Goal: Task Accomplishment & Management: Manage account settings

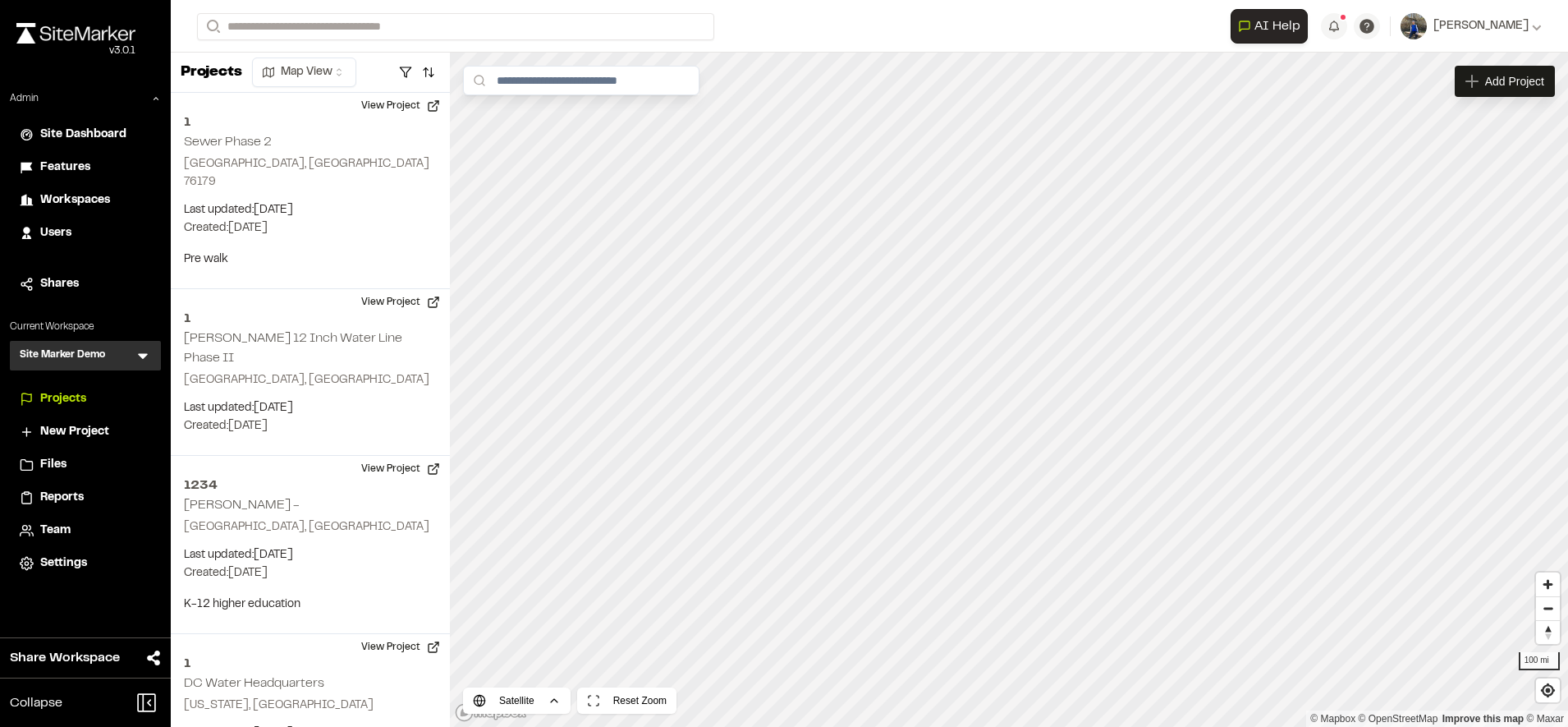
click at [83, 198] on span "Workspaces" at bounding box center [75, 201] width 70 height 18
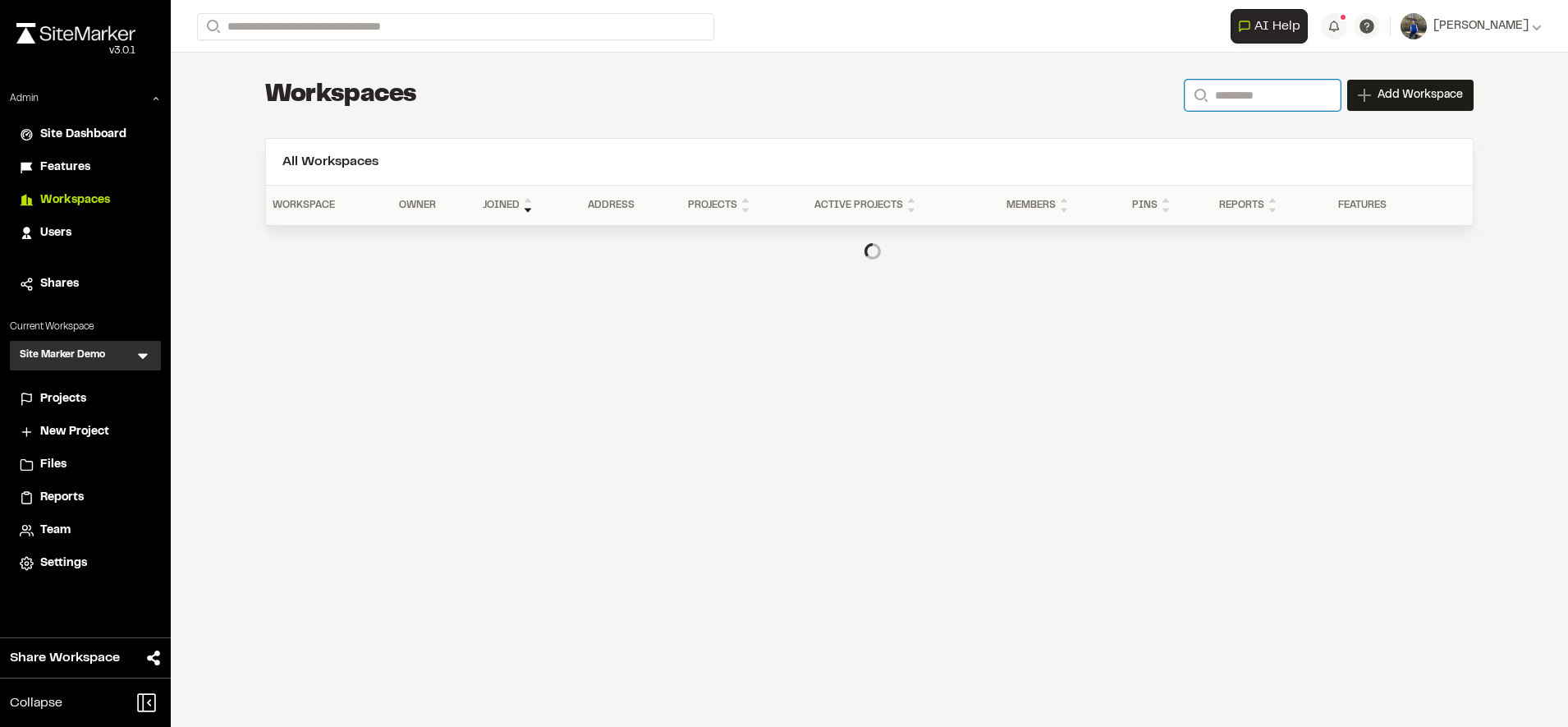
click at [1276, 102] on input "Search" at bounding box center [1263, 95] width 156 height 31
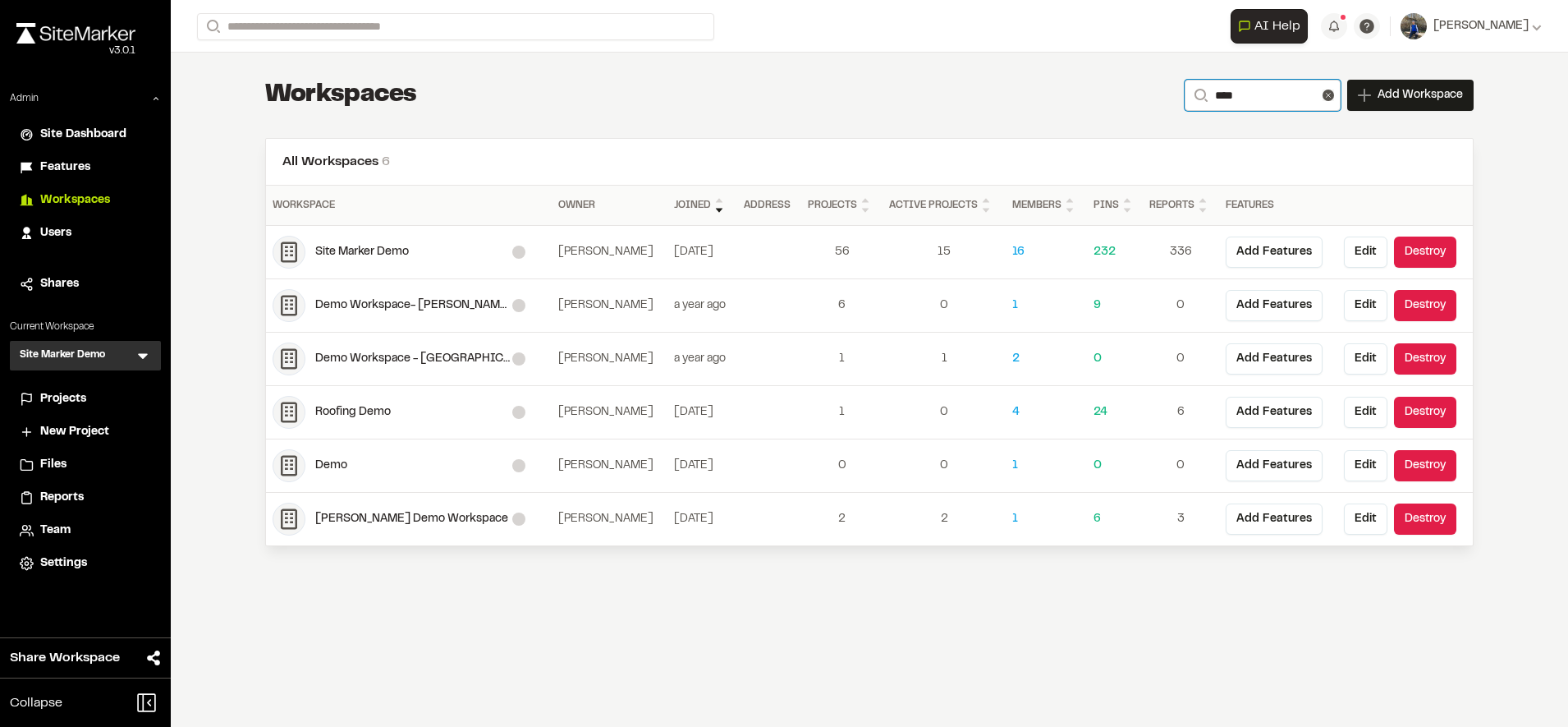
type input "****"
click at [909, 84] on div "**********" at bounding box center [869, 95] width 1209 height 33
click at [1368, 263] on button "Edit" at bounding box center [1366, 252] width 43 height 31
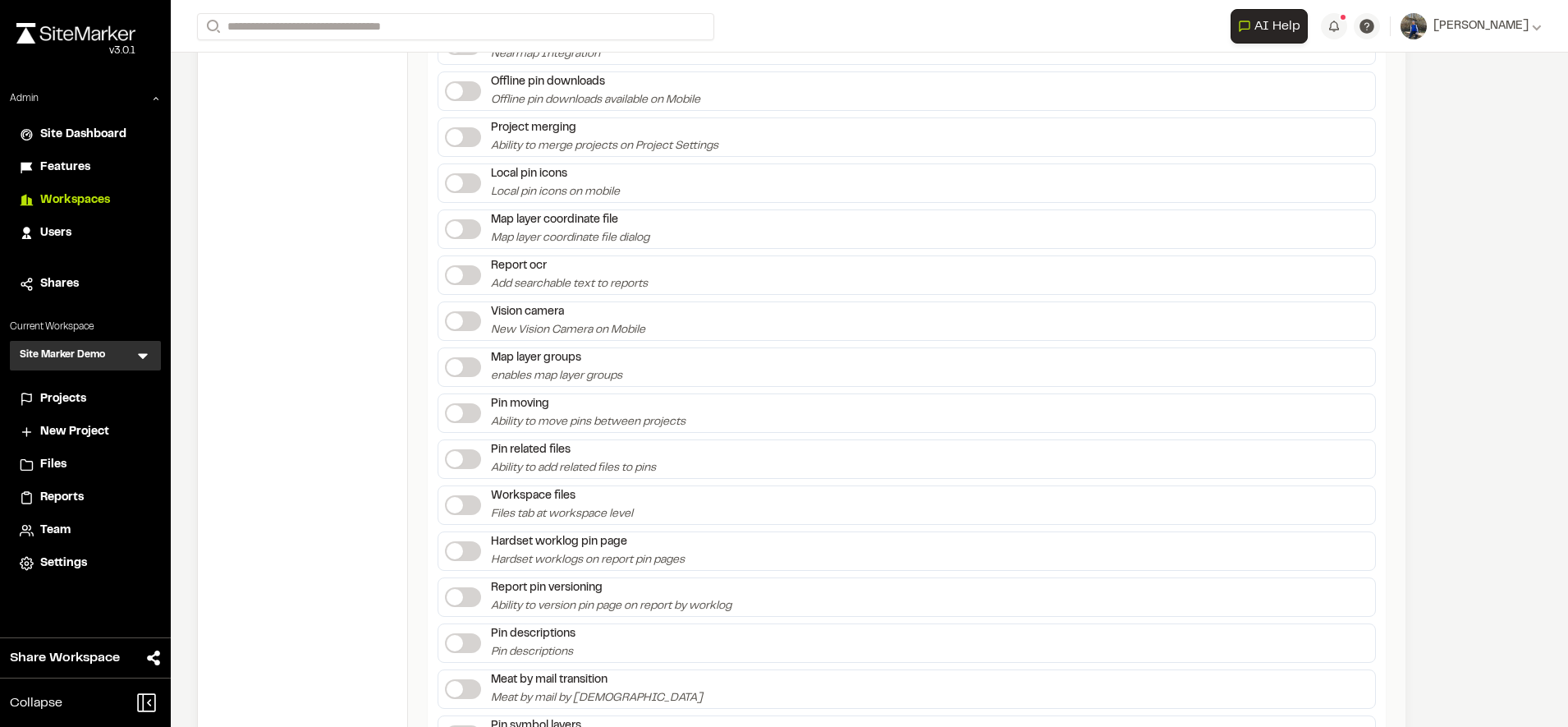
scroll to position [3119, 0]
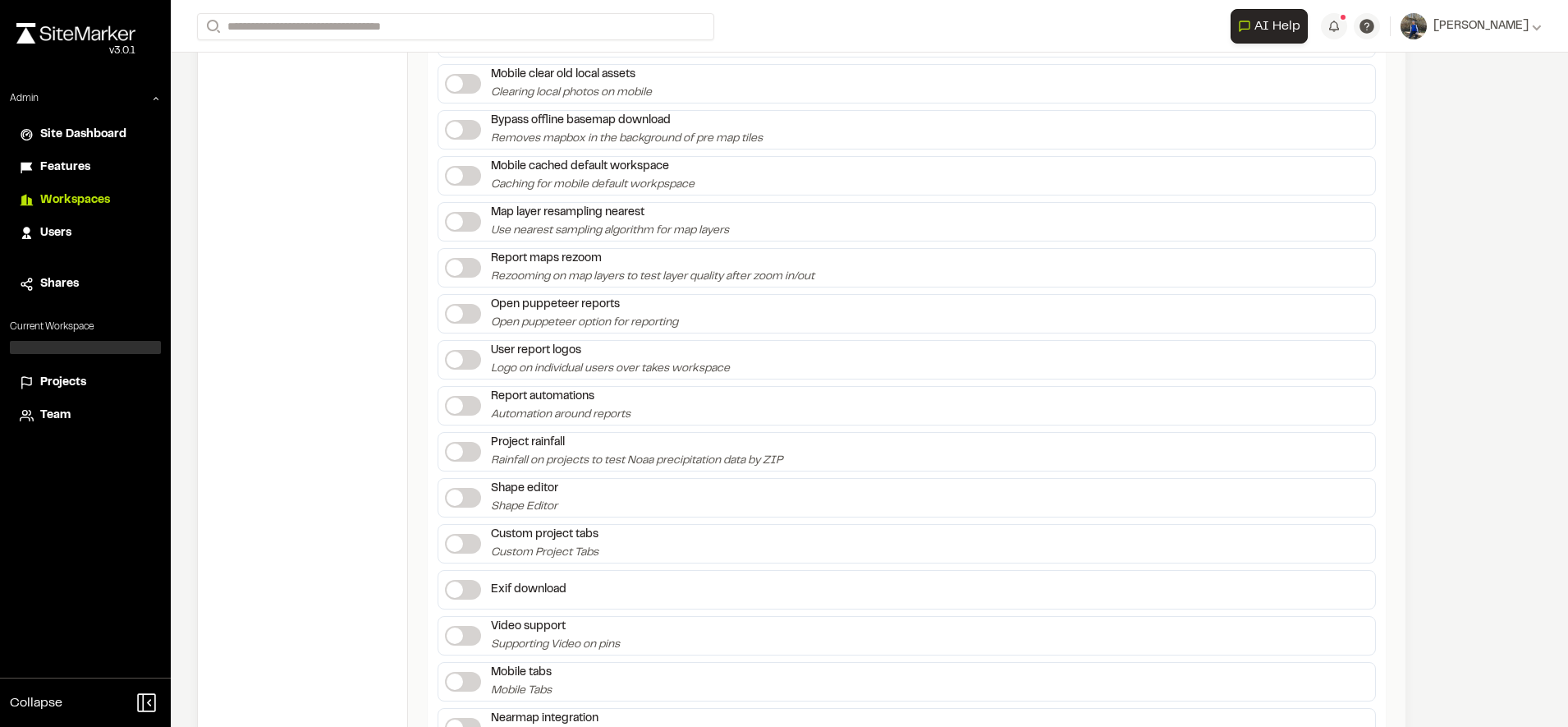
scroll to position [3119, 0]
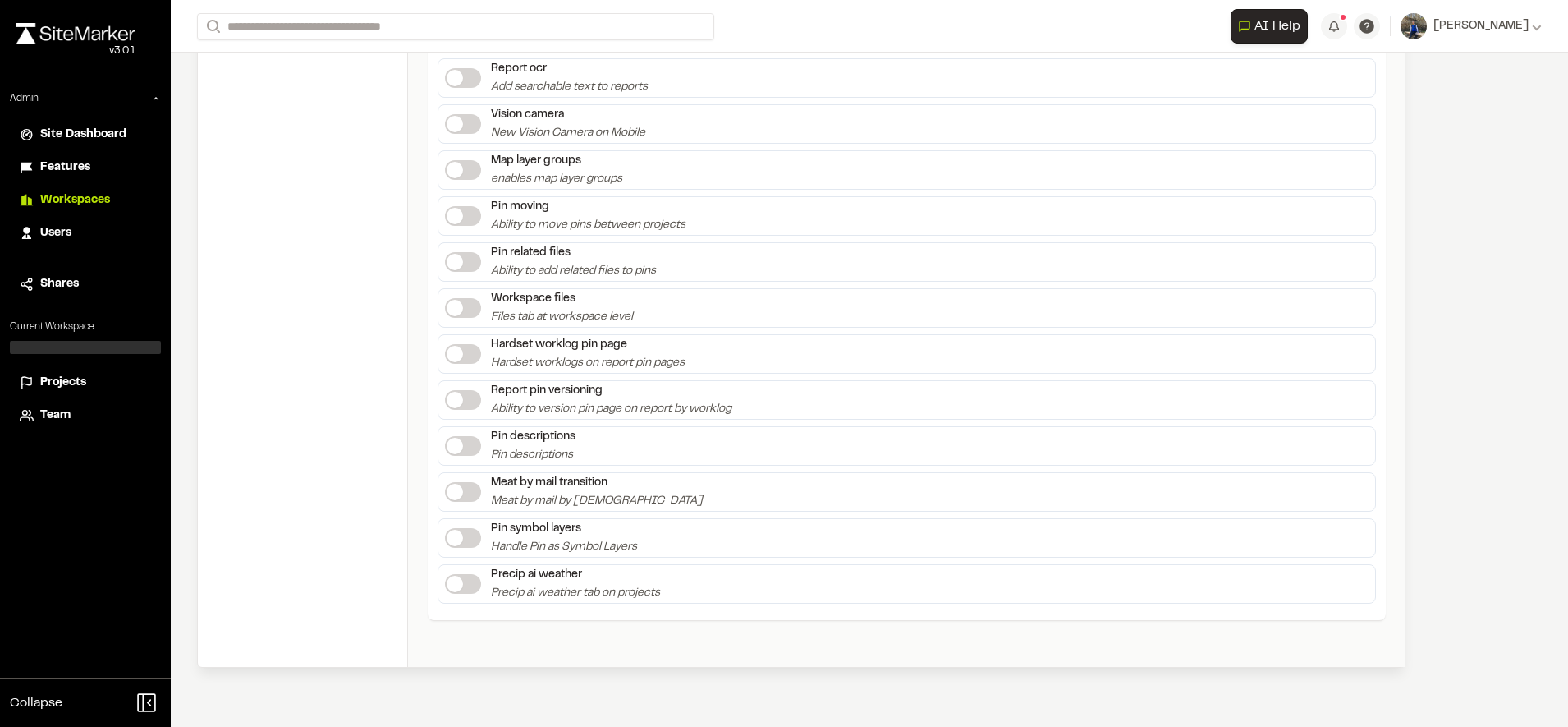
click at [466, 579] on label at bounding box center [463, 584] width 36 height 19
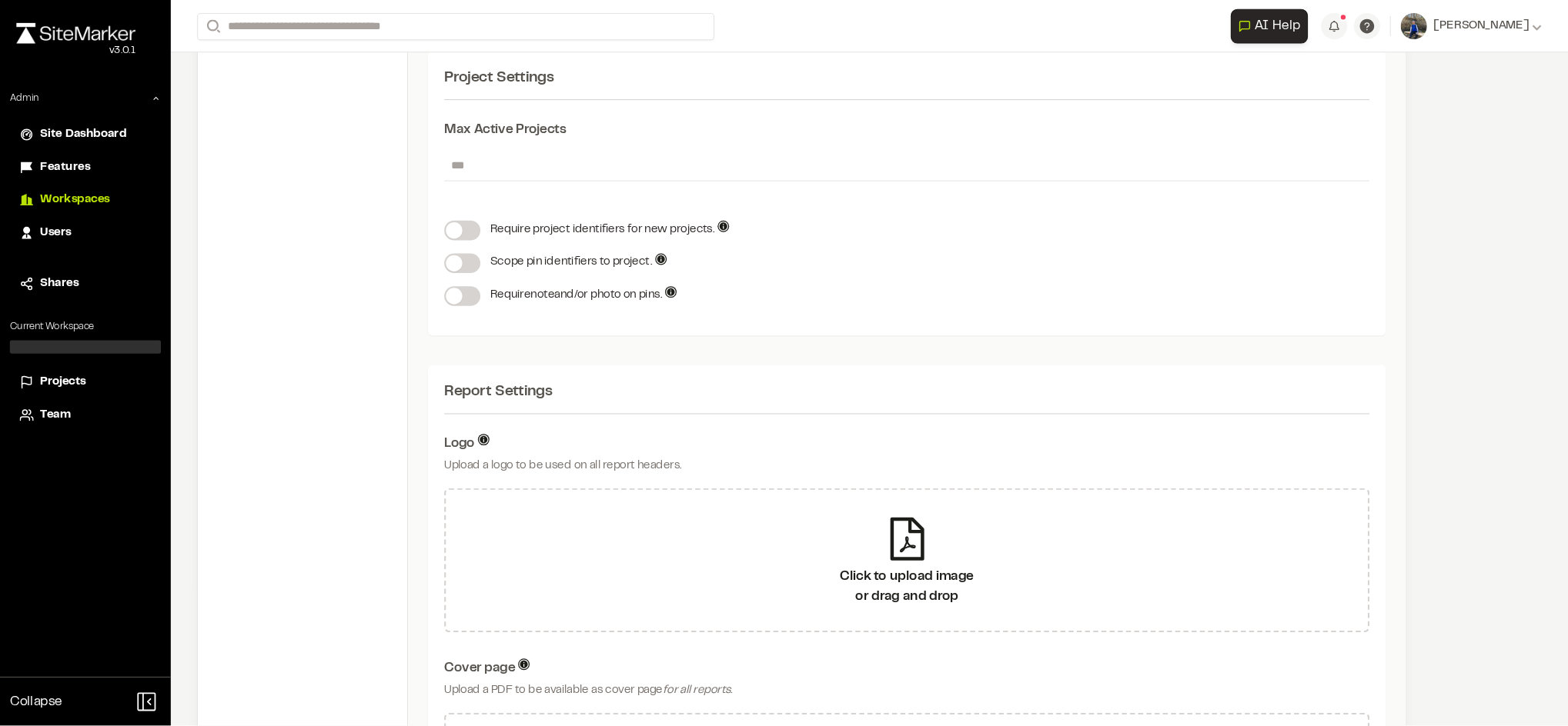
scroll to position [0, 0]
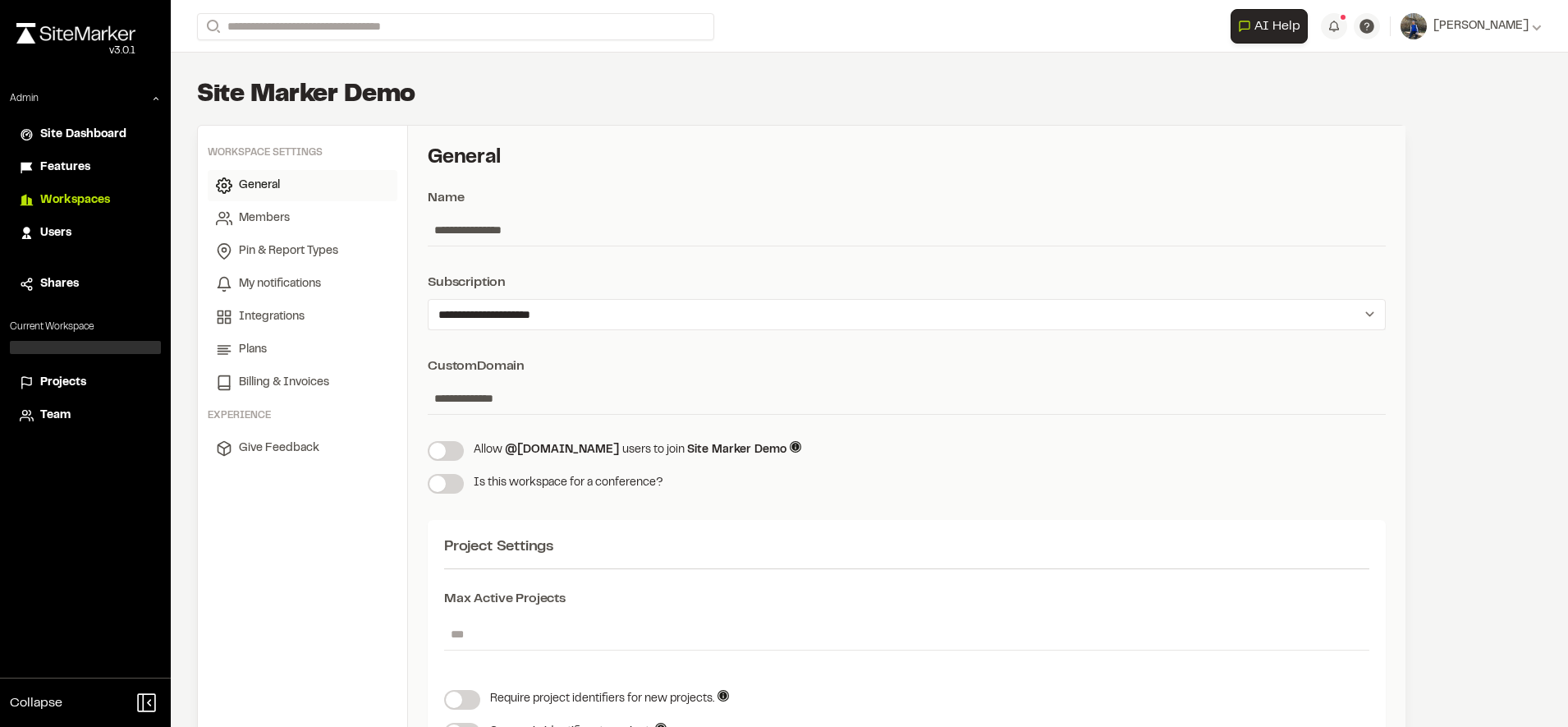
click at [71, 380] on span "Projects" at bounding box center [64, 382] width 46 height 18
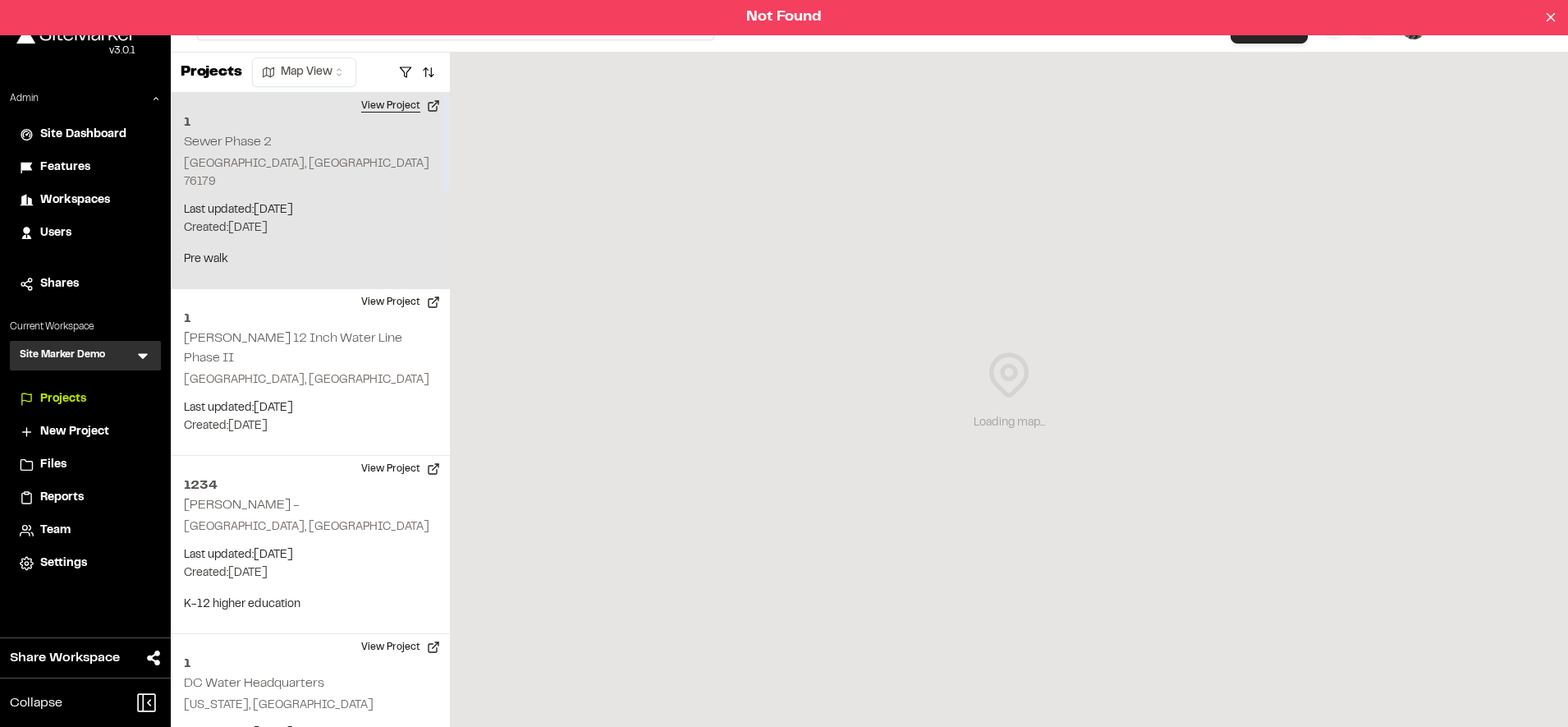
click at [373, 111] on button "View Project" at bounding box center [401, 106] width 99 height 27
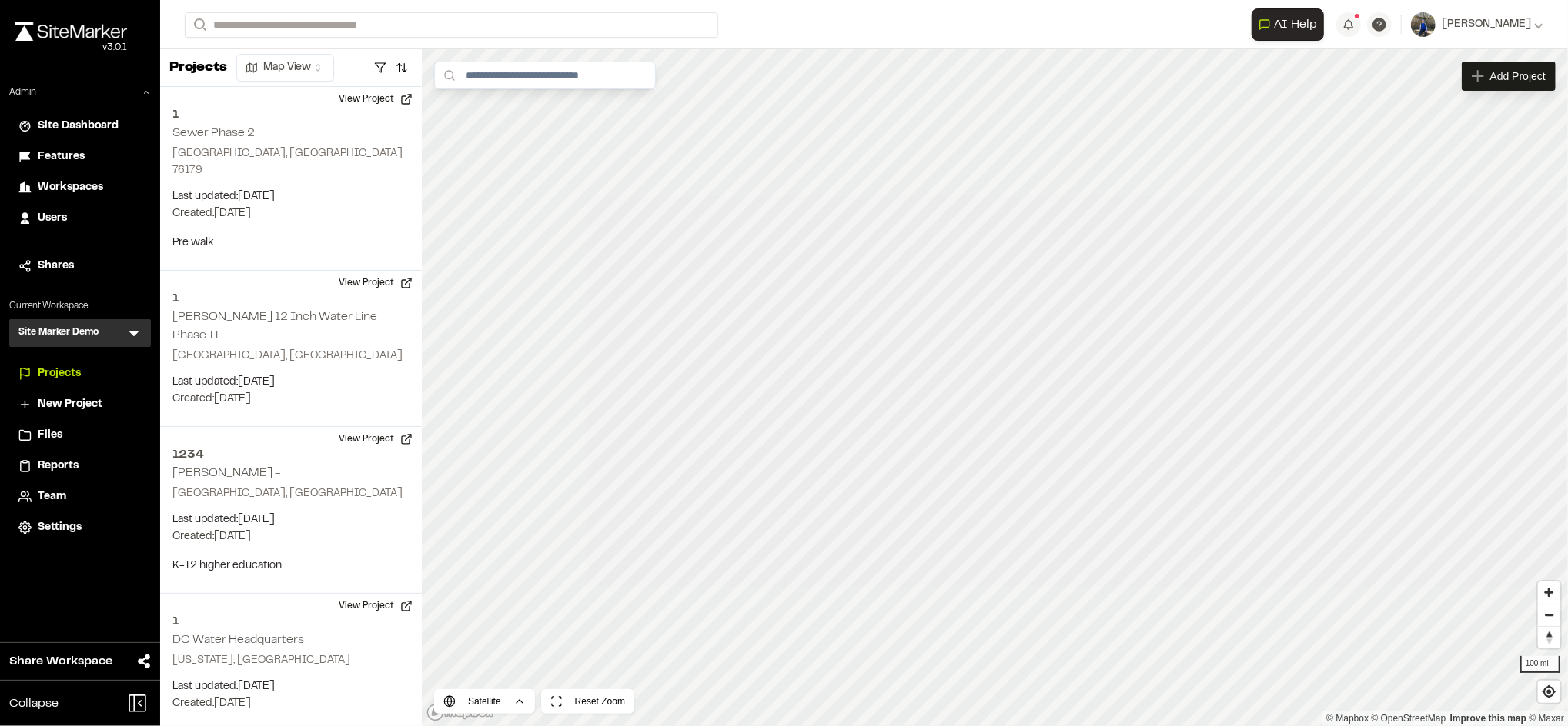
click at [973, 31] on form "Search" at bounding box center [717, 25] width 1067 height 26
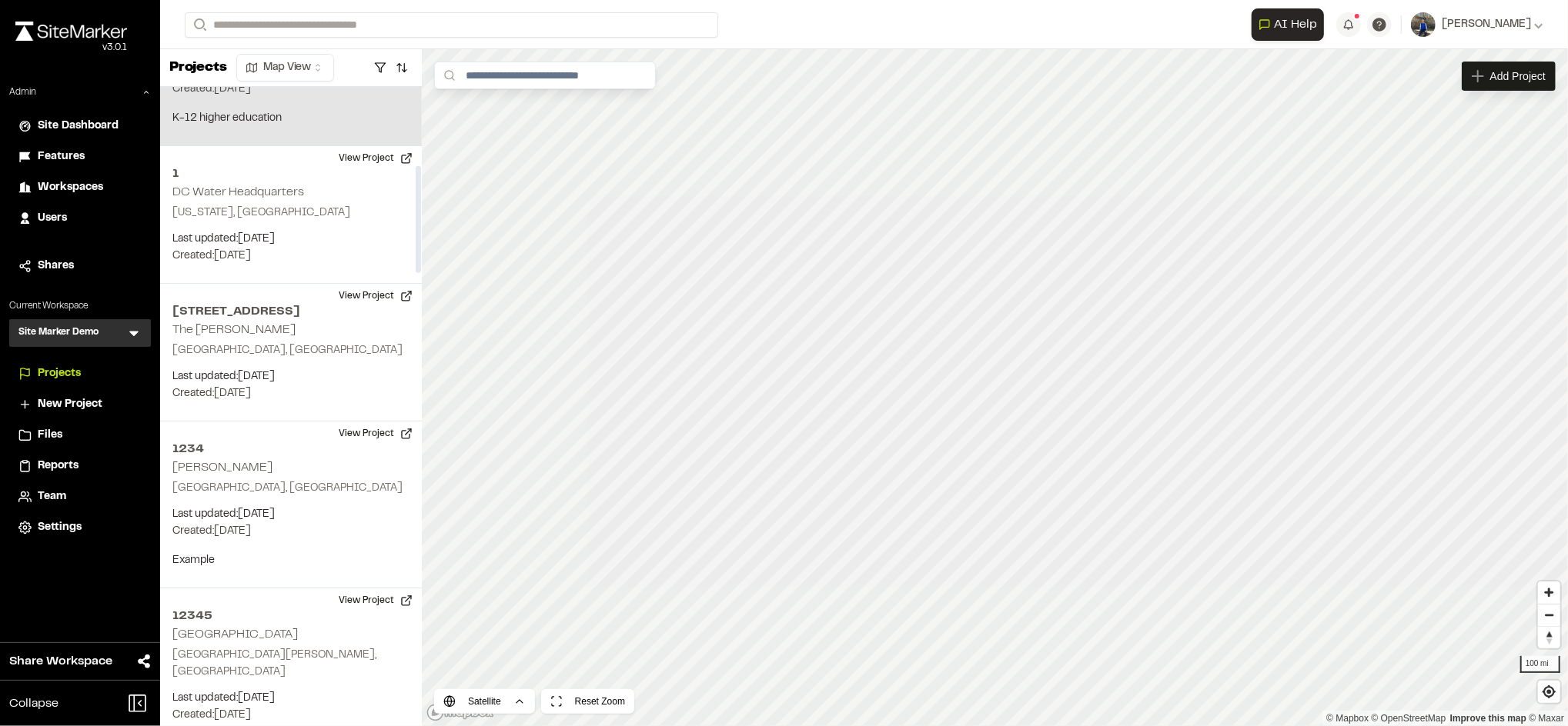
scroll to position [467, 0]
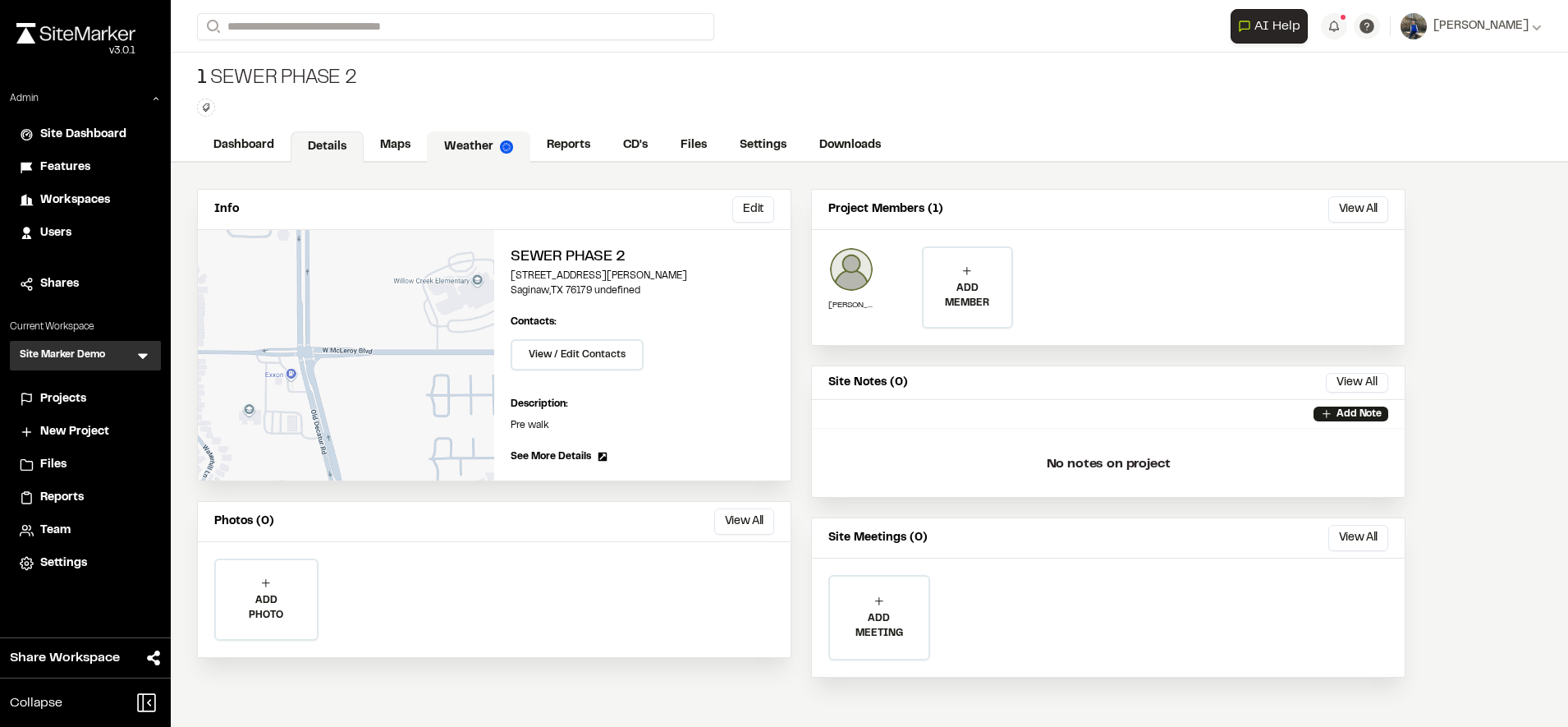
click at [510, 135] on link "Weather" at bounding box center [479, 147] width 103 height 31
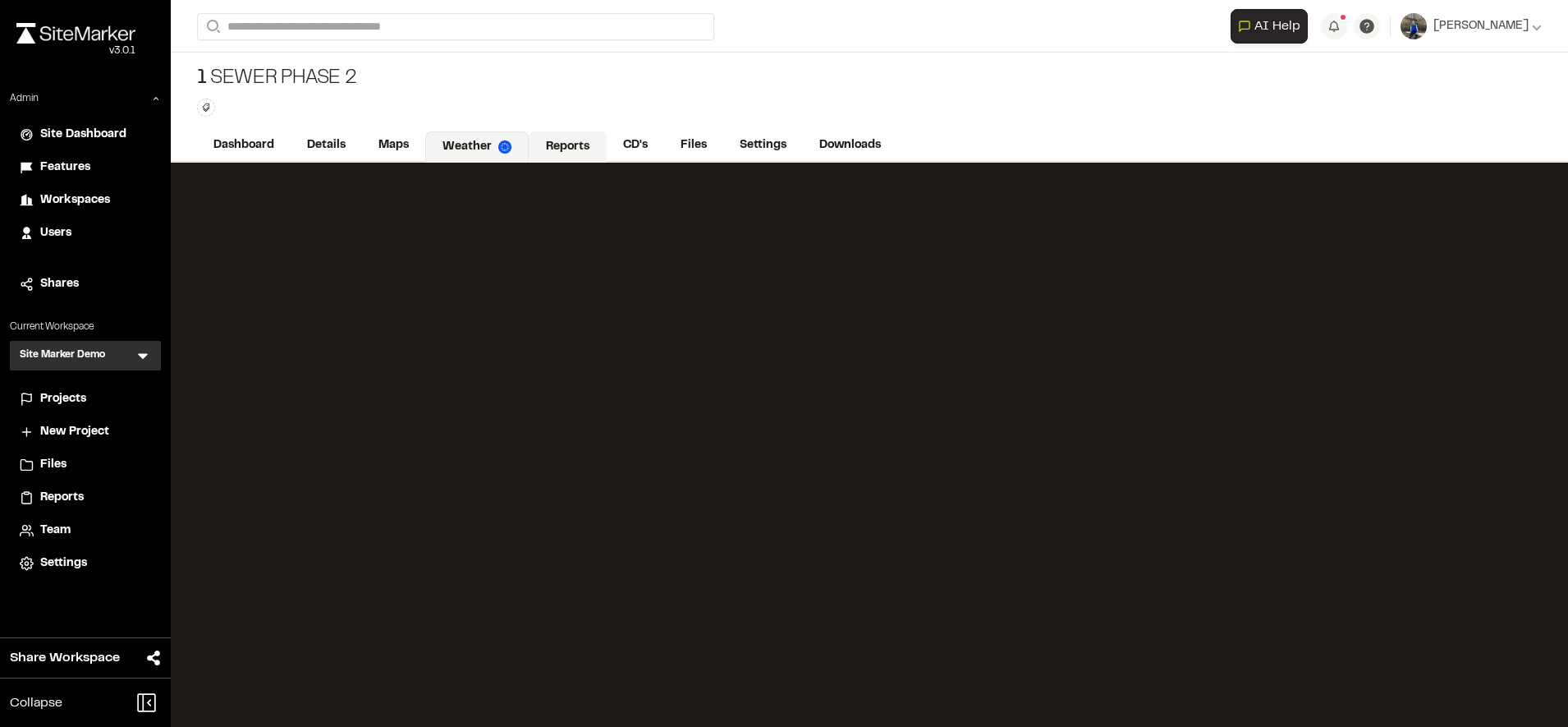
click at [591, 143] on link "Reports" at bounding box center [568, 147] width 78 height 31
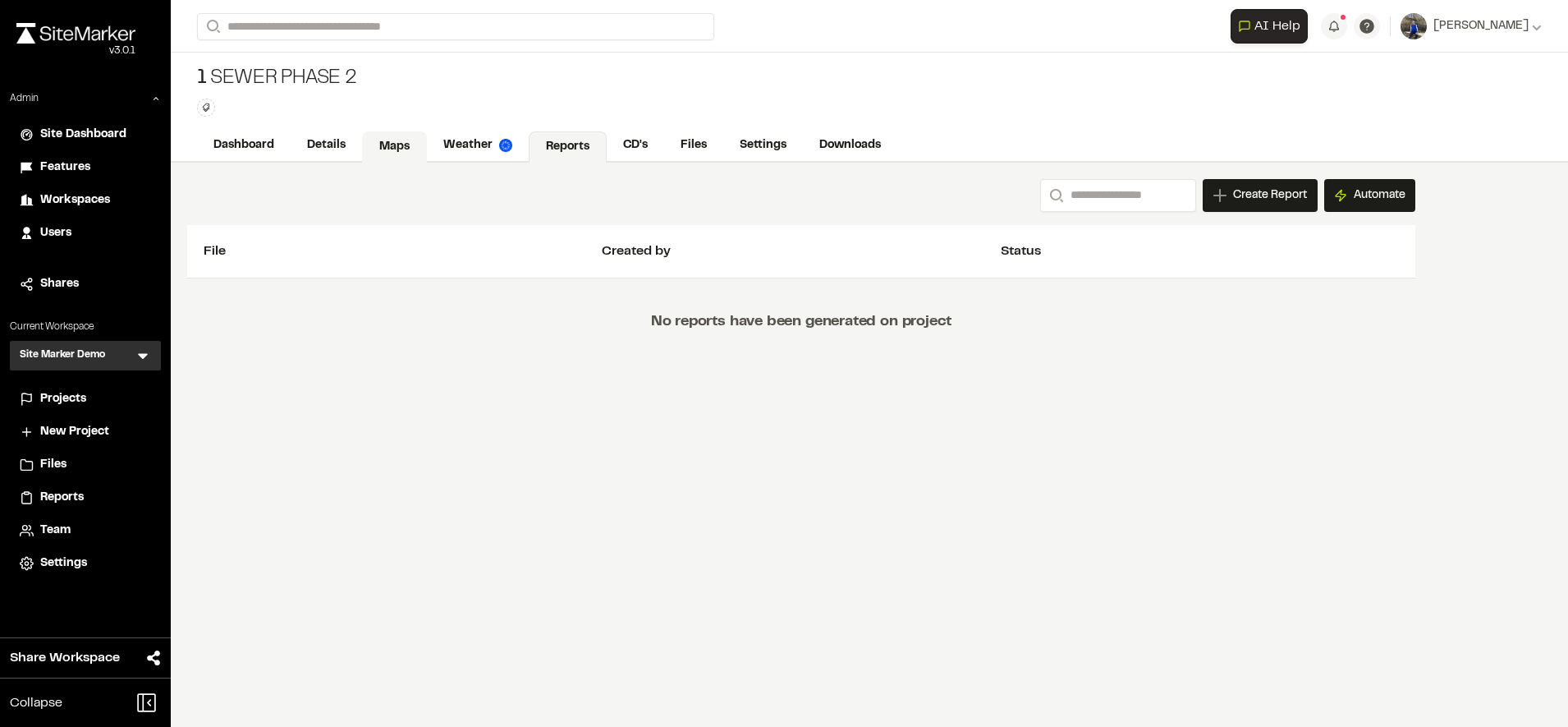
click at [397, 147] on link "Maps" at bounding box center [394, 147] width 64 height 31
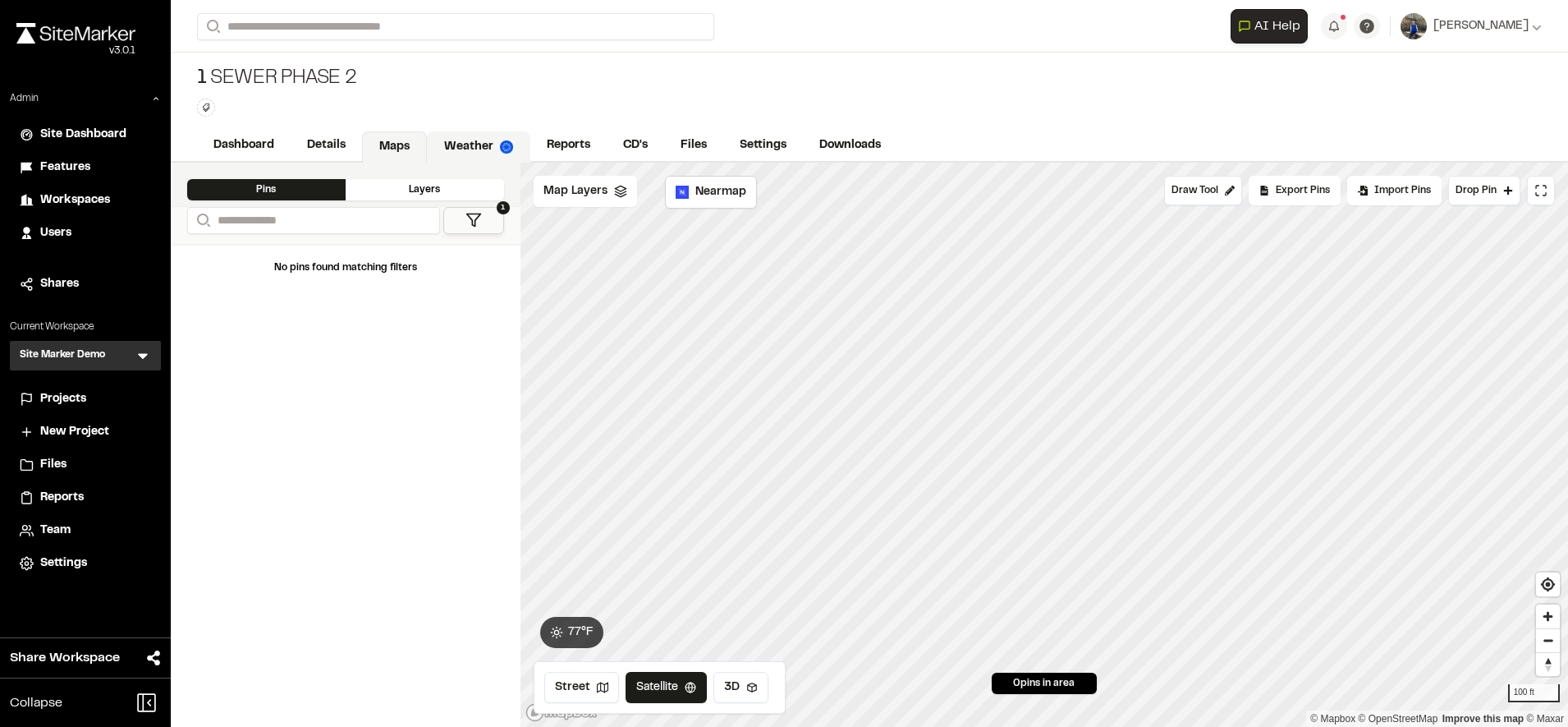
click at [476, 144] on link "Weather" at bounding box center [479, 147] width 103 height 31
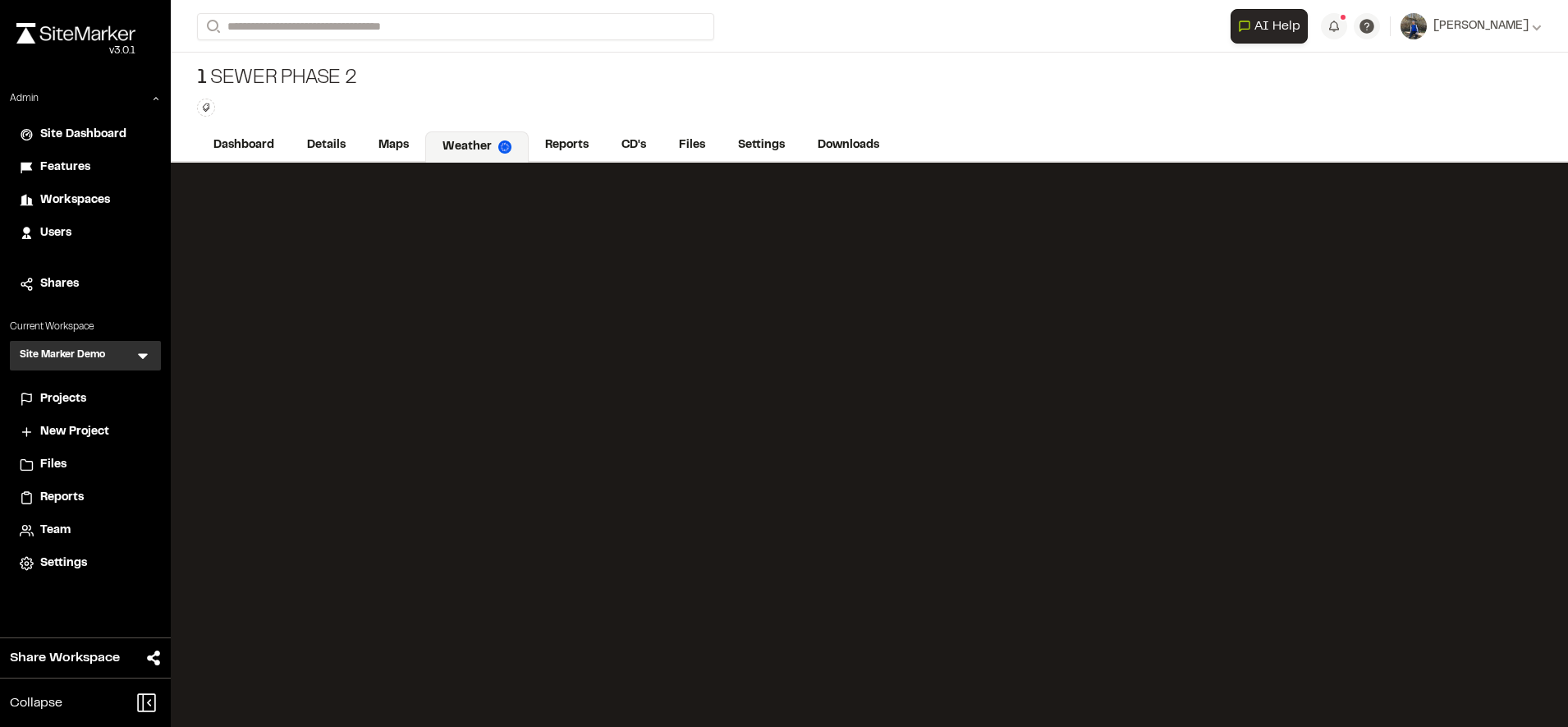
click at [1287, 111] on div "1 Sewer Phase 2 Type Enter or comma to add tag." at bounding box center [869, 91] width 1398 height 77
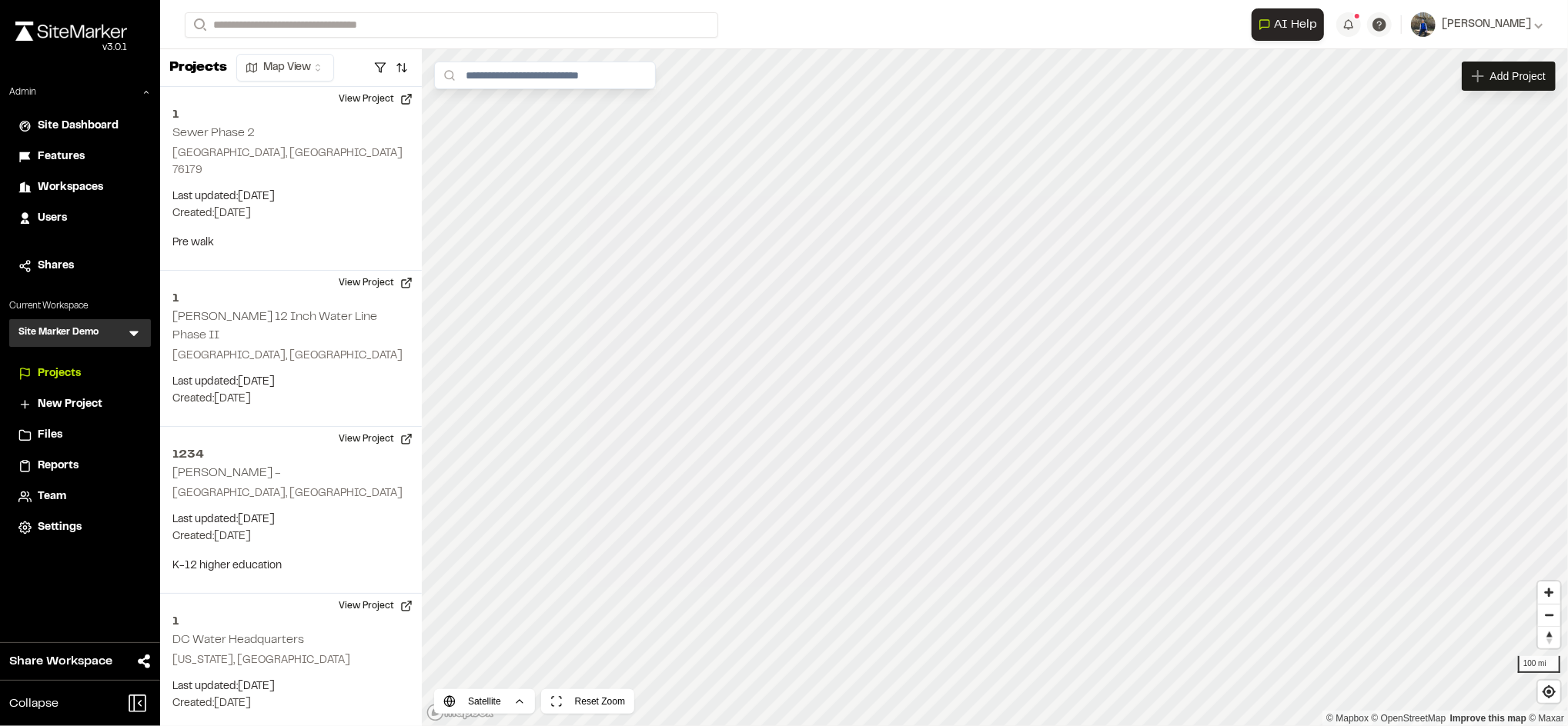
click at [1225, 48] on div "**********" at bounding box center [864, 25] width 1359 height 50
click at [131, 330] on icon at bounding box center [134, 332] width 16 height 16
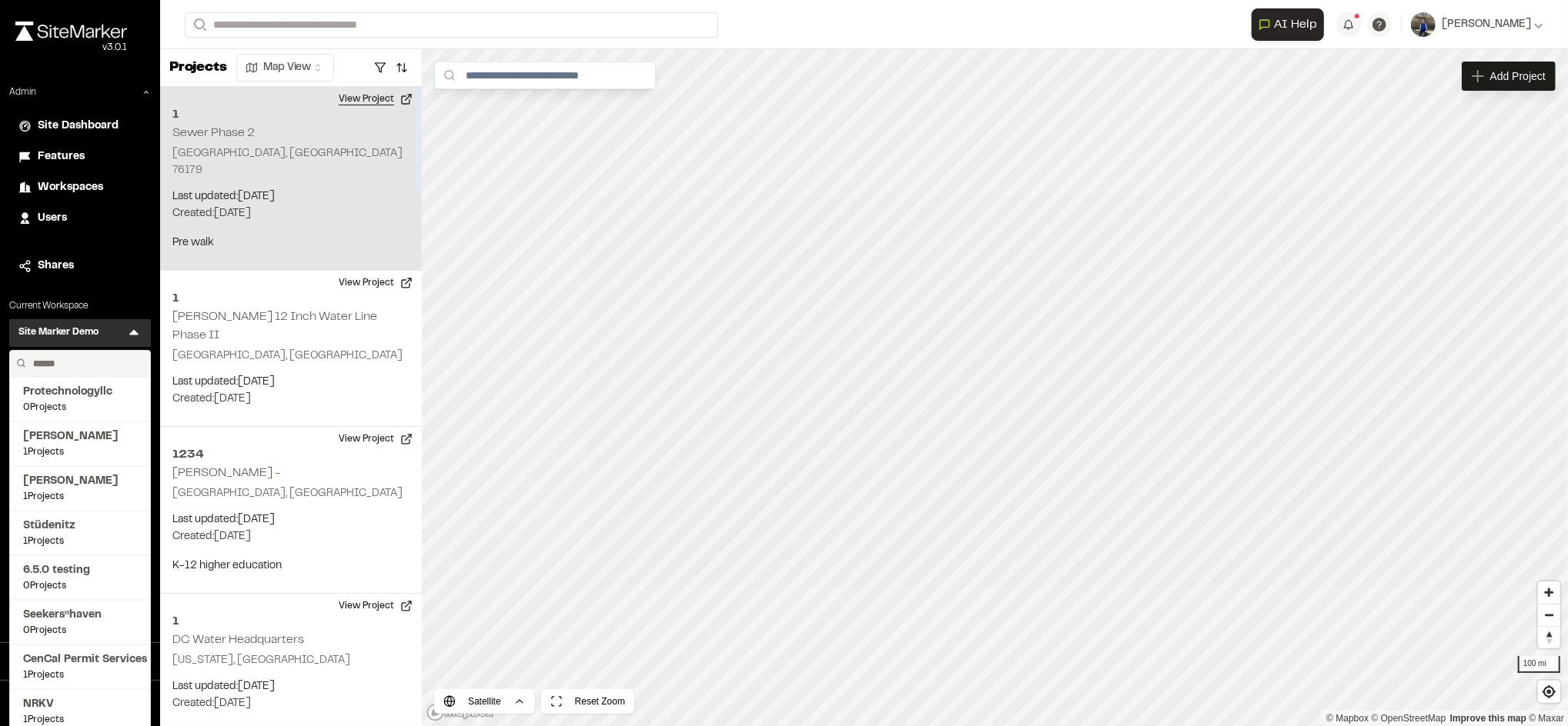
click at [381, 98] on button "View Project" at bounding box center [376, 99] width 93 height 25
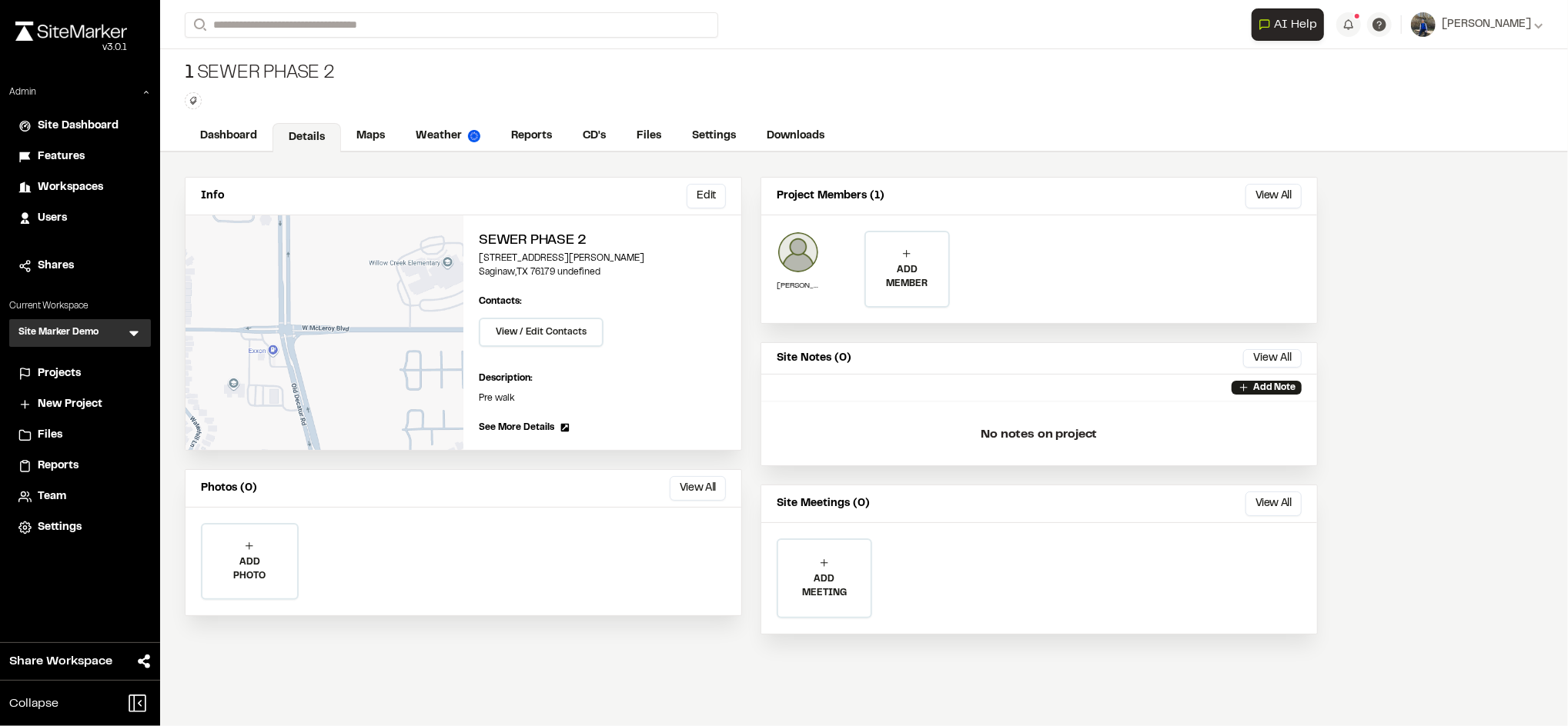
click at [75, 377] on span "Projects" at bounding box center [60, 374] width 43 height 17
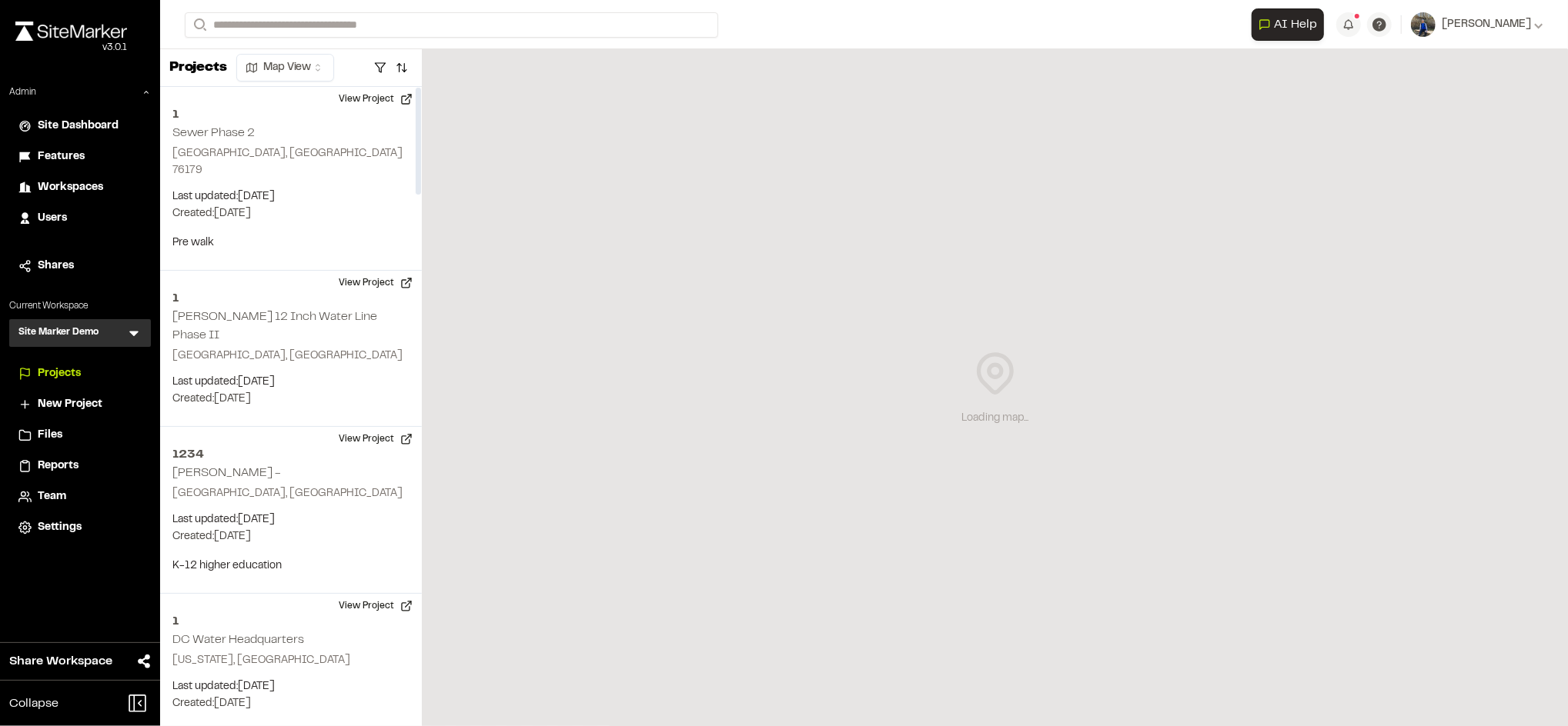
click at [122, 325] on div "Site Marker Demo SM Menu" at bounding box center [79, 332] width 141 height 27
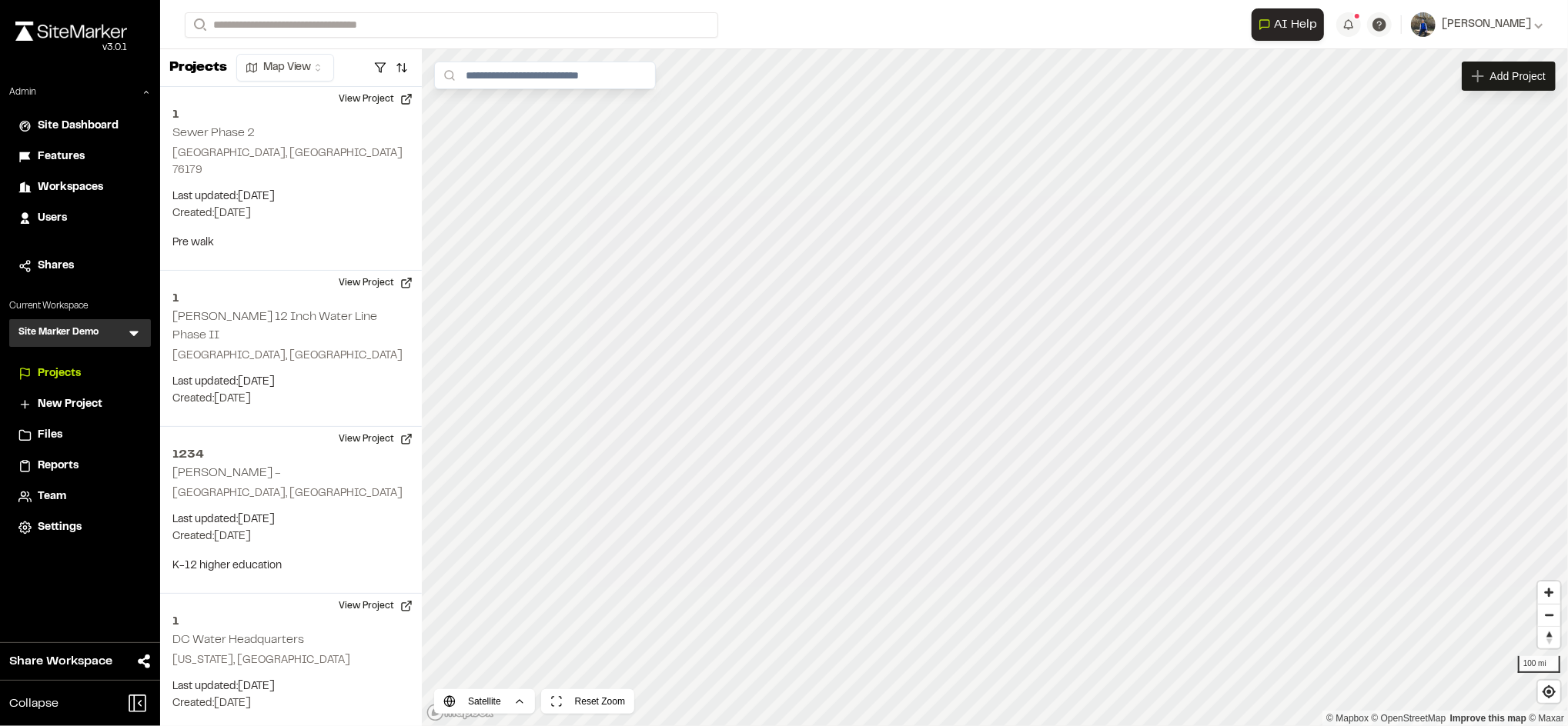
click at [128, 330] on icon at bounding box center [134, 332] width 16 height 16
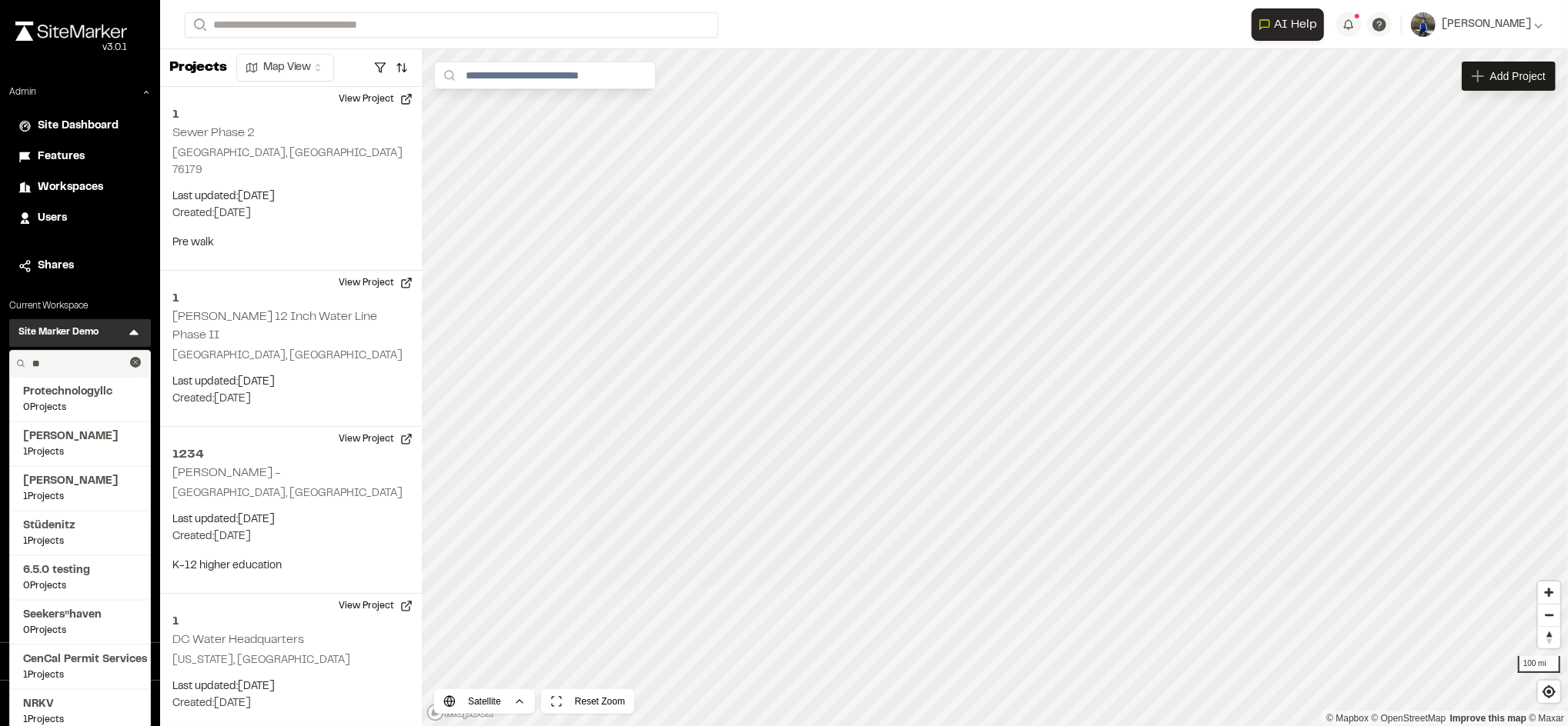
click at [89, 365] on input "**" at bounding box center [79, 364] width 104 height 26
type input "****"
click at [50, 520] on span "[PERSON_NAME]'s Test" at bounding box center [80, 526] width 114 height 17
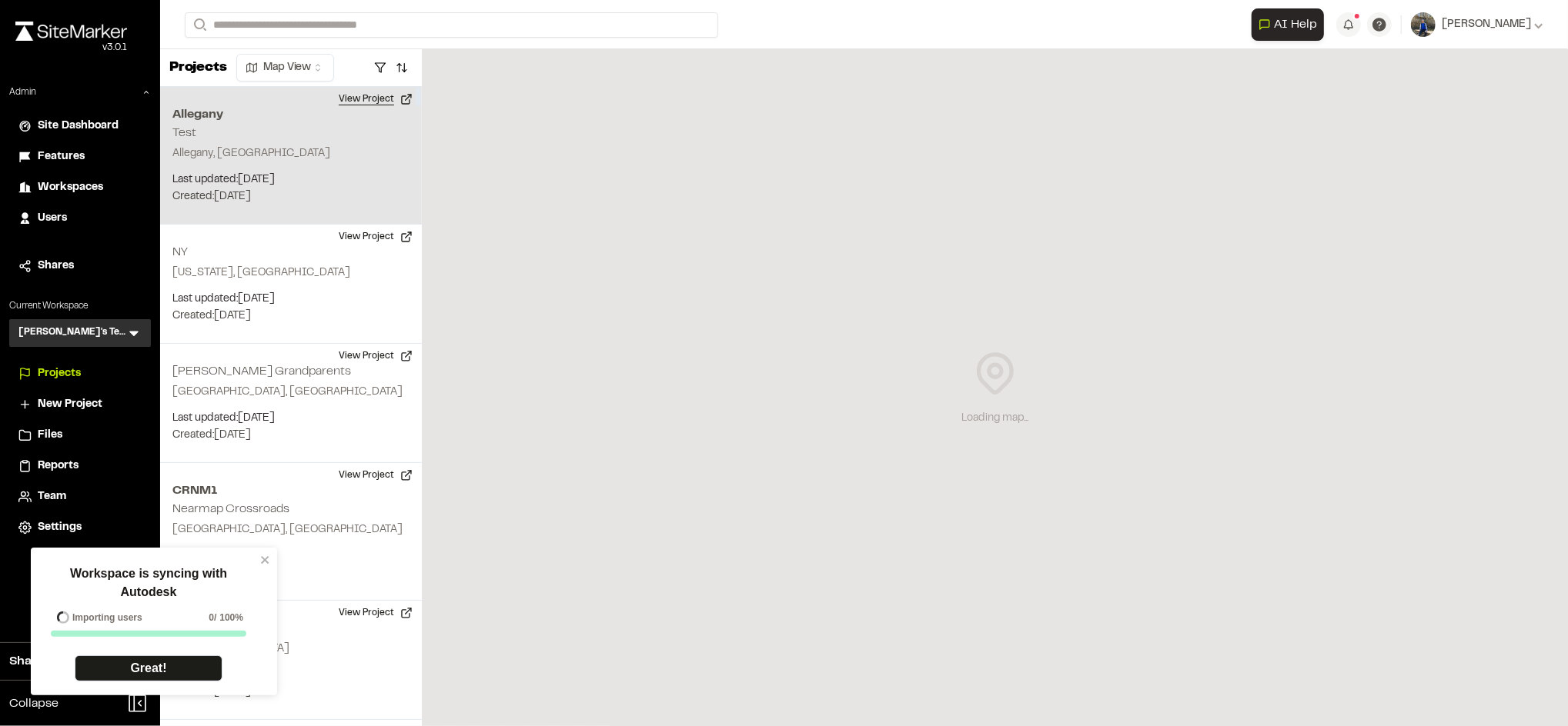
click at [379, 99] on button "View Project" at bounding box center [376, 99] width 93 height 25
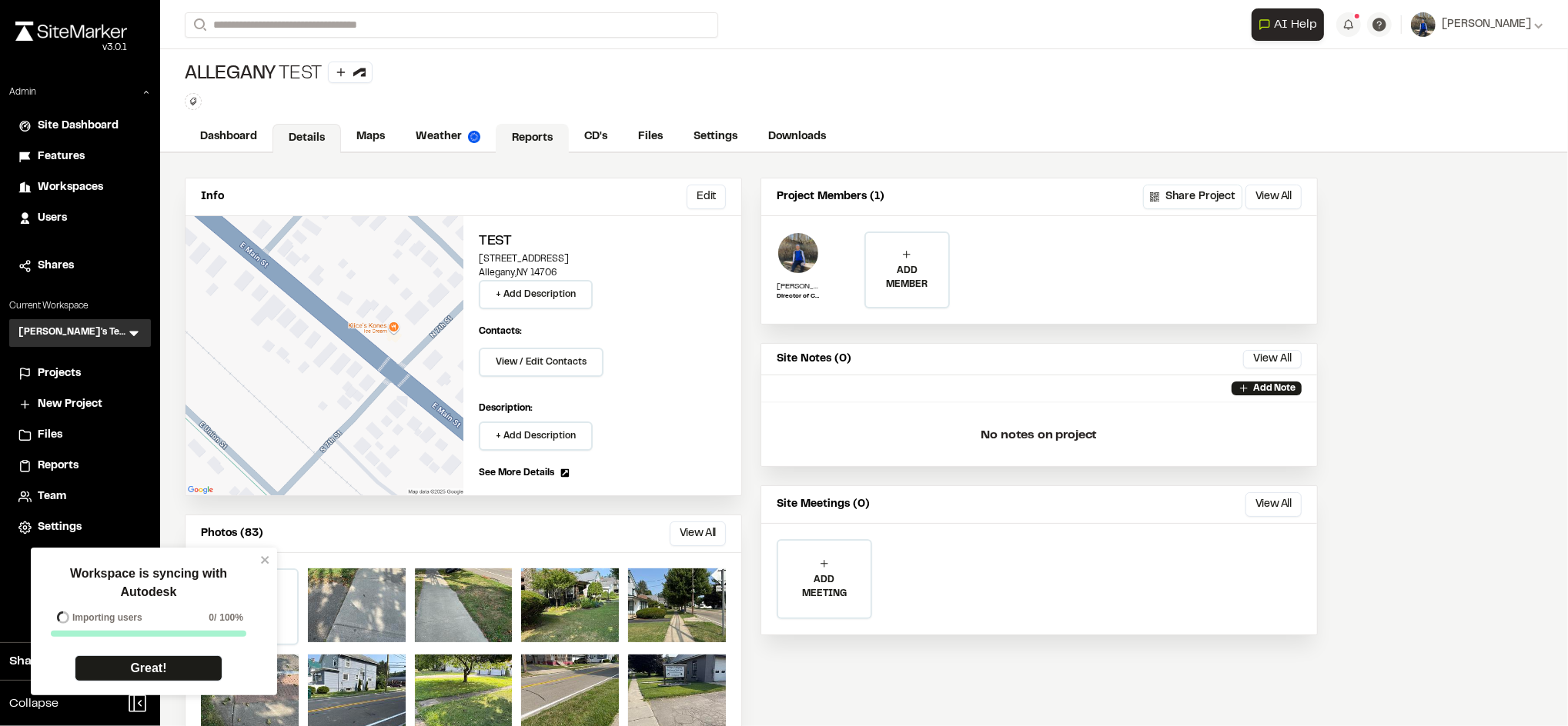
click at [513, 131] on link "Reports" at bounding box center [532, 138] width 73 height 29
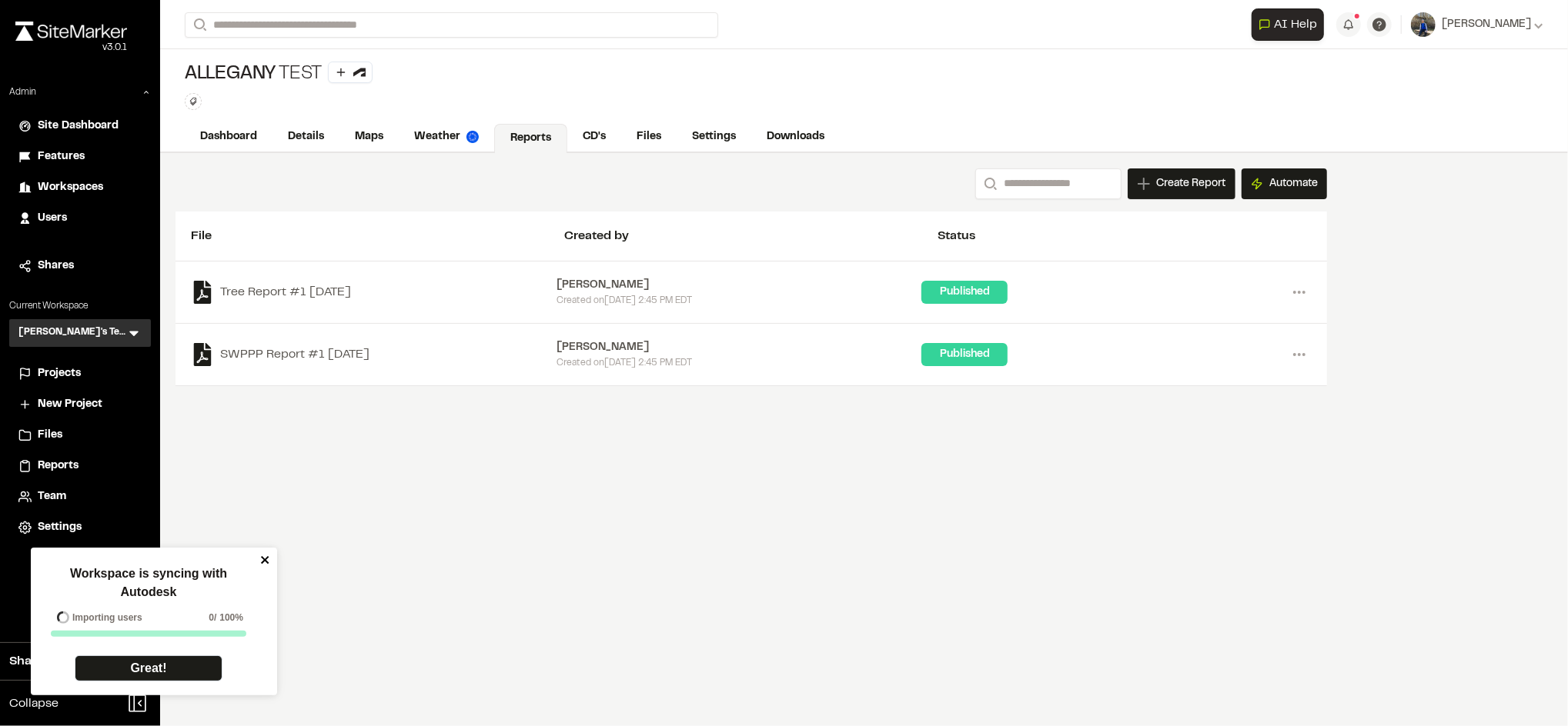
click at [264, 560] on icon "close" at bounding box center [264, 559] width 7 height 7
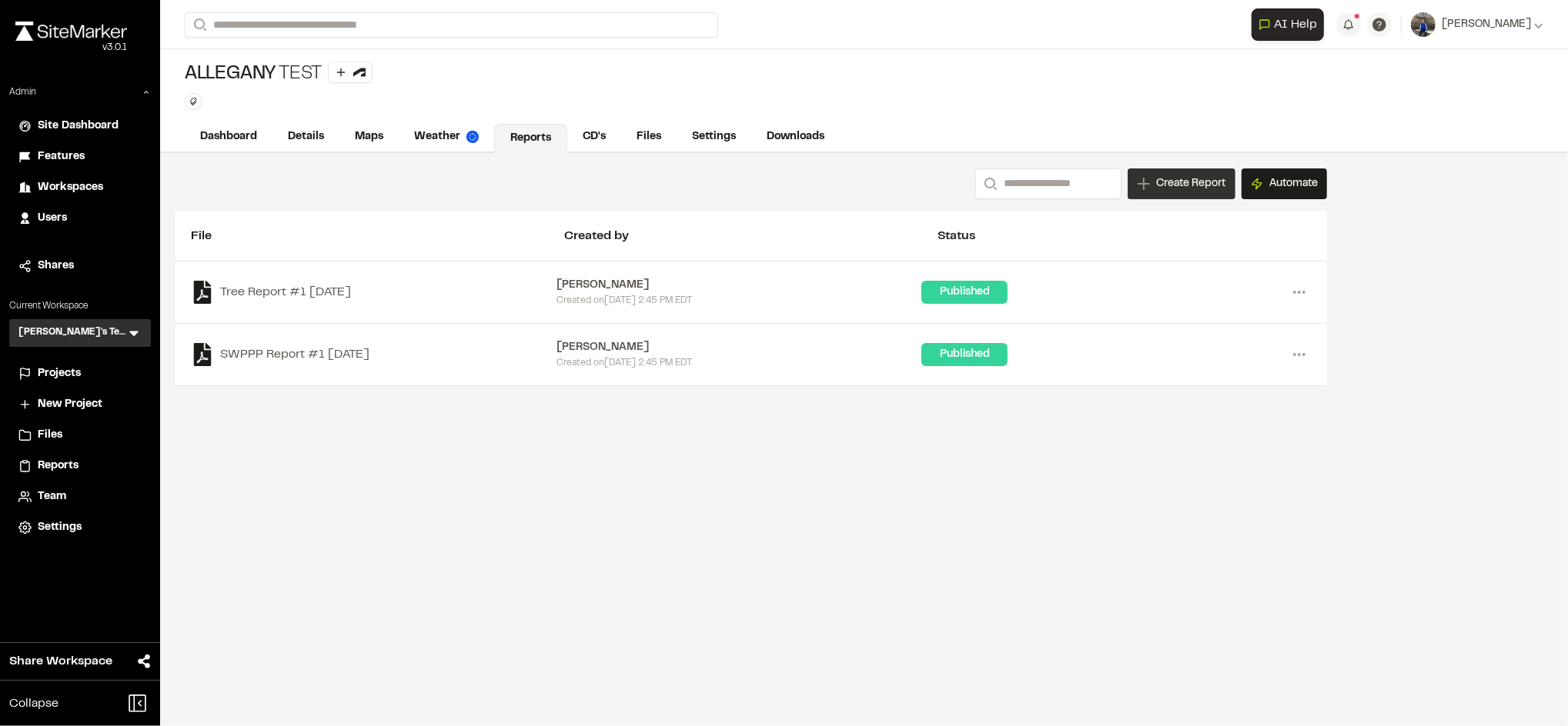
click at [1178, 172] on div "Create Report" at bounding box center [1182, 184] width 108 height 31
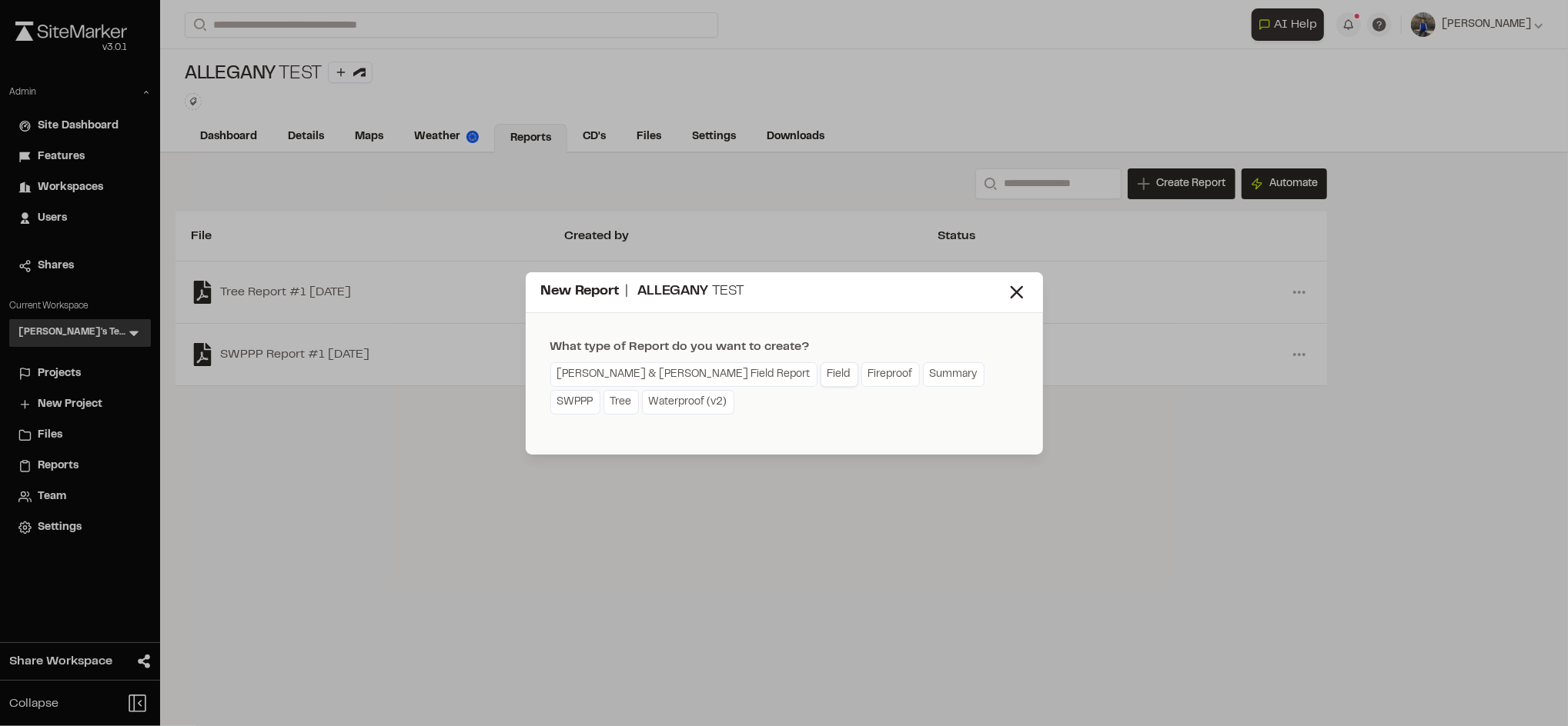
click at [820, 377] on link "Field" at bounding box center [839, 375] width 38 height 25
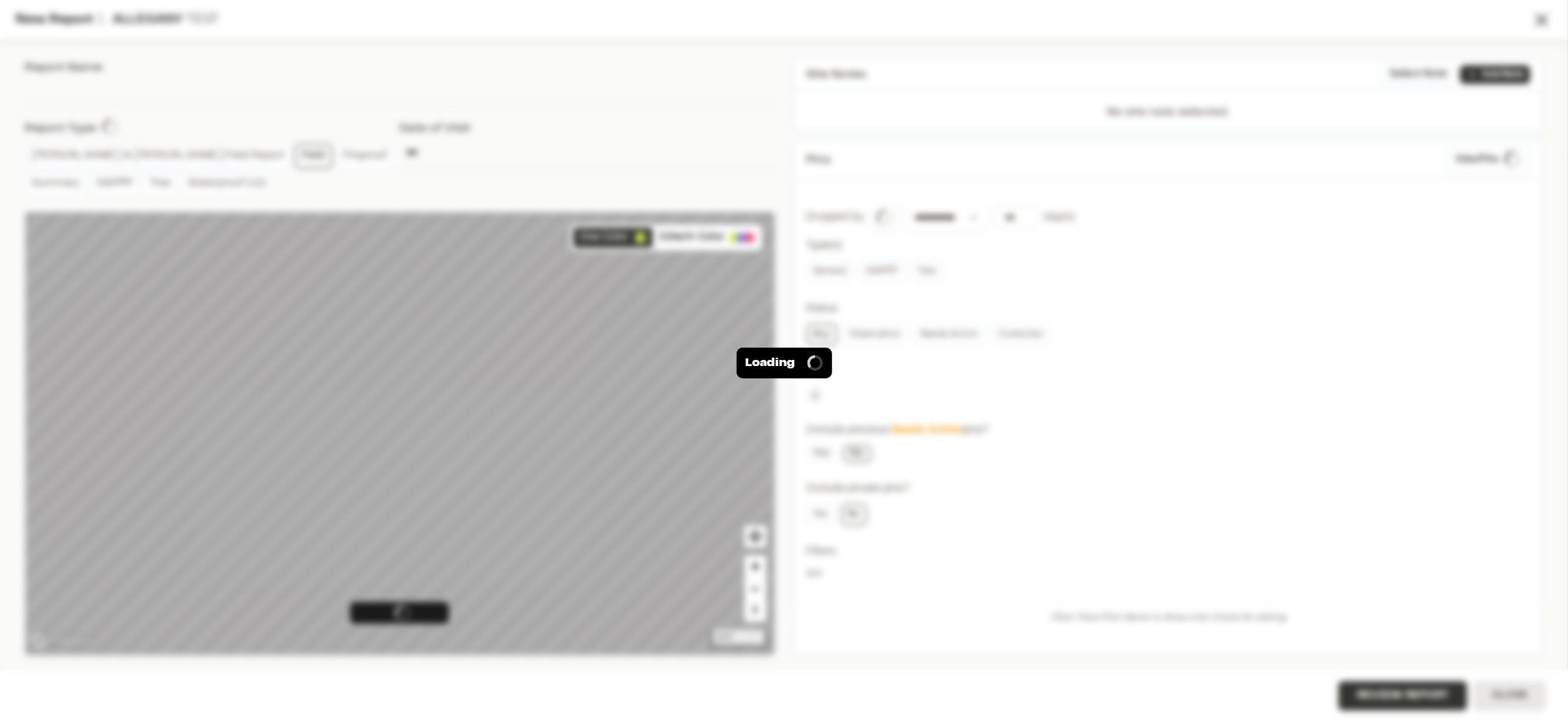
type input "**********"
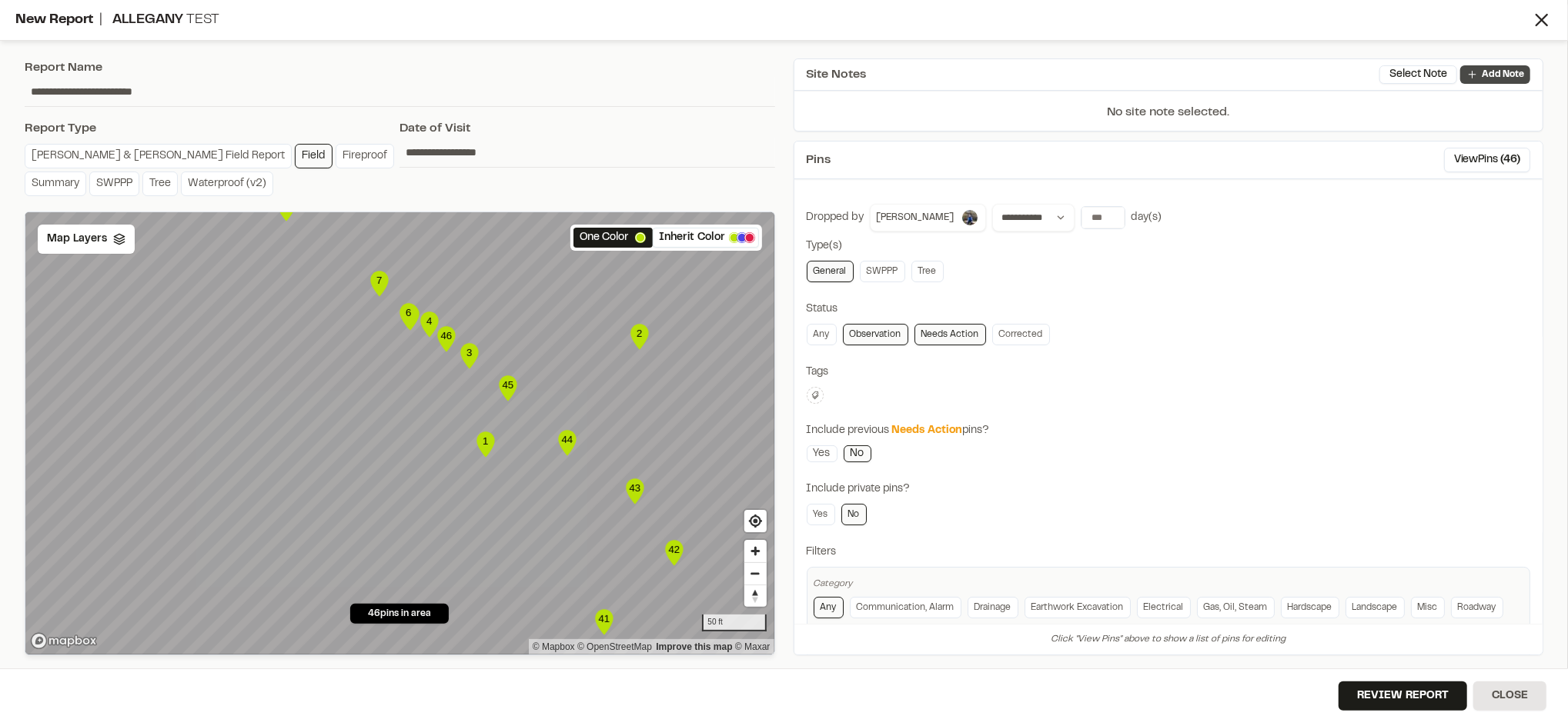
click at [1471, 69] on icon at bounding box center [1472, 74] width 12 height 12
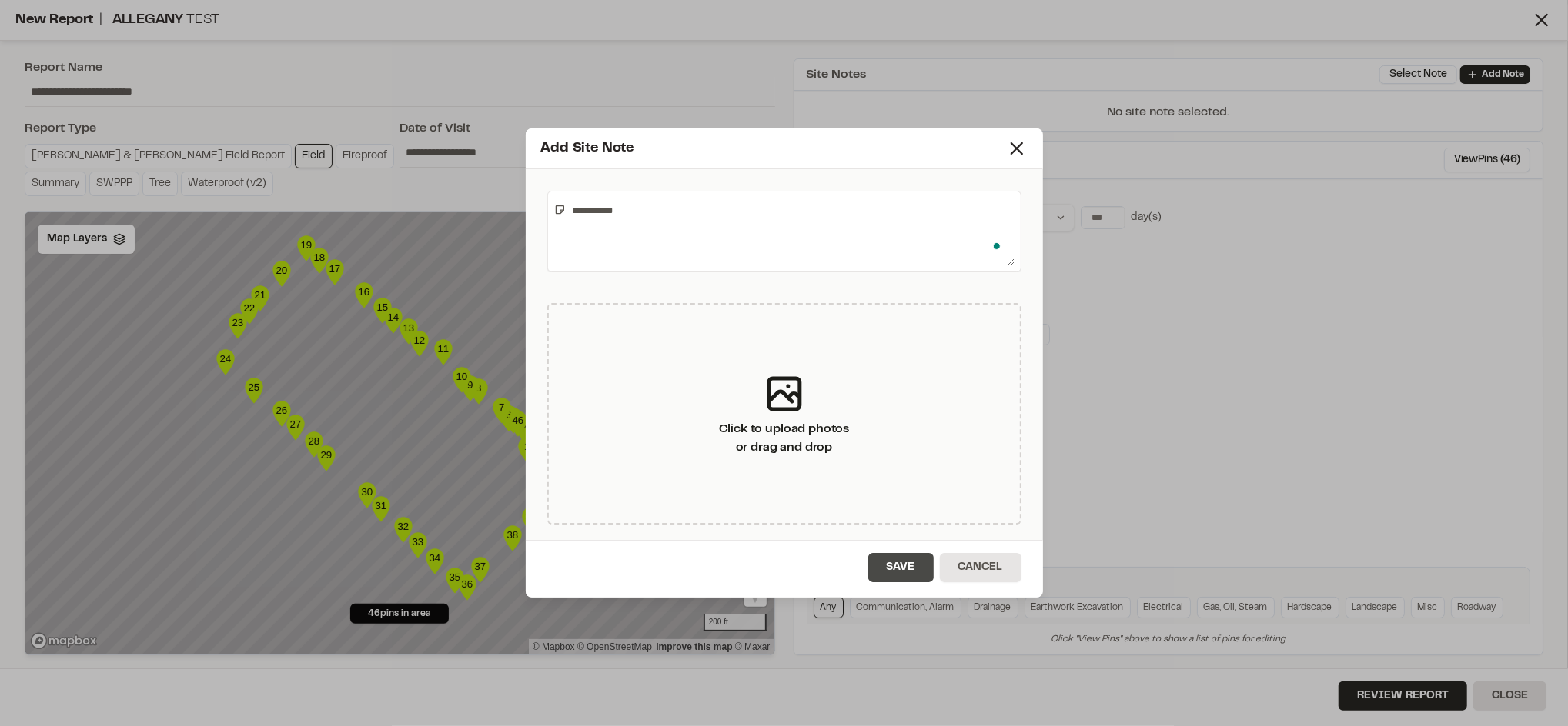
type textarea "**********"
click at [906, 566] on button "Save" at bounding box center [900, 567] width 65 height 29
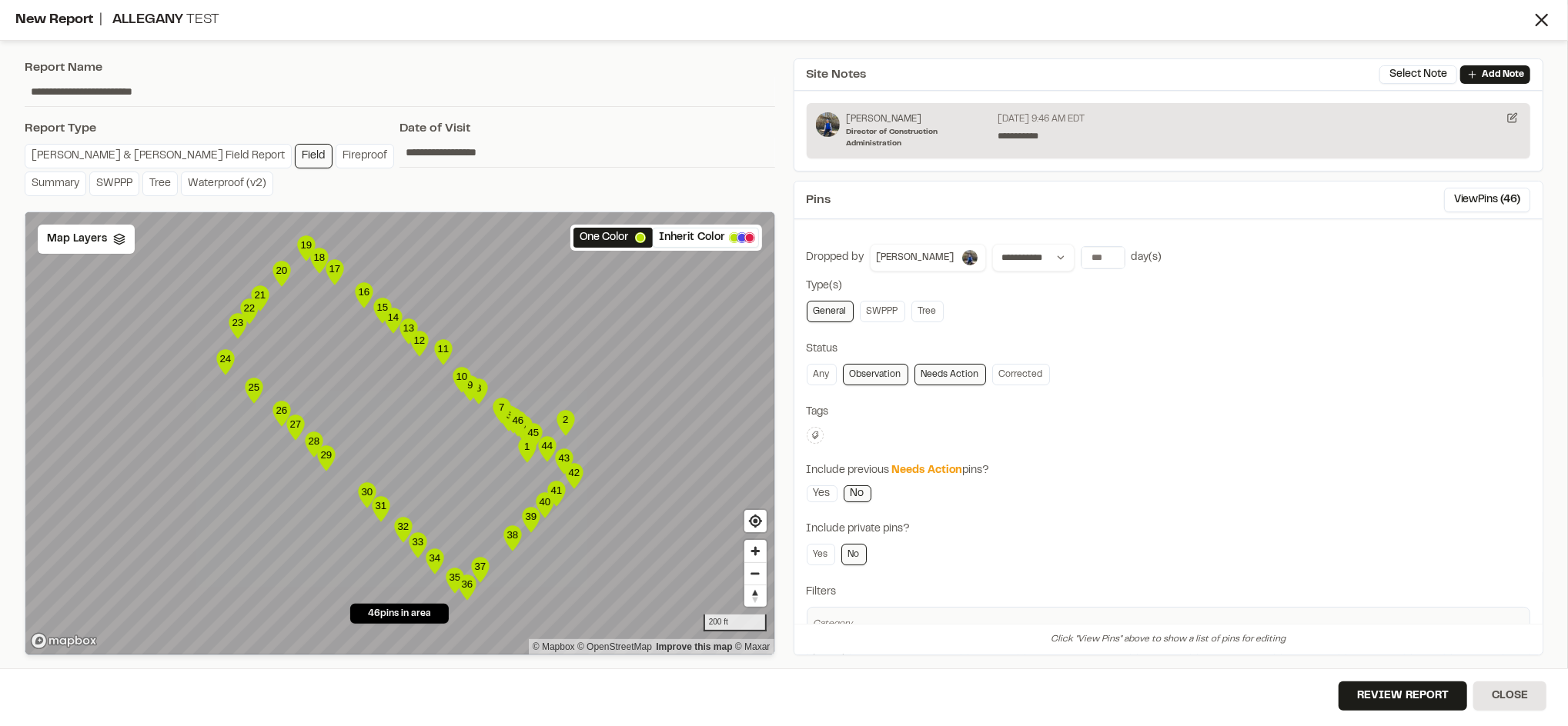
click at [1394, 682] on div "Add Site Note Site Note successfully added to project" at bounding box center [784, 375] width 1568 height 726
click at [1394, 682] on div "**********" at bounding box center [784, 363] width 1568 height 726
click at [1394, 682] on button "Review Report" at bounding box center [1402, 695] width 128 height 29
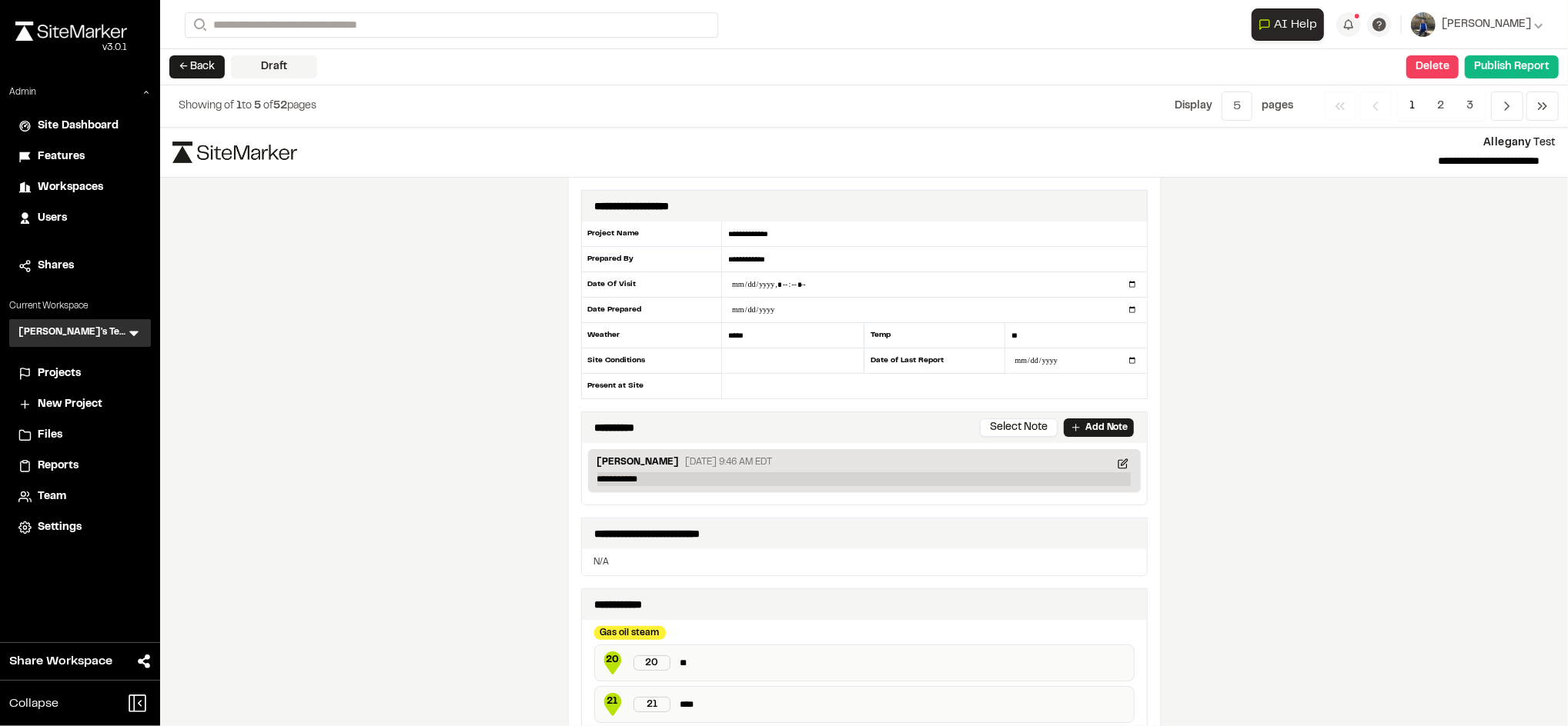
click at [727, 474] on p "**********" at bounding box center [864, 479] width 534 height 14
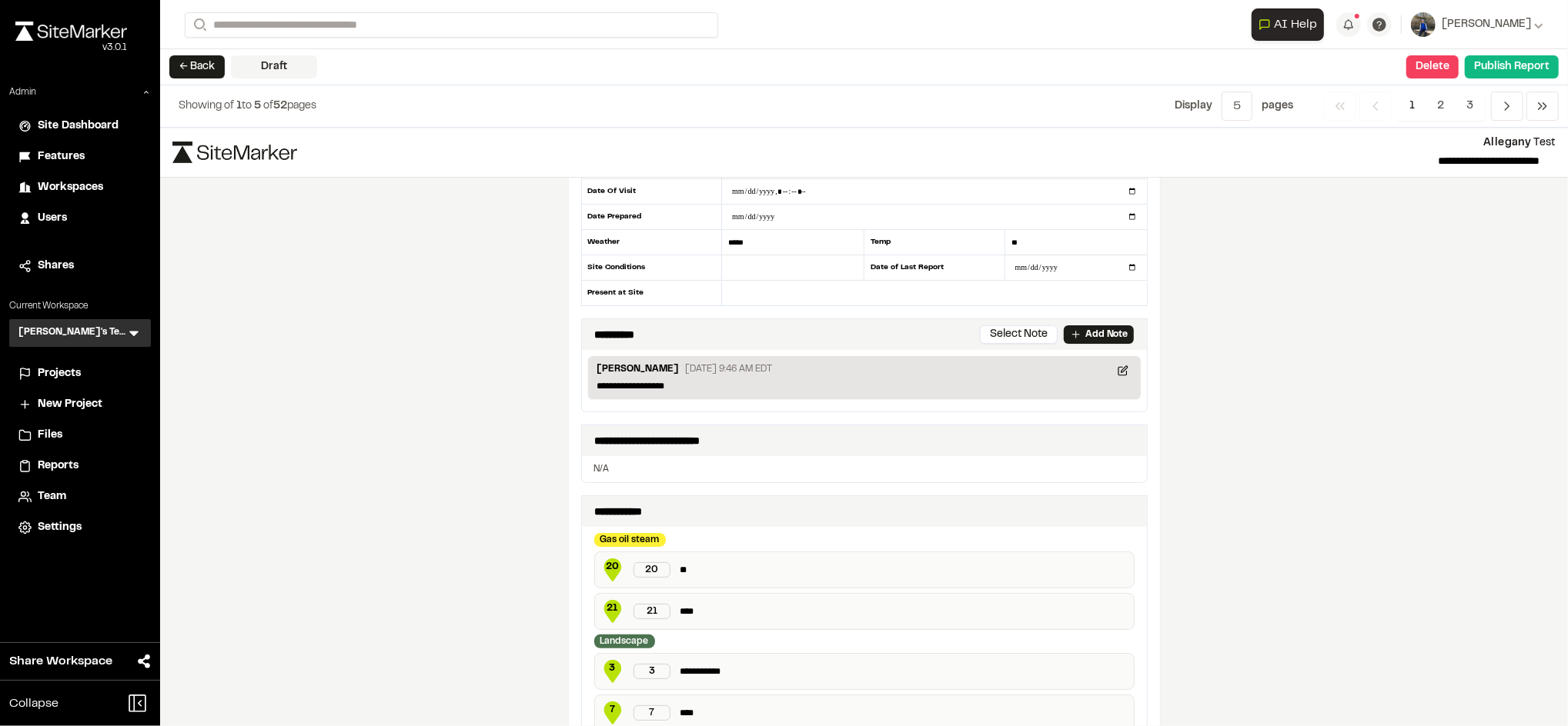
scroll to position [74, 0]
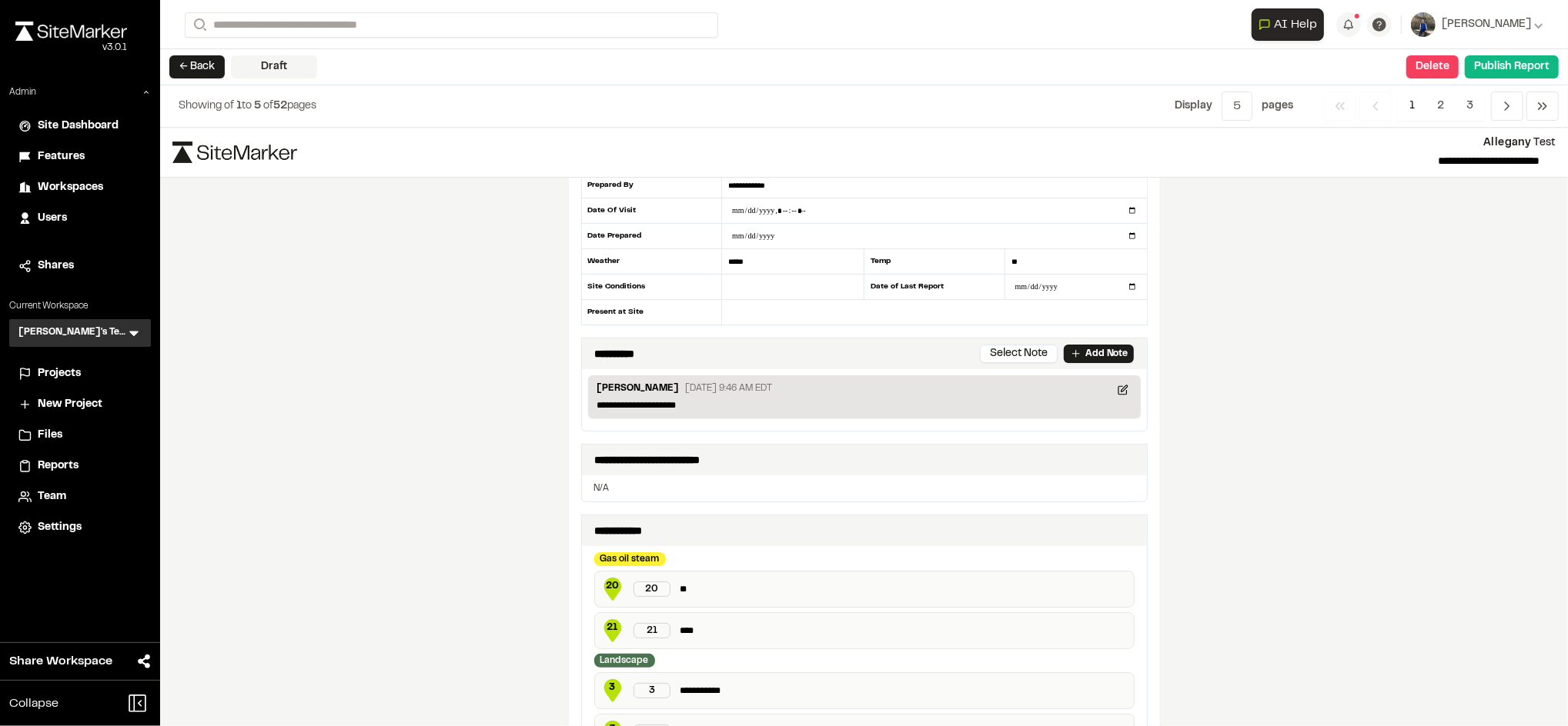
click at [740, 401] on p "**********" at bounding box center [864, 405] width 534 height 14
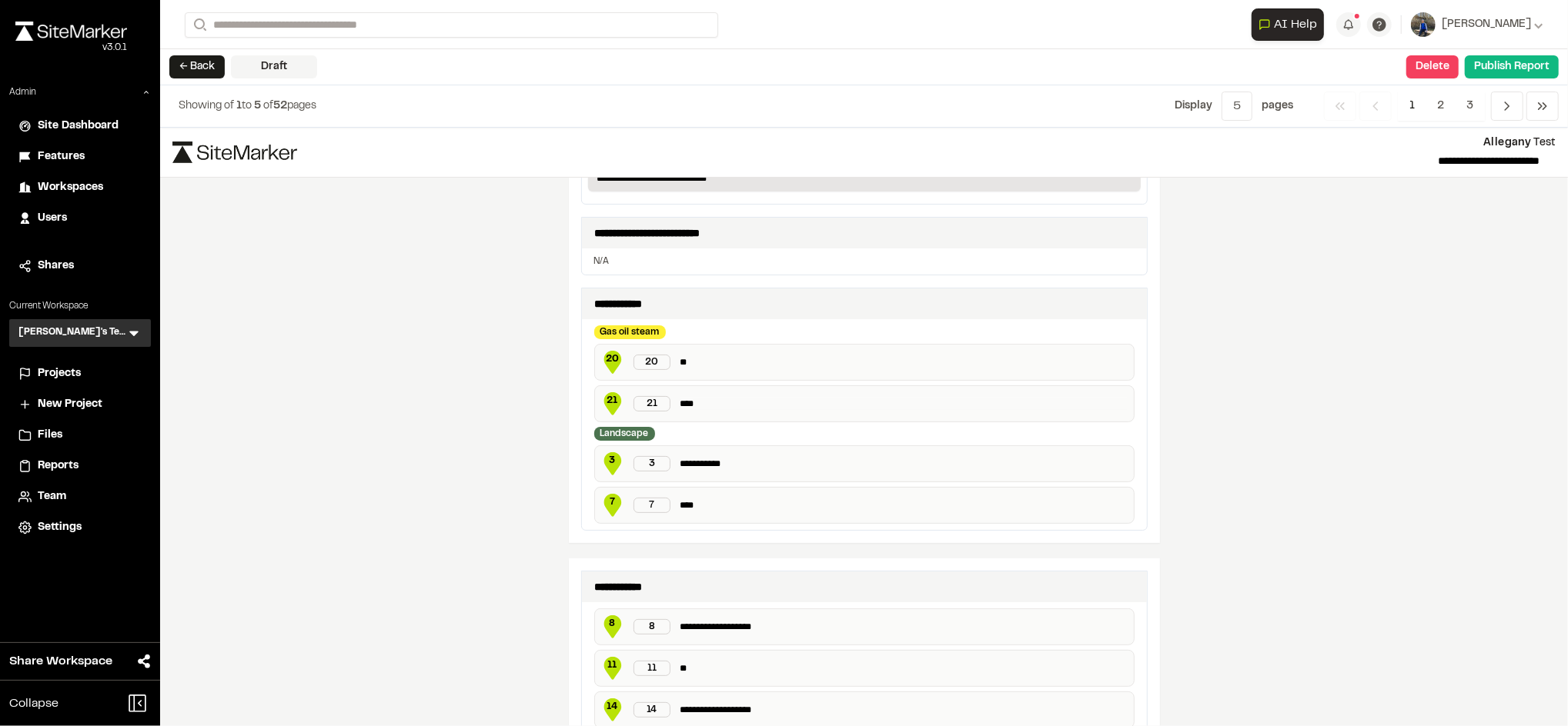
click at [760, 402] on p "****" at bounding box center [903, 404] width 448 height 13
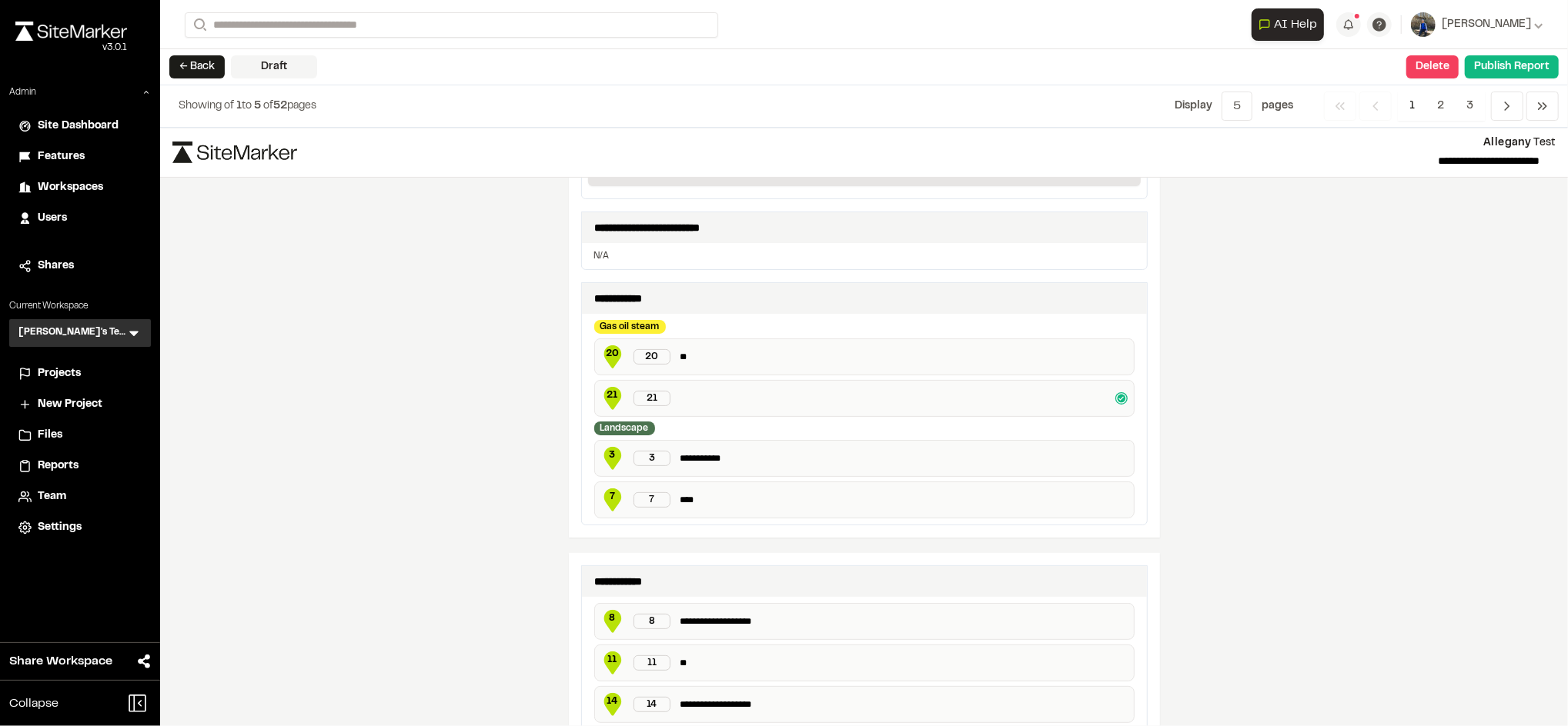
click at [681, 390] on div "21 21" at bounding box center [864, 398] width 540 height 37
click at [682, 396] on div "21 21" at bounding box center [864, 398] width 540 height 37
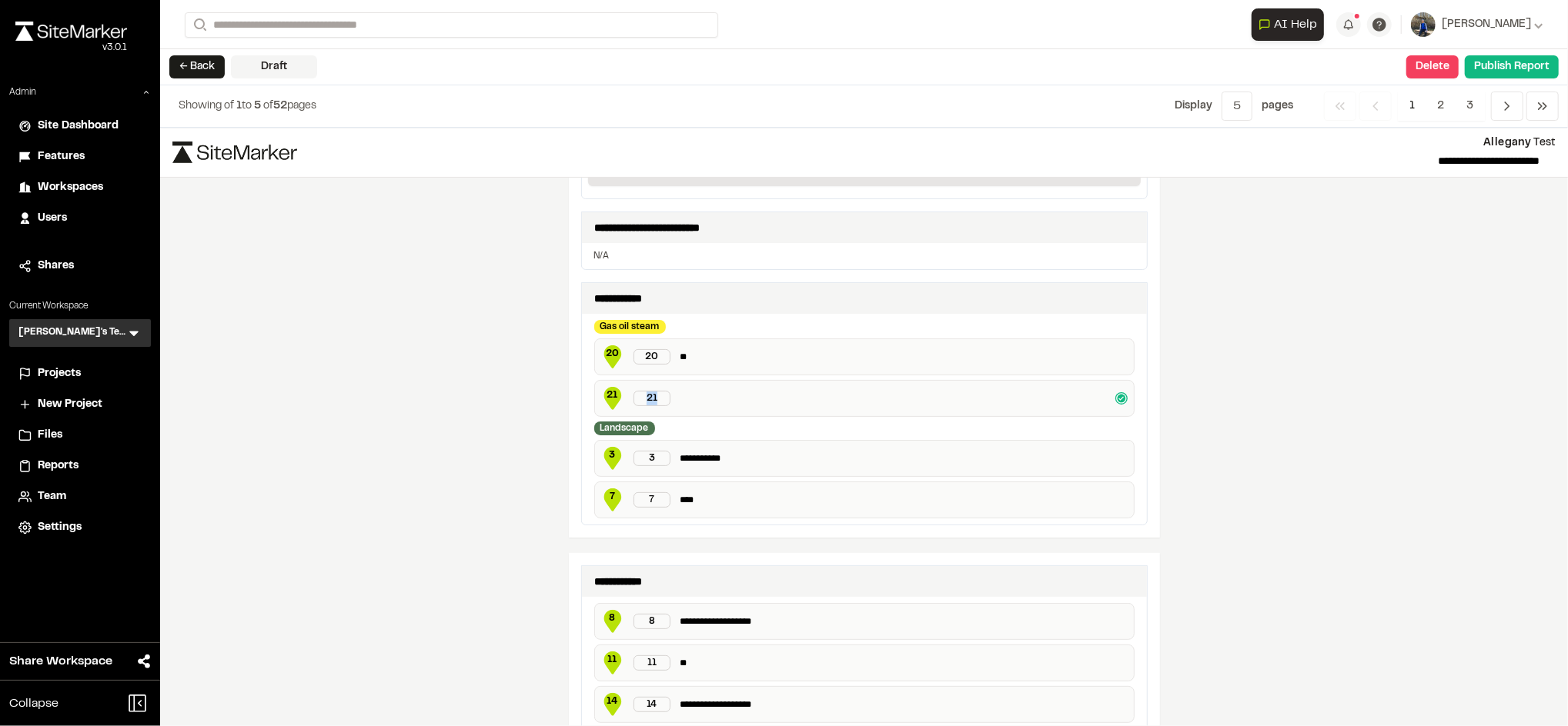
click at [682, 396] on div "21 21" at bounding box center [864, 398] width 540 height 37
click at [678, 402] on div "21 21" at bounding box center [864, 398] width 540 height 37
click at [501, 395] on div "**********" at bounding box center [863, 427] width 1407 height 599
click at [691, 397] on div "21 21" at bounding box center [864, 398] width 540 height 37
click at [679, 398] on div "21 21" at bounding box center [864, 398] width 540 height 37
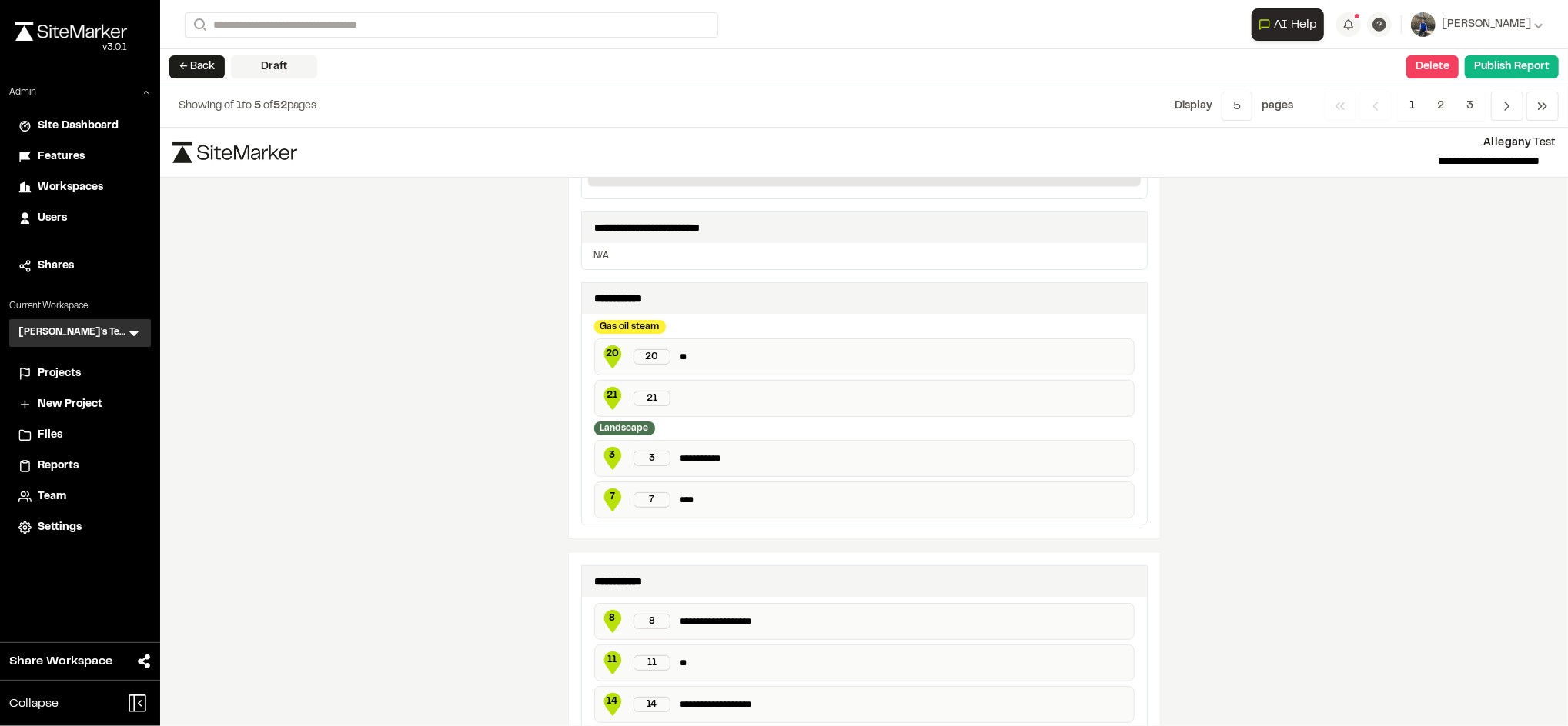
click at [679, 398] on div "21 21" at bounding box center [864, 398] width 540 height 37
click at [752, 456] on p "**********" at bounding box center [903, 459] width 448 height 13
click at [697, 398] on div "21 21" at bounding box center [864, 398] width 540 height 37
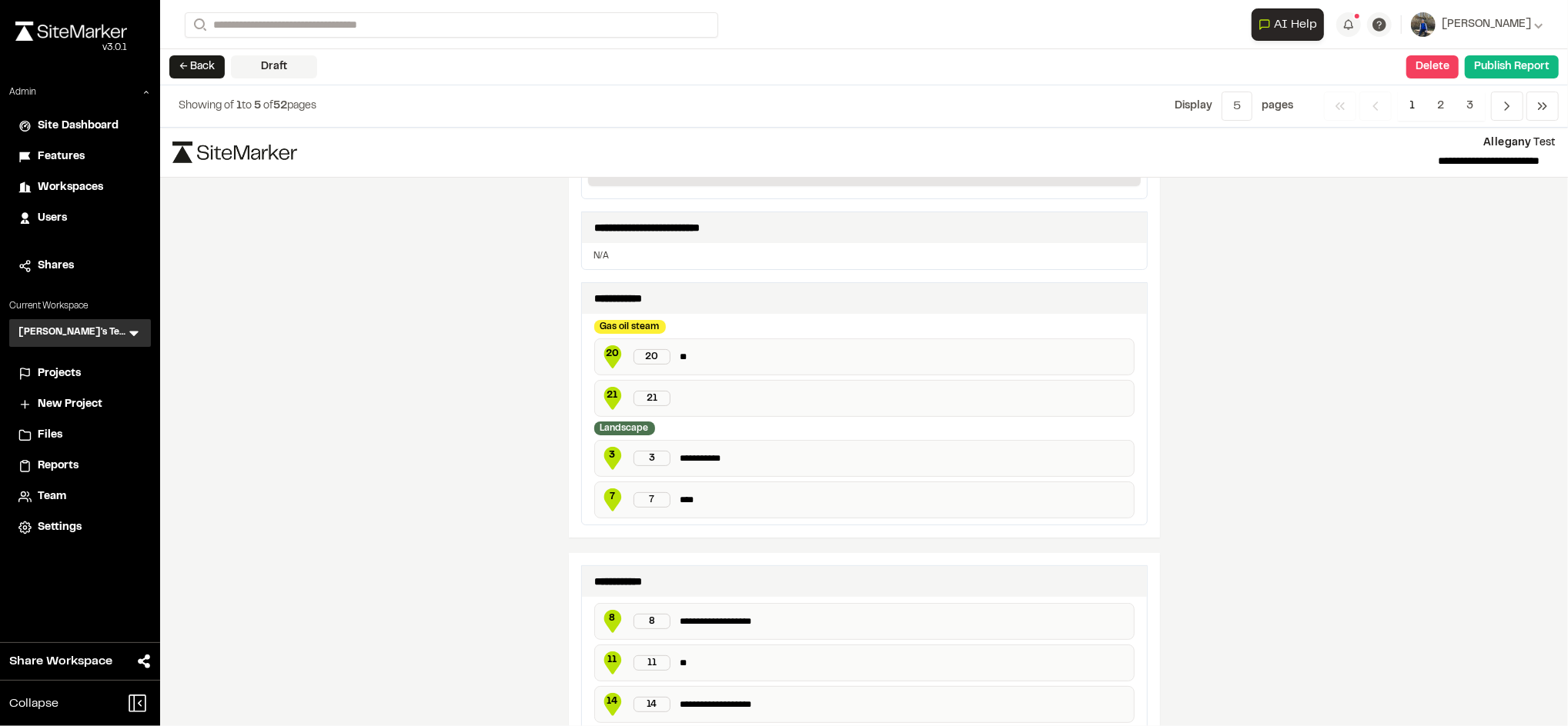
click at [687, 399] on div "21 21" at bounding box center [864, 398] width 540 height 37
click at [1288, 407] on div "**********" at bounding box center [863, 427] width 1407 height 599
click at [699, 396] on div "21 21" at bounding box center [864, 398] width 540 height 37
click at [691, 406] on div "21 21" at bounding box center [864, 398] width 540 height 37
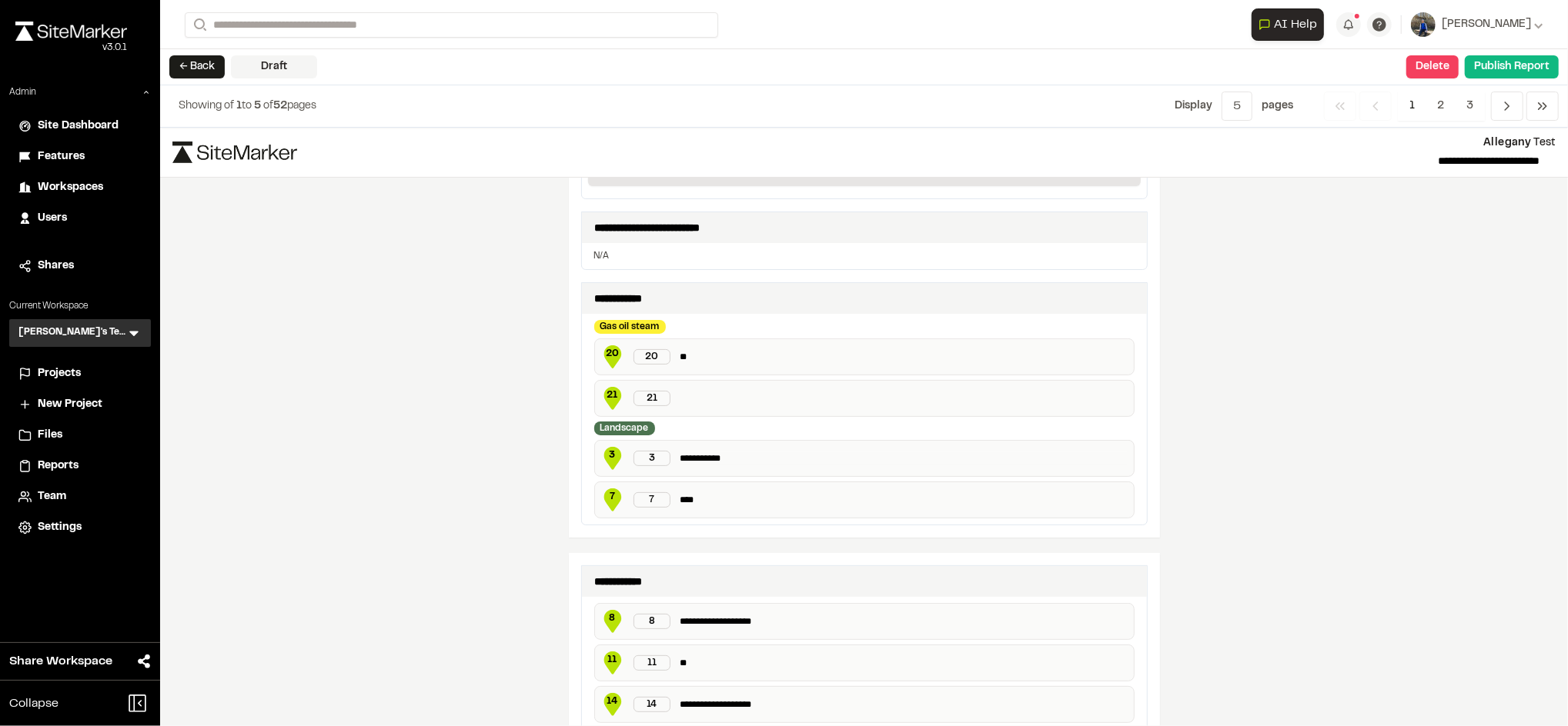
click at [711, 456] on p "**********" at bounding box center [903, 459] width 448 height 13
click at [507, 480] on div "**********" at bounding box center [863, 427] width 1407 height 599
click at [683, 464] on p at bounding box center [903, 459] width 448 height 13
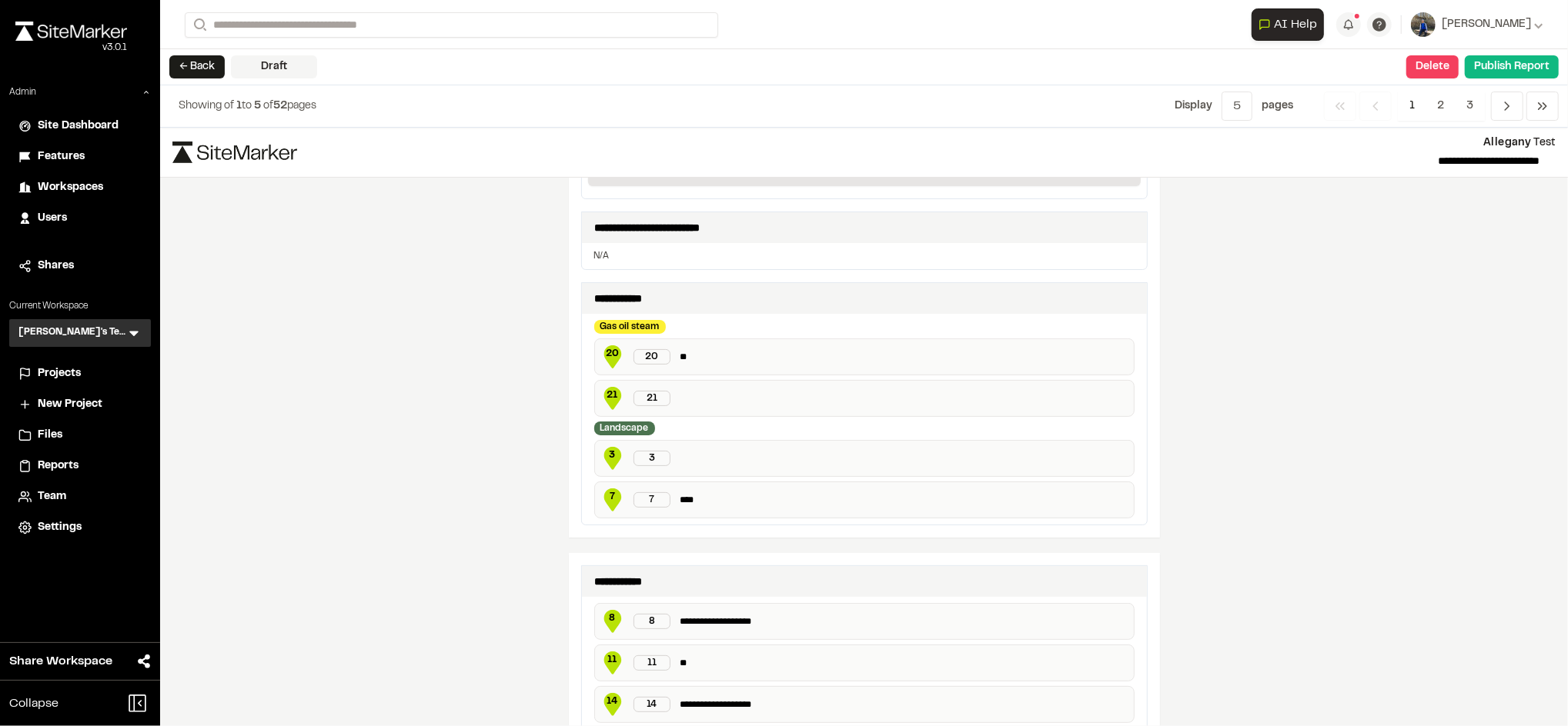
click at [687, 401] on div "21 21" at bounding box center [864, 398] width 540 height 37
click at [683, 400] on div "21 21" at bounding box center [864, 398] width 540 height 37
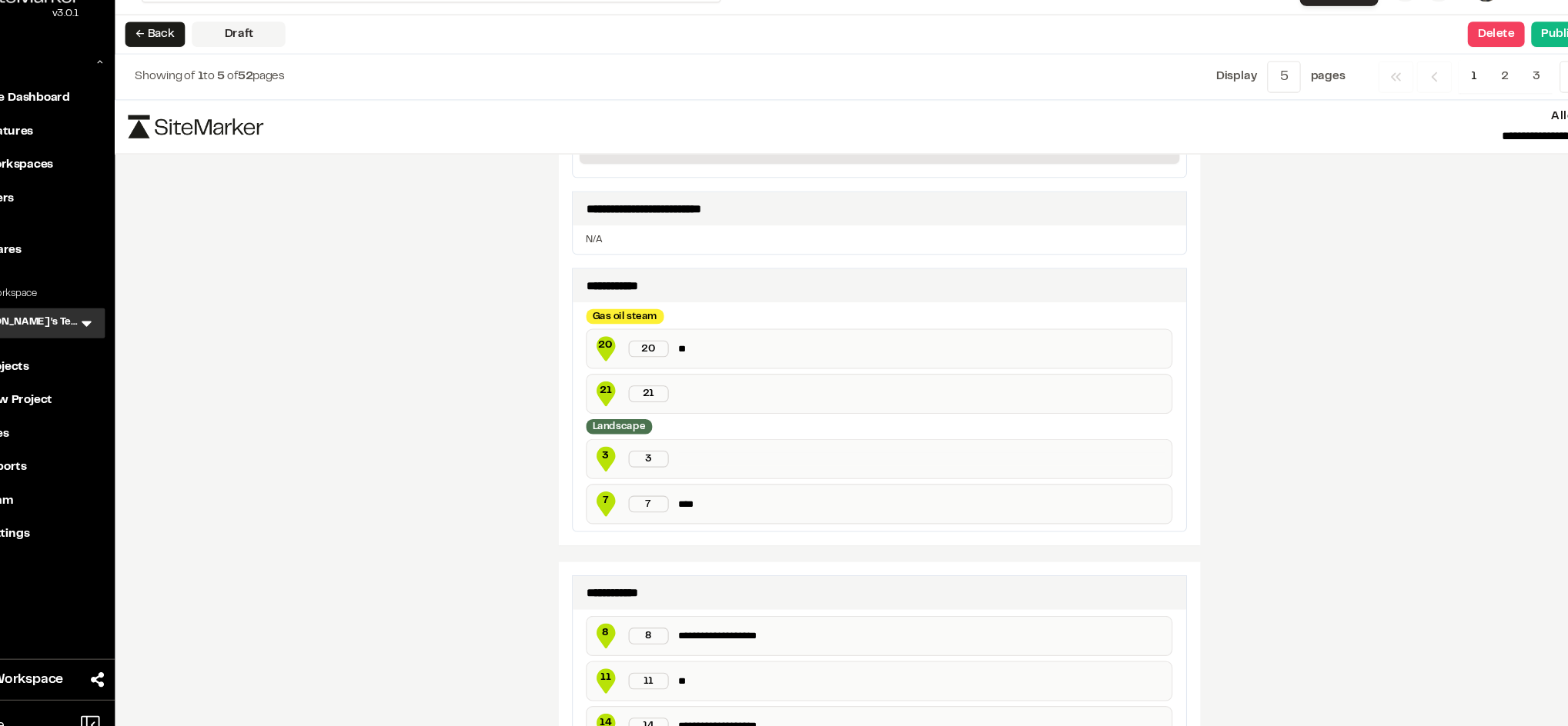
click at [679, 461] on p at bounding box center [903, 459] width 448 height 13
click at [677, 396] on div "21 21" at bounding box center [864, 398] width 540 height 37
click at [679, 461] on p at bounding box center [903, 459] width 448 height 13
click at [677, 399] on div "21 21" at bounding box center [864, 398] width 540 height 37
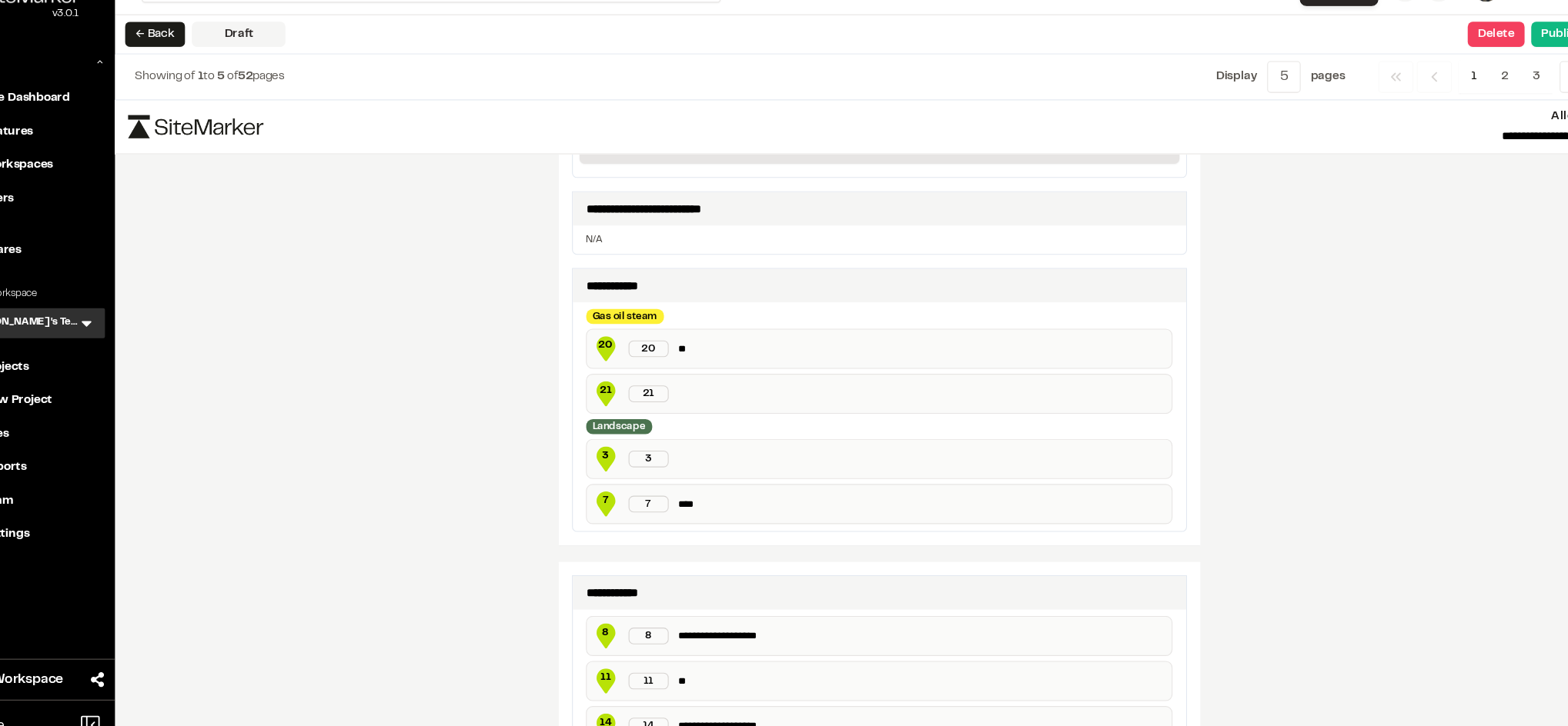
click at [688, 351] on p "**" at bounding box center [903, 357] width 448 height 13
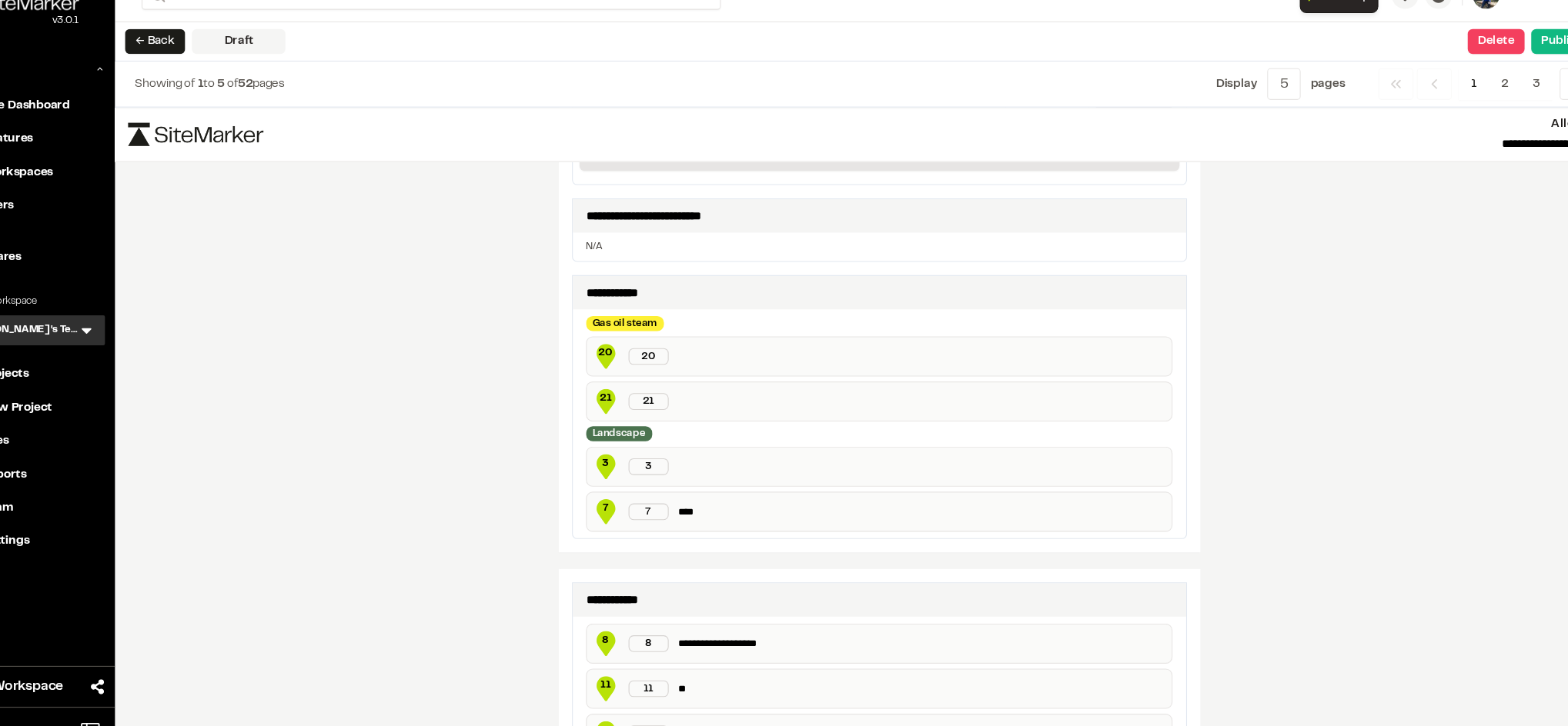
click at [687, 321] on div "Gas oil steam" at bounding box center [864, 327] width 540 height 14
click at [679, 358] on p at bounding box center [903, 357] width 448 height 13
click at [676, 401] on div "21 21" at bounding box center [864, 398] width 540 height 37
click at [671, 399] on div "21 21" at bounding box center [864, 398] width 540 height 37
click at [679, 462] on p at bounding box center [903, 459] width 448 height 13
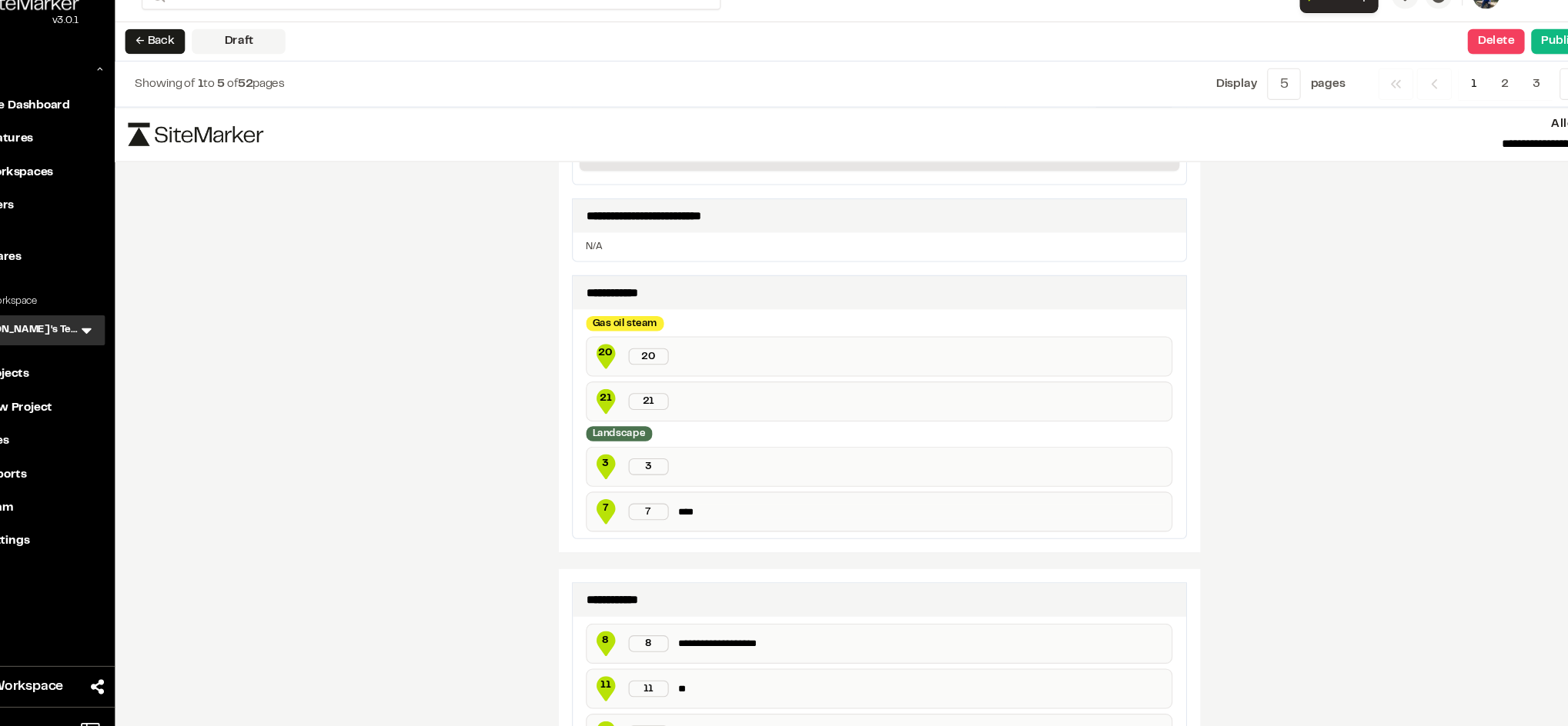
click at [681, 504] on p "****" at bounding box center [903, 500] width 448 height 13
click at [683, 461] on p at bounding box center [903, 459] width 448 height 13
click at [684, 394] on div "21 21" at bounding box center [864, 398] width 540 height 37
click at [684, 399] on div "21 21" at bounding box center [864, 398] width 540 height 37
click at [669, 397] on div "21 21" at bounding box center [864, 398] width 540 height 37
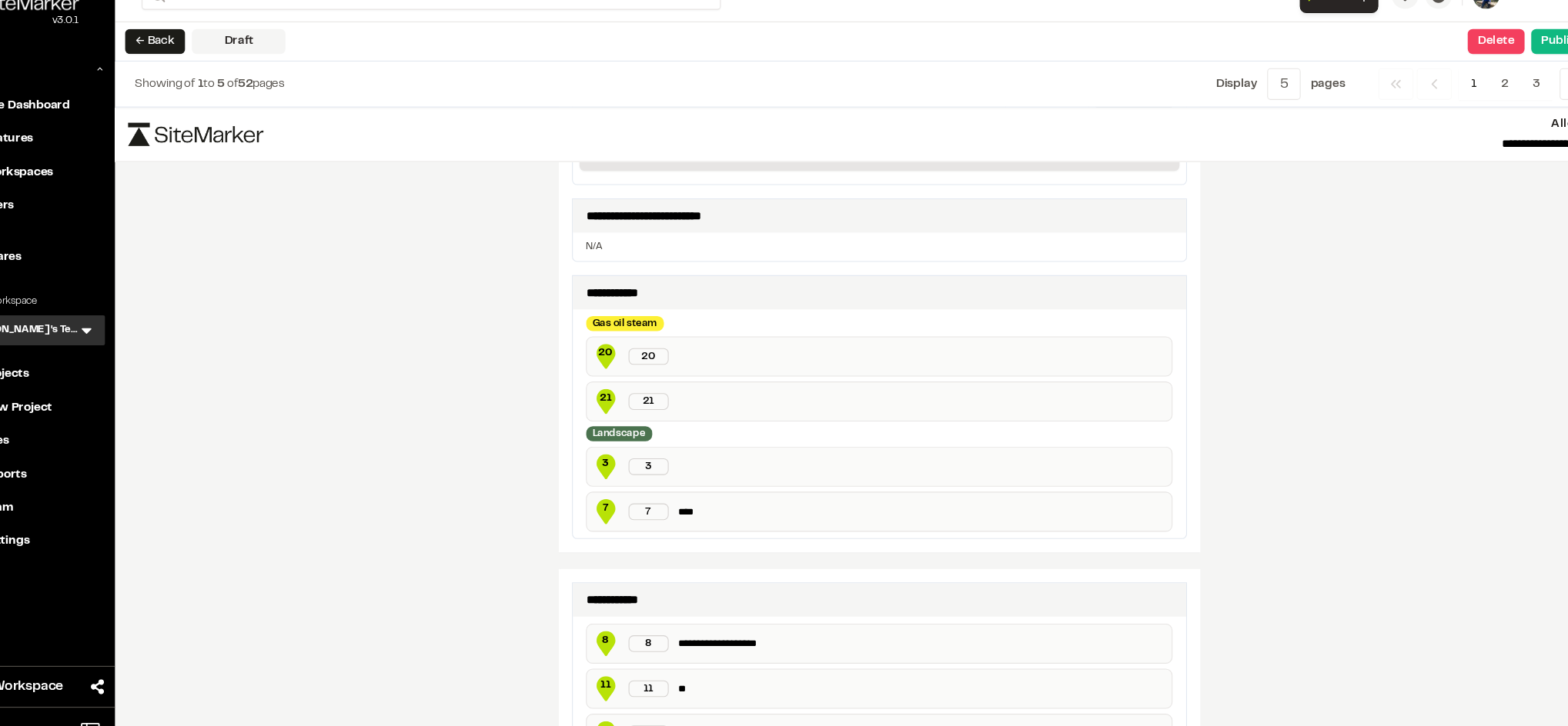
click at [679, 353] on p at bounding box center [903, 357] width 448 height 13
click at [676, 398] on div "21 21" at bounding box center [864, 398] width 540 height 37
click at [679, 455] on p at bounding box center [903, 459] width 448 height 13
click at [677, 493] on div "7 7 ****" at bounding box center [864, 499] width 540 height 37
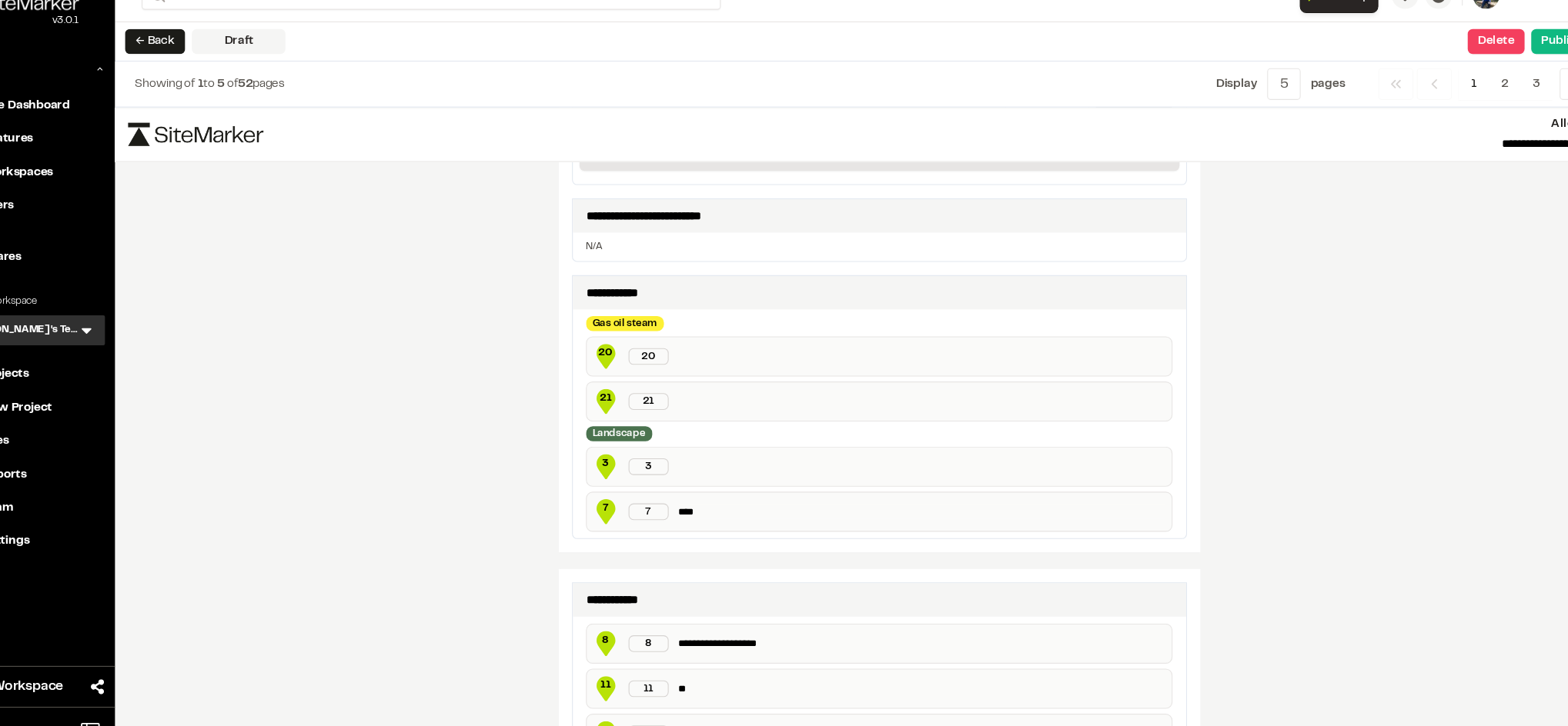
click at [679, 498] on p "****" at bounding box center [903, 500] width 448 height 13
click at [476, 434] on div "**********" at bounding box center [863, 427] width 1407 height 599
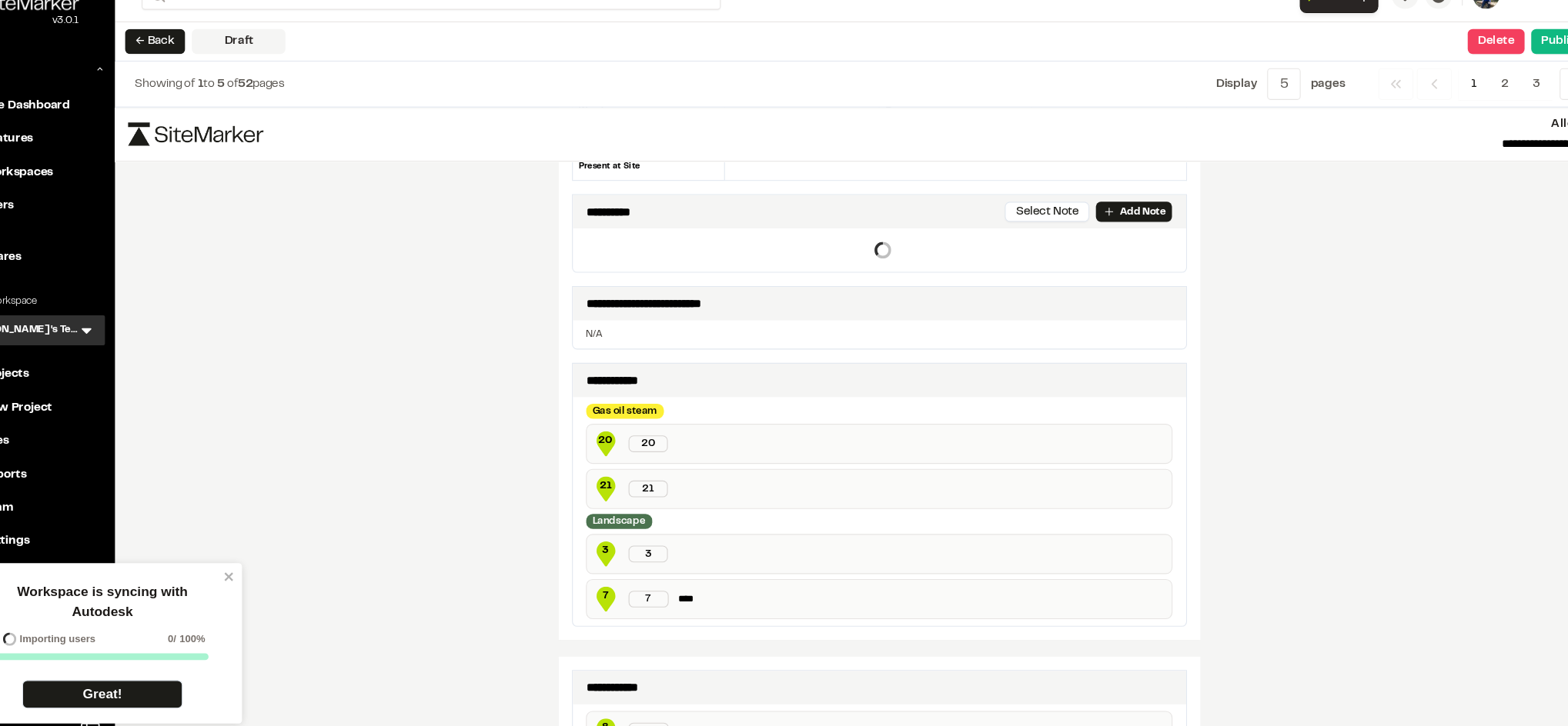
scroll to position [288, 0]
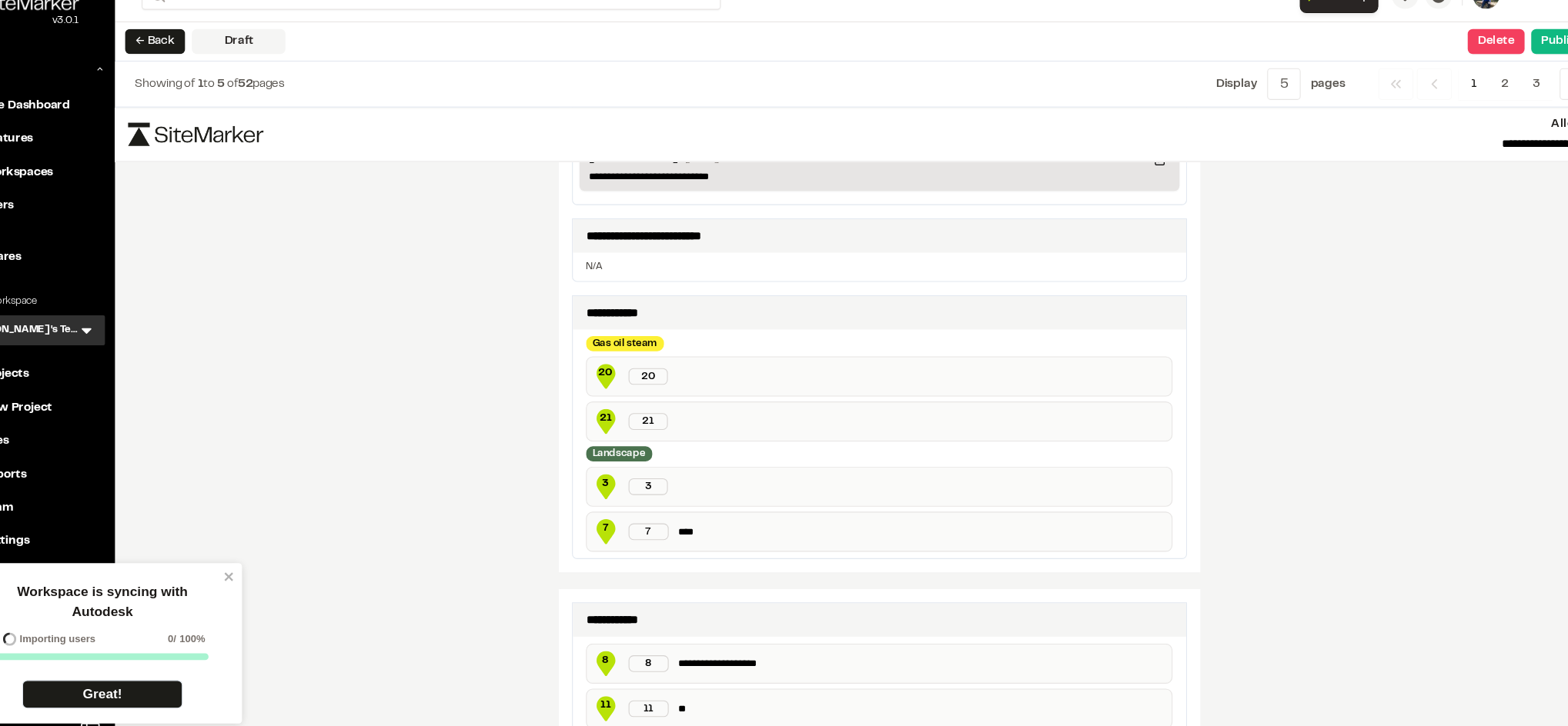
click at [676, 414] on div "21 21" at bounding box center [864, 417] width 540 height 37
click at [679, 376] on p at bounding box center [902, 375] width 448 height 13
click at [679, 475] on p at bounding box center [902, 477] width 448 height 13
click at [260, 558] on icon "close" at bounding box center [265, 560] width 11 height 12
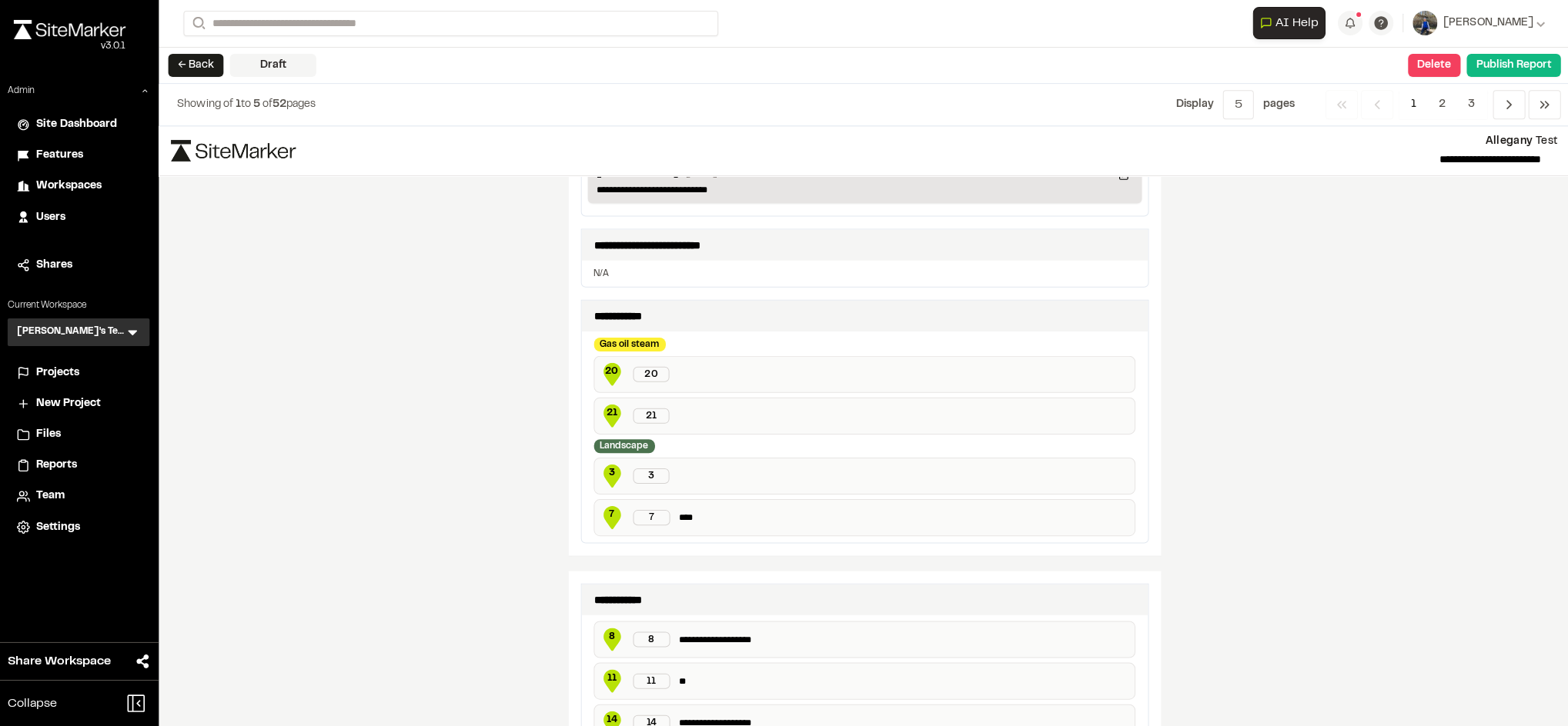
scroll to position [0, 0]
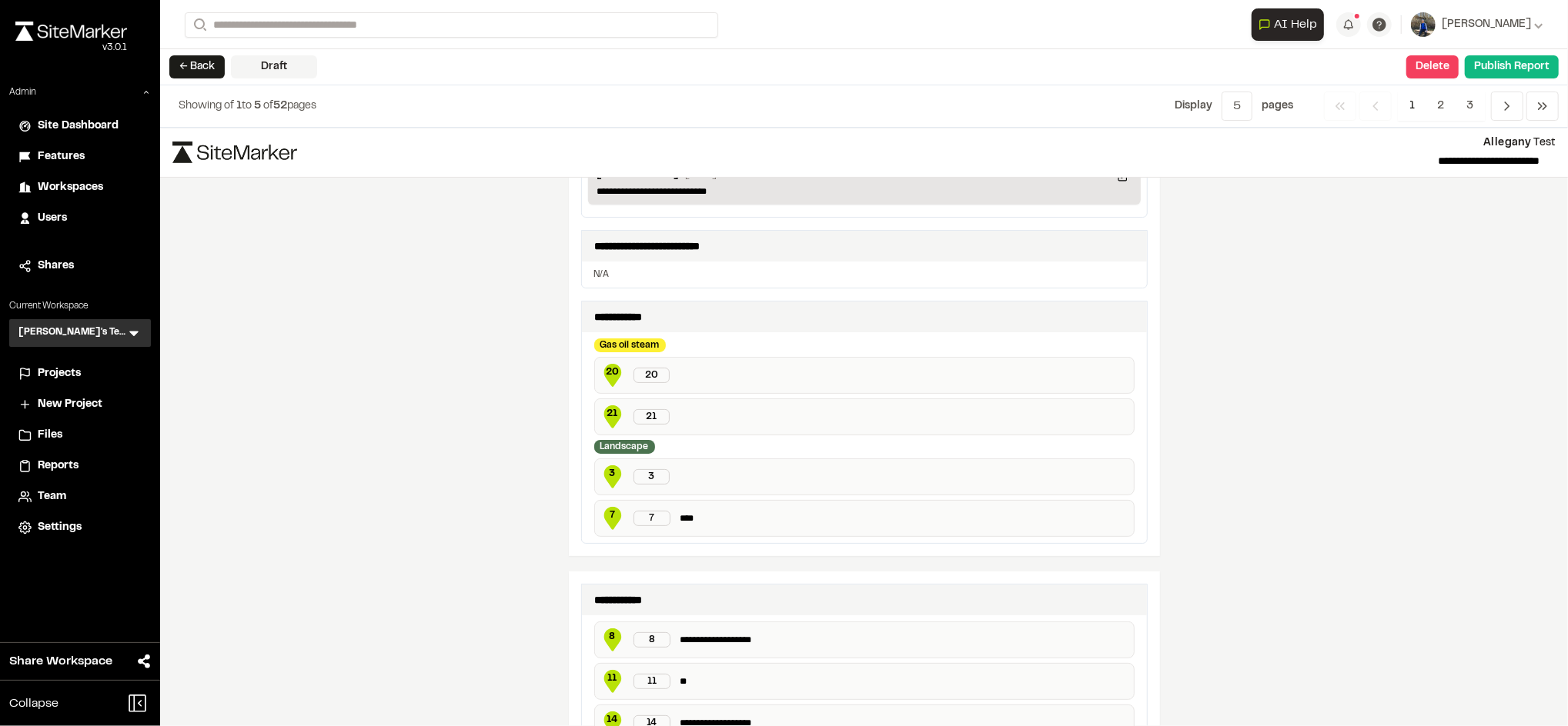
click at [679, 484] on p at bounding box center [902, 477] width 448 height 13
click at [683, 413] on div "21 21" at bounding box center [864, 417] width 540 height 37
click at [673, 414] on div "21 21" at bounding box center [864, 417] width 540 height 37
click at [679, 379] on p at bounding box center [902, 375] width 448 height 13
click at [674, 421] on div "21 21" at bounding box center [864, 417] width 540 height 37
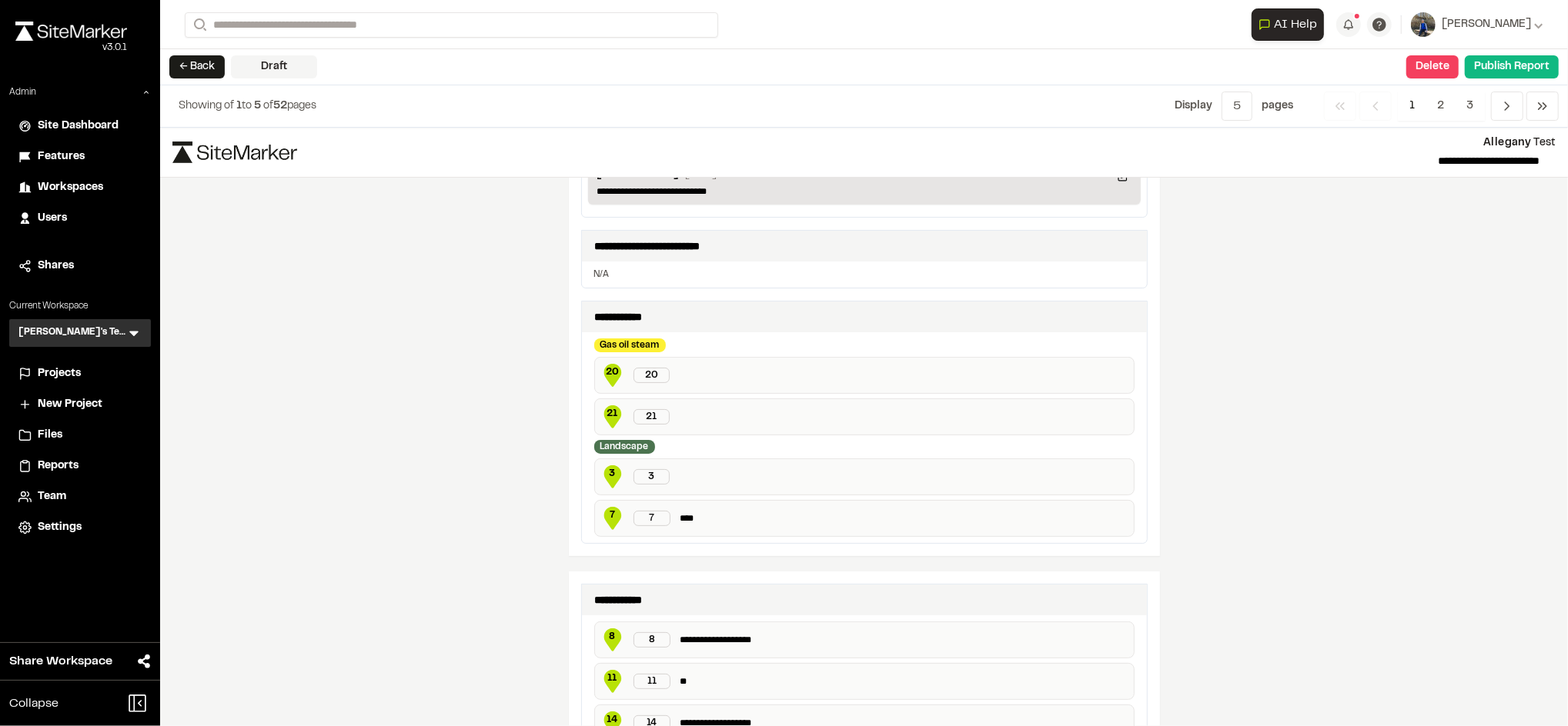
click at [674, 421] on div "21 21" at bounding box center [864, 417] width 540 height 37
click at [674, 419] on div "21 21" at bounding box center [864, 417] width 540 height 37
click at [674, 417] on div "21 21" at bounding box center [864, 417] width 540 height 37
click at [679, 480] on p at bounding box center [902, 477] width 448 height 13
click at [688, 418] on div "21 21" at bounding box center [864, 417] width 540 height 37
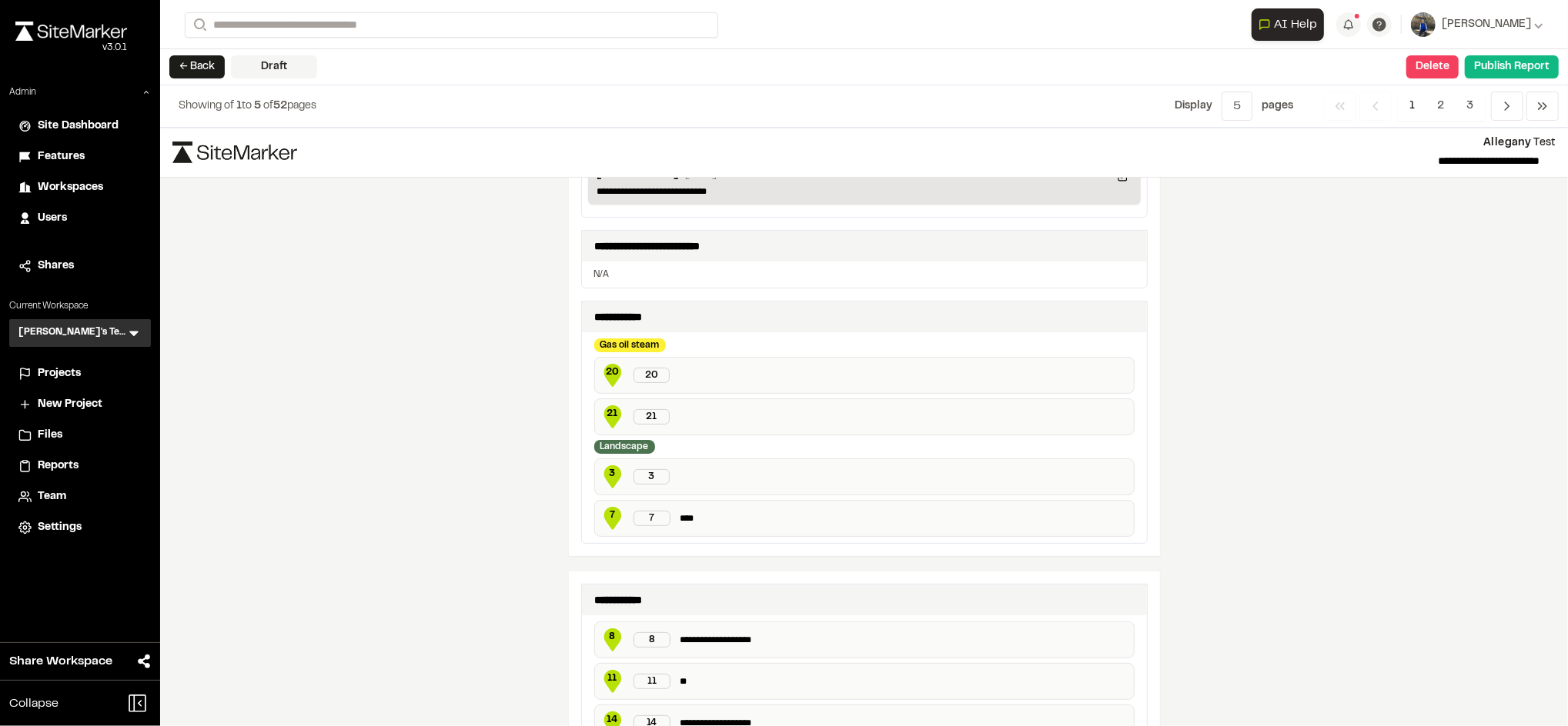
click at [688, 418] on div "21 21" at bounding box center [864, 417] width 540 height 37
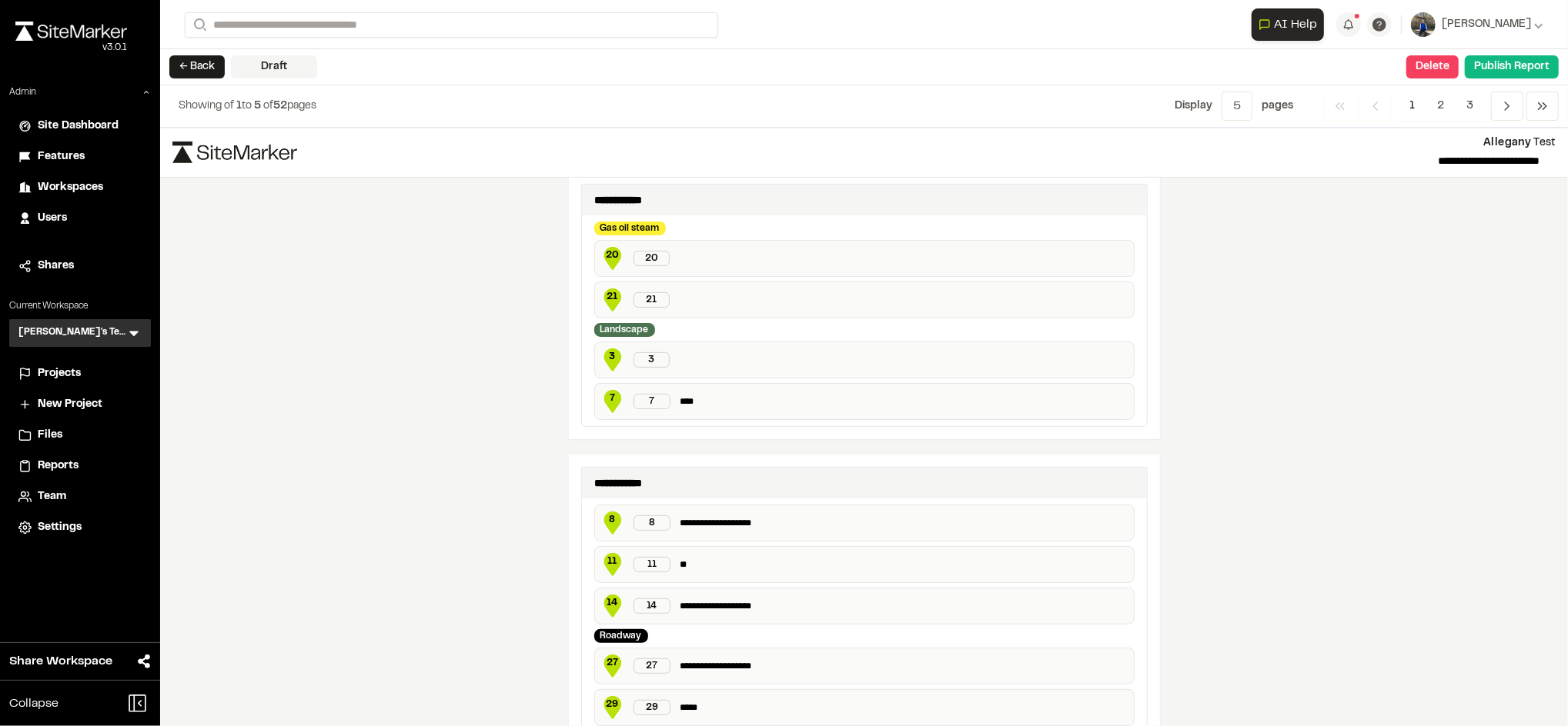
scroll to position [415, 0]
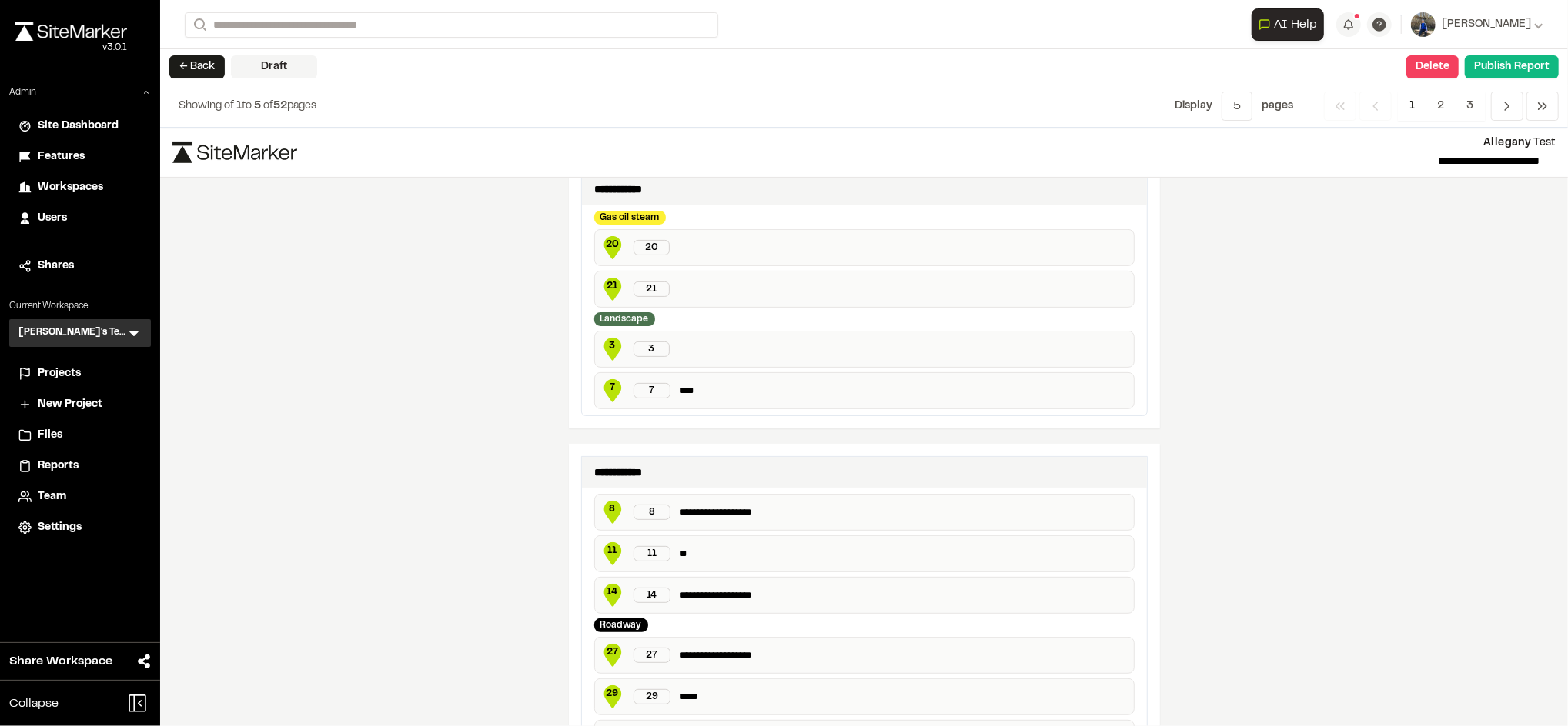
click at [723, 547] on p "**" at bounding box center [903, 554] width 448 height 13
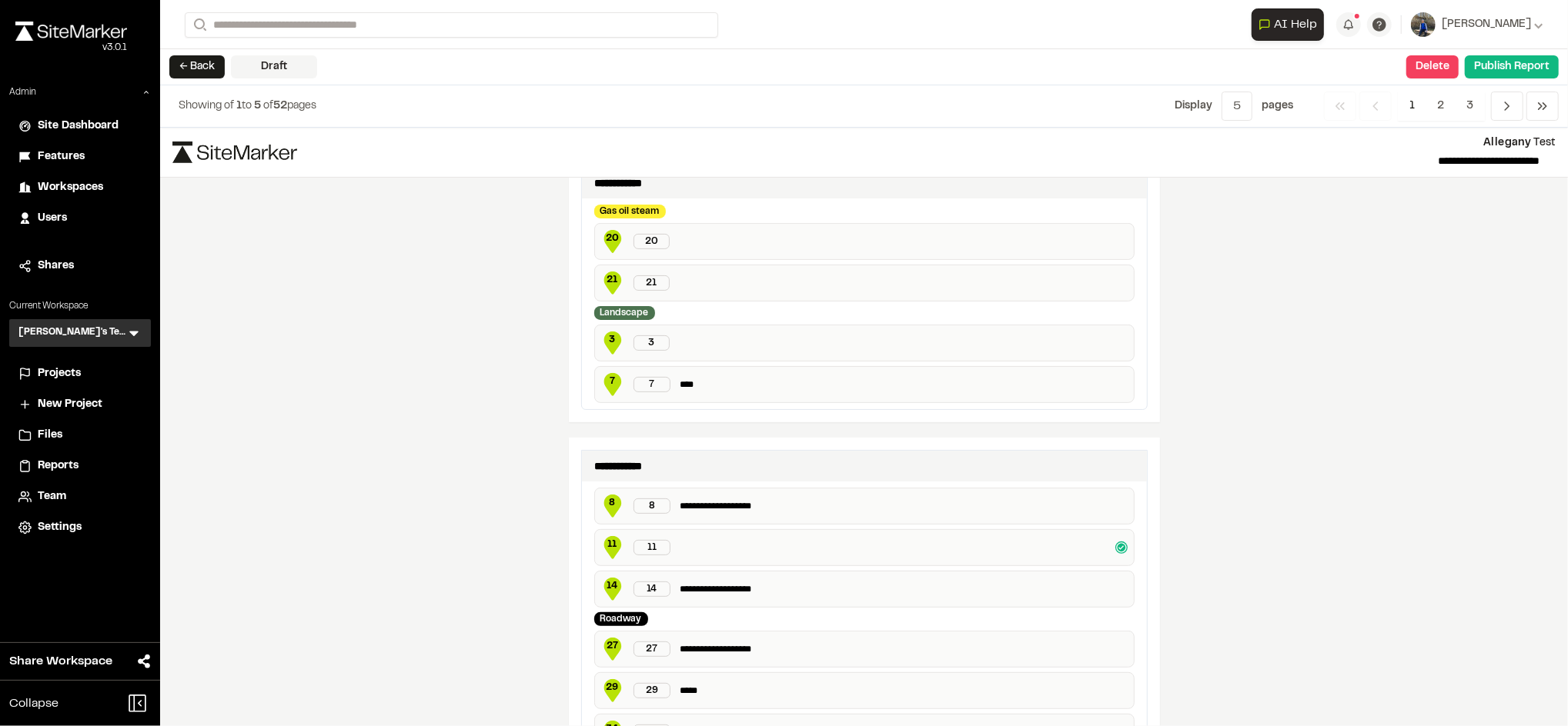
click at [458, 515] on div "**********" at bounding box center [863, 427] width 1407 height 599
click at [669, 551] on div "11 11" at bounding box center [864, 547] width 540 height 37
click at [683, 286] on div "21 21" at bounding box center [864, 283] width 540 height 37
click at [679, 240] on p at bounding box center [902, 242] width 448 height 13
click at [674, 352] on div "3 3" at bounding box center [864, 342] width 540 height 37
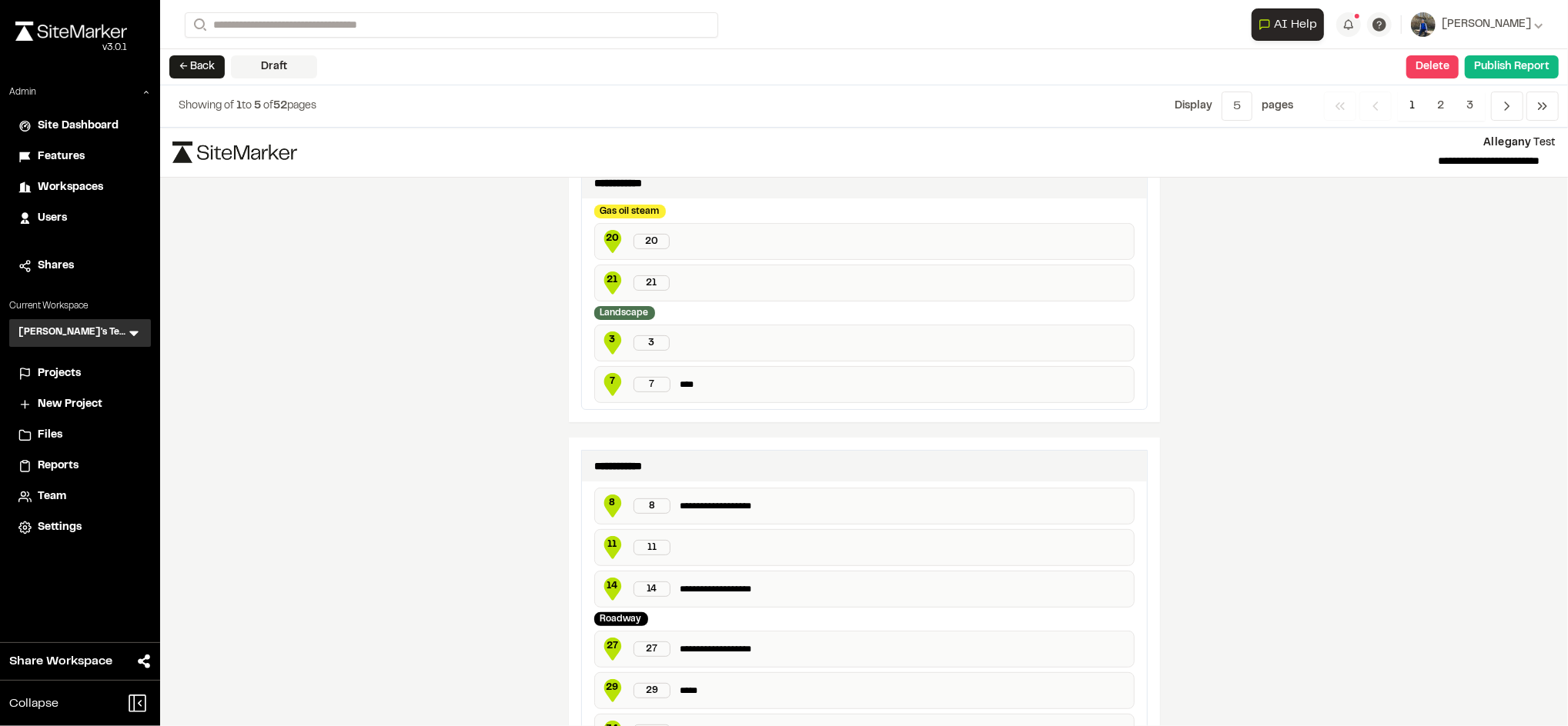
click at [679, 550] on div "11 11" at bounding box center [864, 547] width 540 height 37
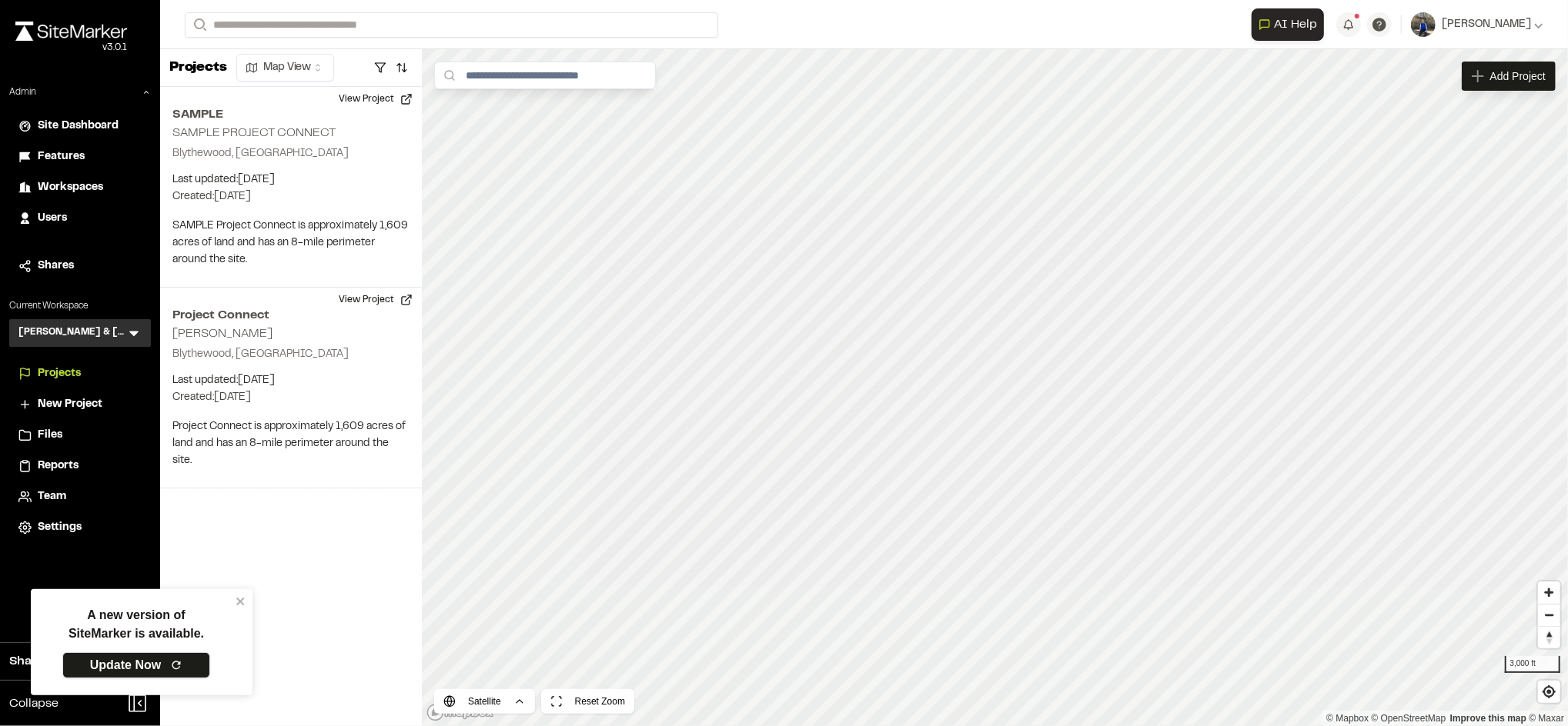
click at [153, 667] on link "Update Now" at bounding box center [136, 666] width 148 height 26
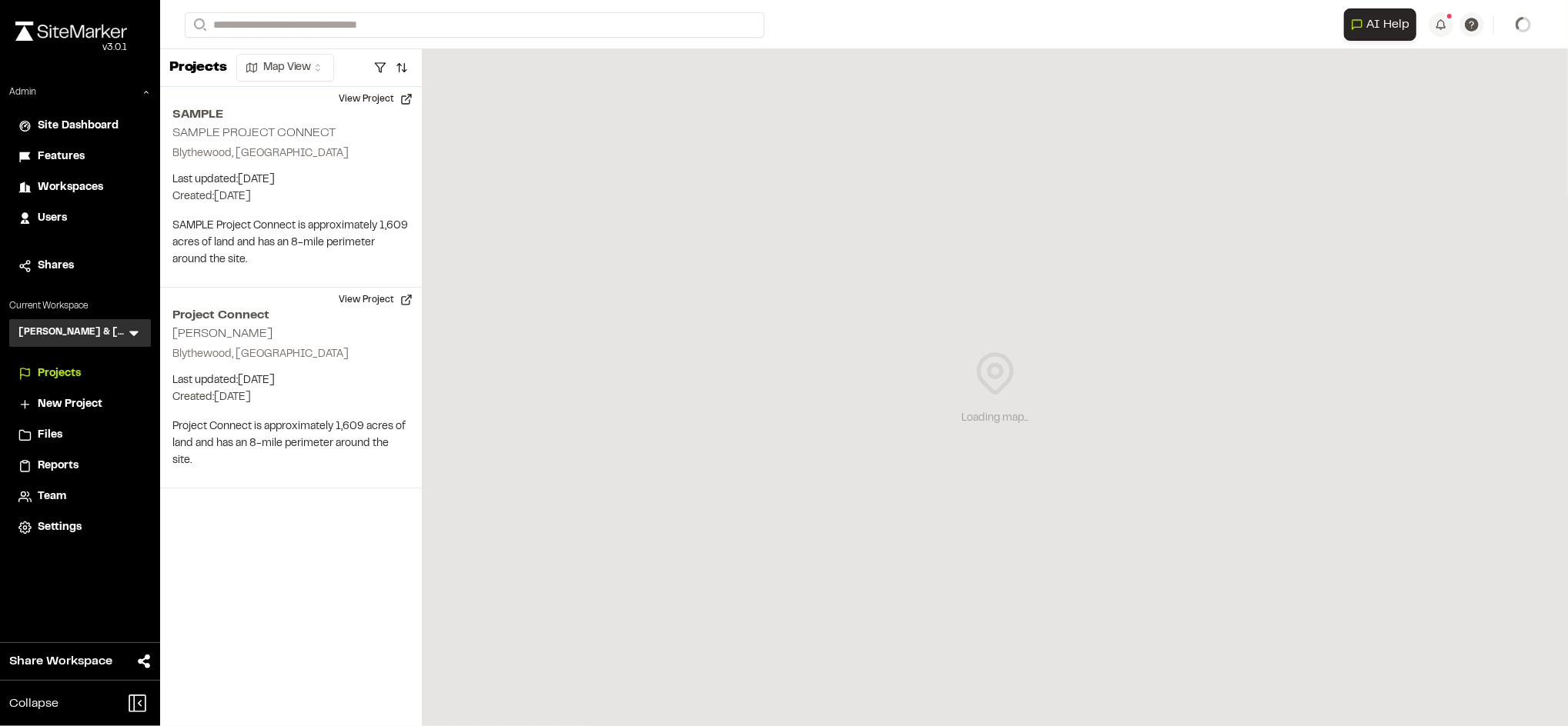
click at [55, 219] on span "Users" at bounding box center [52, 218] width 29 height 17
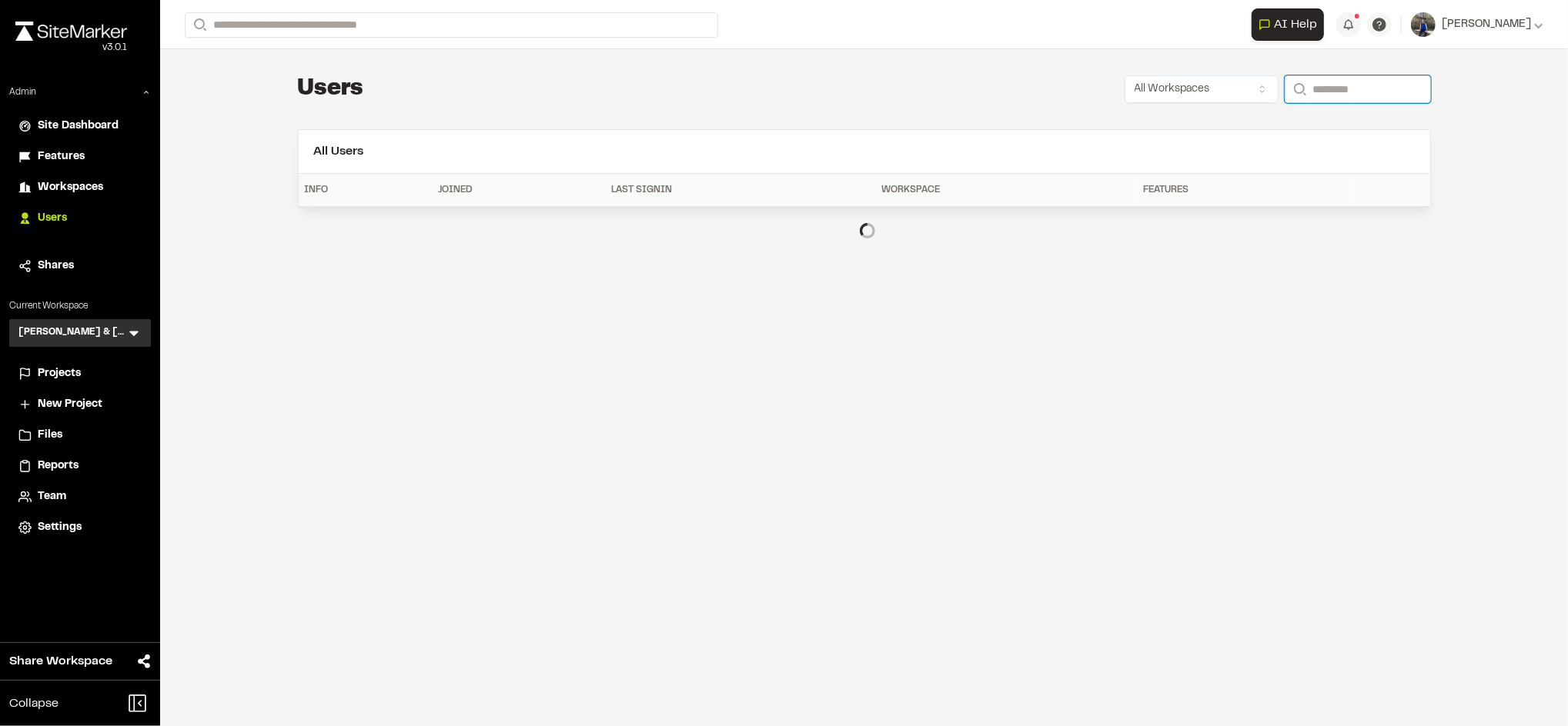
click at [1335, 83] on input "Search" at bounding box center [1357, 88] width 146 height 27
type input "**********"
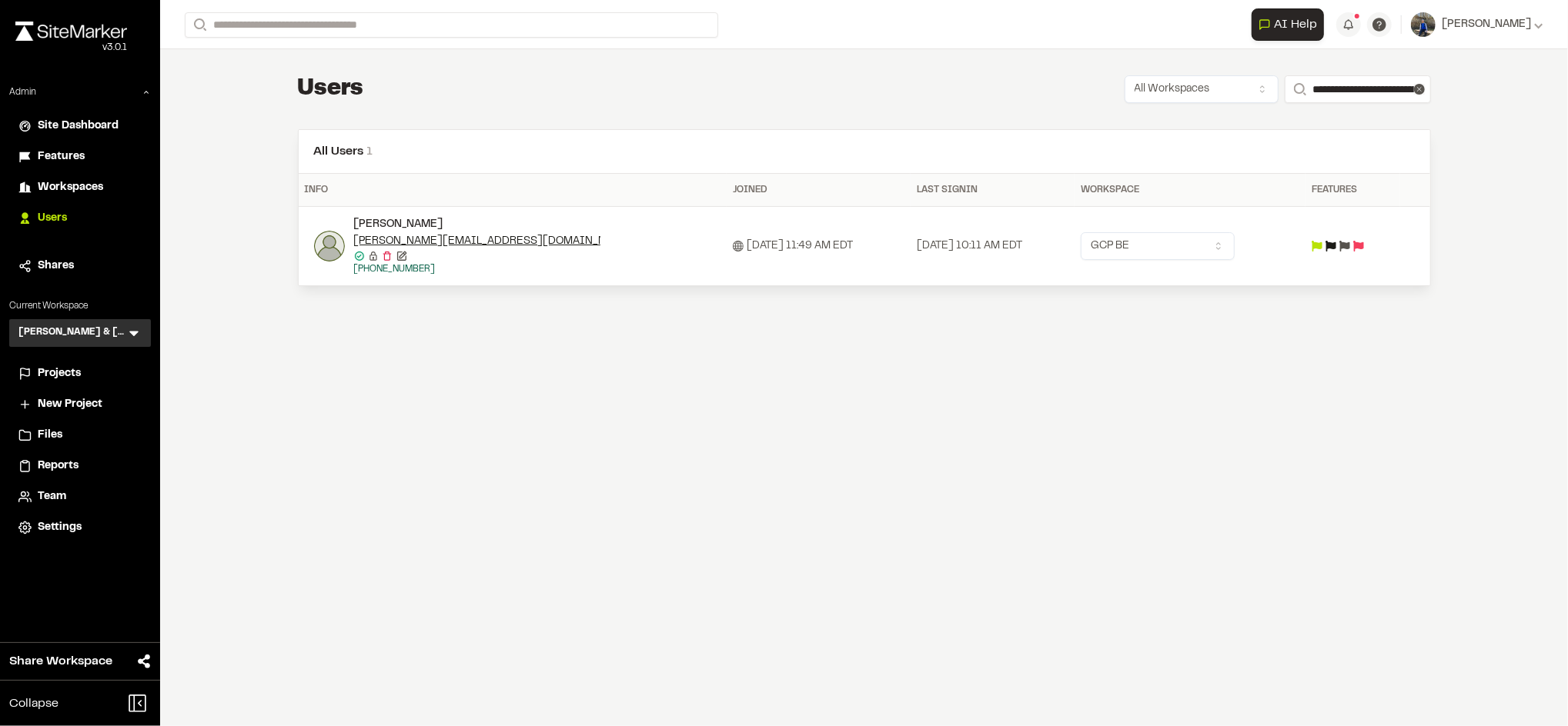
click at [330, 243] on img at bounding box center [328, 246] width 31 height 31
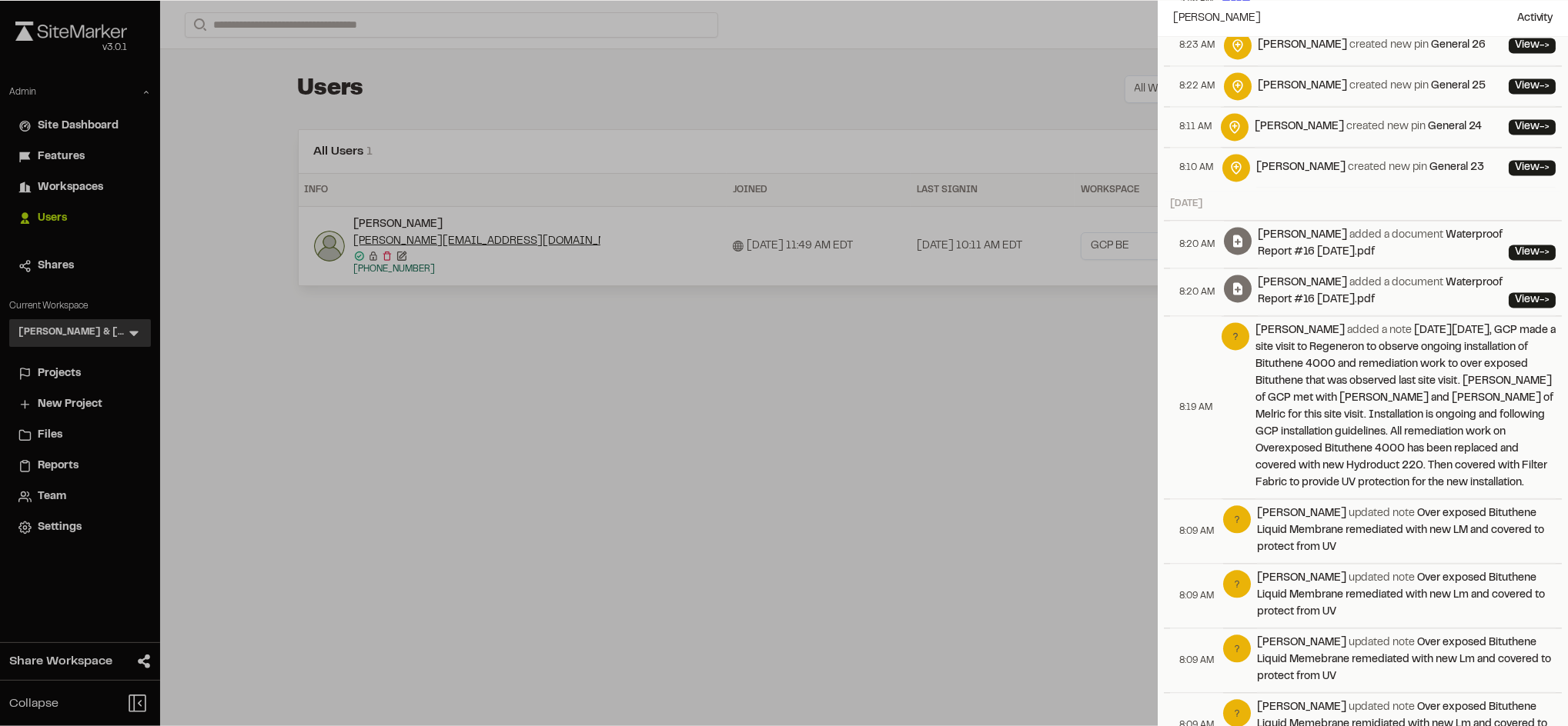
scroll to position [7194, 0]
click at [1183, 421] on div "8:19 AM" at bounding box center [1196, 408] width 51 height 182
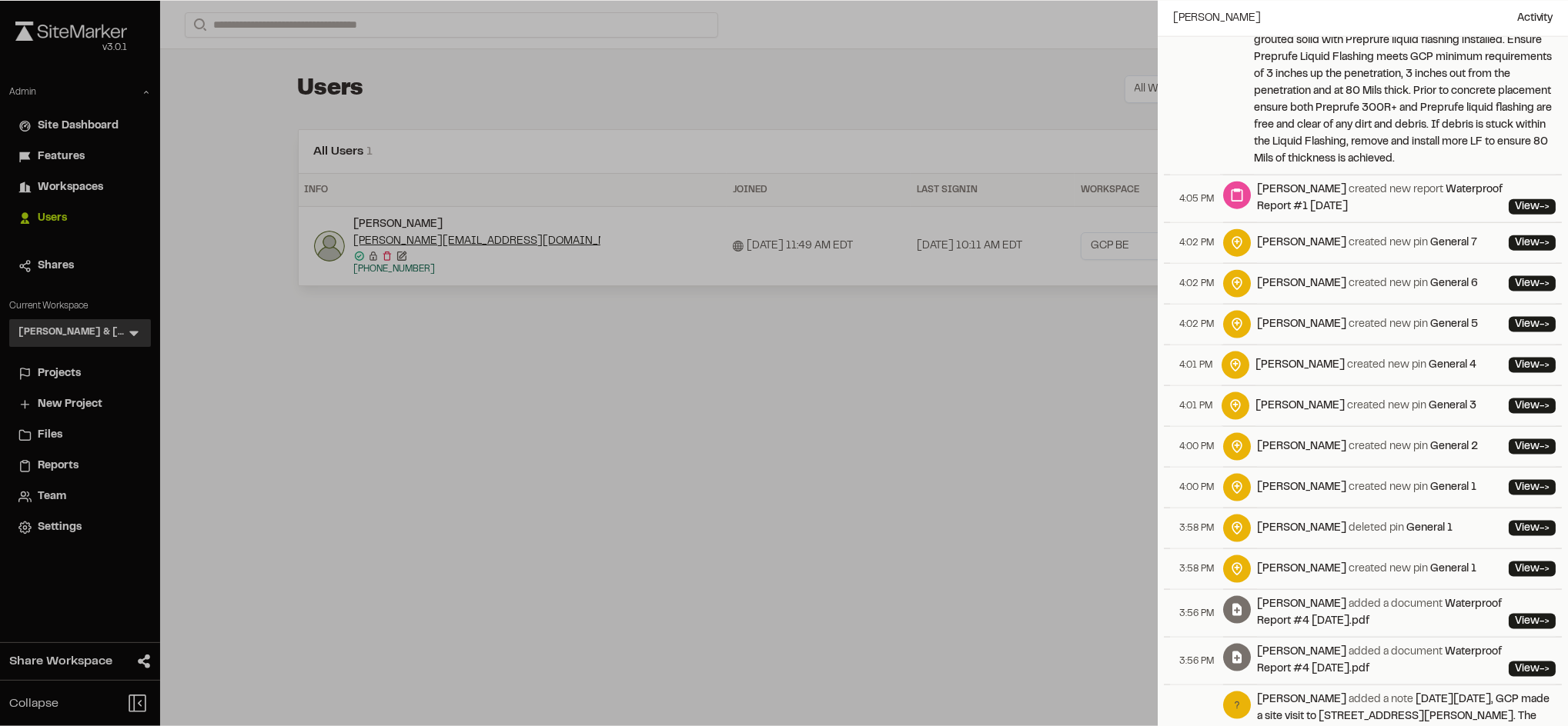
scroll to position [6183, 0]
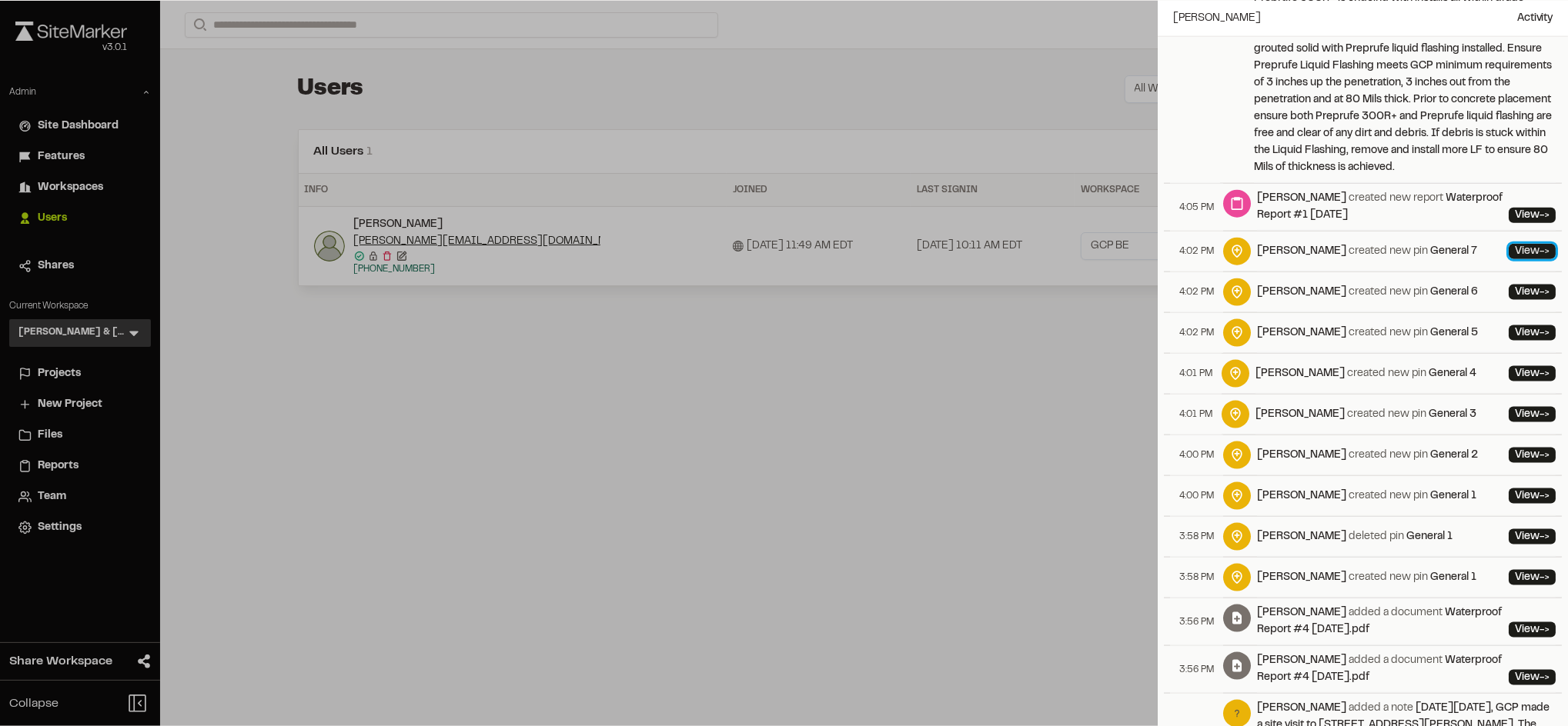
click at [1508, 244] on link "View ->" at bounding box center [1532, 251] width 47 height 16
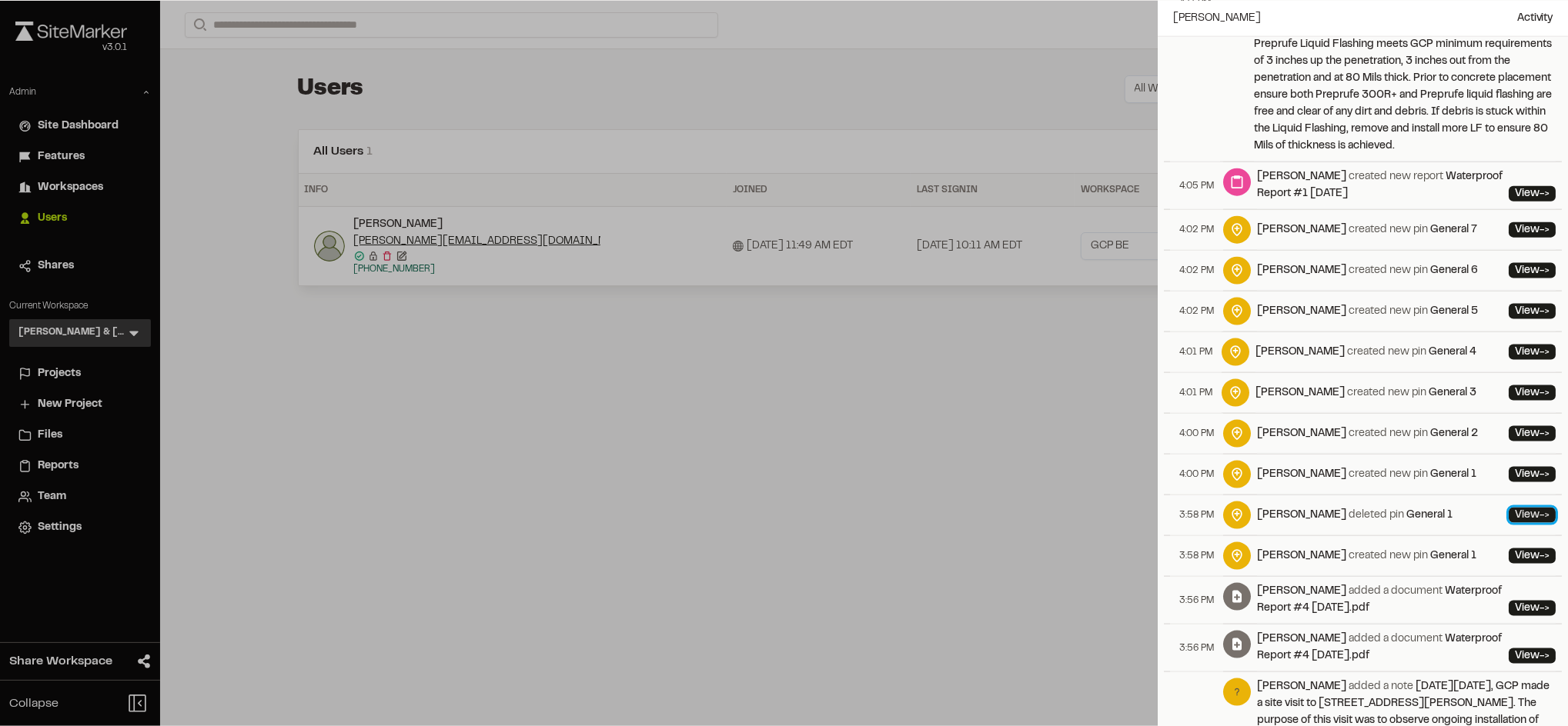
click at [1508, 508] on link "View ->" at bounding box center [1532, 515] width 47 height 16
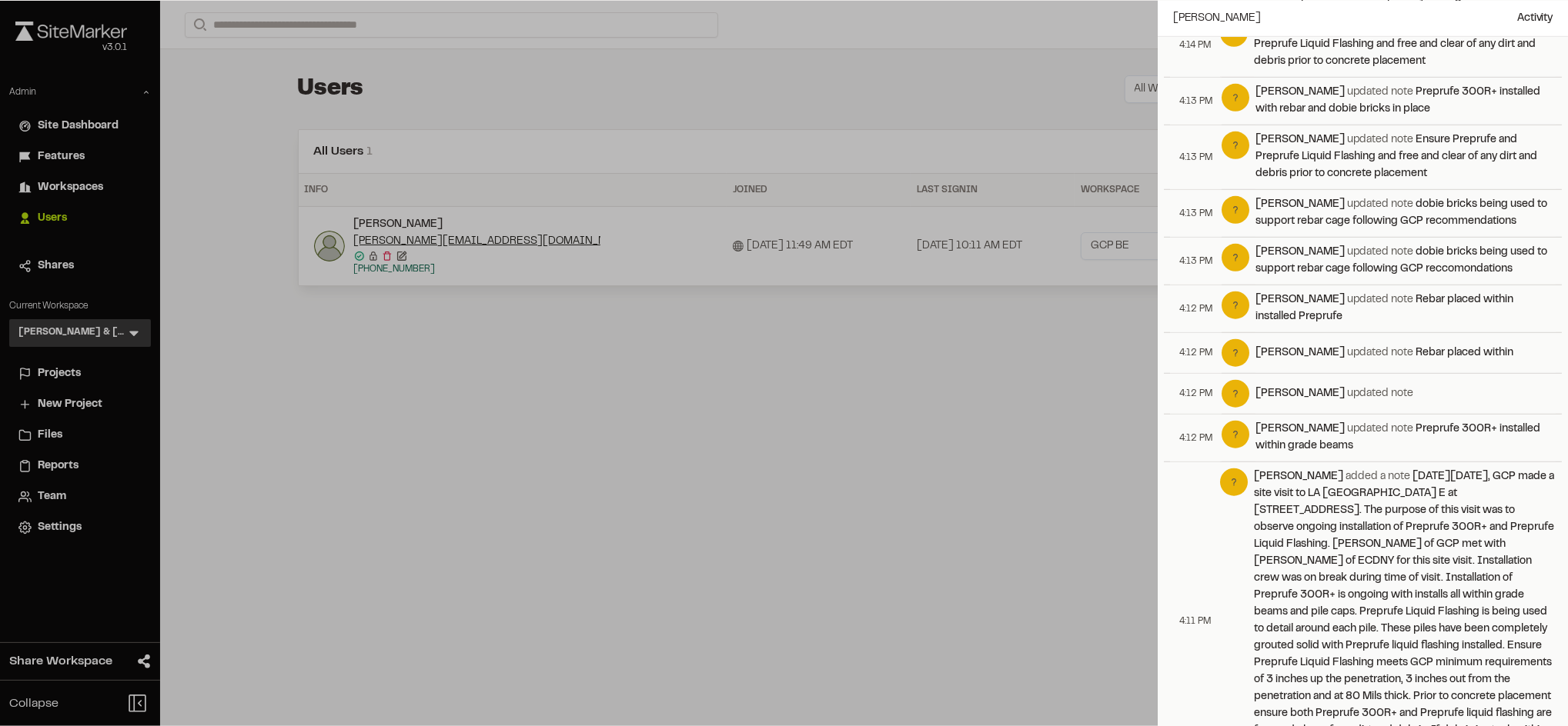
scroll to position [5552, 0]
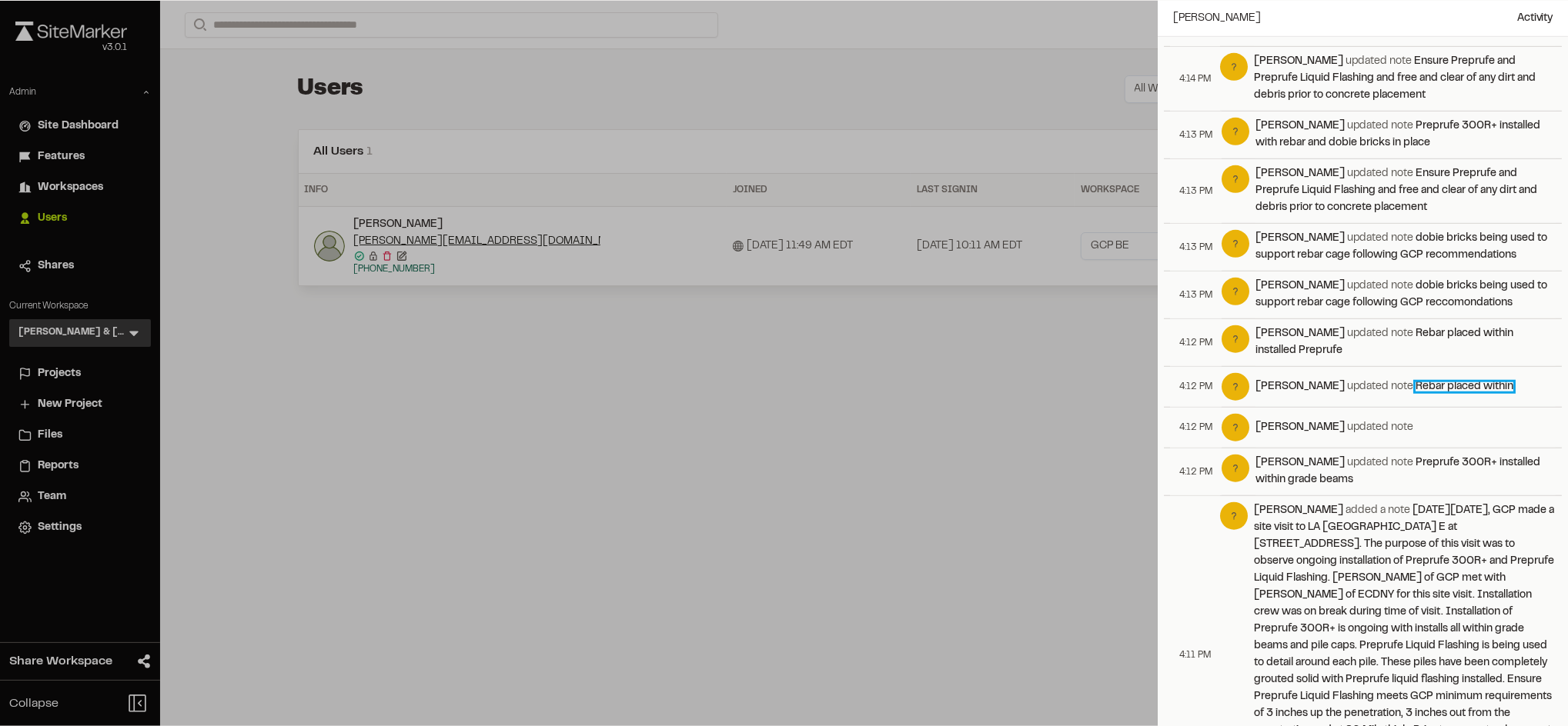
click at [1415, 382] on link "Rebar placed within" at bounding box center [1464, 386] width 98 height 9
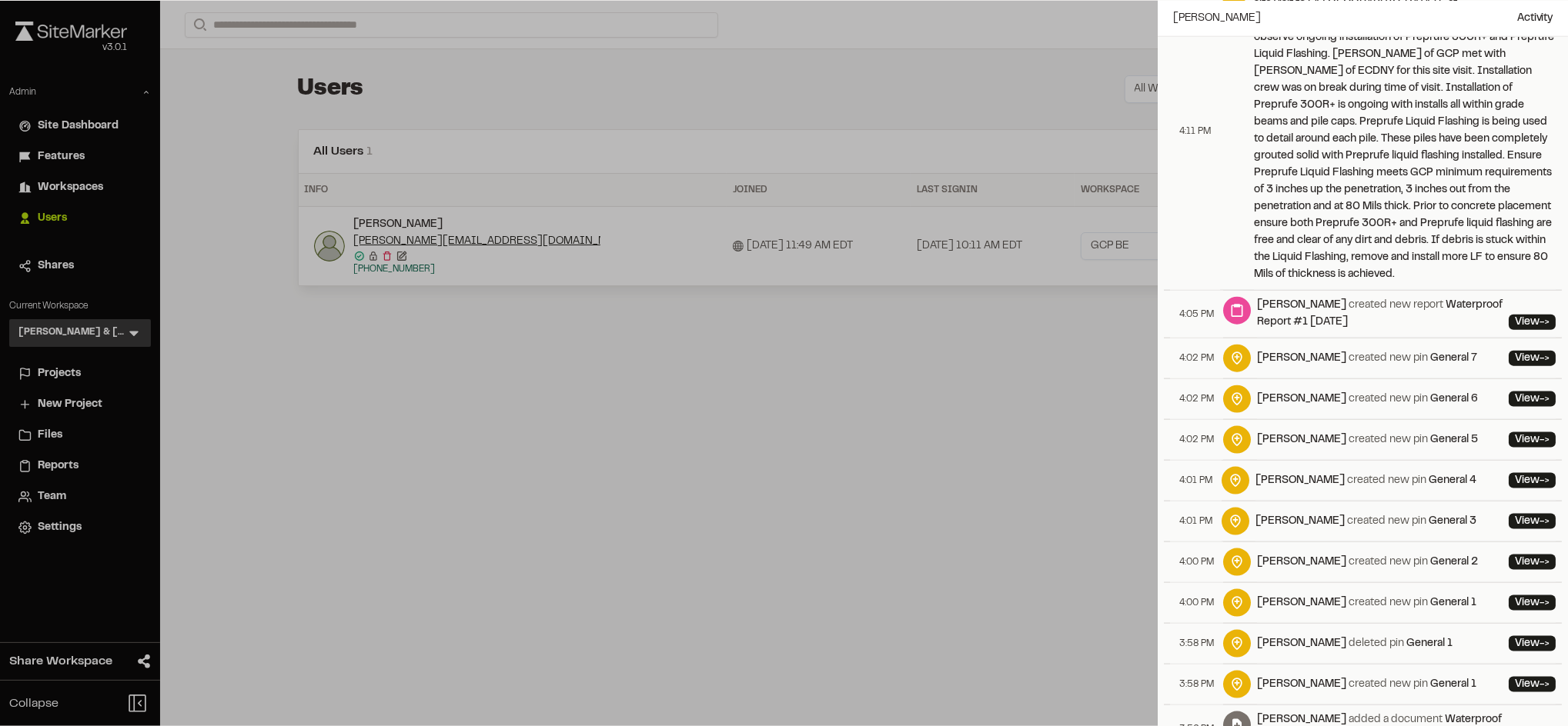
scroll to position [6074, 0]
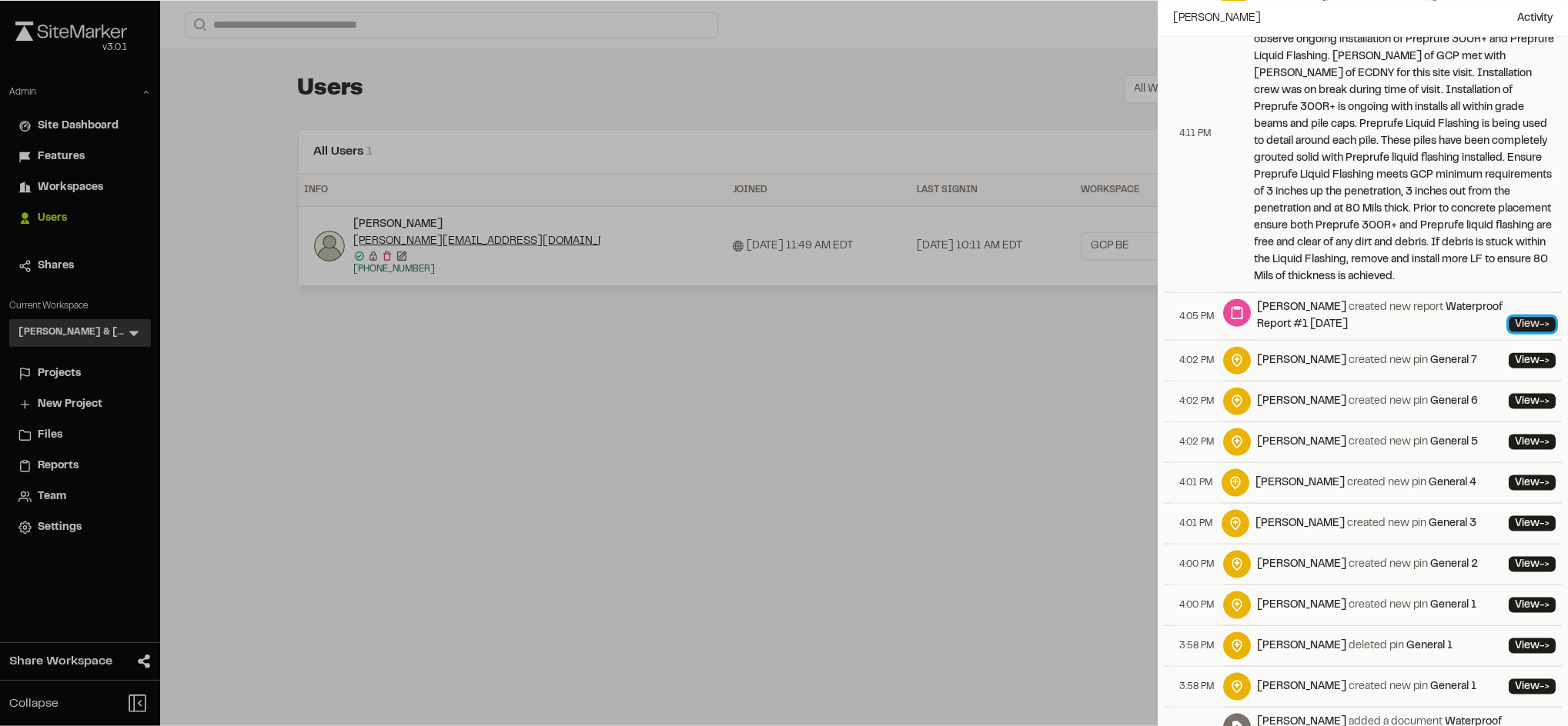
click at [1508, 317] on link "View ->" at bounding box center [1532, 324] width 47 height 16
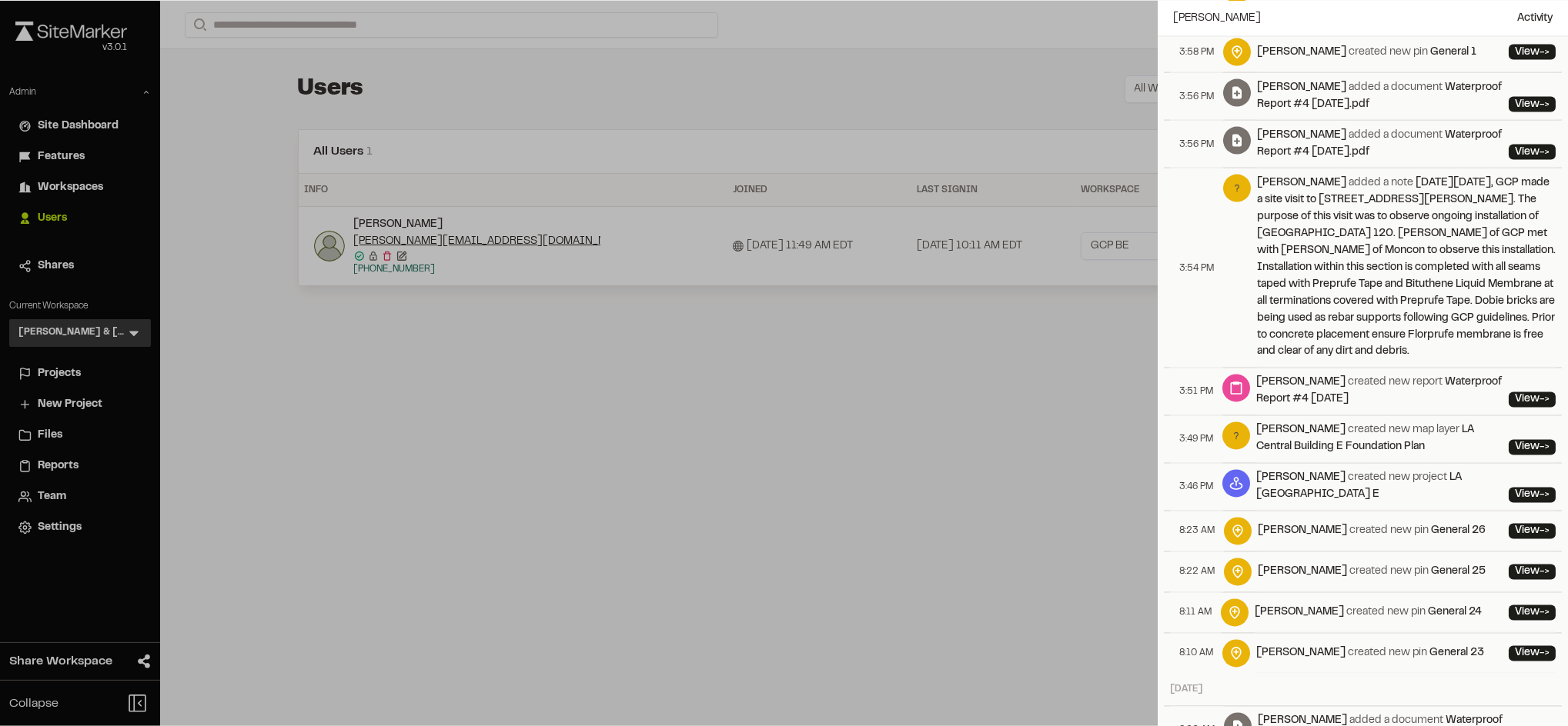
scroll to position [6714, 0]
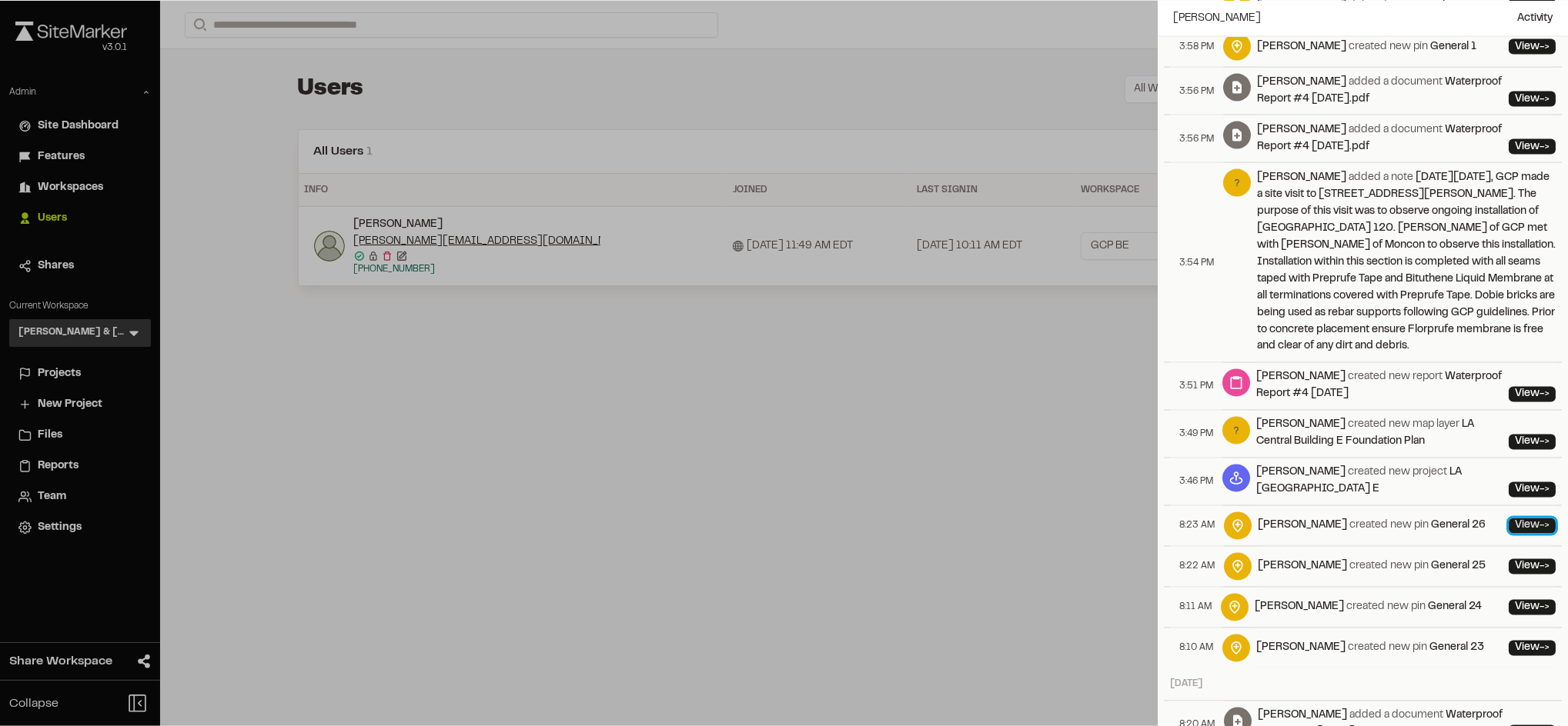
click at [1508, 518] on link "View ->" at bounding box center [1532, 526] width 47 height 16
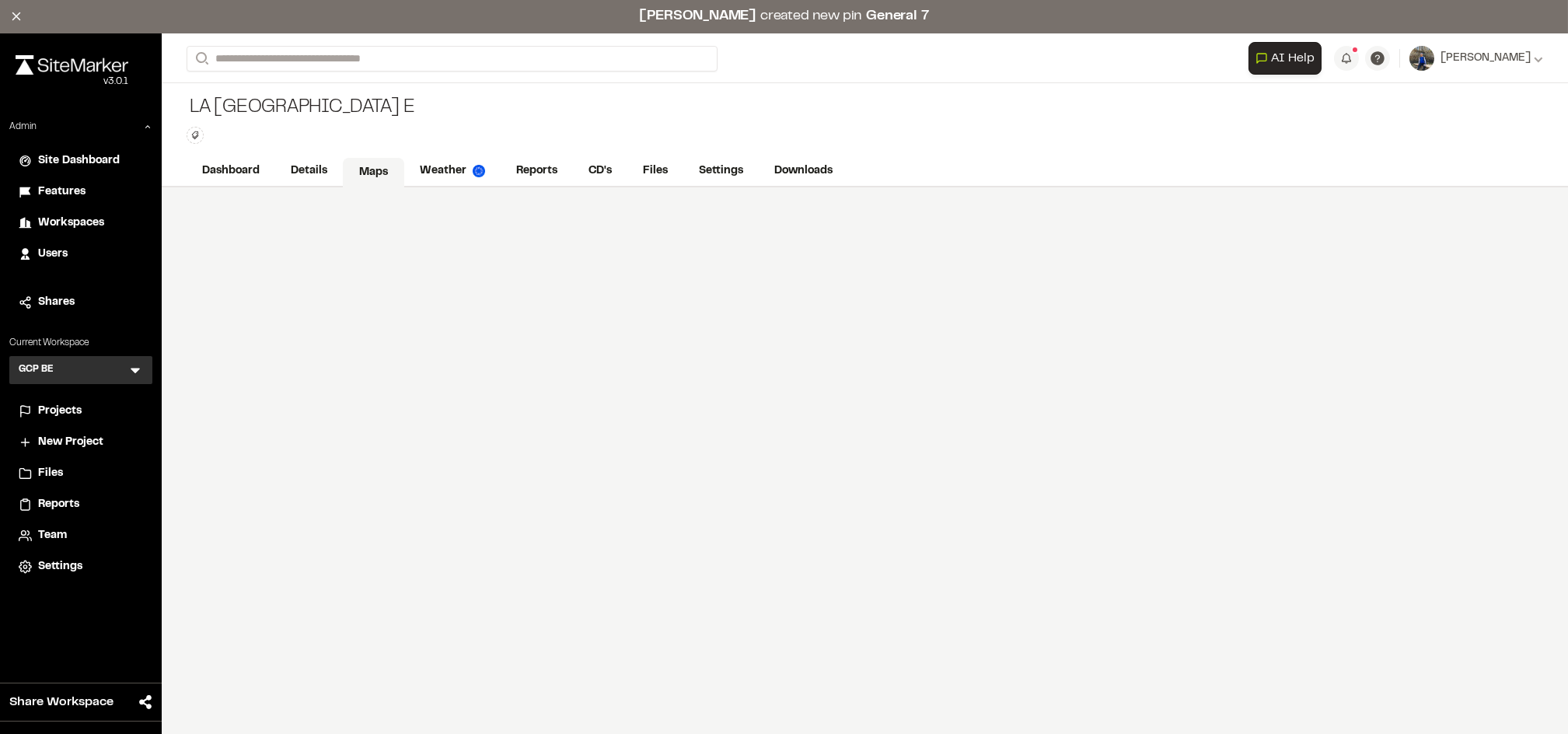
click at [378, 172] on link "Maps" at bounding box center [373, 172] width 61 height 29
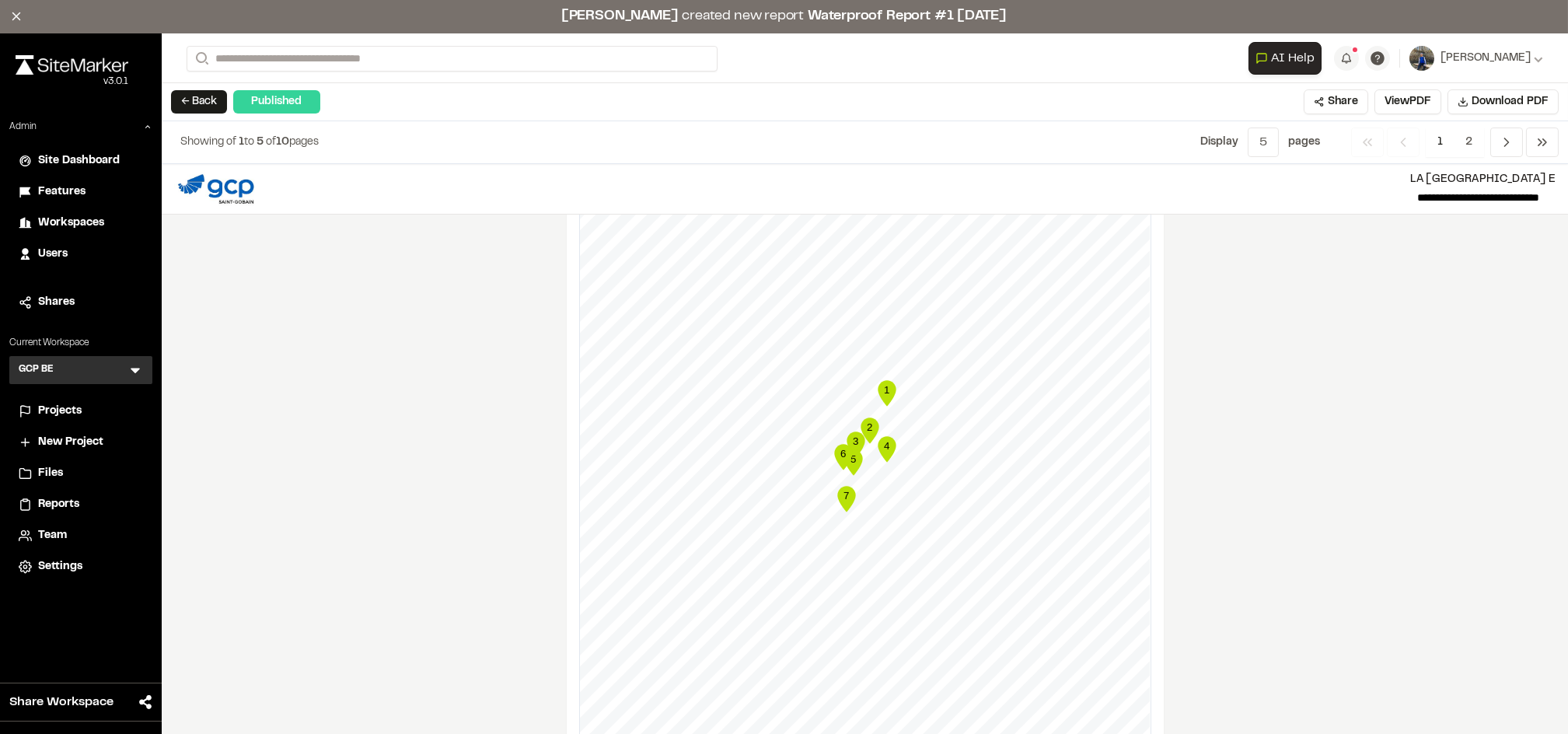
scroll to position [1431, 0]
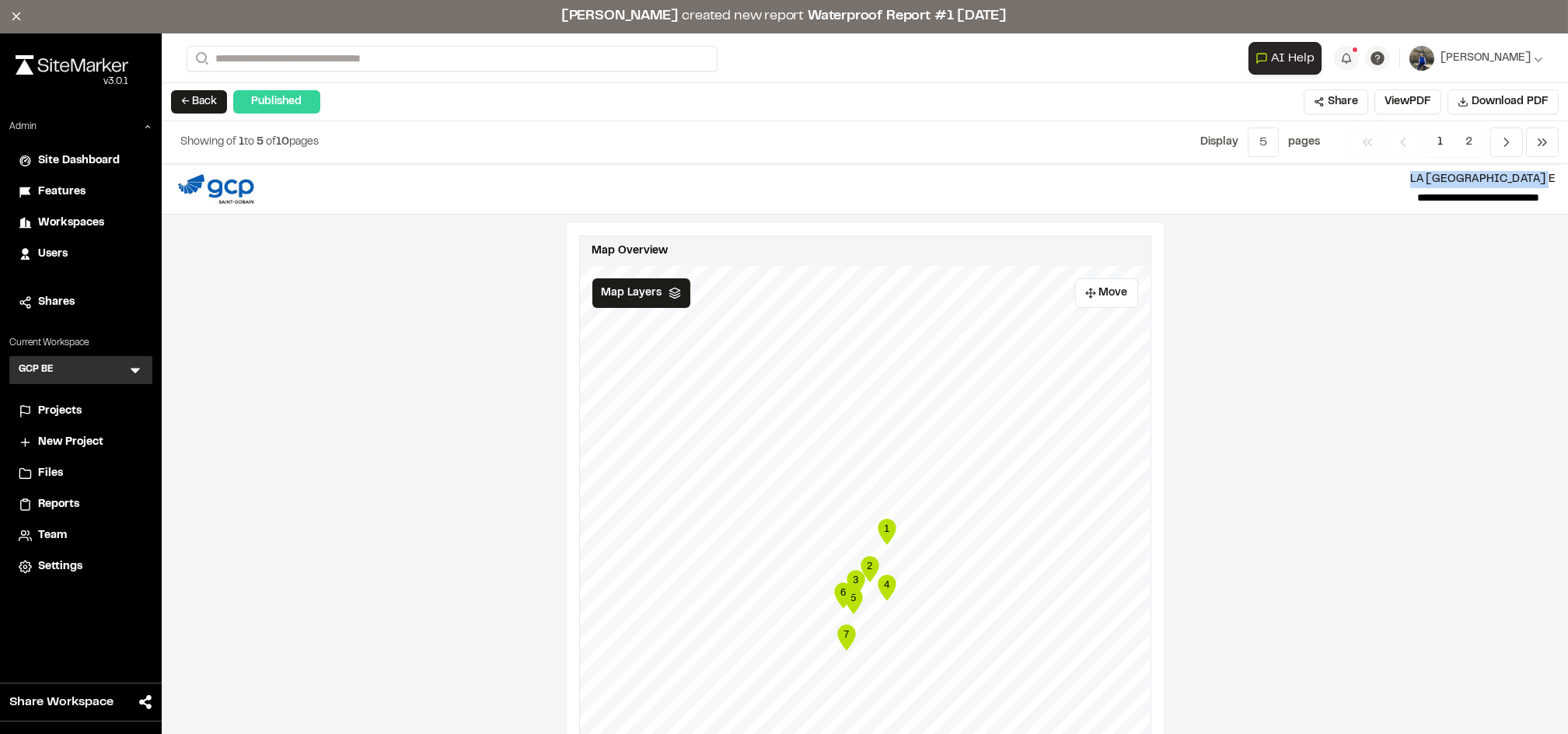
drag, startPoint x: 1425, startPoint y: 176, endPoint x: 1550, endPoint y: 177, distance: 125.0
click at [1550, 177] on header "**********" at bounding box center [864, 189] width 1407 height 50
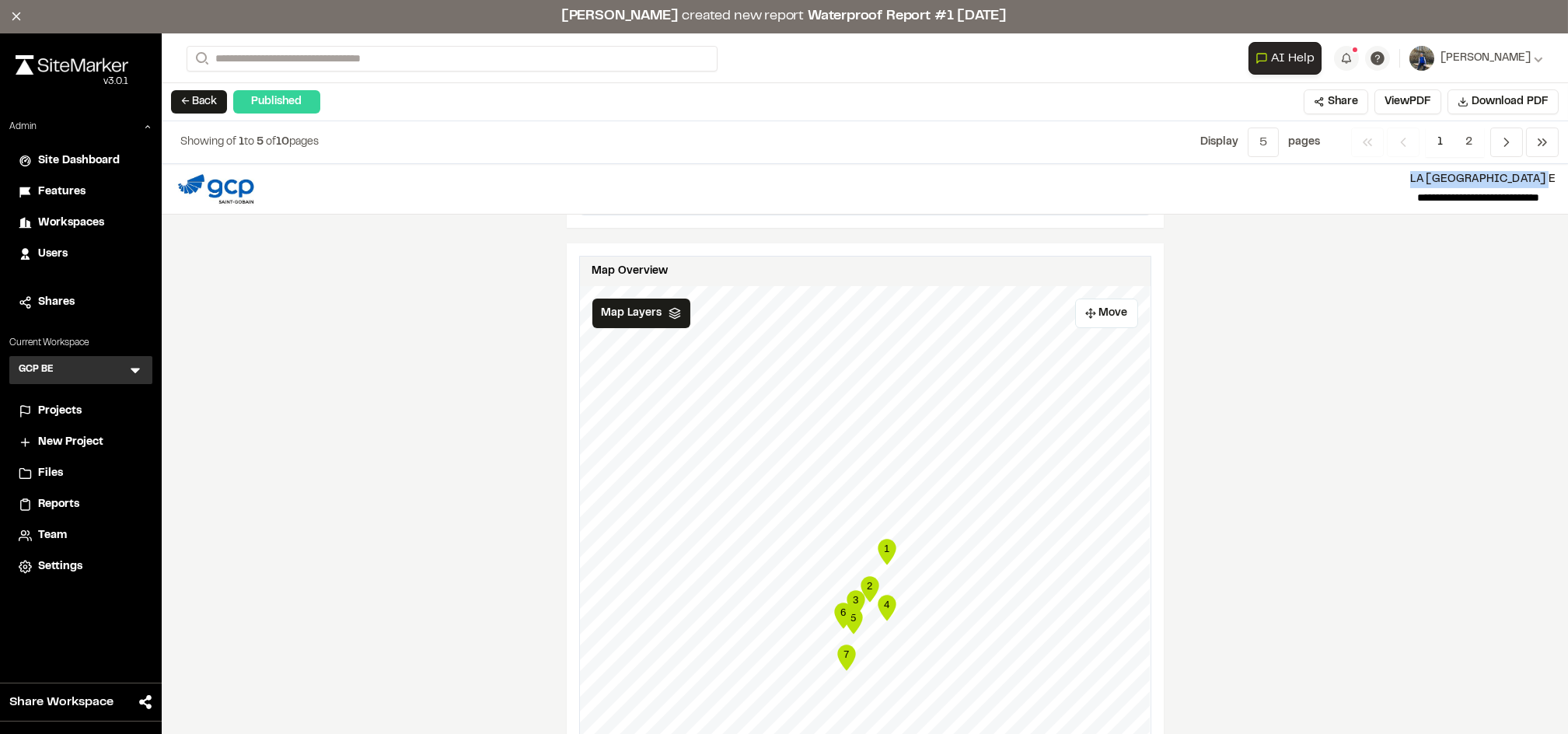
copy p "LA [GEOGRAPHIC_DATA] E"
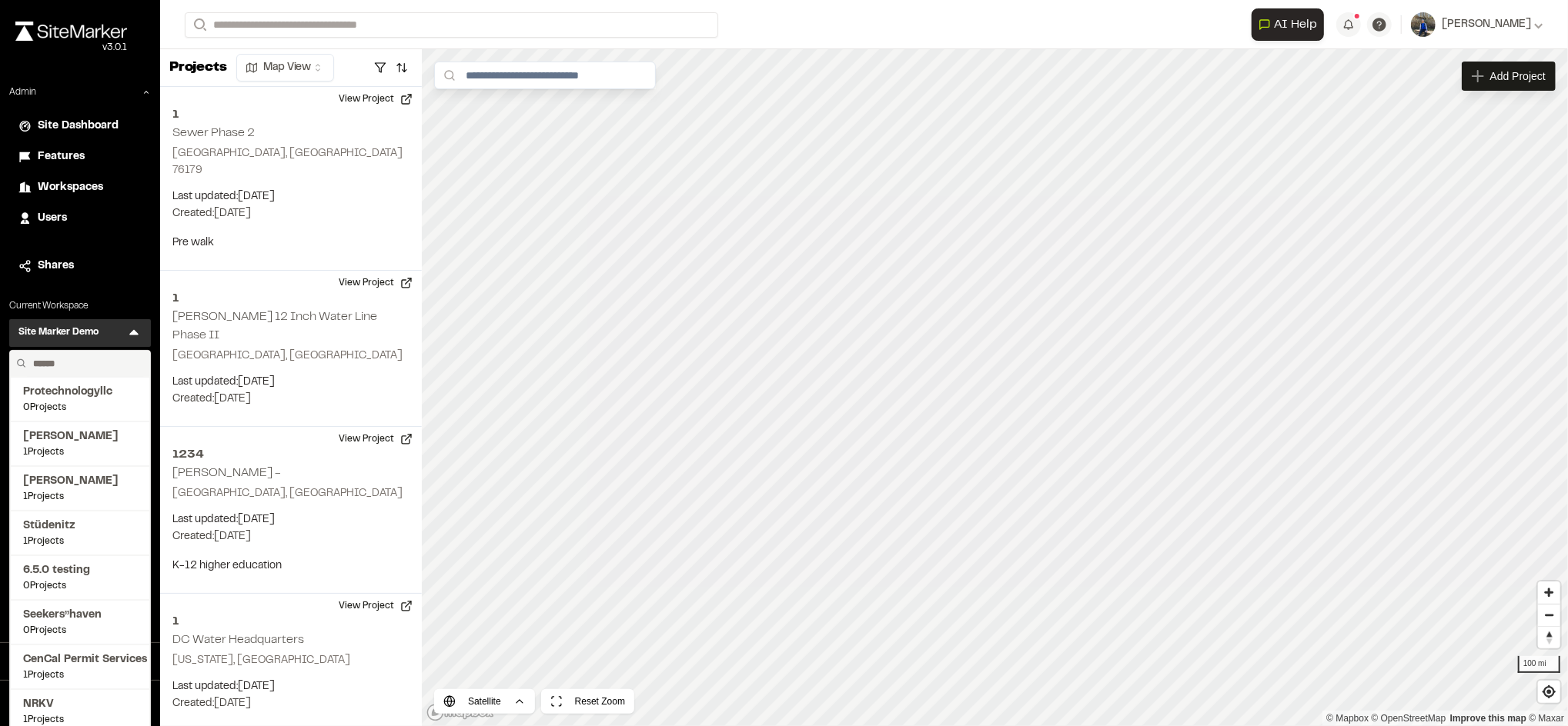
click at [70, 366] on input "text" at bounding box center [85, 364] width 117 height 26
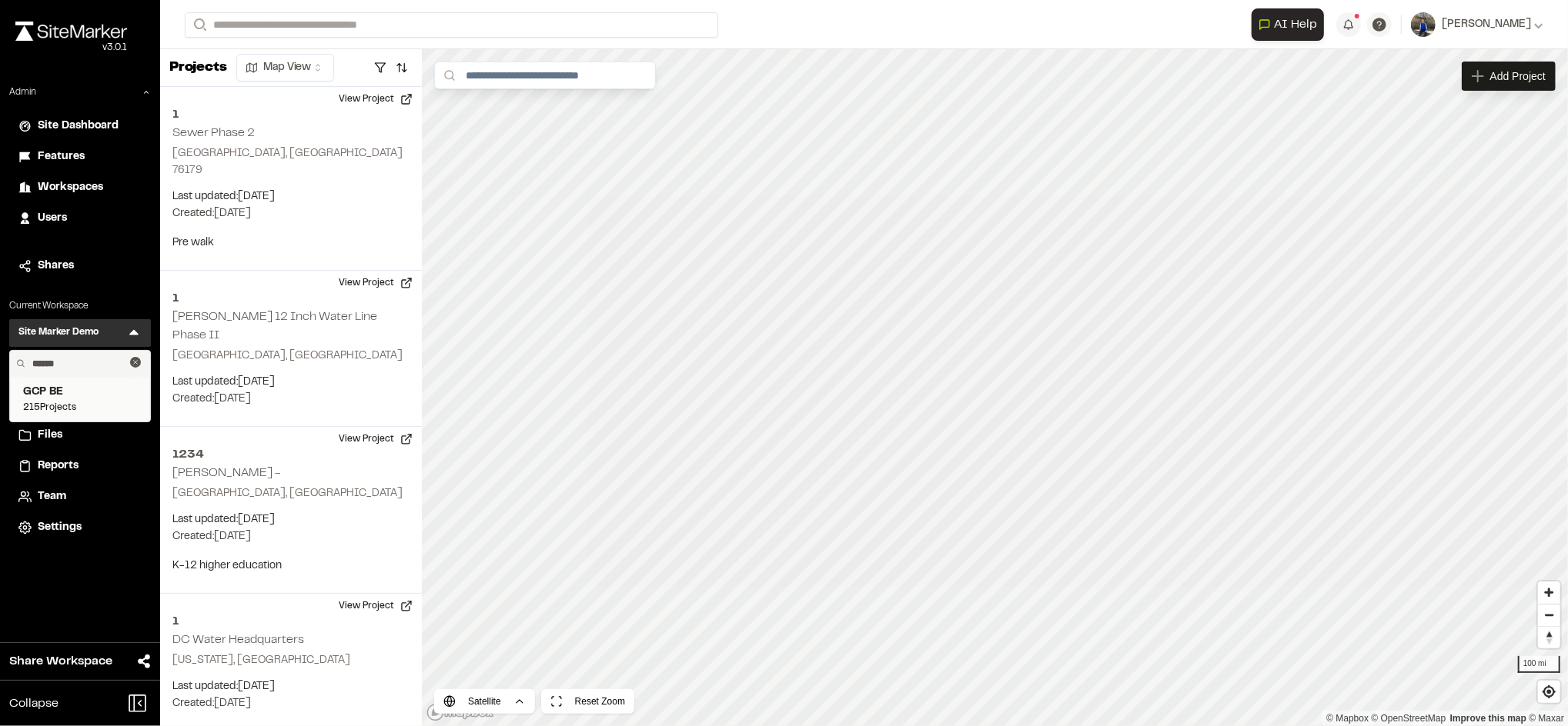
type input "******"
click at [64, 390] on span "GCP BE" at bounding box center [80, 392] width 114 height 17
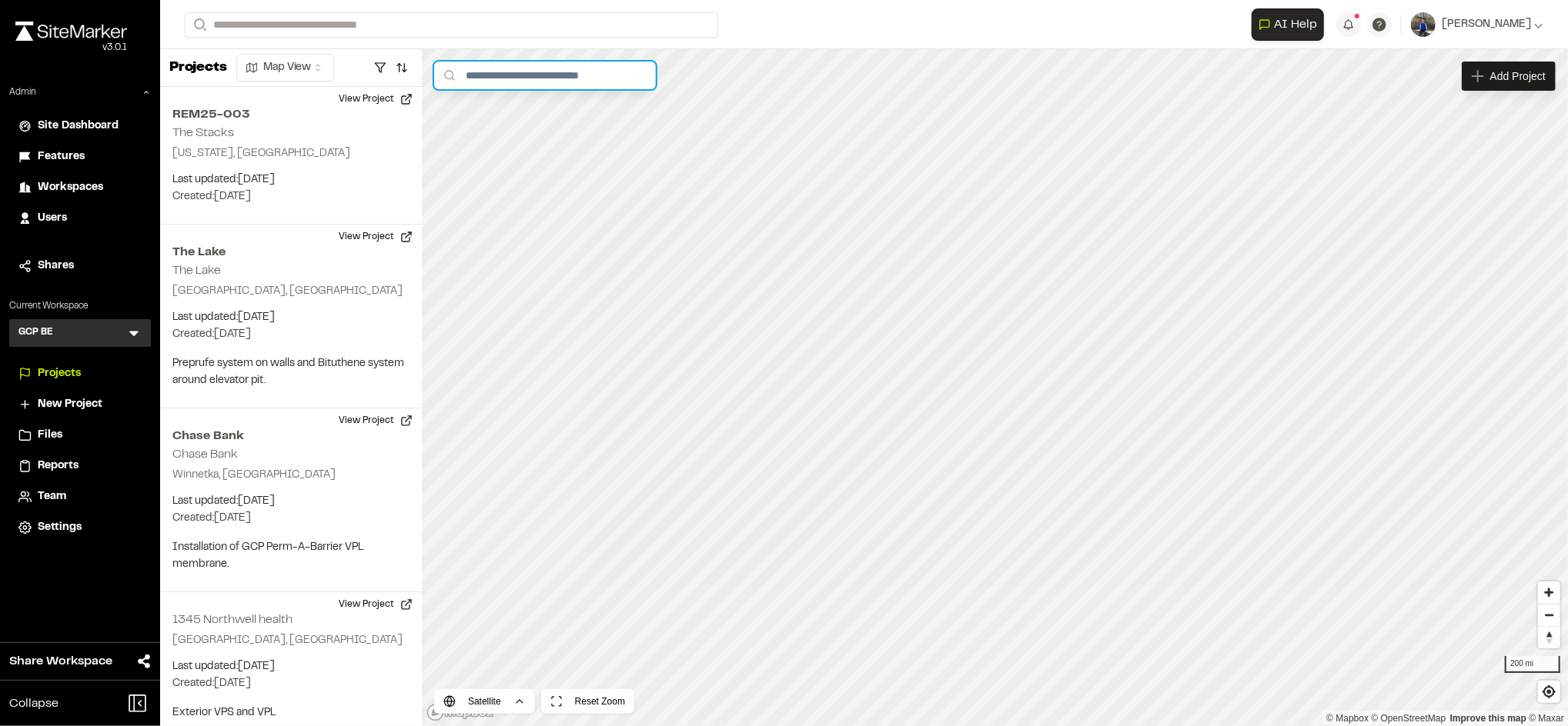
click at [476, 74] on input "text" at bounding box center [545, 74] width 222 height 27
paste input "**********"
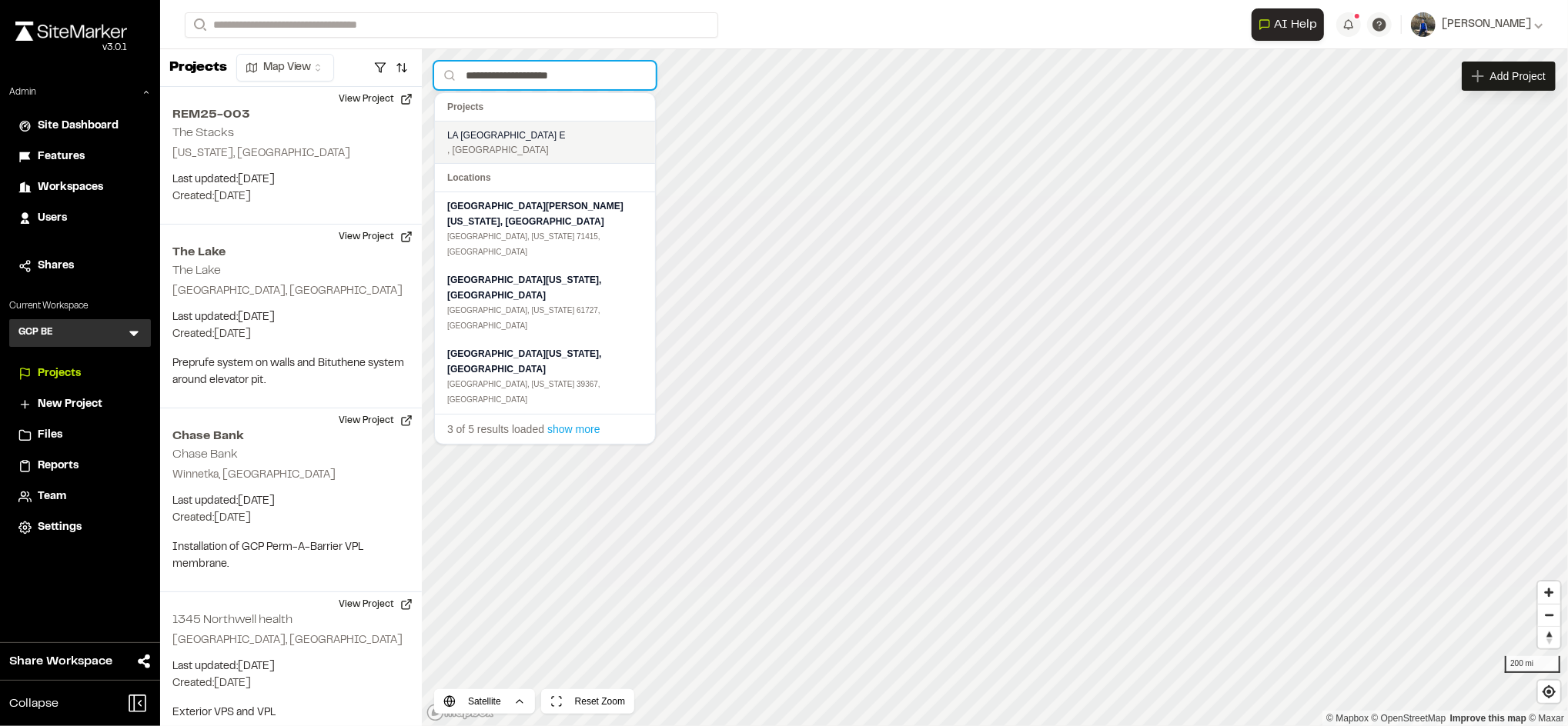
type input "**********"
click at [535, 138] on div "LA [GEOGRAPHIC_DATA] E" at bounding box center [544, 135] width 195 height 16
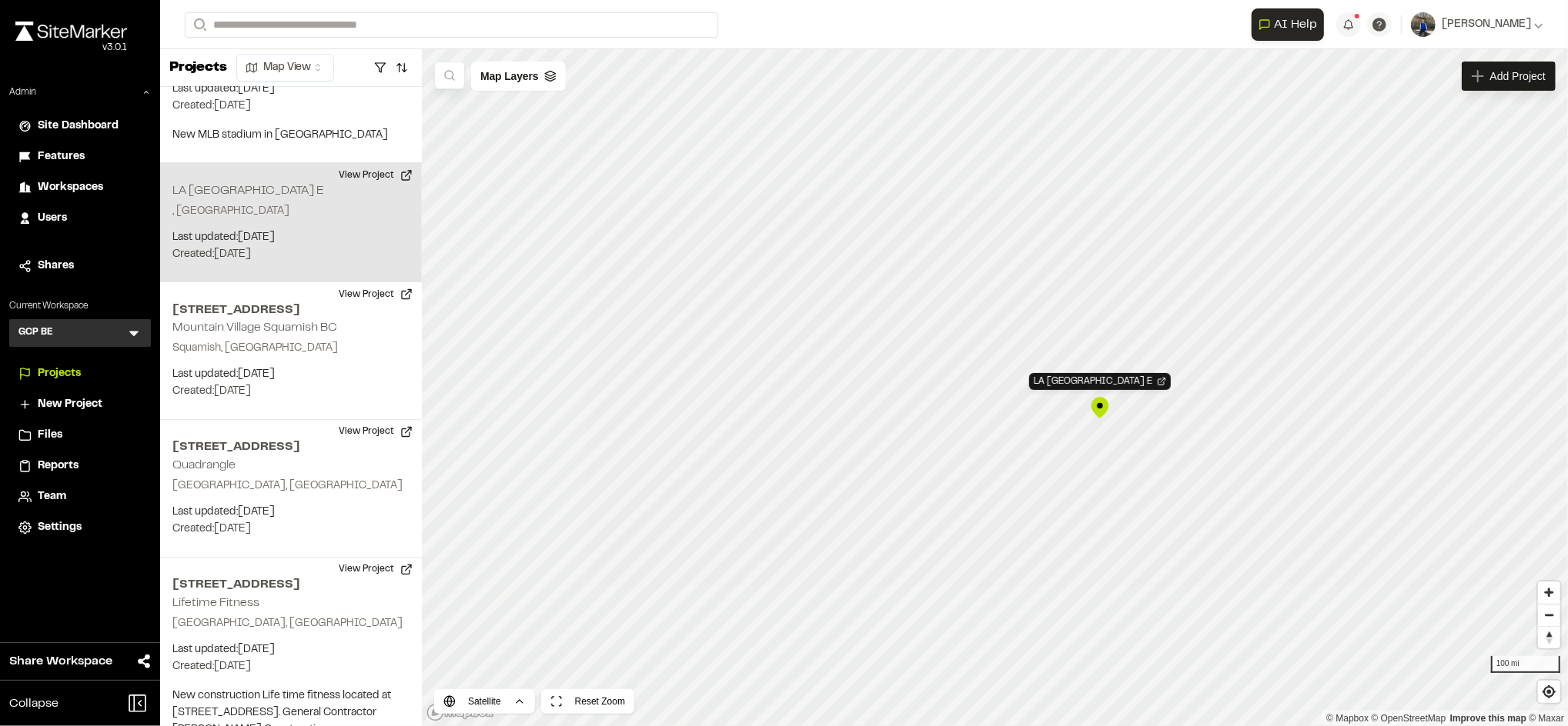
scroll to position [2148, 0]
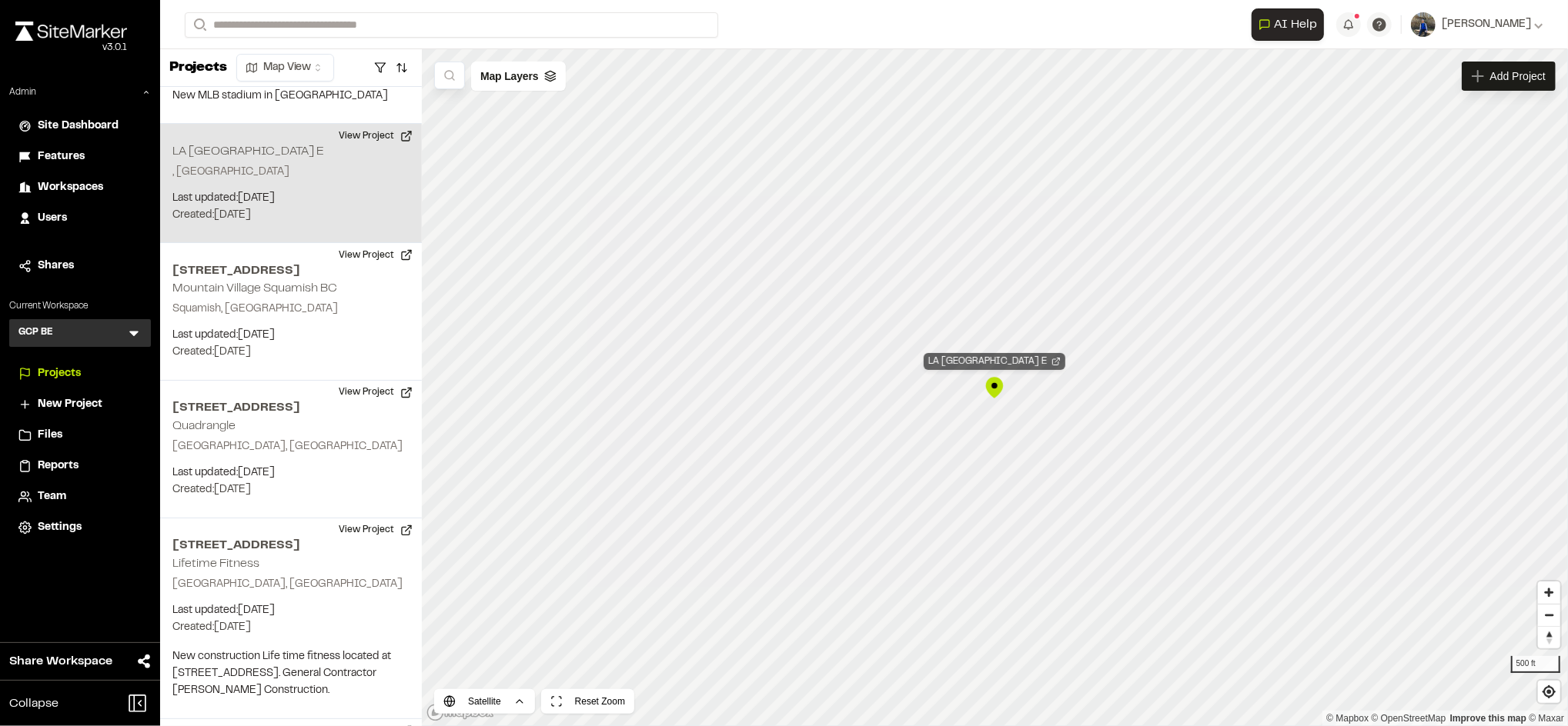
click at [1005, 353] on div "LA [GEOGRAPHIC_DATA] E" at bounding box center [994, 361] width 141 height 17
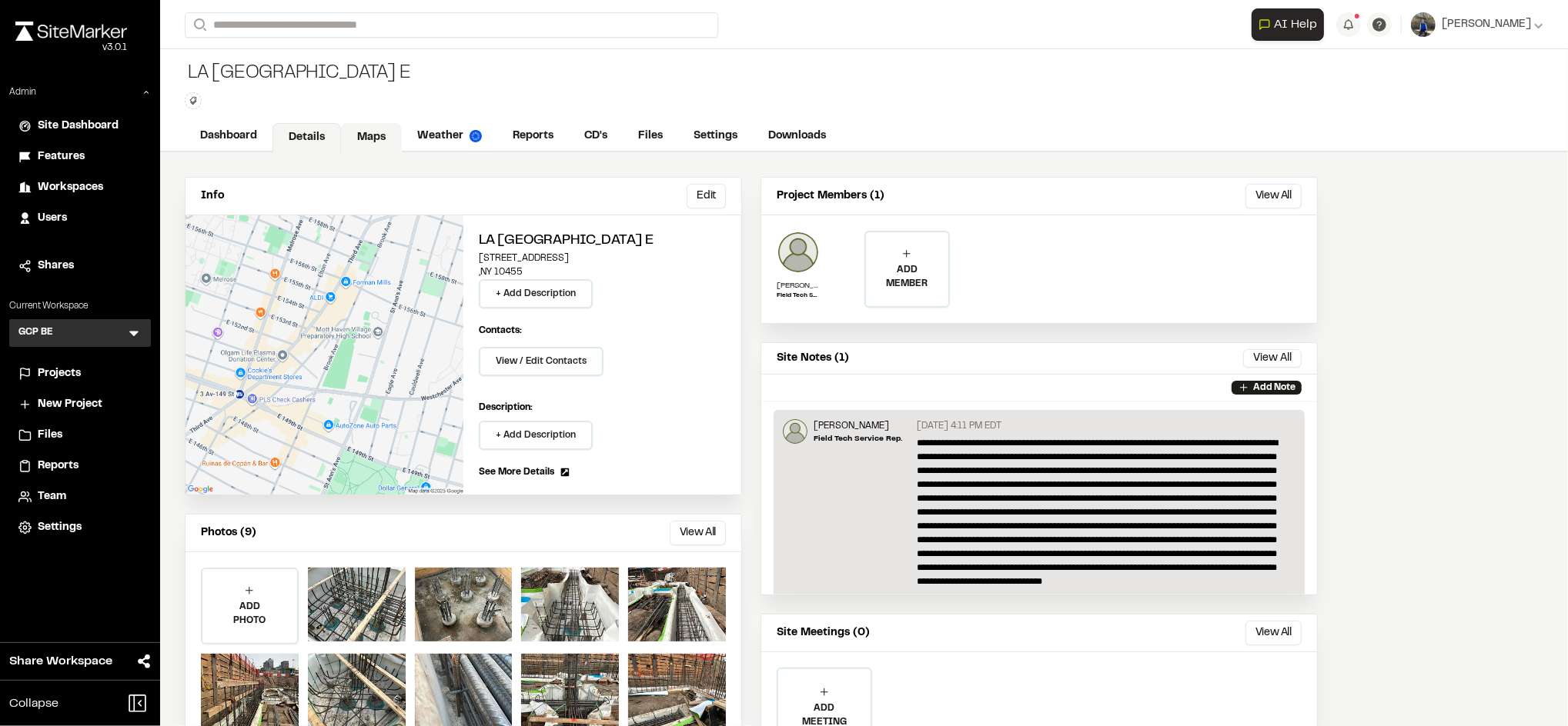
click at [343, 129] on link "Maps" at bounding box center [371, 137] width 60 height 29
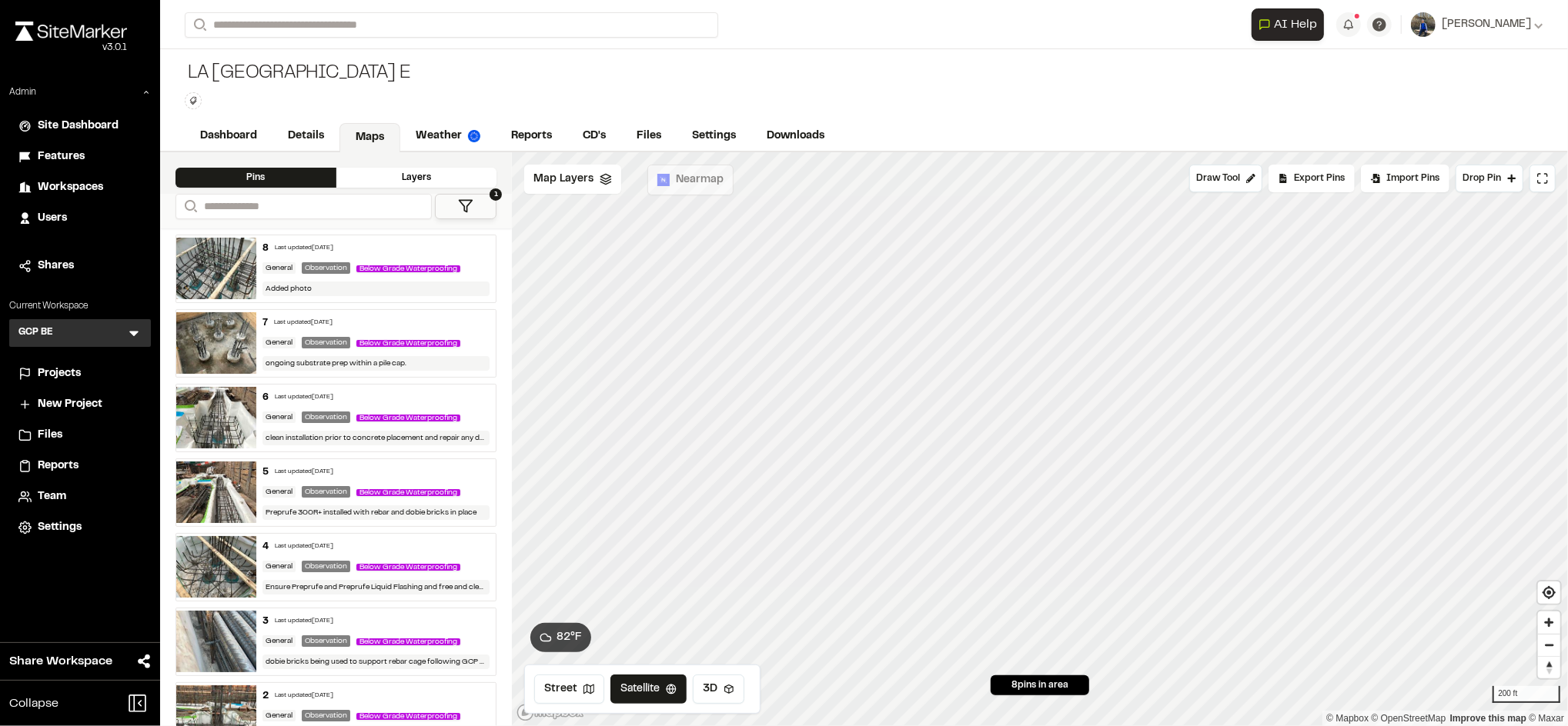
click at [411, 242] on div "8 Last updated Aug 8, 2025" at bounding box center [376, 248] width 227 height 14
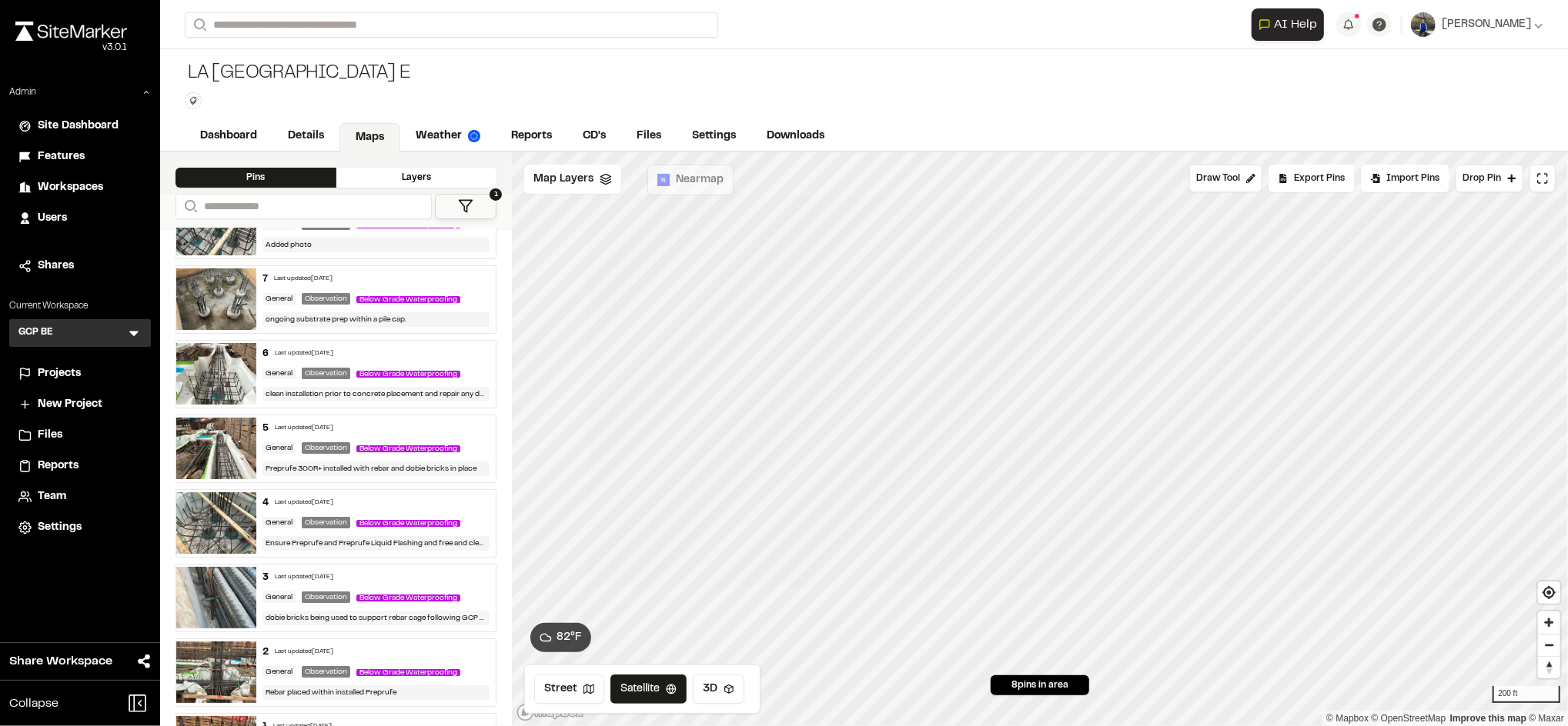
scroll to position [38, 0]
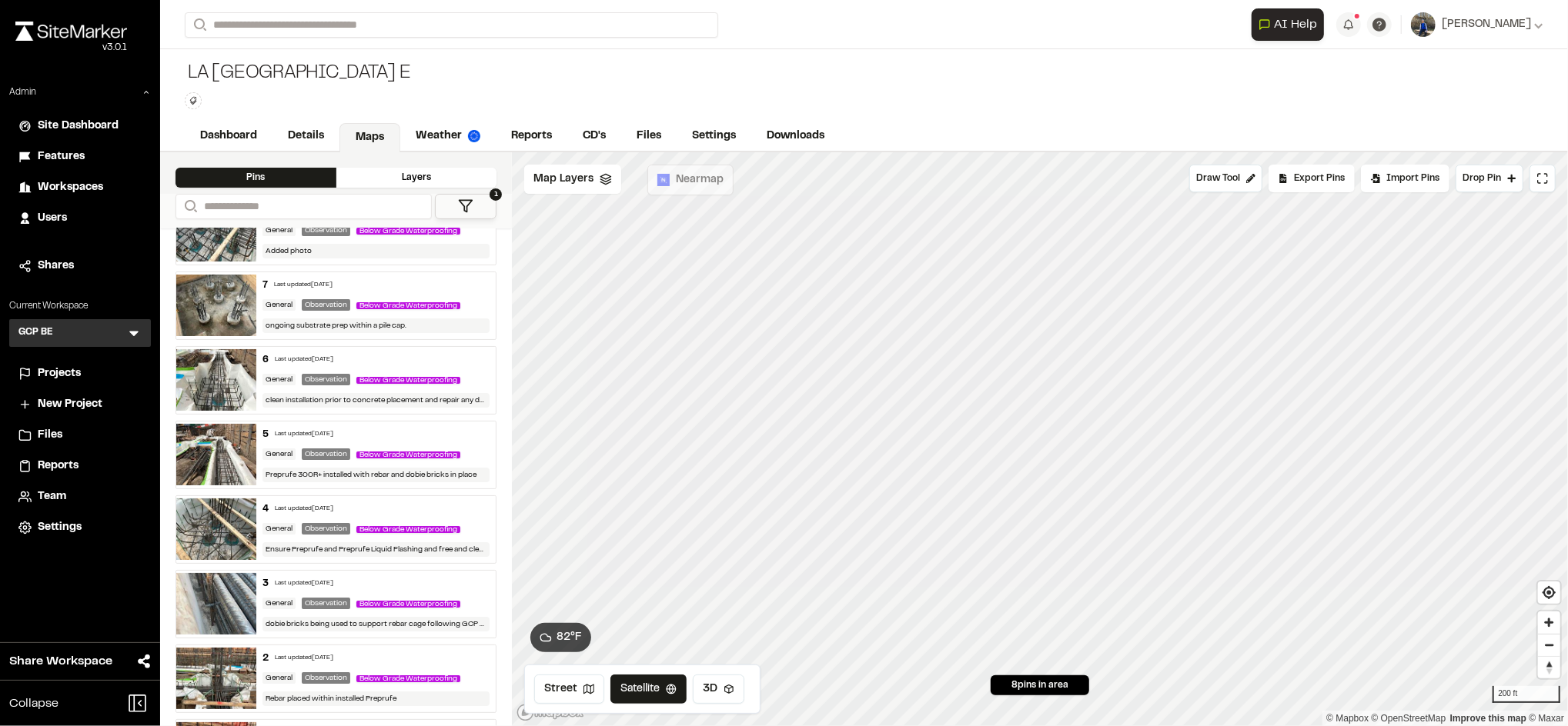
click at [383, 291] on div "7 Last updated Aug 5, 2025 General Observation Below Grade Waterproofing ongoin…" at bounding box center [376, 305] width 239 height 67
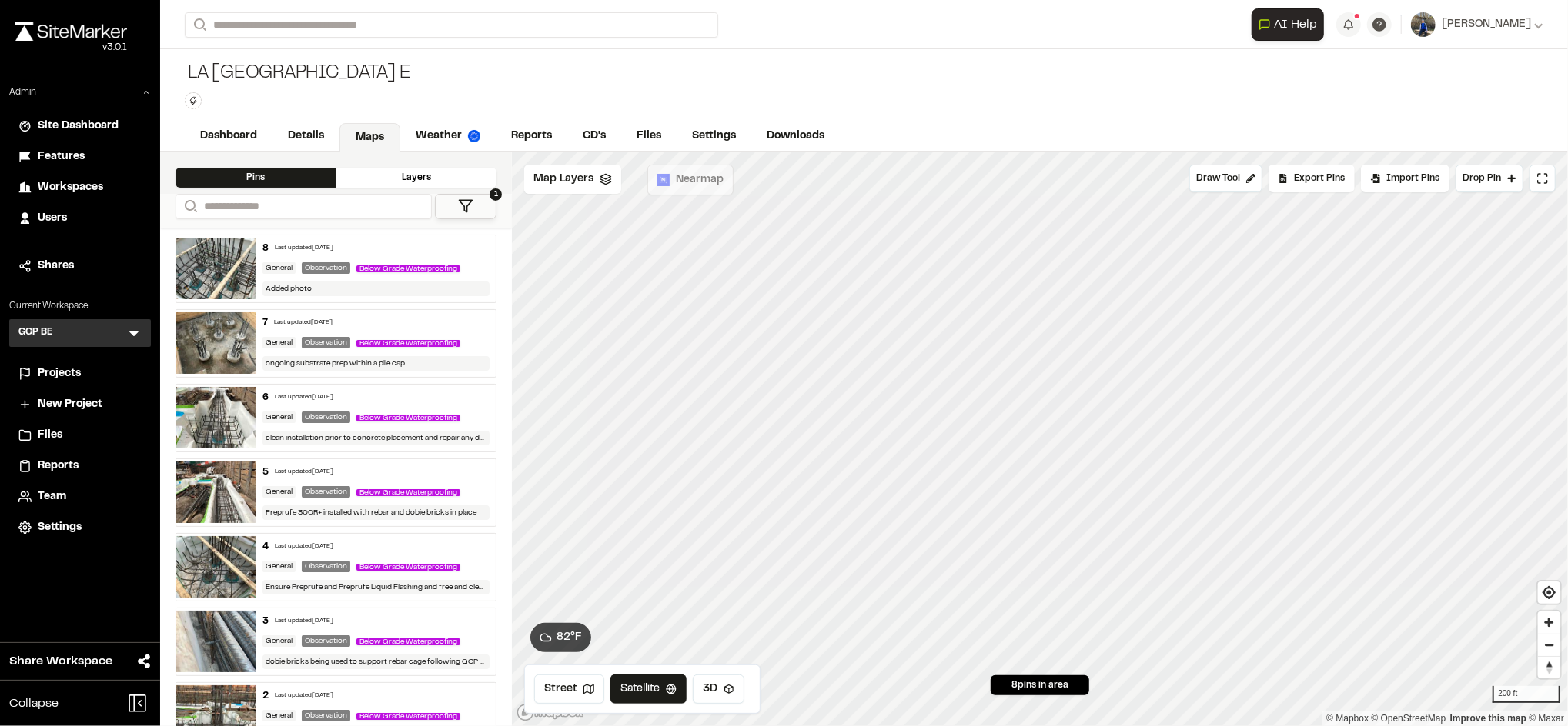
click at [368, 257] on div "8 Last updated Aug 8, 2025 General Observation Below Grade Waterproofing Added …" at bounding box center [376, 269] width 239 height 67
click at [548, 139] on link "Reports" at bounding box center [532, 137] width 73 height 29
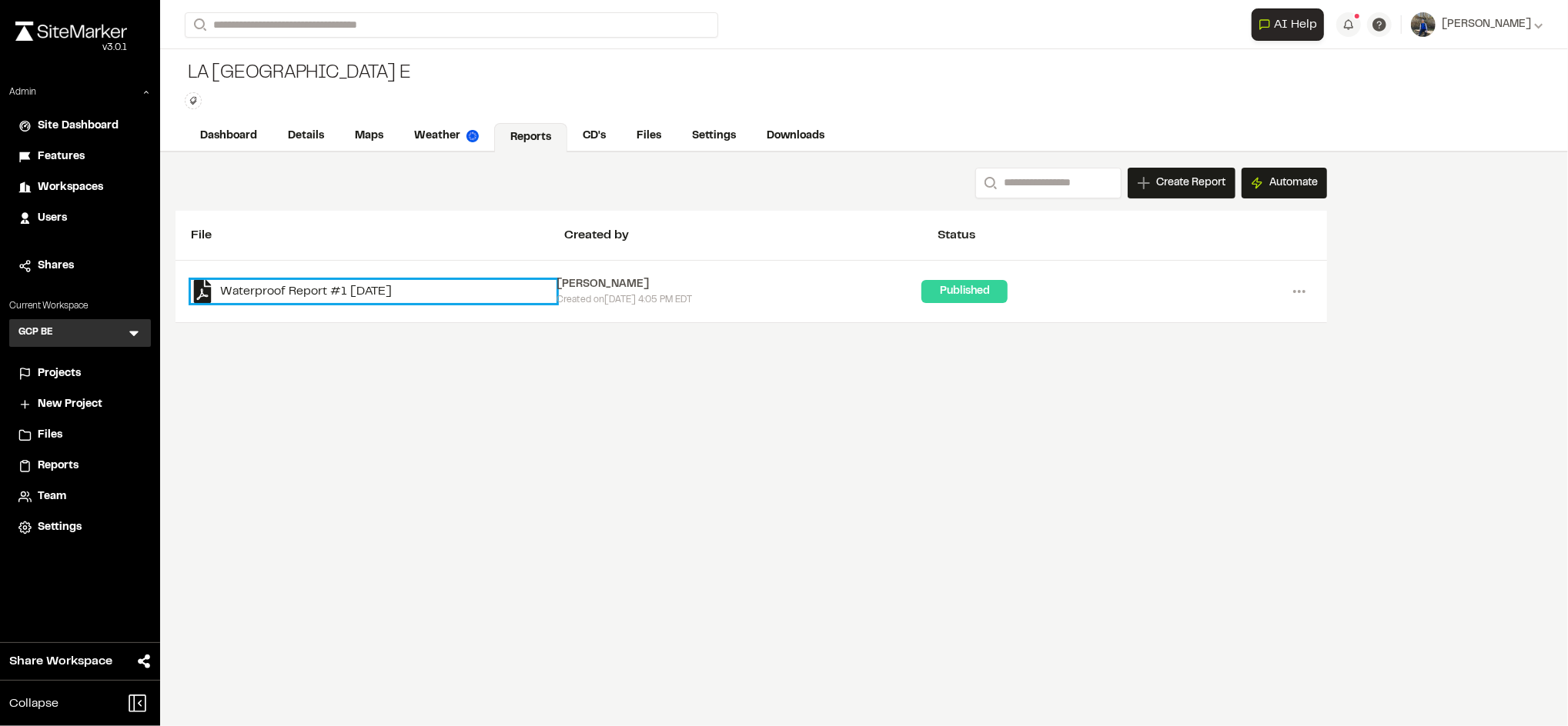
click at [353, 291] on link "Waterproof Report #1 2025-08-05" at bounding box center [374, 292] width 366 height 23
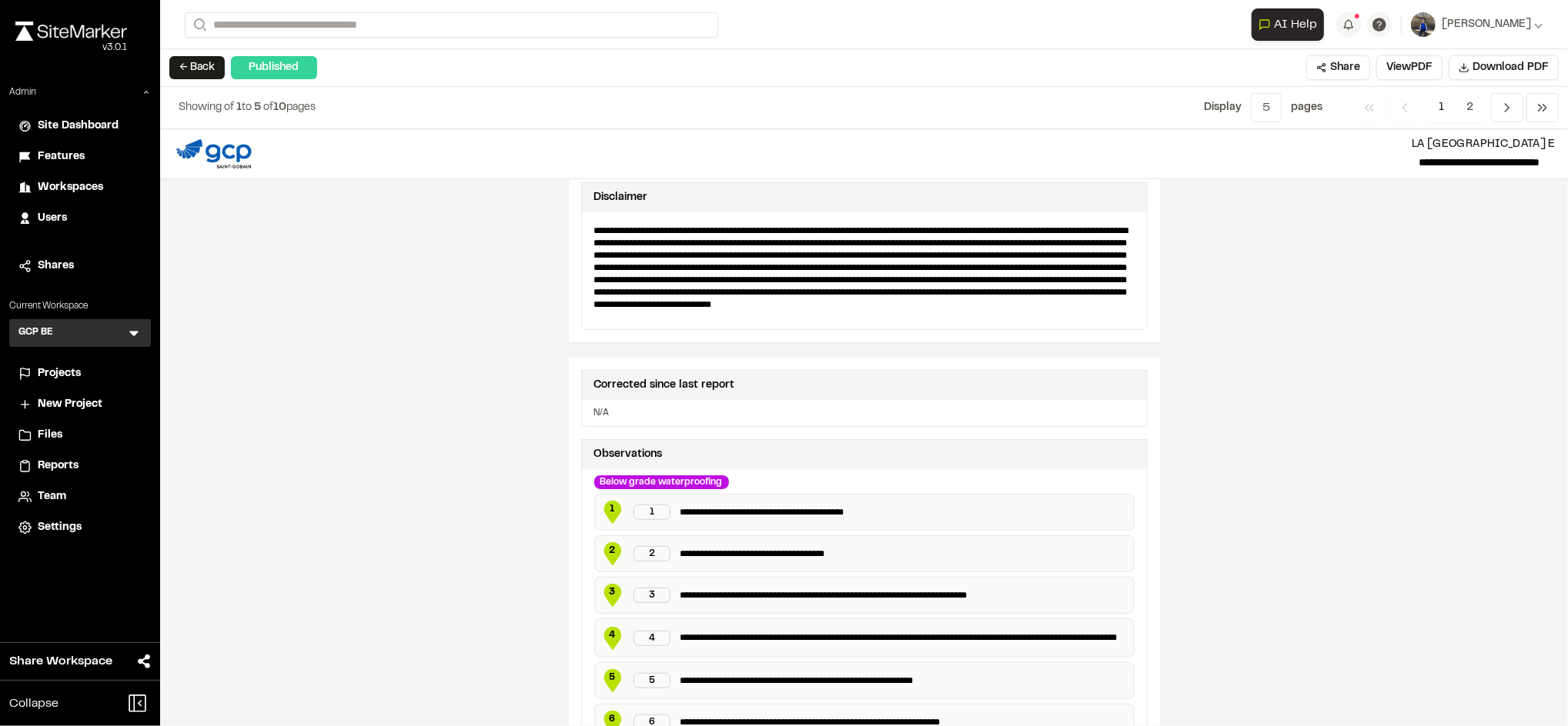
scroll to position [762, 0]
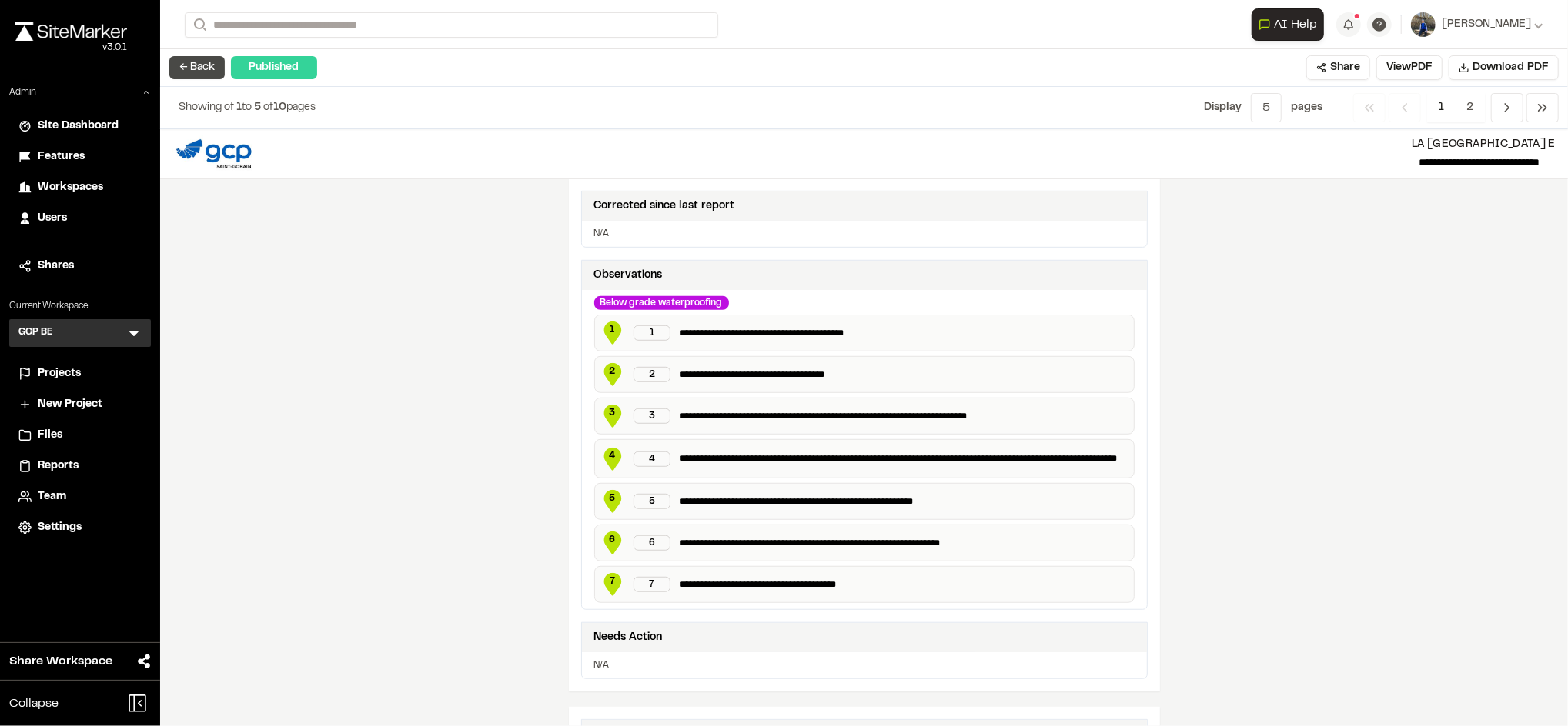
click at [214, 70] on button "← Back" at bounding box center [197, 68] width 55 height 23
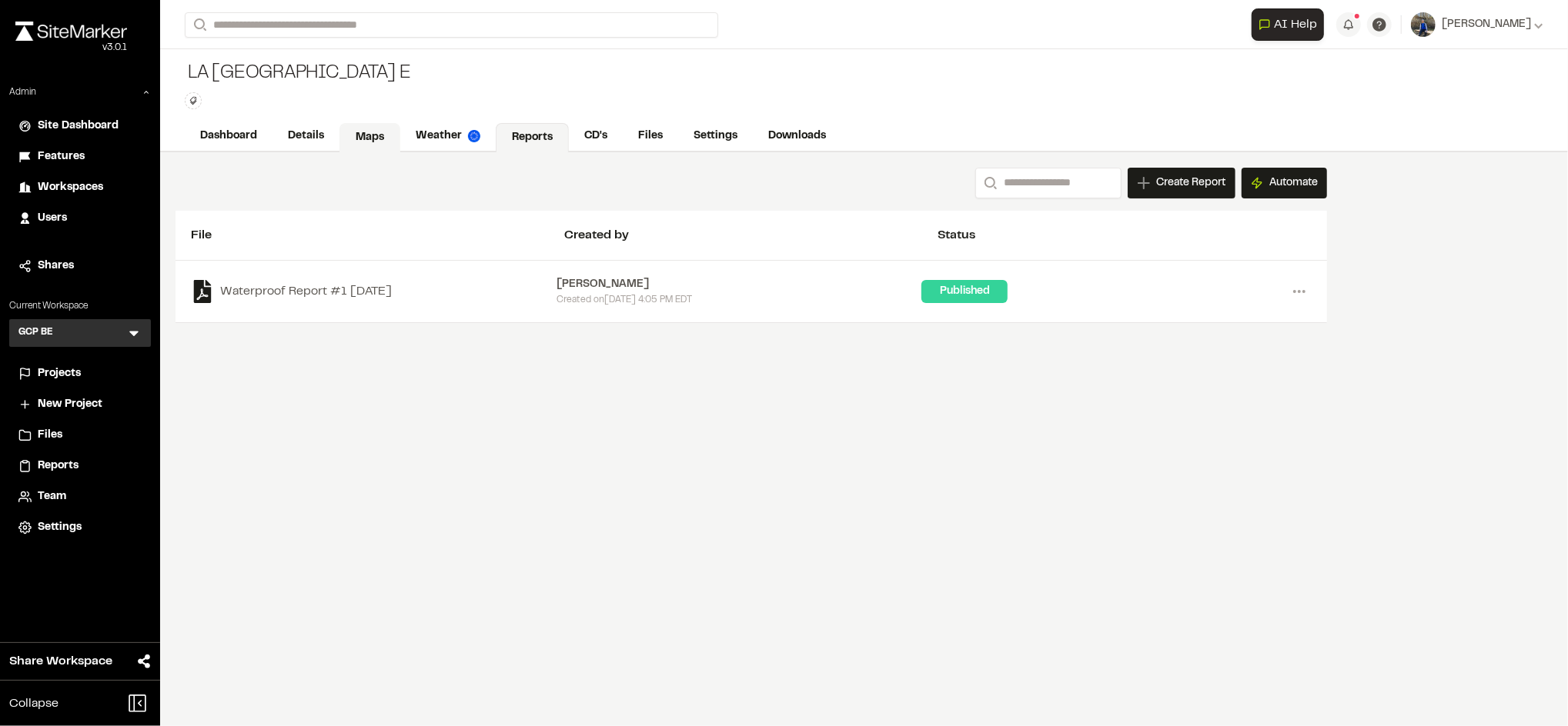
click at [352, 136] on link "Maps" at bounding box center [369, 137] width 60 height 29
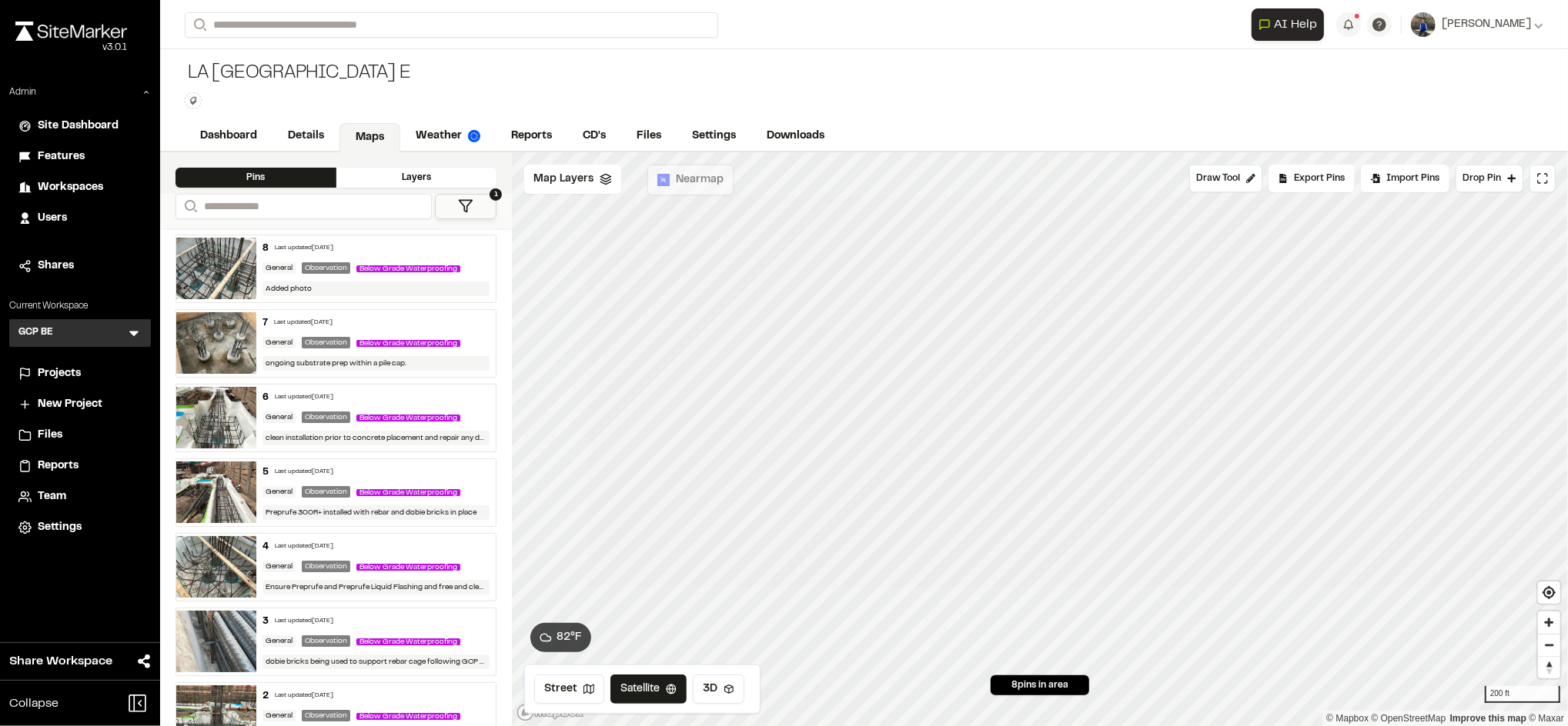
click at [410, 265] on span "Below Grade Waterproofing" at bounding box center [409, 269] width 104 height 7
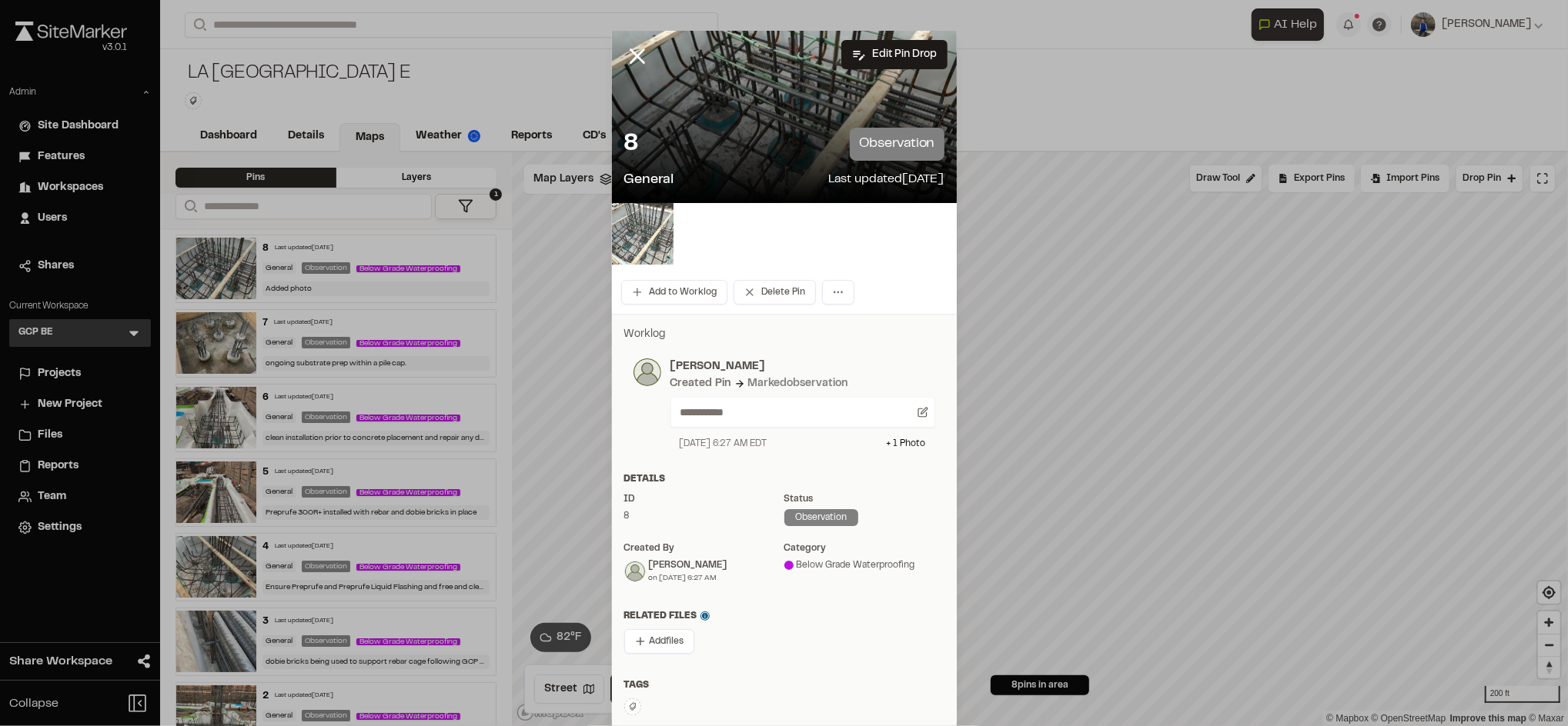
click at [646, 255] on img at bounding box center [642, 234] width 61 height 61
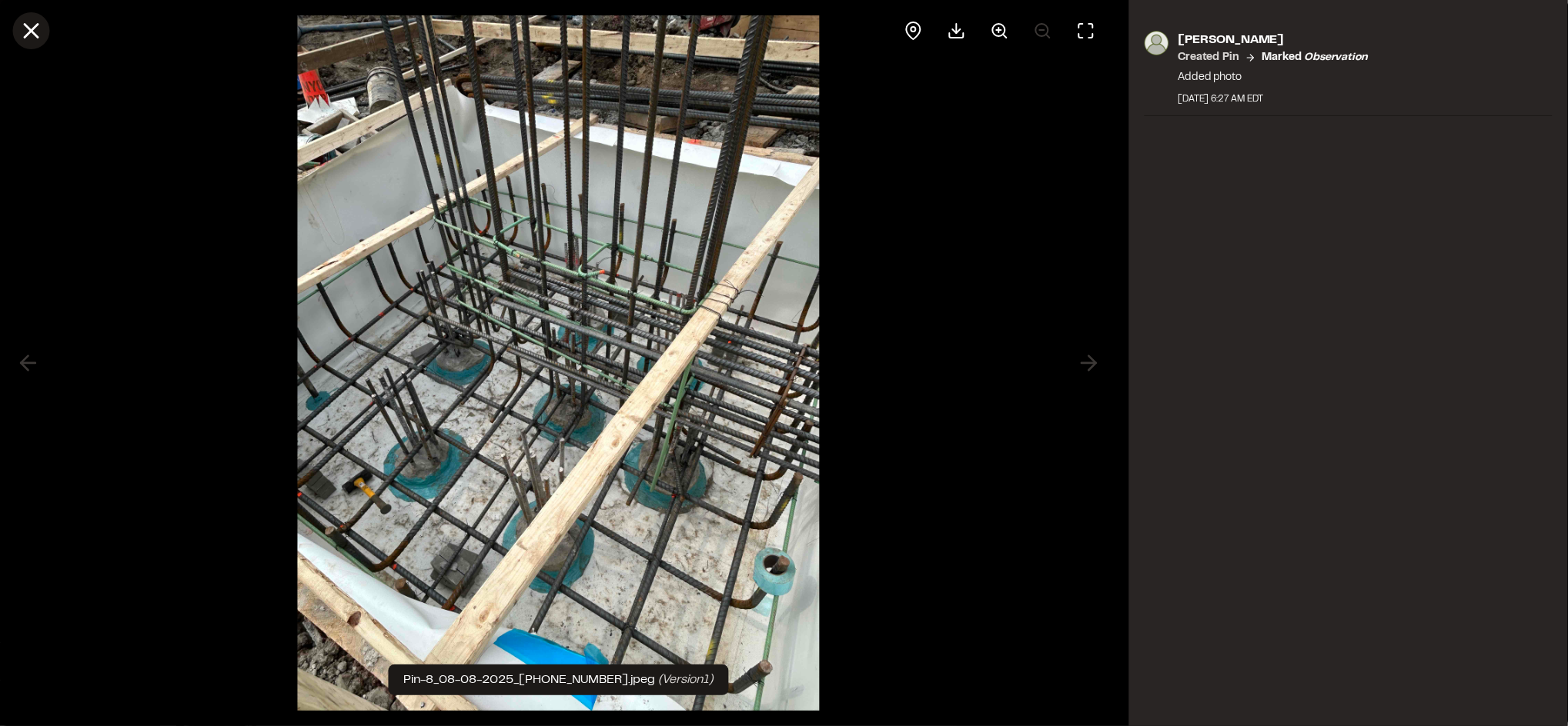
click at [42, 22] on icon at bounding box center [31, 31] width 26 height 26
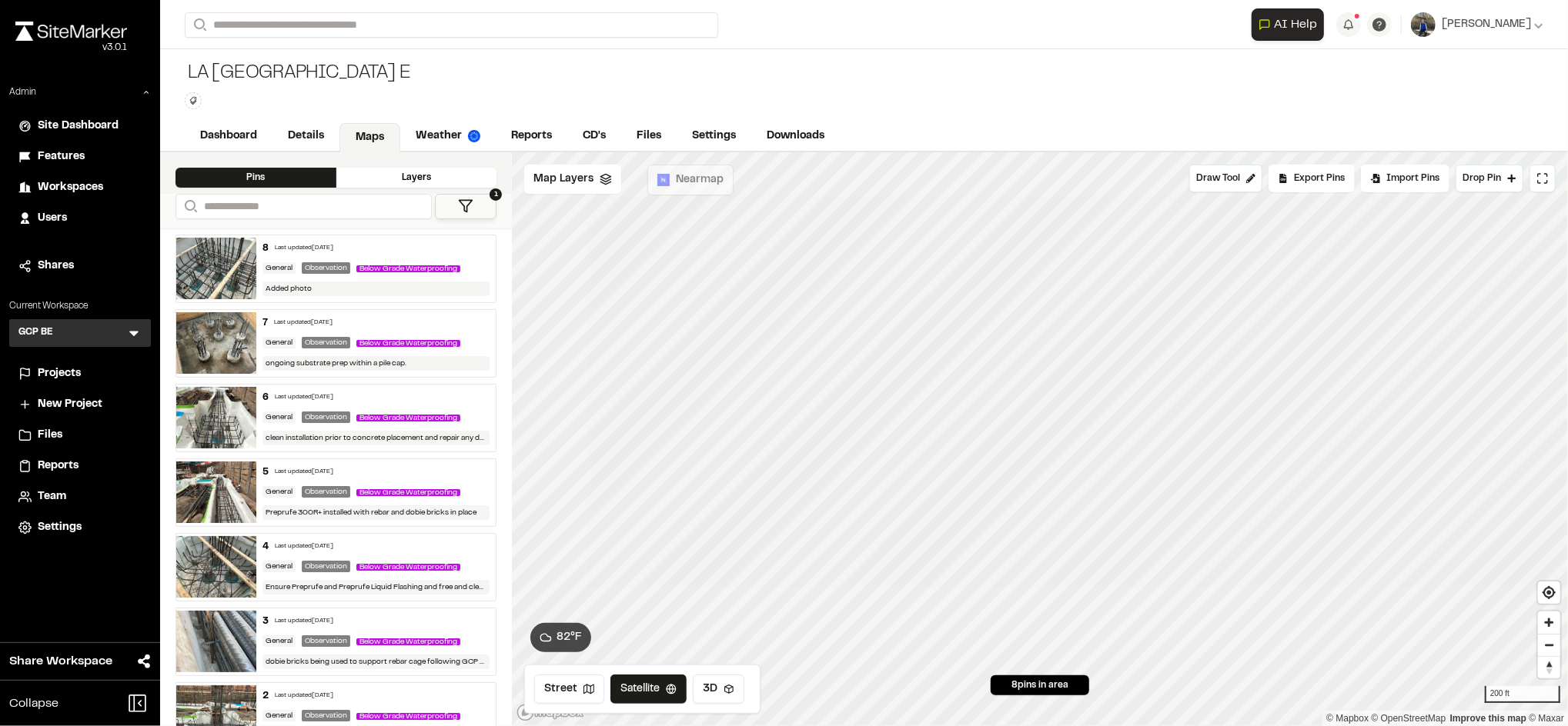
click at [398, 269] on span "Below Grade Waterproofing" at bounding box center [409, 269] width 104 height 7
click at [60, 184] on span "Workspaces" at bounding box center [70, 188] width 65 height 17
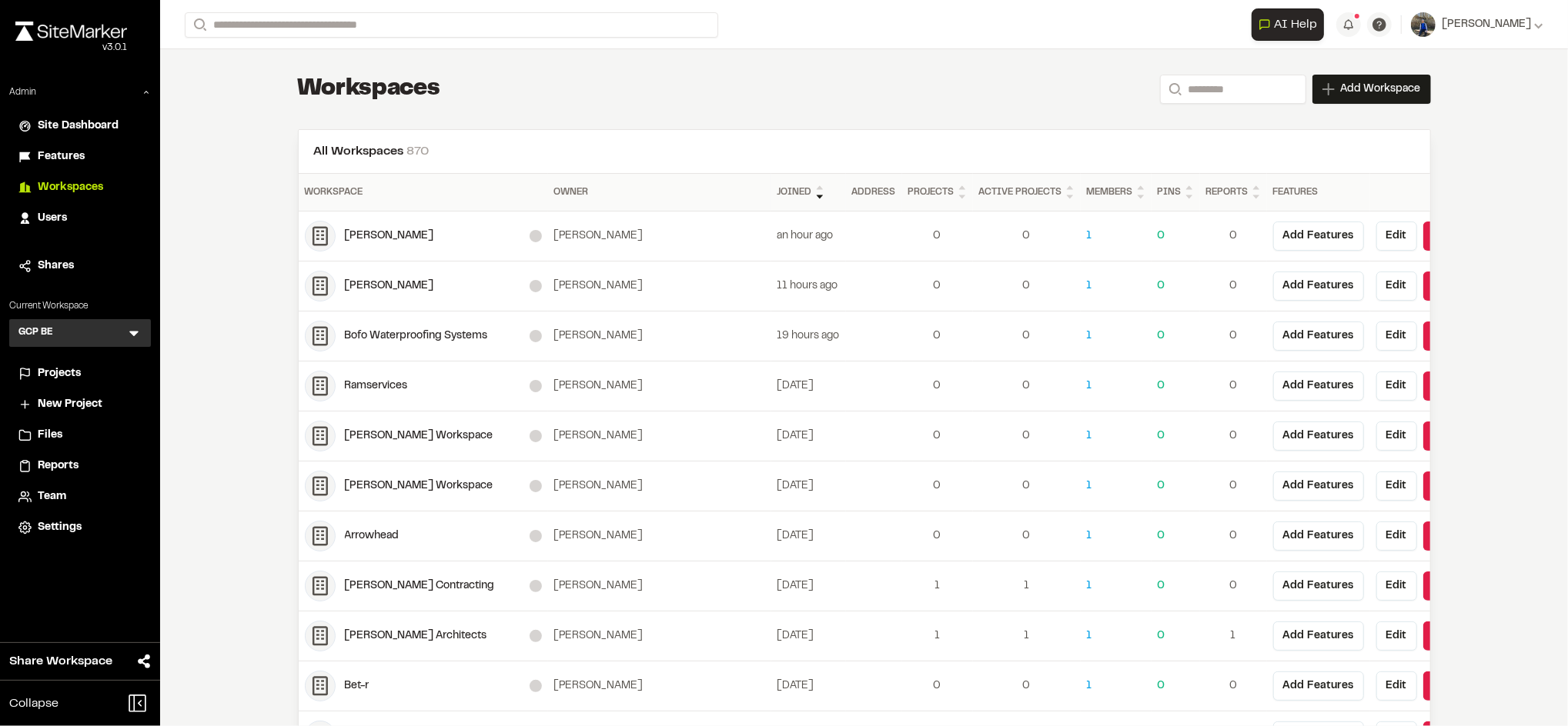
click at [68, 220] on div "Users" at bounding box center [90, 218] width 104 height 17
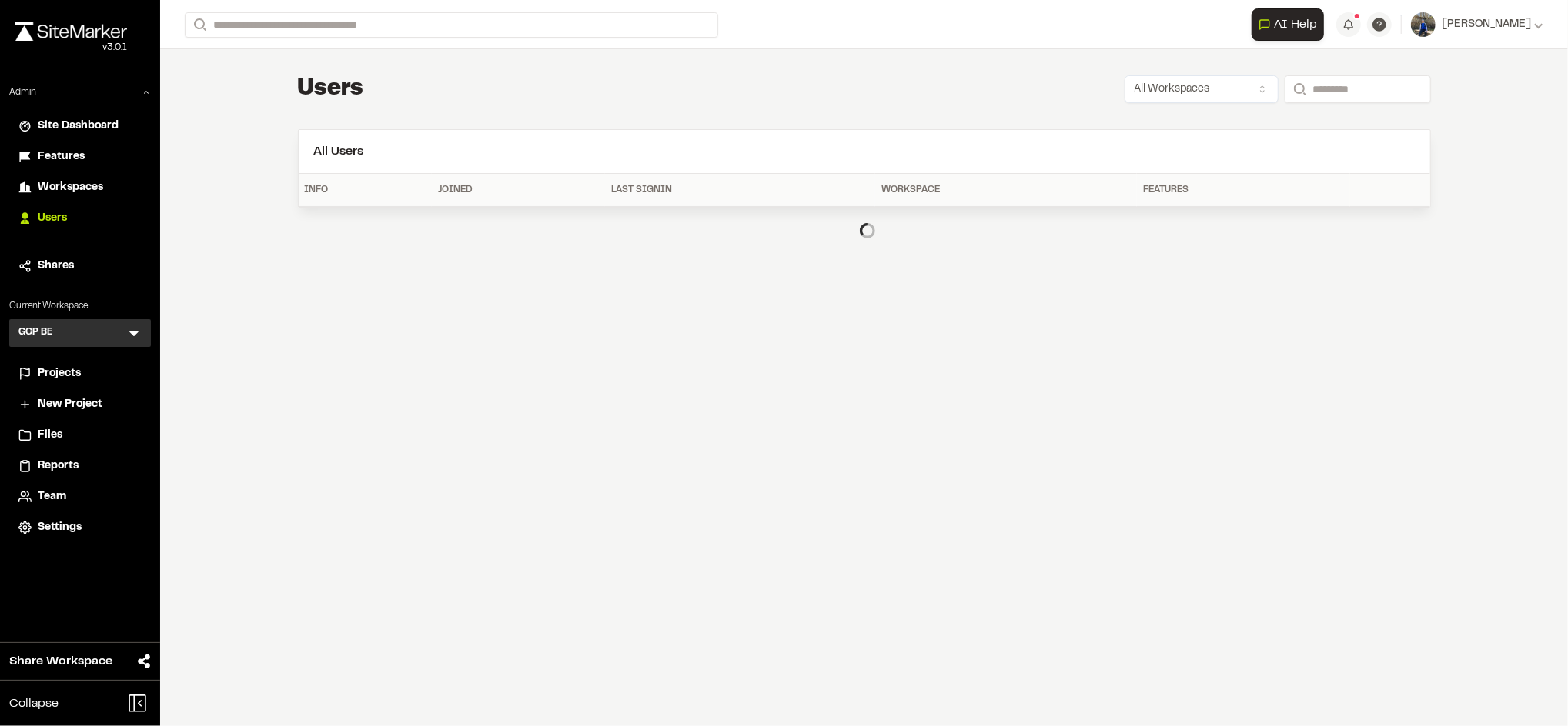
click at [84, 187] on span "Workspaces" at bounding box center [70, 188] width 65 height 17
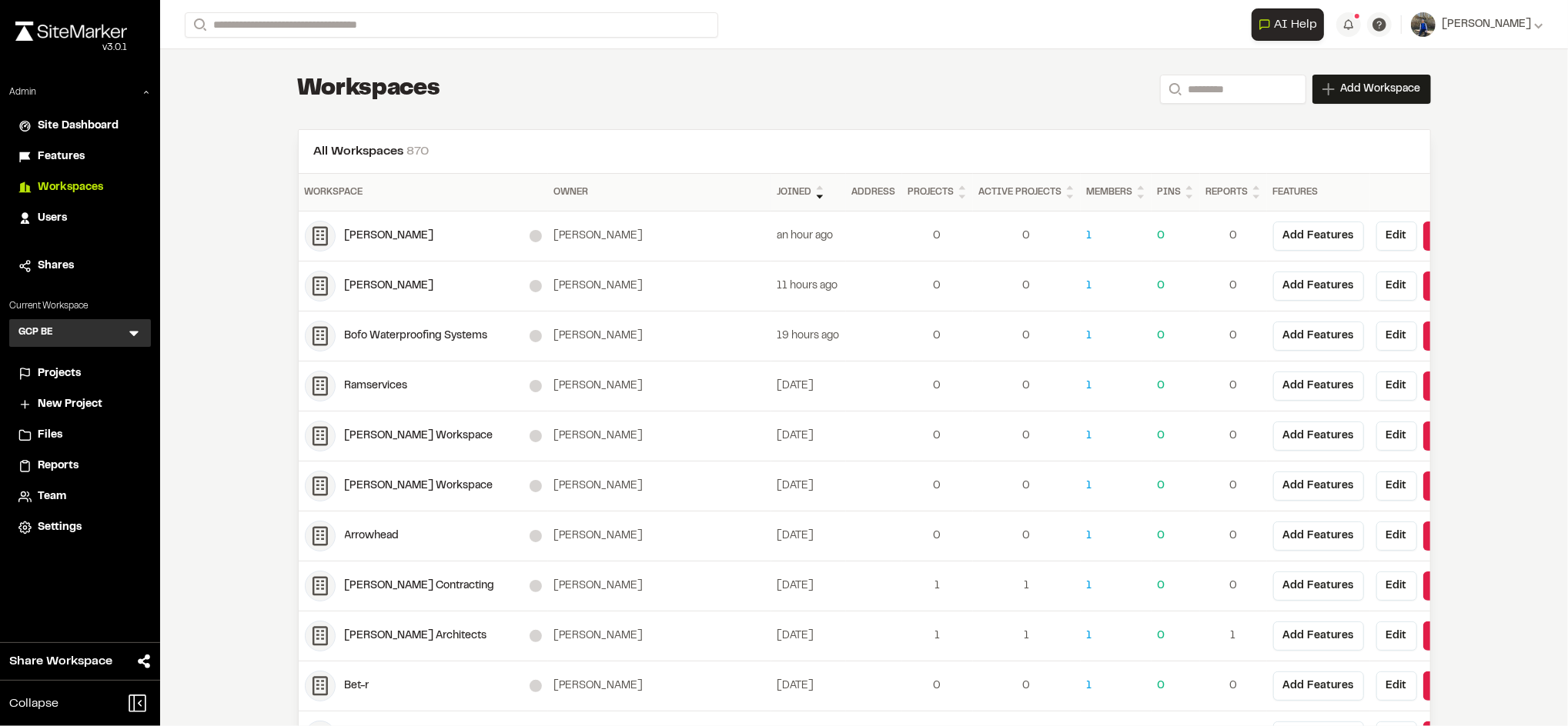
click at [67, 211] on div "Users" at bounding box center [90, 218] width 104 height 17
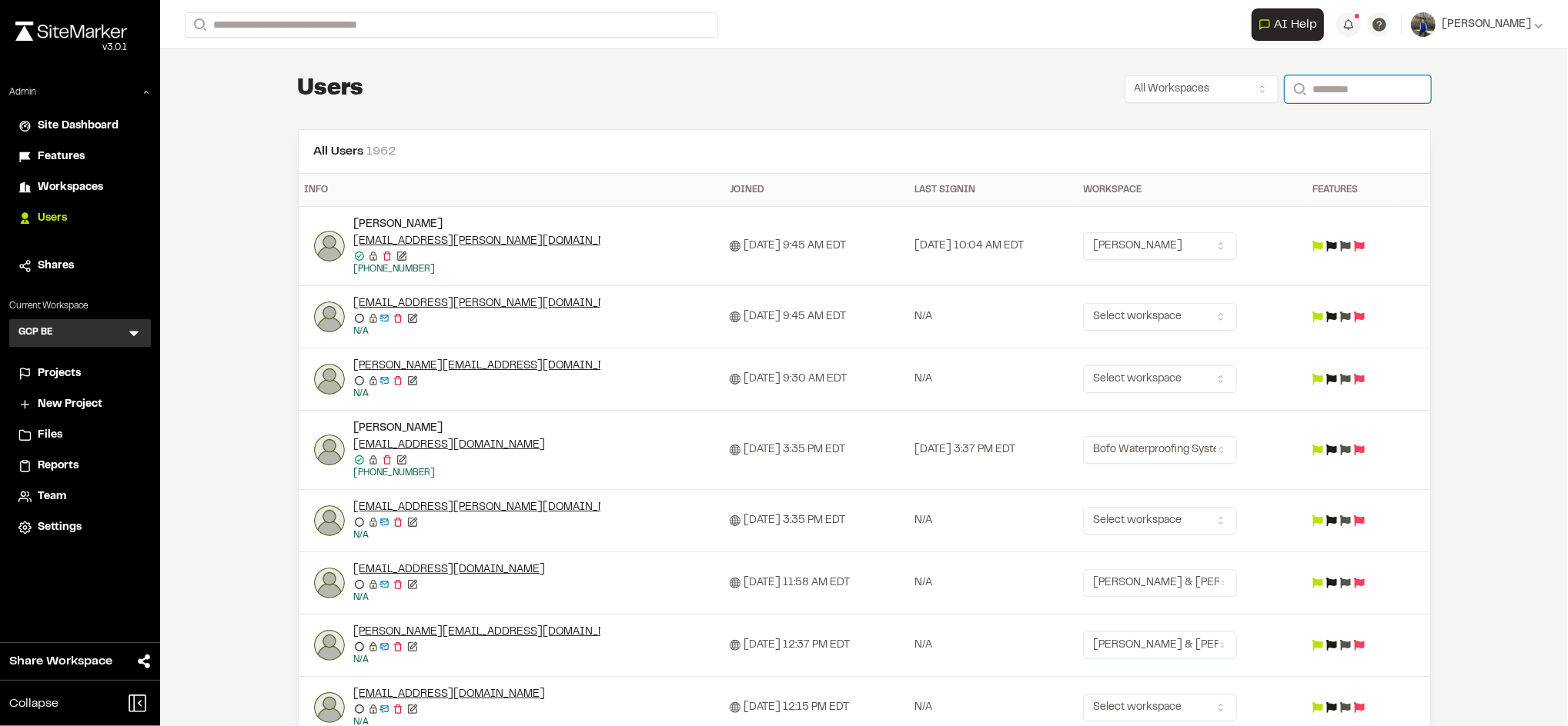
click at [1326, 83] on input "Search" at bounding box center [1357, 88] width 146 height 27
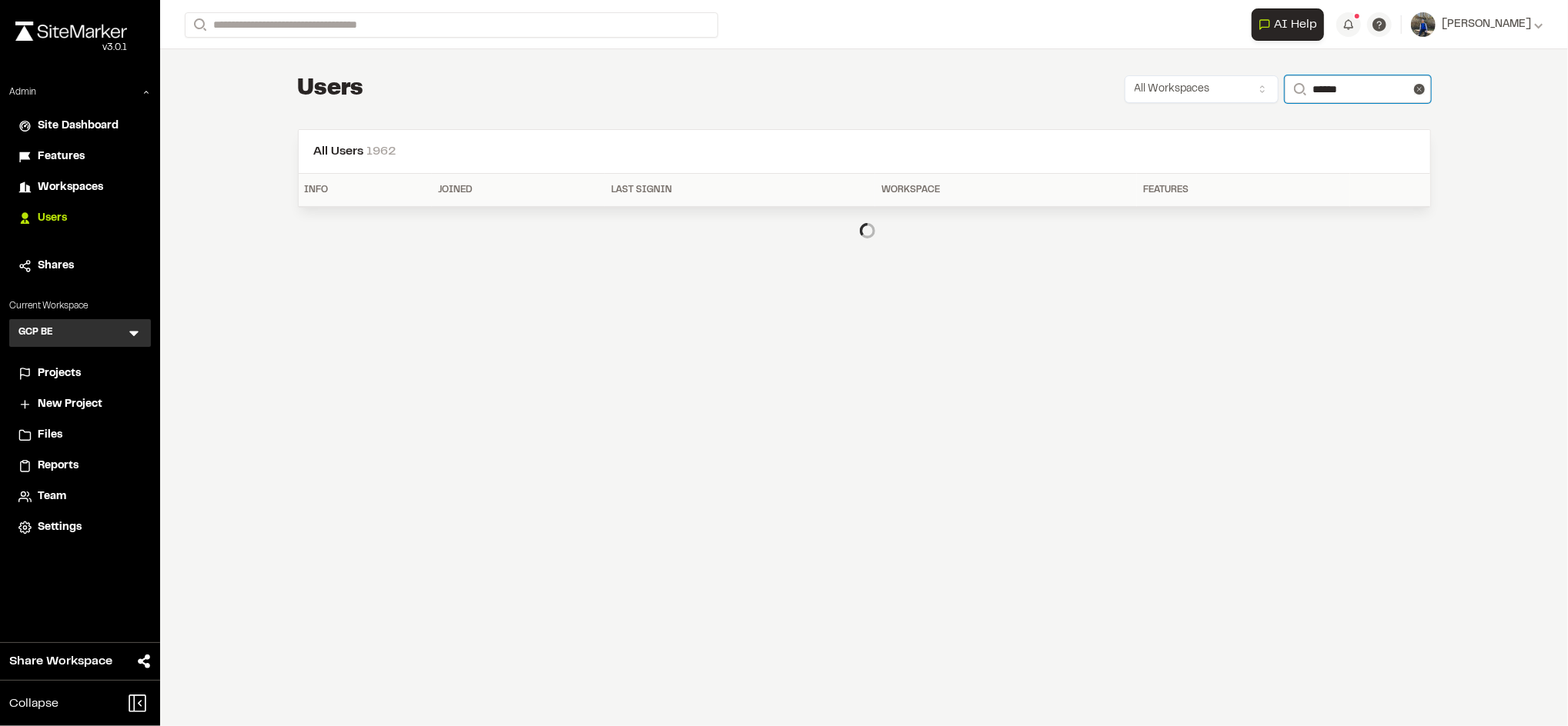
type input "**********"
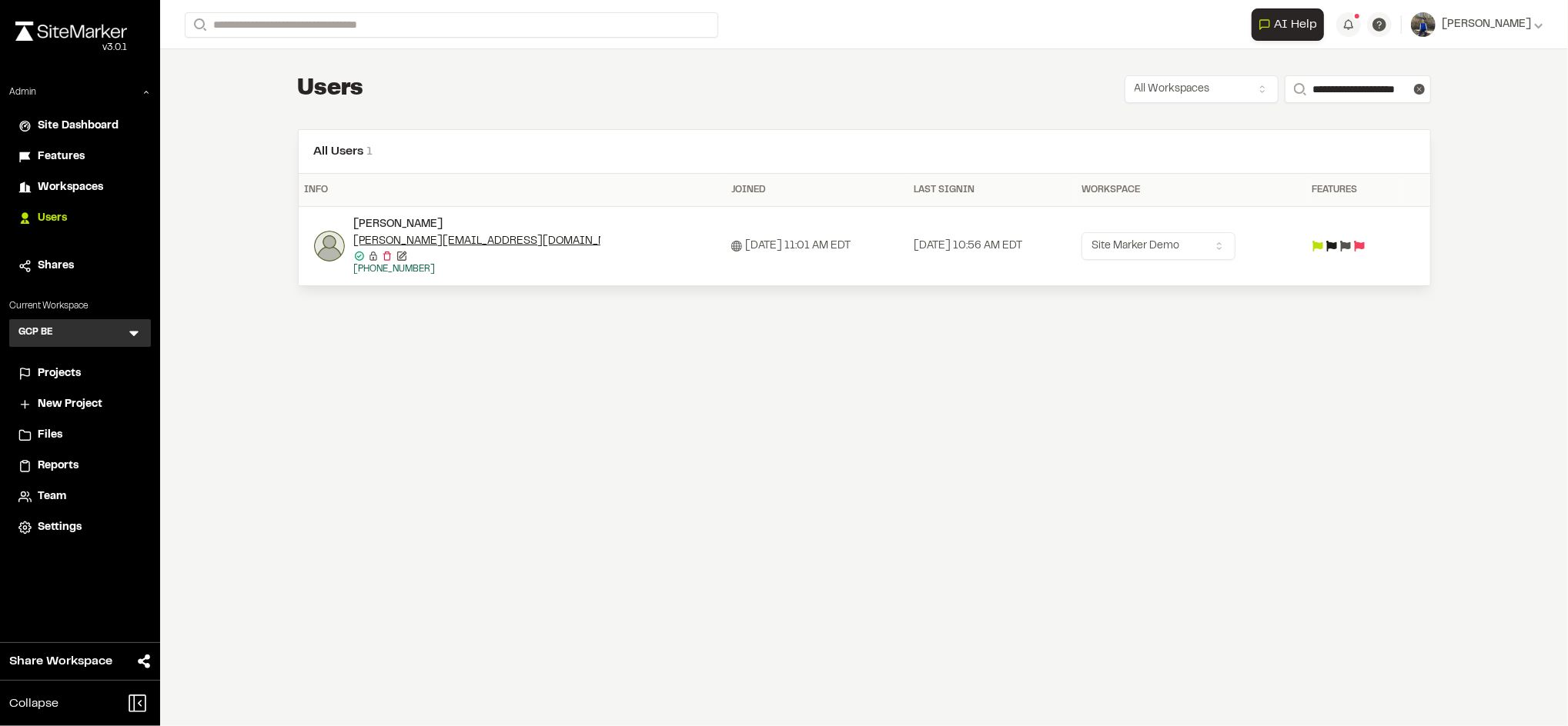
click at [1323, 250] on icon at bounding box center [1317, 246] width 11 height 11
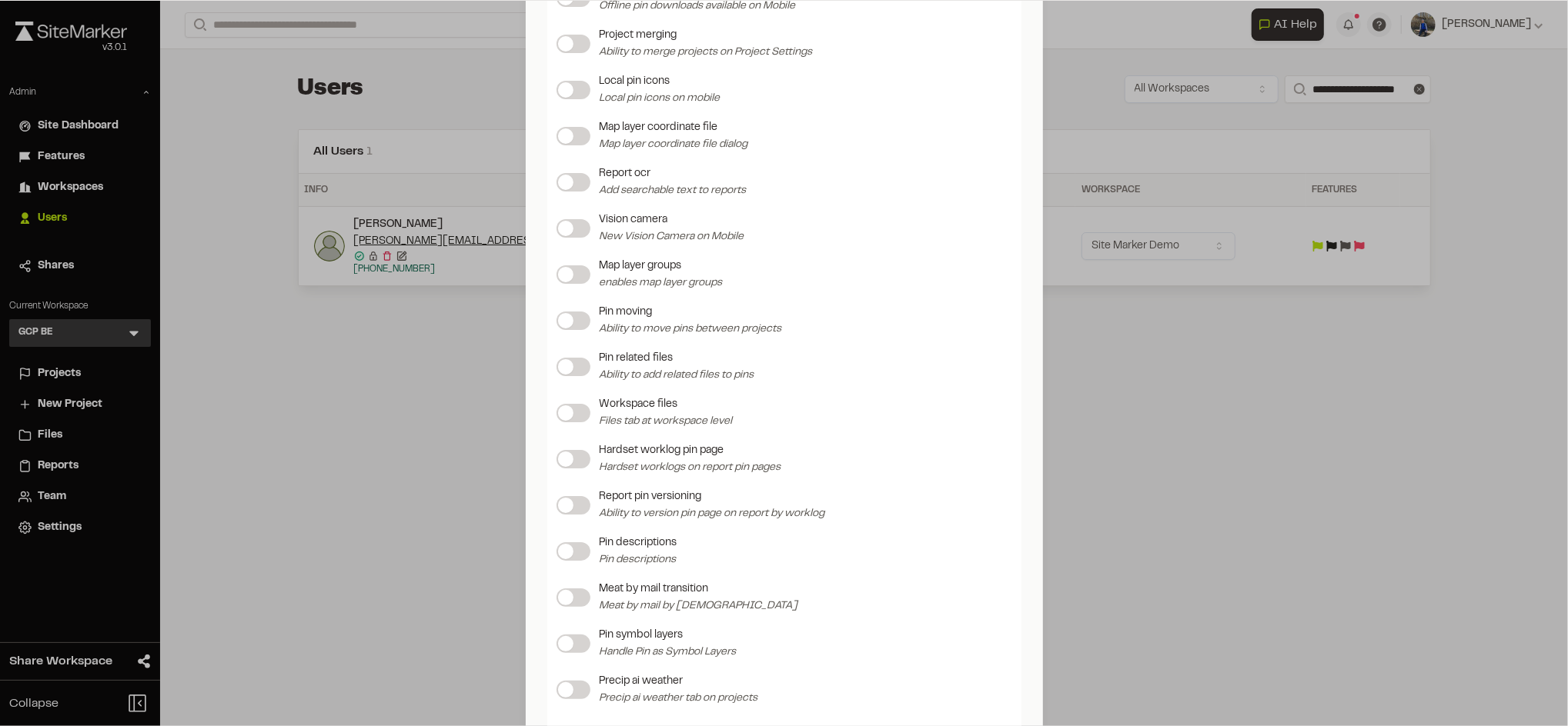
scroll to position [1813, 0]
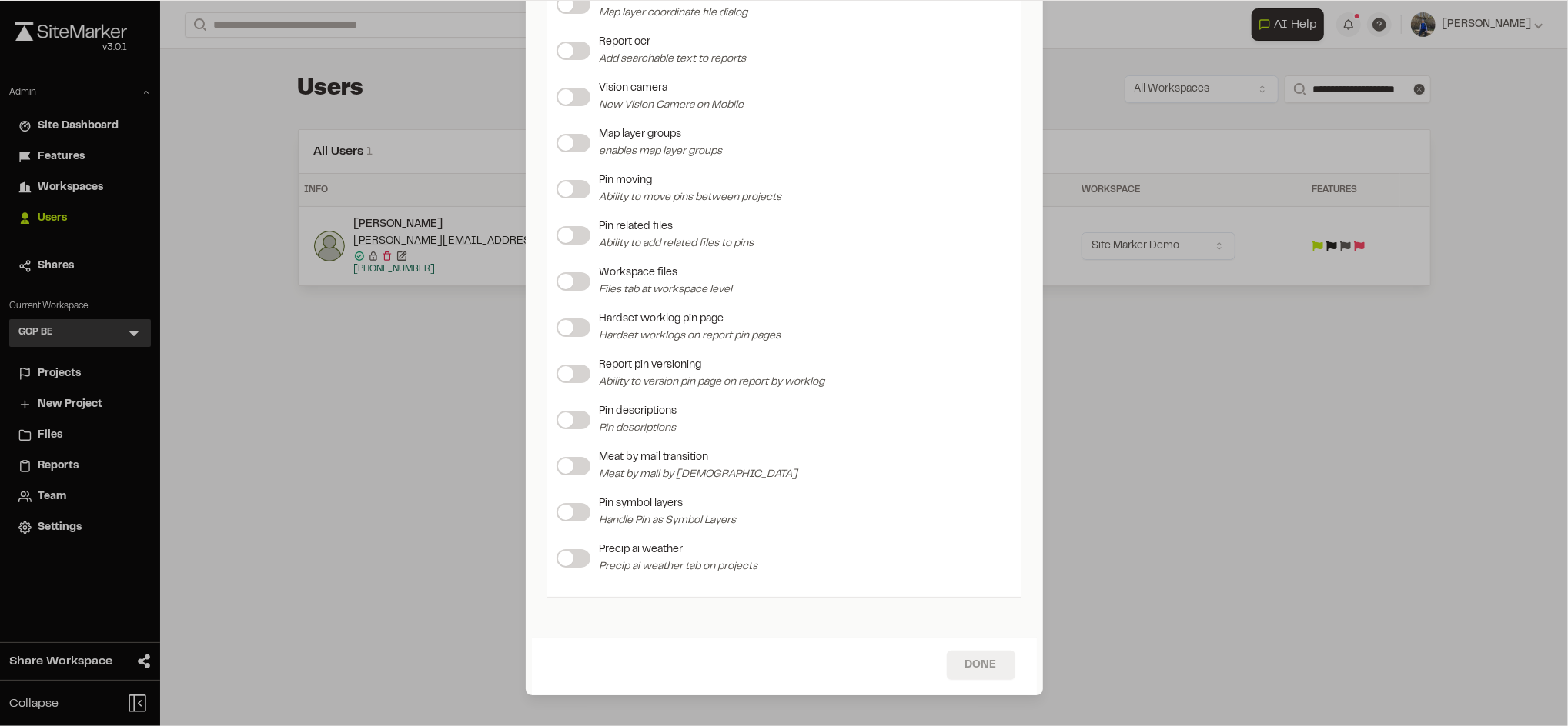
click at [974, 667] on button "Done" at bounding box center [981, 665] width 69 height 29
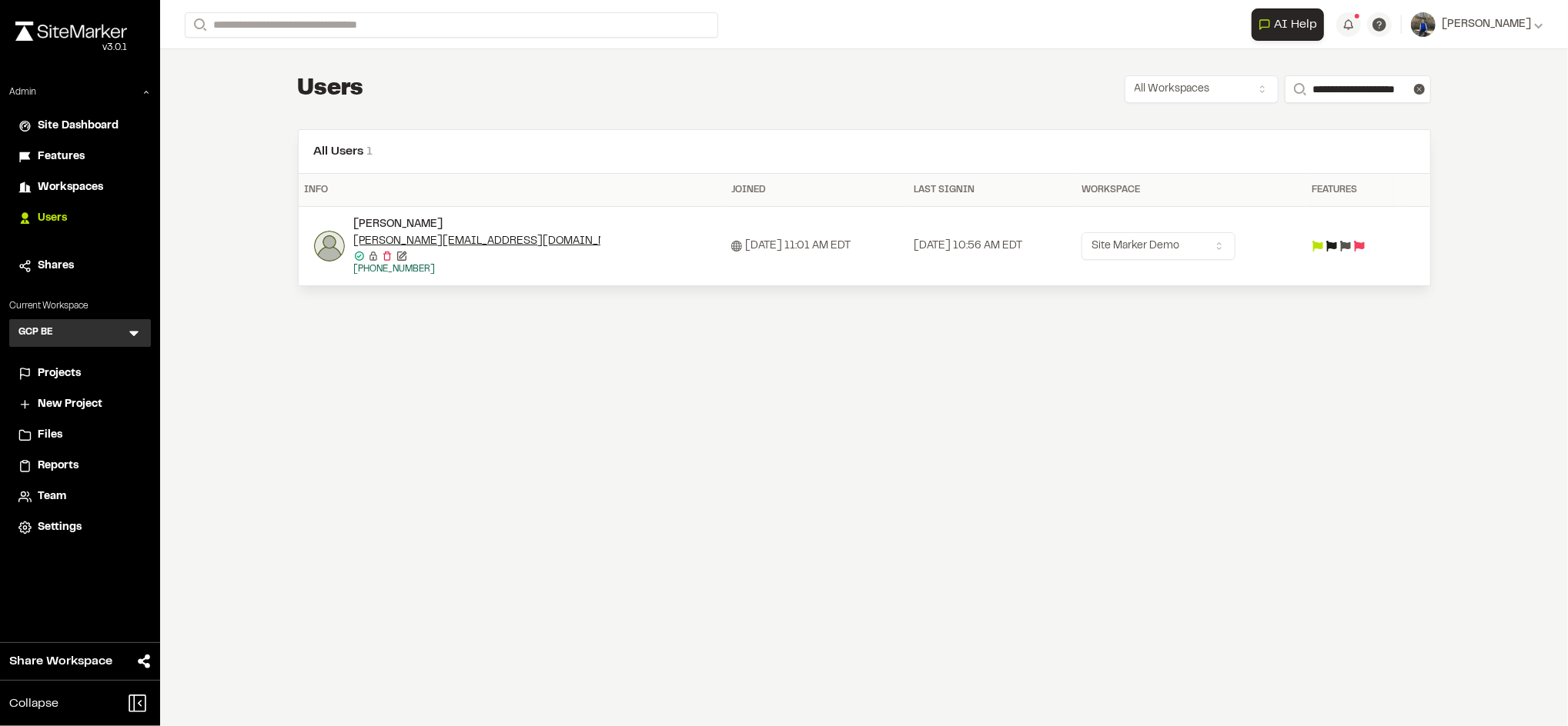
click at [77, 174] on li "Workspaces" at bounding box center [79, 187] width 141 height 29
click at [84, 187] on span "Workspaces" at bounding box center [70, 188] width 65 height 17
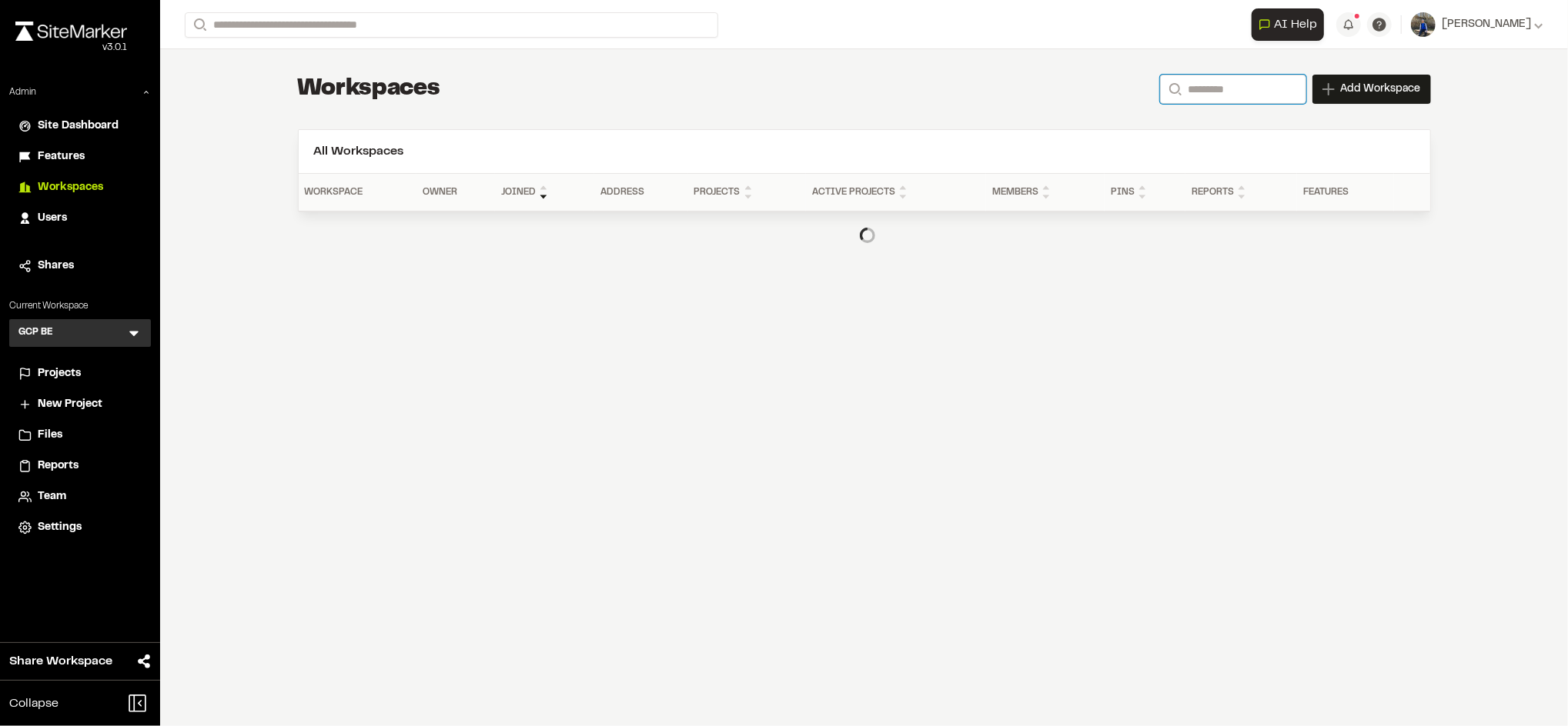
click at [1202, 98] on input "Search" at bounding box center [1233, 88] width 146 height 29
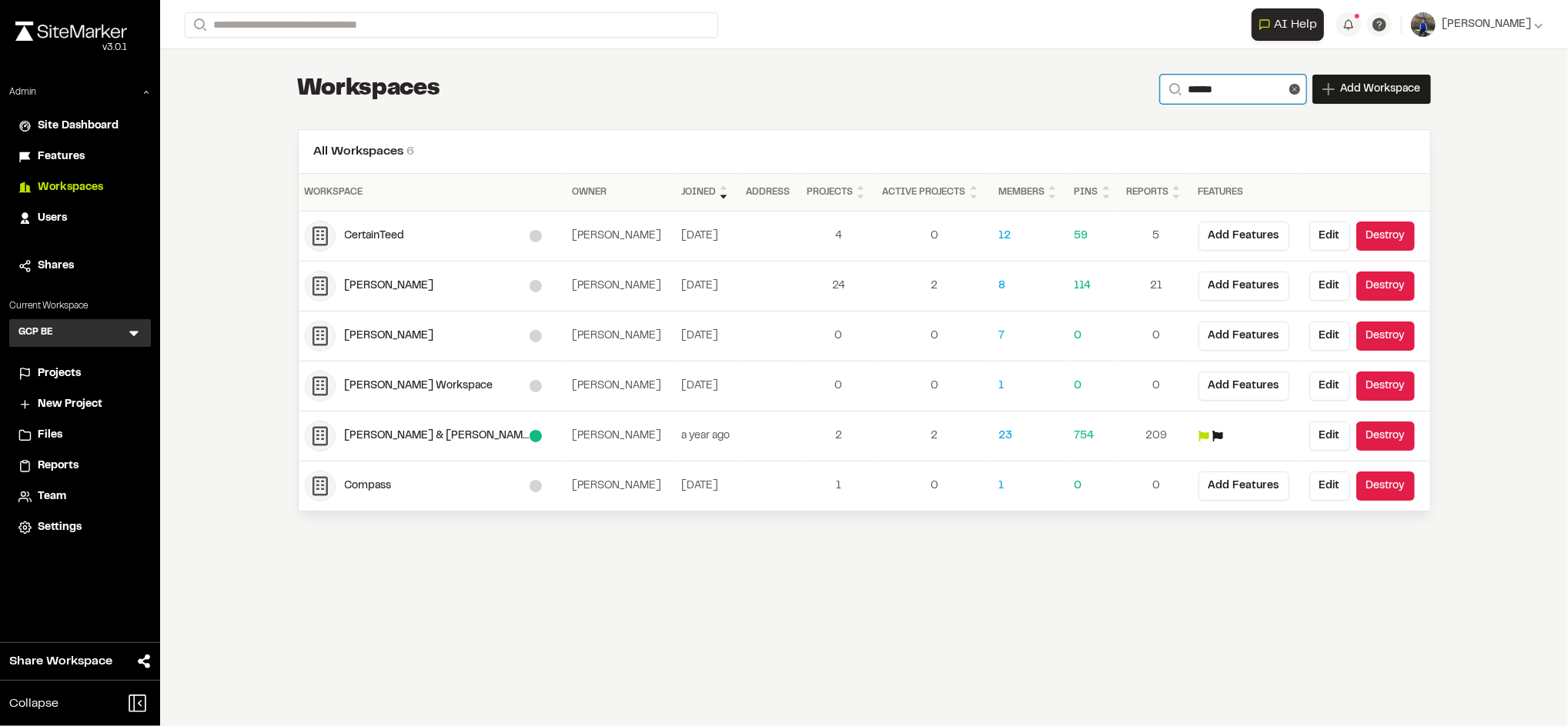
type input "******"
click at [1018, 91] on div "**********" at bounding box center [864, 88] width 1133 height 31
click at [1209, 438] on icon at bounding box center [1203, 436] width 11 height 11
select select "*"
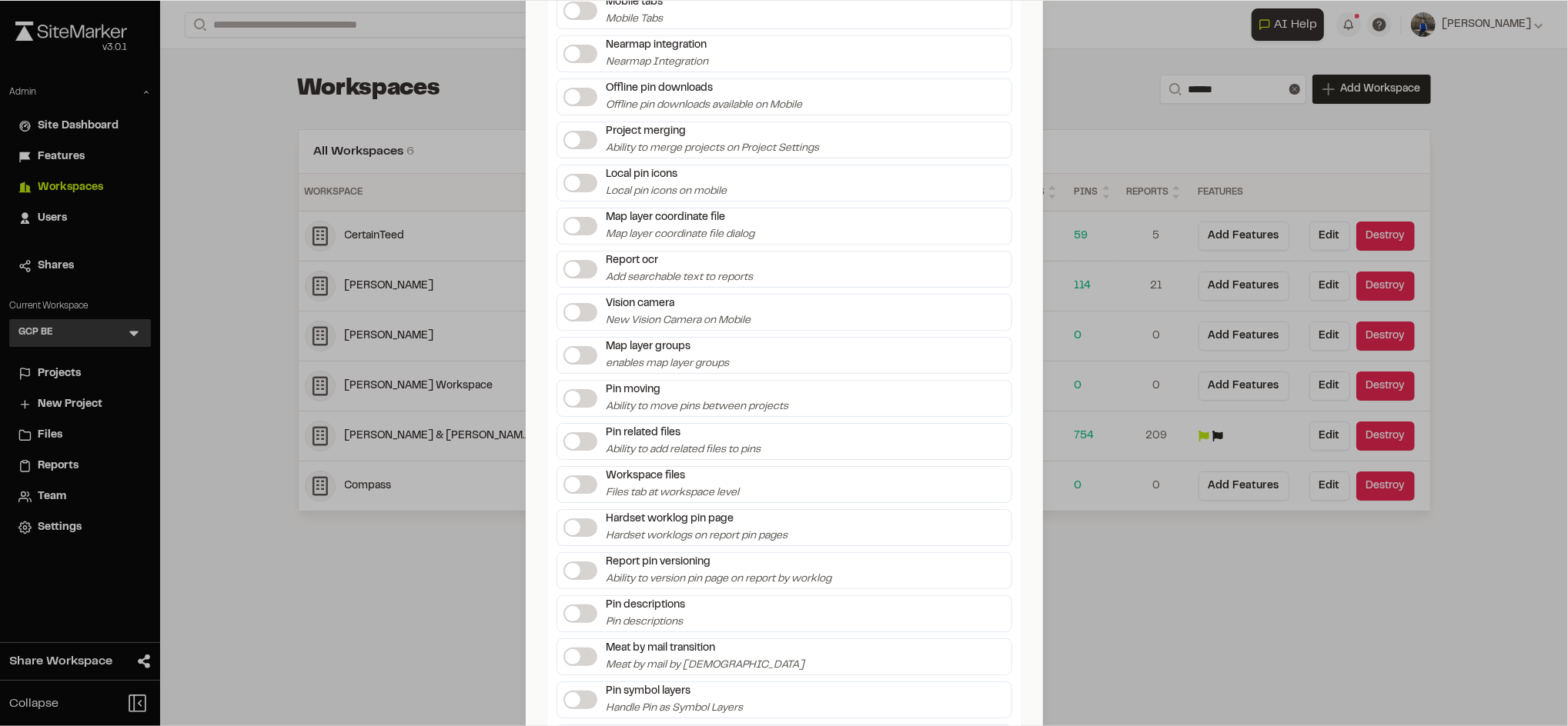
scroll to position [2748, 0]
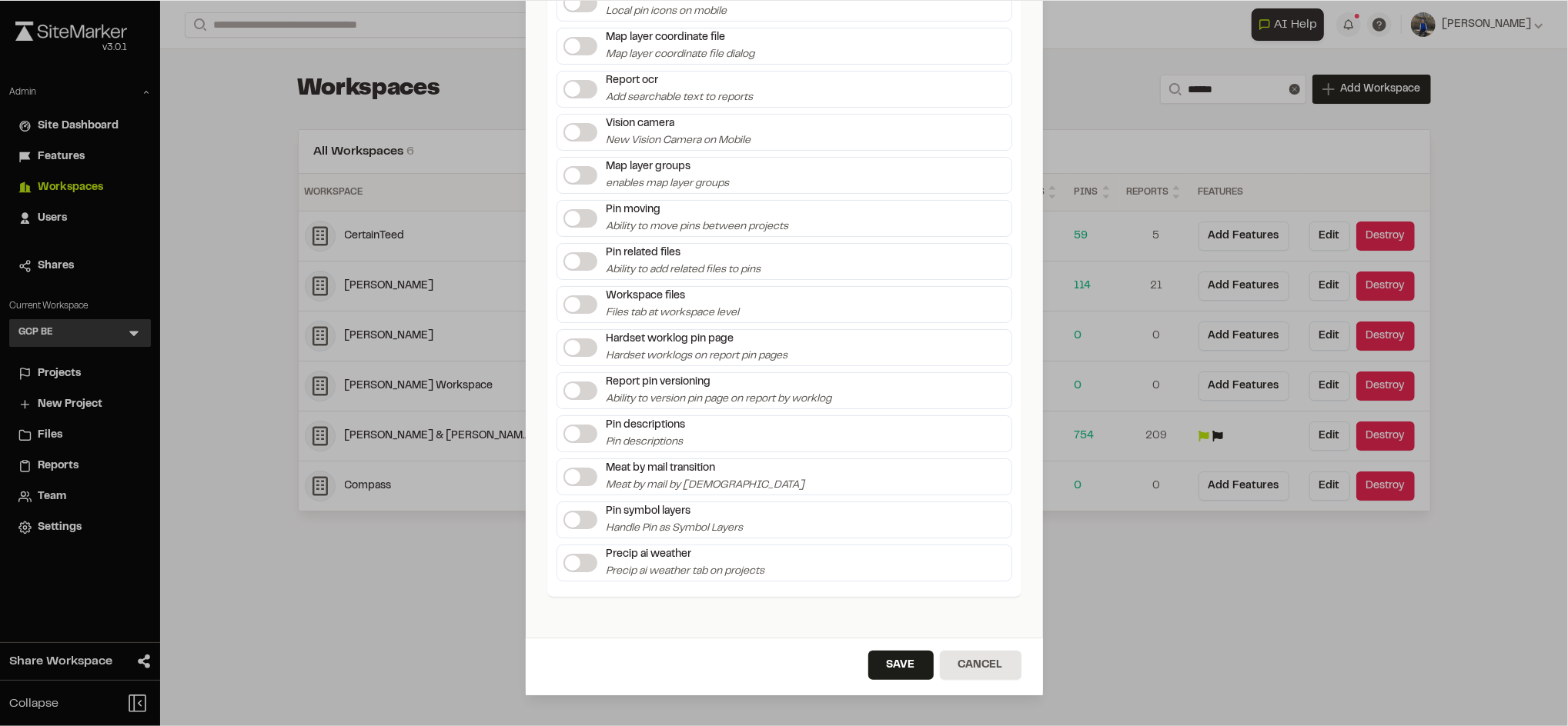
click at [570, 560] on span at bounding box center [573, 563] width 16 height 16
click at [889, 667] on button "Save" at bounding box center [900, 665] width 65 height 29
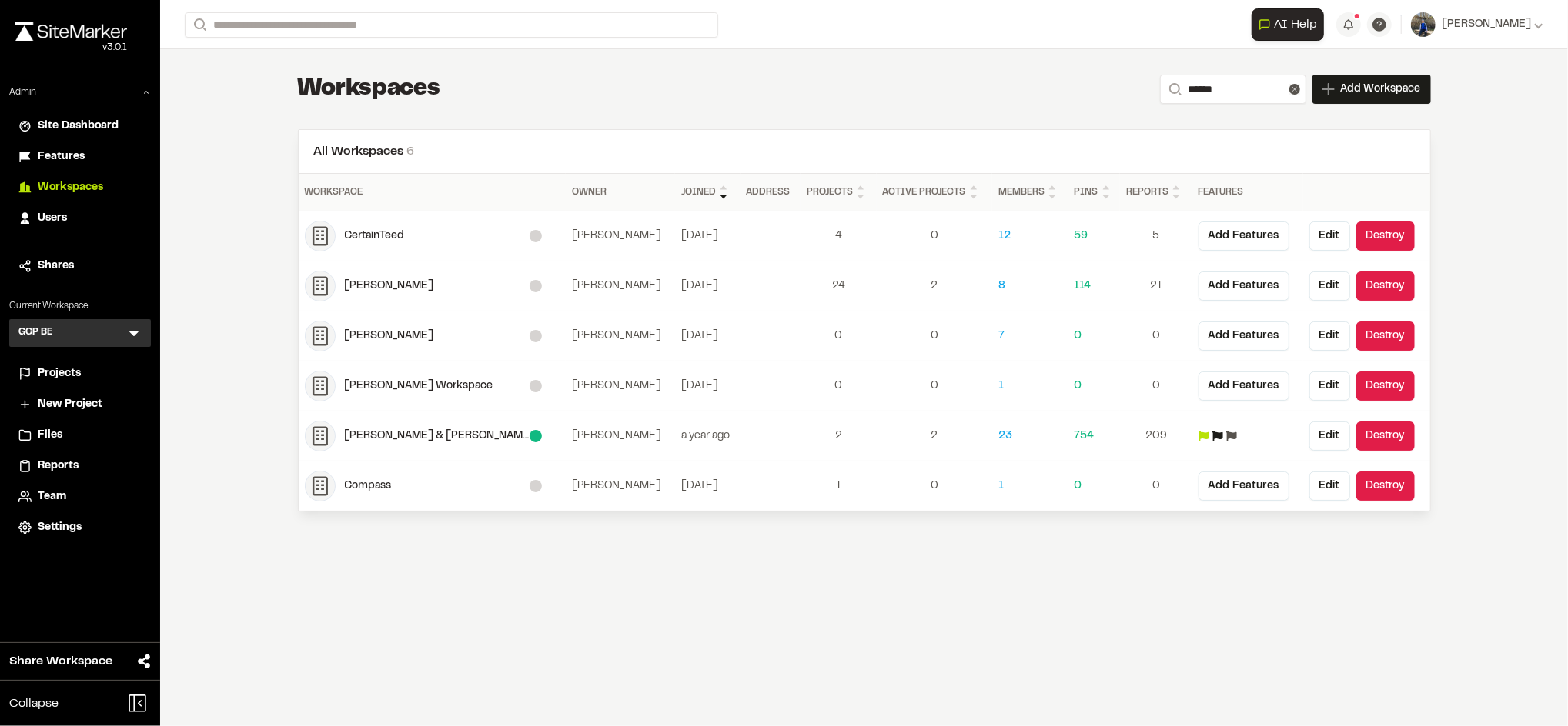
scroll to position [0, 0]
click at [1295, 88] on line at bounding box center [1294, 89] width 4 height 4
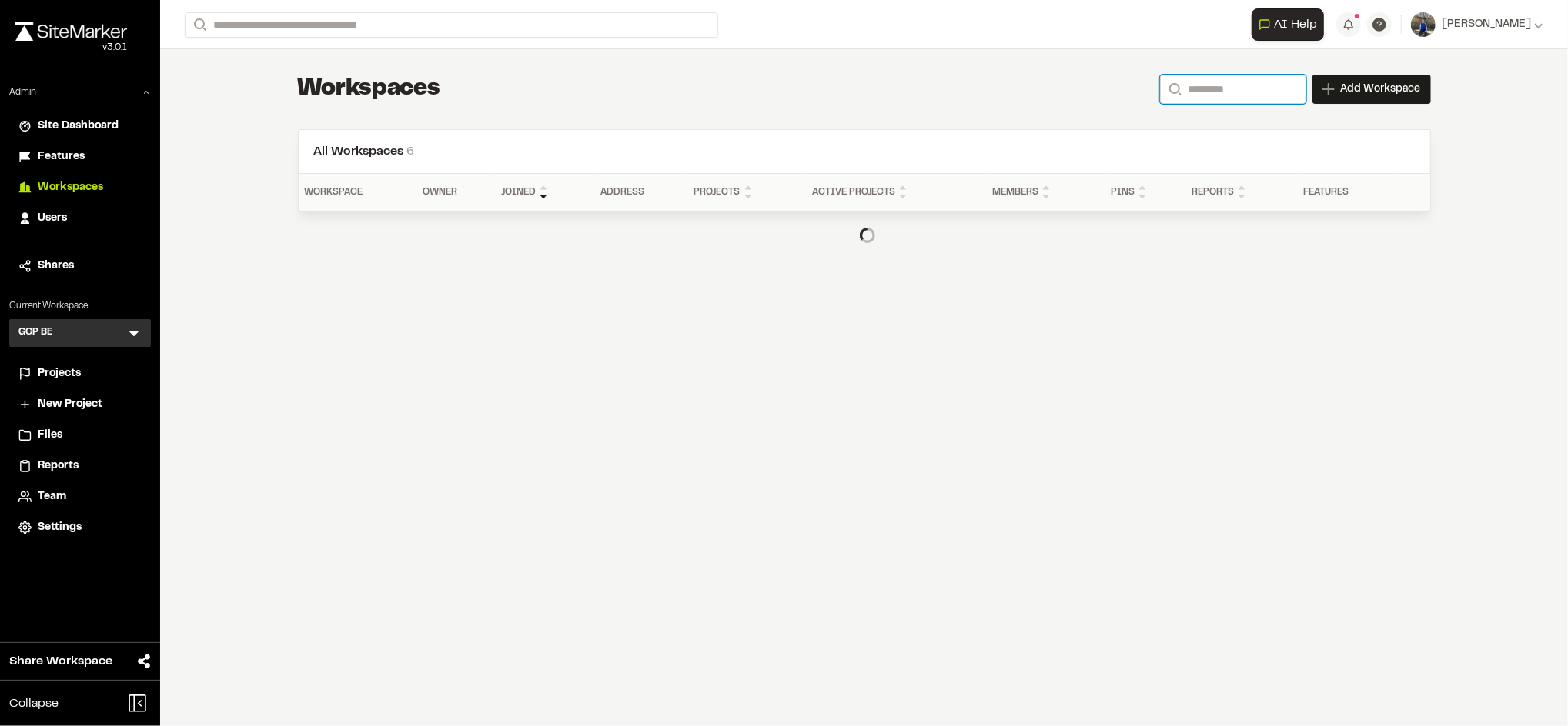
click at [1217, 92] on input "Search" at bounding box center [1233, 88] width 146 height 29
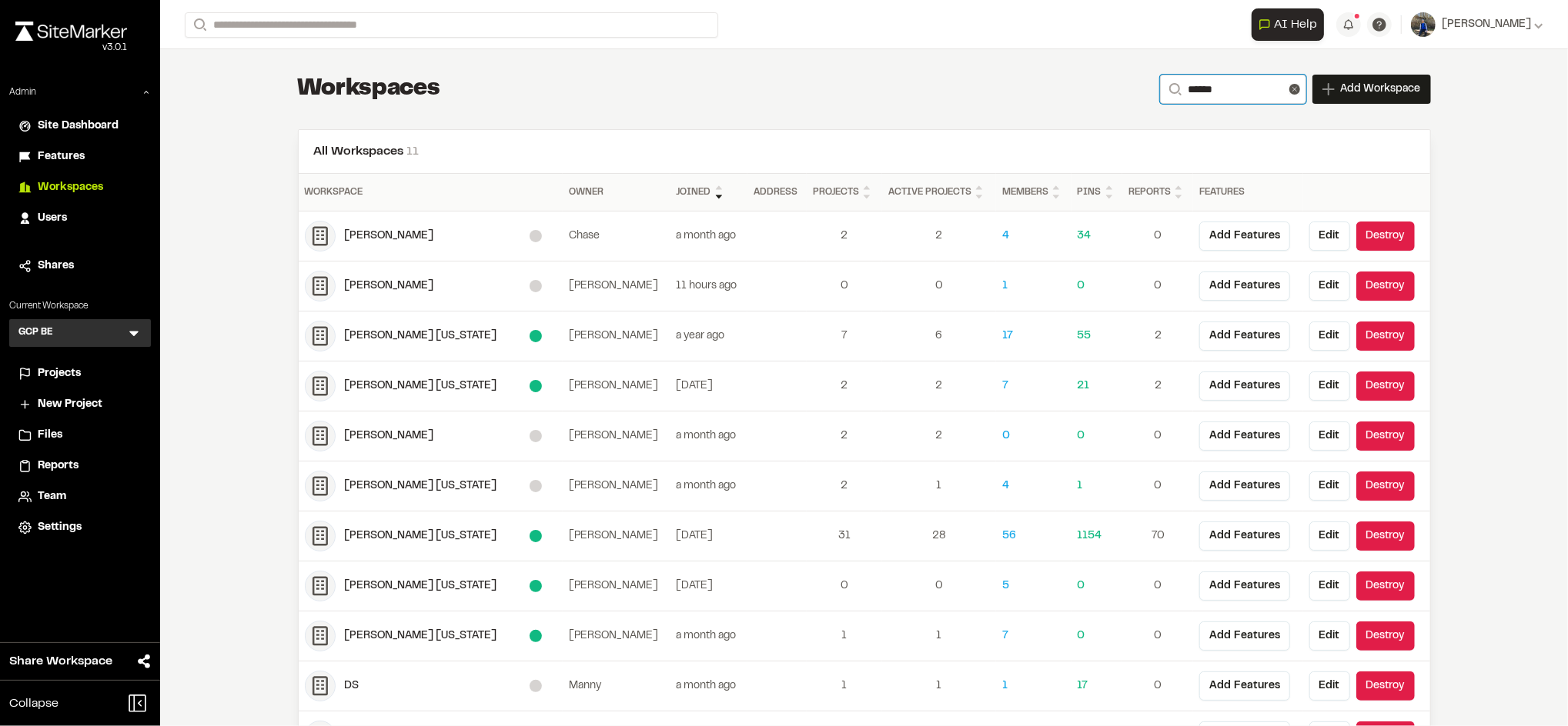
type input "******"
click at [634, 87] on div "**********" at bounding box center [864, 88] width 1133 height 31
click at [1217, 540] on button "Add Features" at bounding box center [1244, 536] width 91 height 29
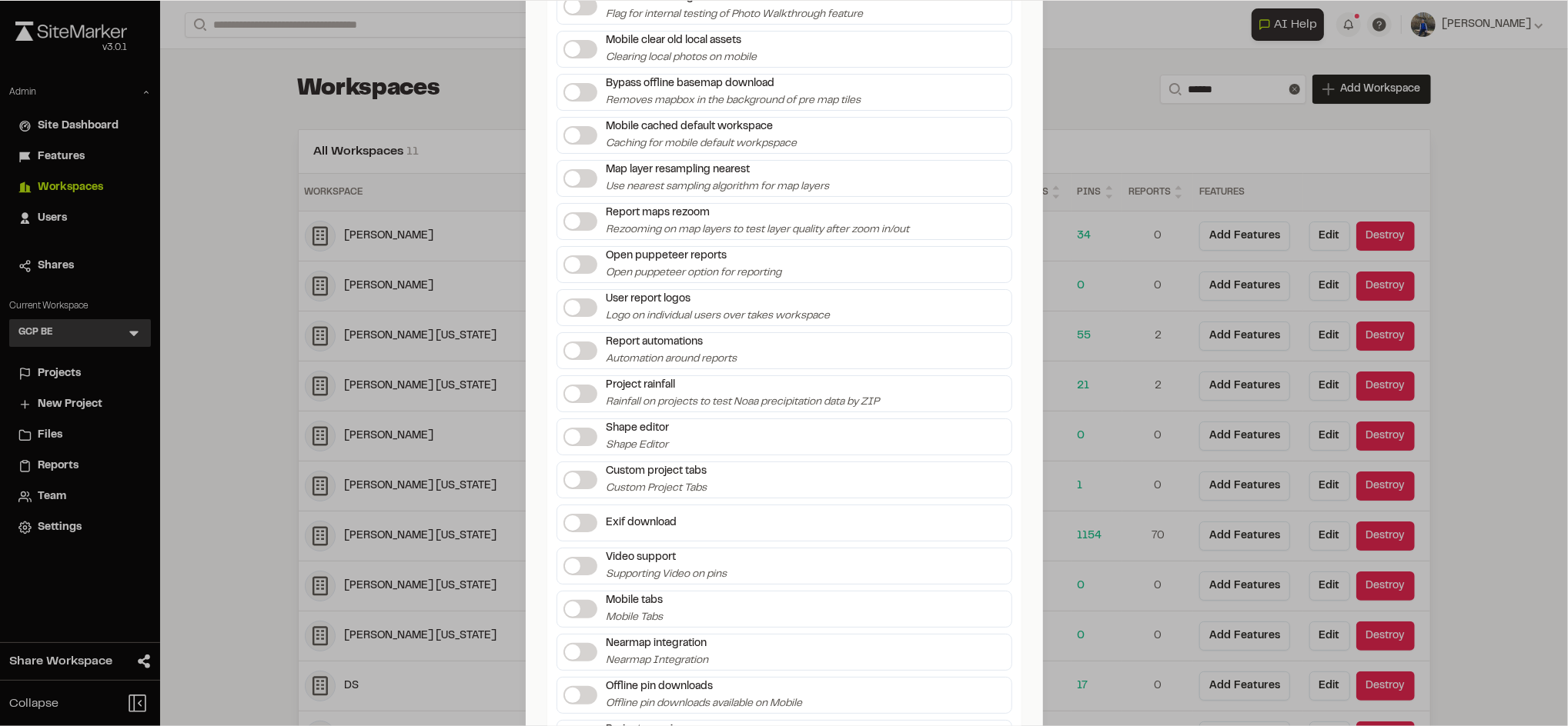
scroll to position [2748, 0]
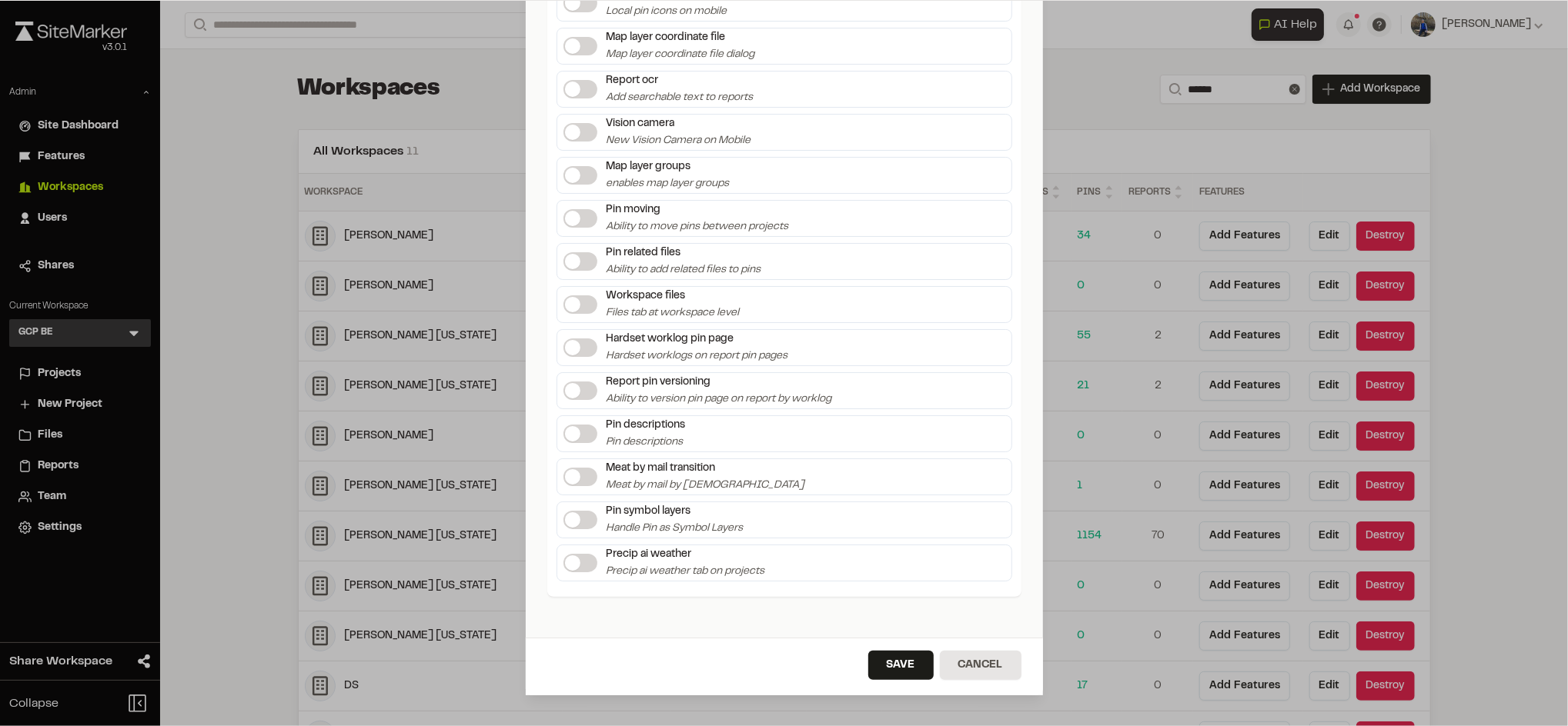
click at [573, 556] on label at bounding box center [580, 563] width 34 height 18
click at [883, 662] on button "Save" at bounding box center [900, 665] width 65 height 29
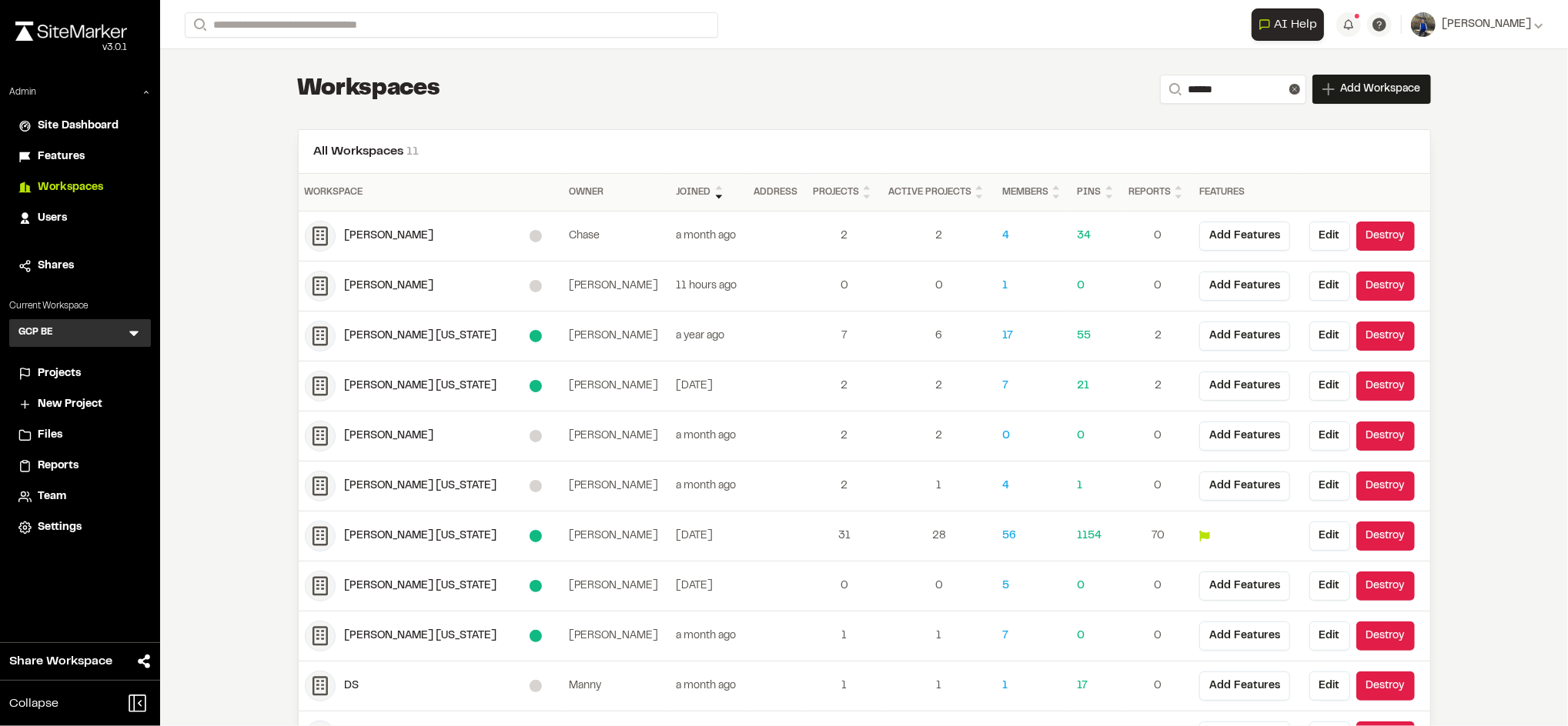
scroll to position [0, 0]
click at [137, 334] on icon at bounding box center [134, 332] width 16 height 16
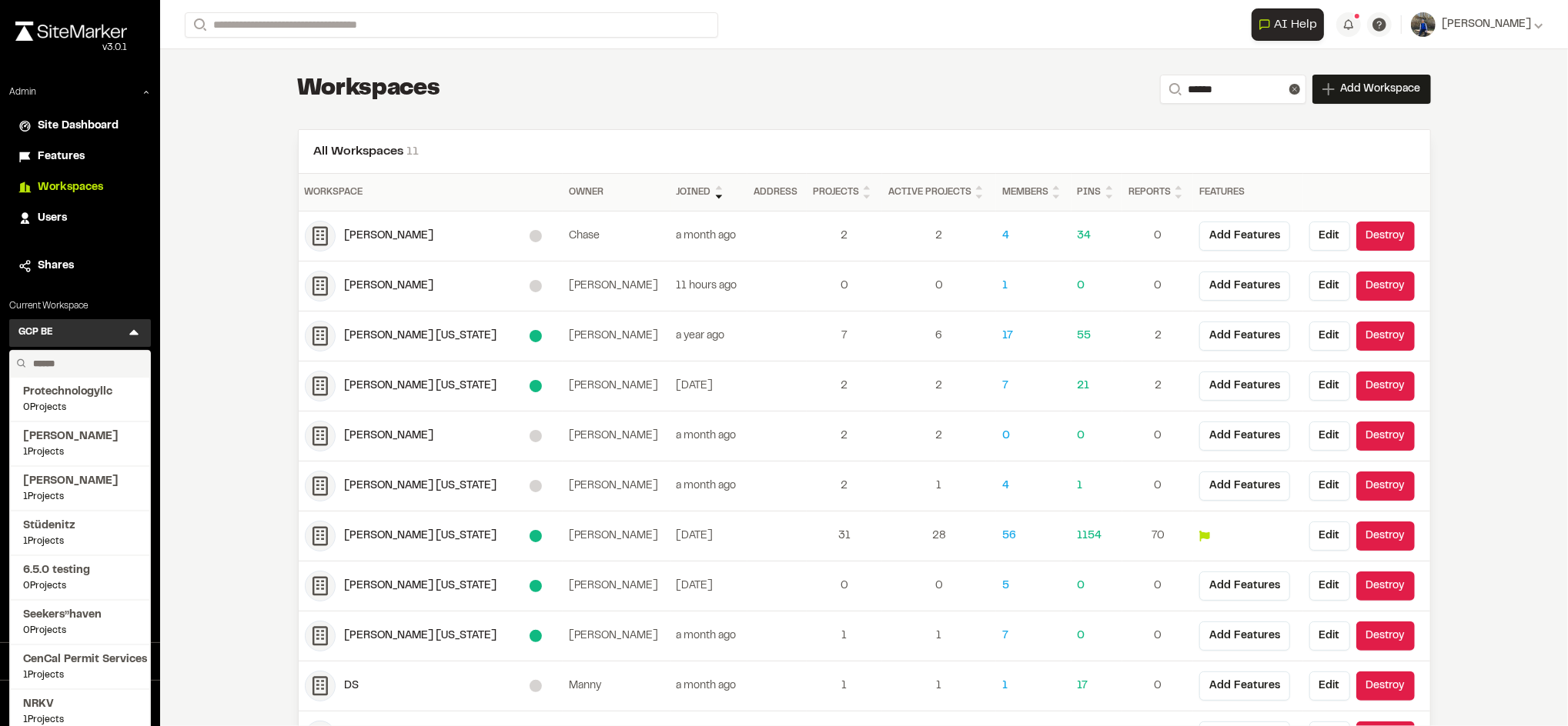
click at [94, 361] on input "text" at bounding box center [85, 364] width 117 height 26
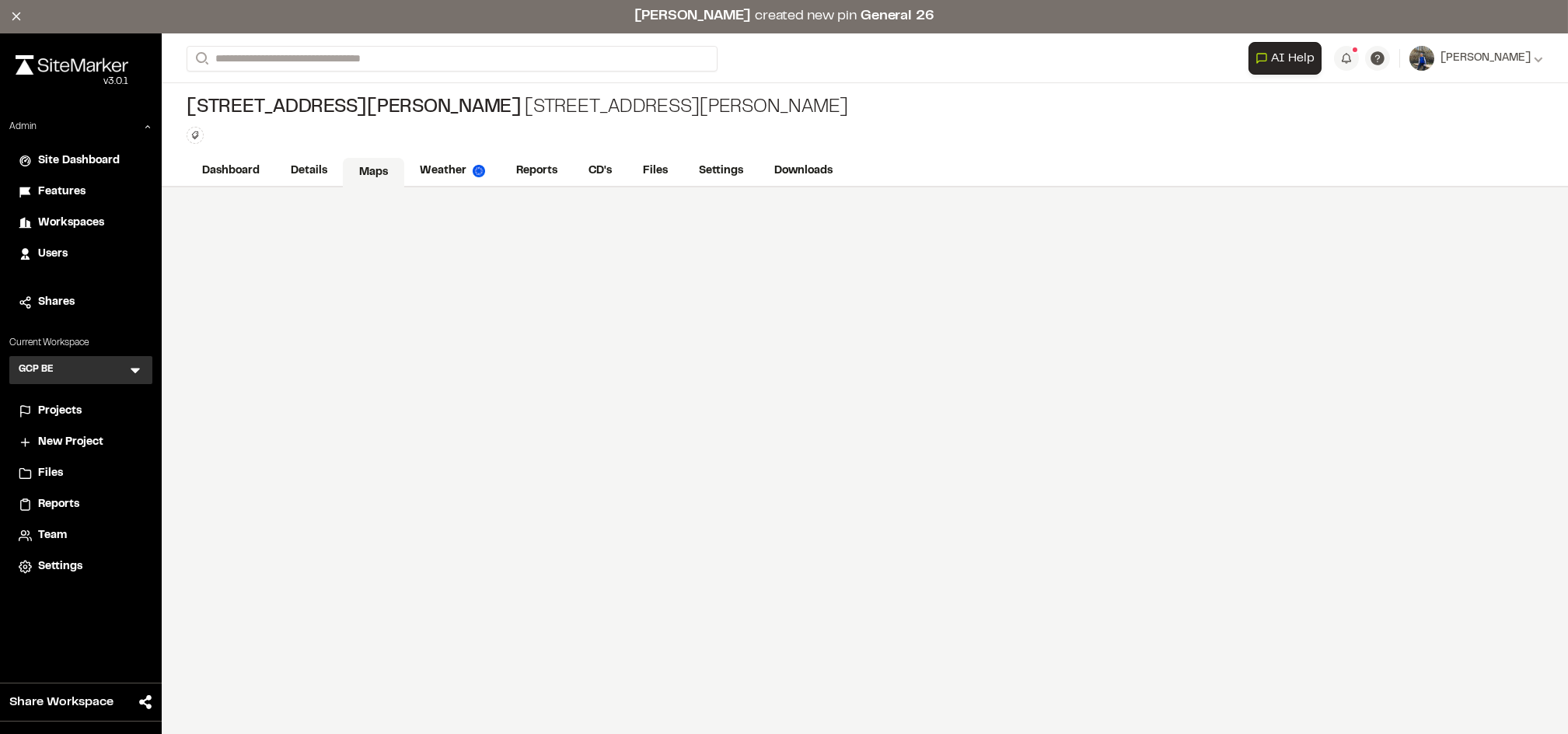
click at [361, 176] on link "Maps" at bounding box center [373, 172] width 61 height 29
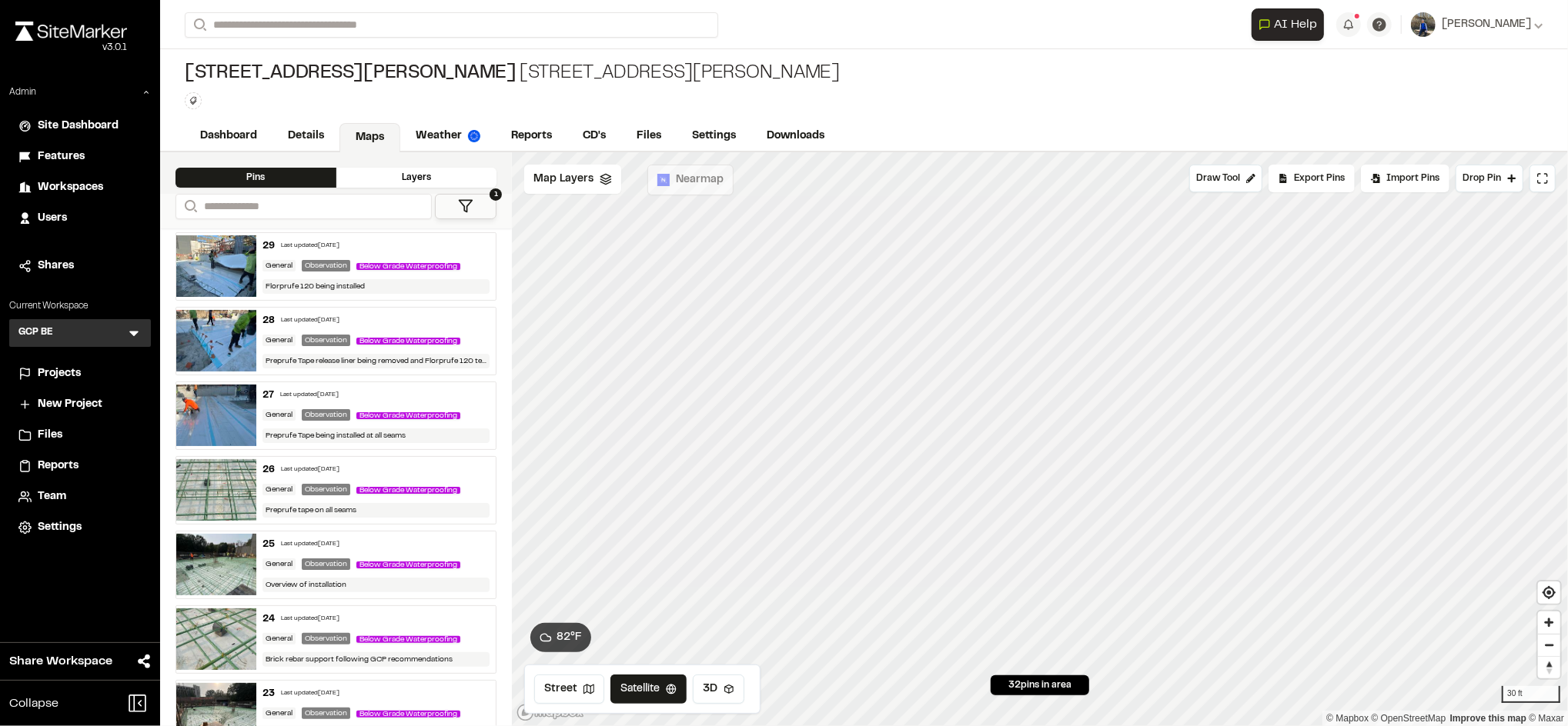
scroll to position [217, 0]
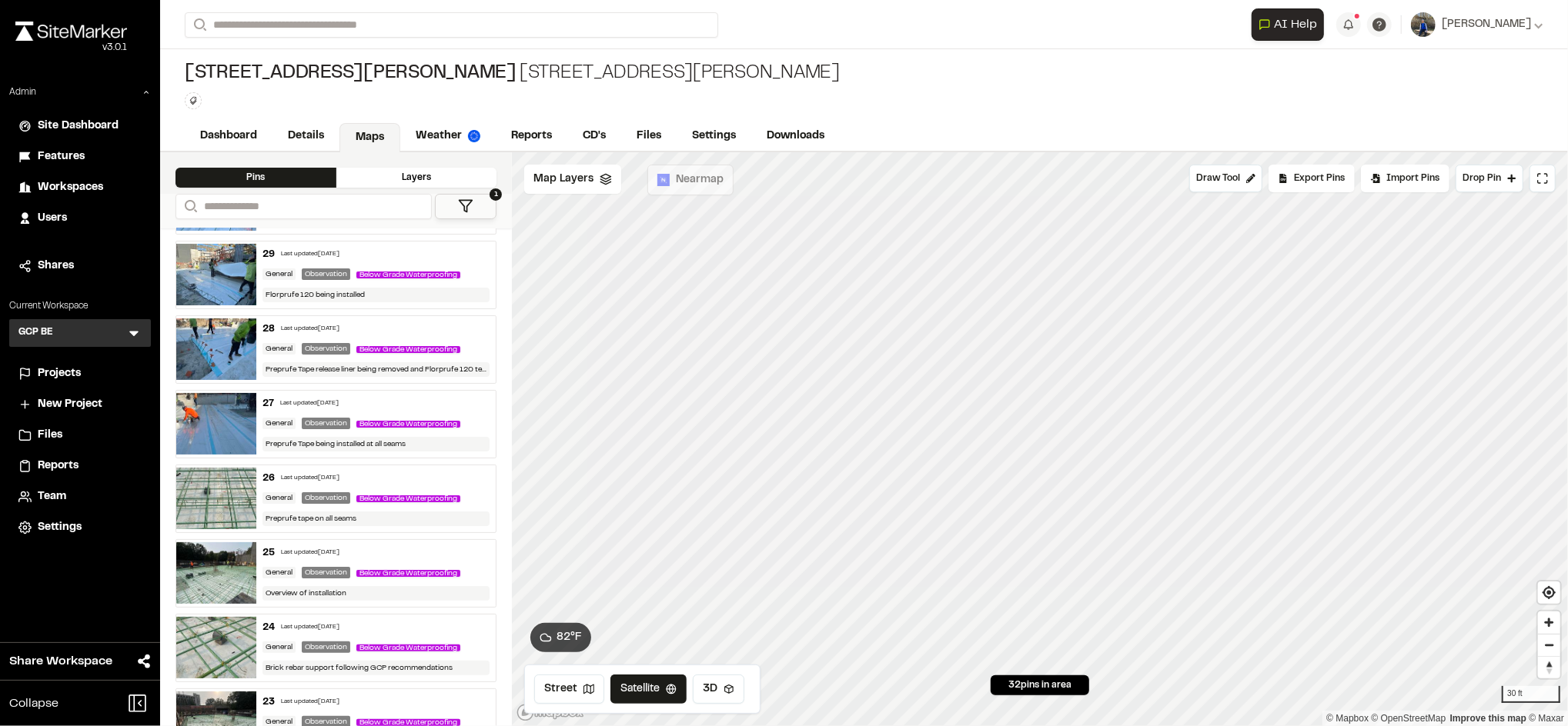
click at [434, 489] on div "26 Last updated [DATE] General Observation Below Grade Waterproofing Preprufe t…" at bounding box center [376, 499] width 239 height 67
click at [370, 558] on div "25 Last updated Aug 5, 2025" at bounding box center [376, 552] width 227 height 14
click at [391, 630] on div "24 Last updated Aug 5, 2025" at bounding box center [376, 628] width 227 height 14
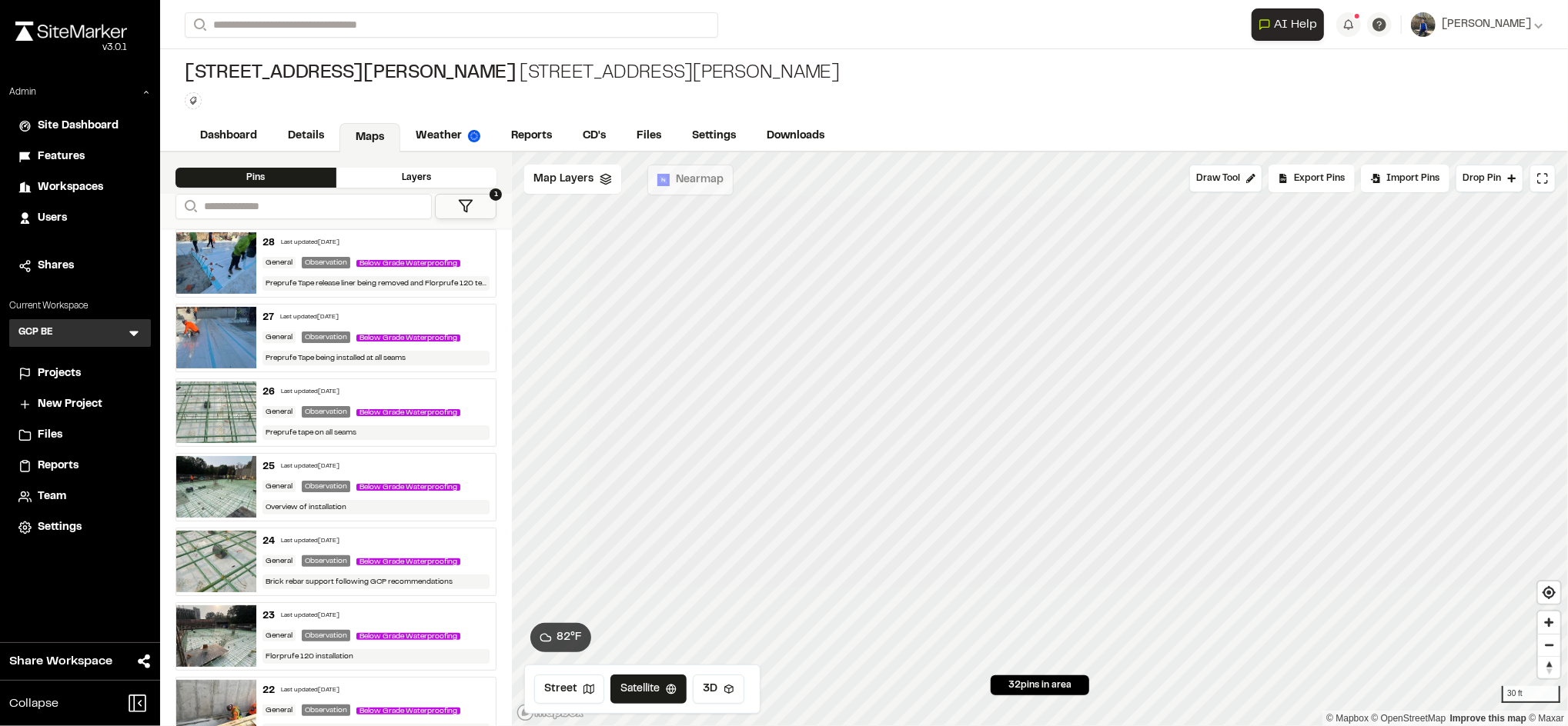
click at [413, 625] on div "23 Last updated Aug 5, 2025 General Observation Below Grade Waterproofing Florp…" at bounding box center [376, 636] width 239 height 67
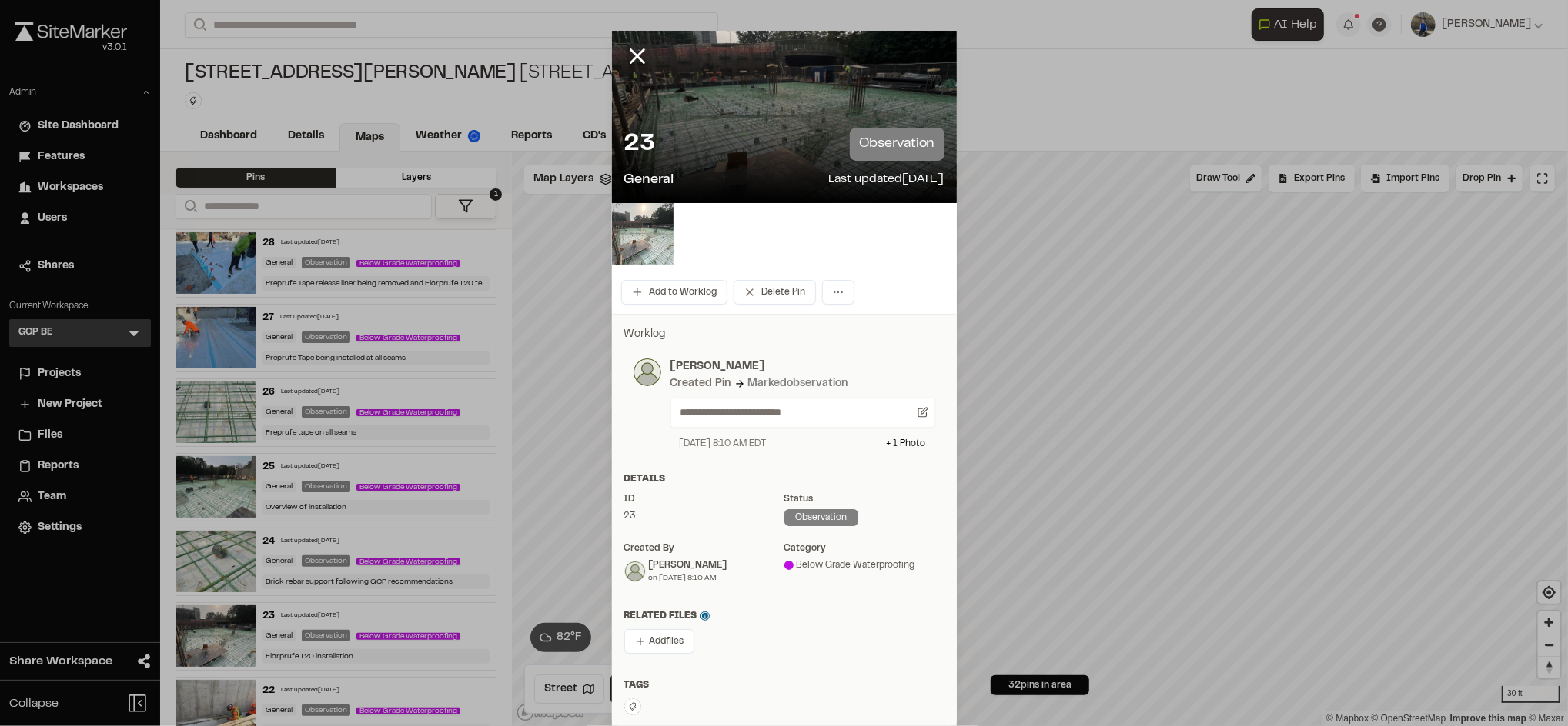
click at [621, 235] on img at bounding box center [642, 234] width 61 height 61
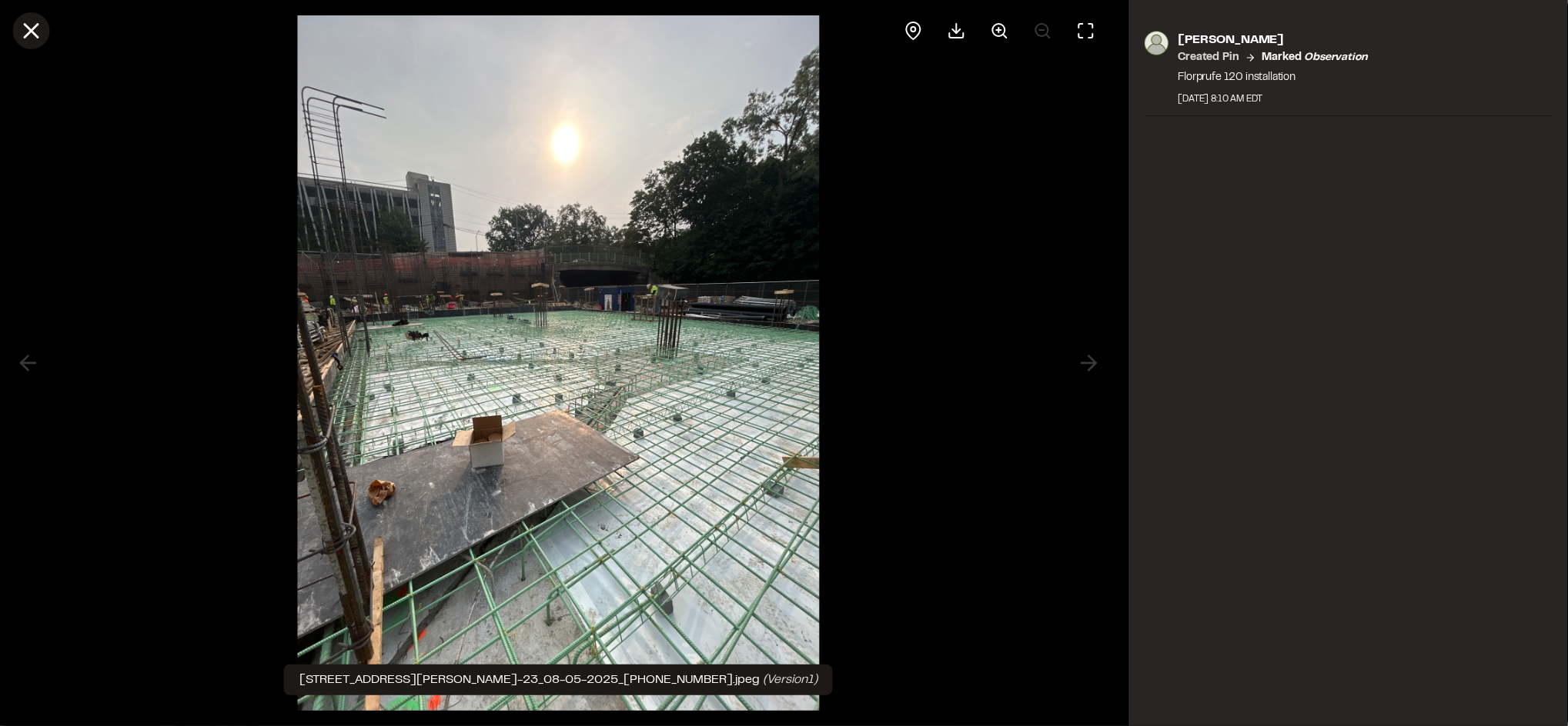
click at [39, 26] on icon at bounding box center [31, 31] width 26 height 26
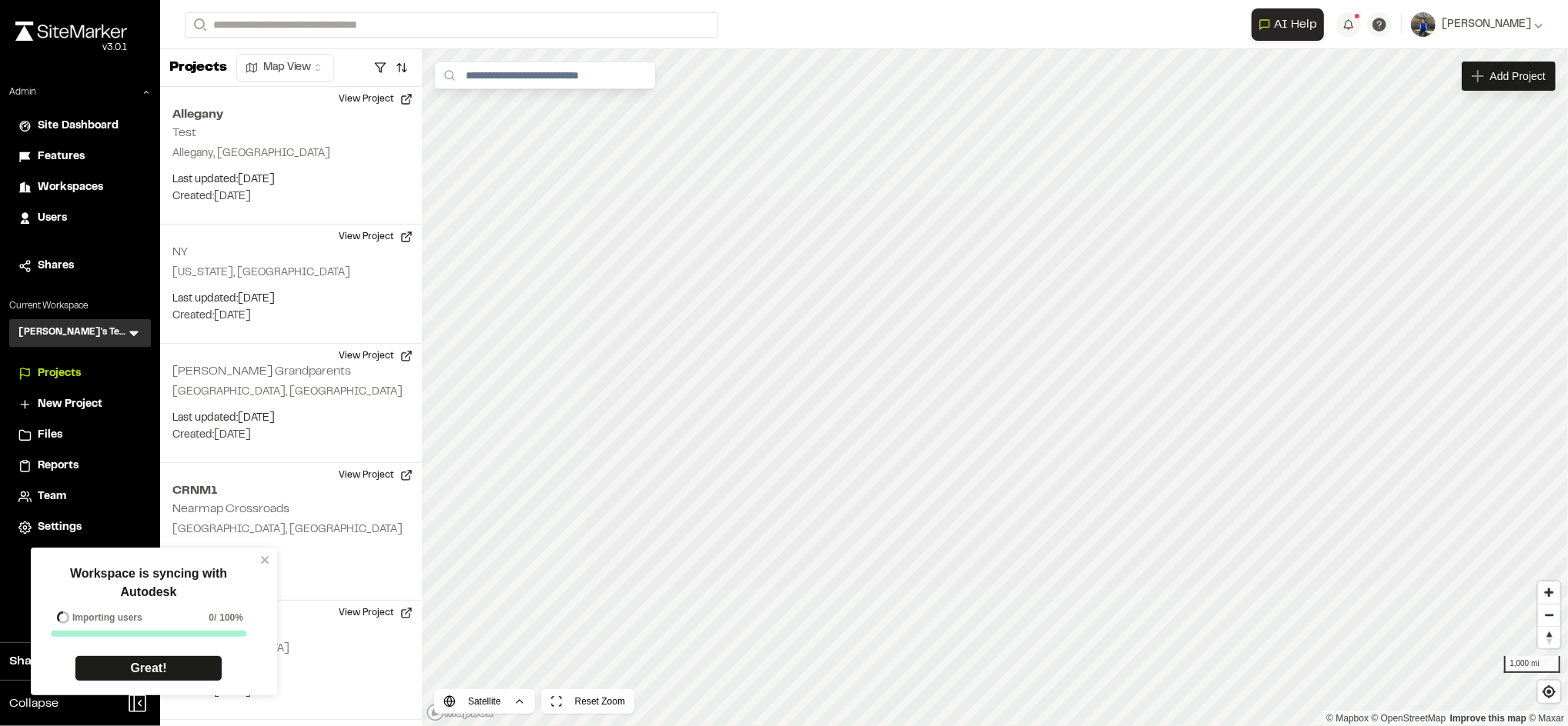
click at [266, 567] on div "Workspace is syncing with Autodesk Importing users 0 / 100% Great!" at bounding box center [154, 621] width 247 height 148
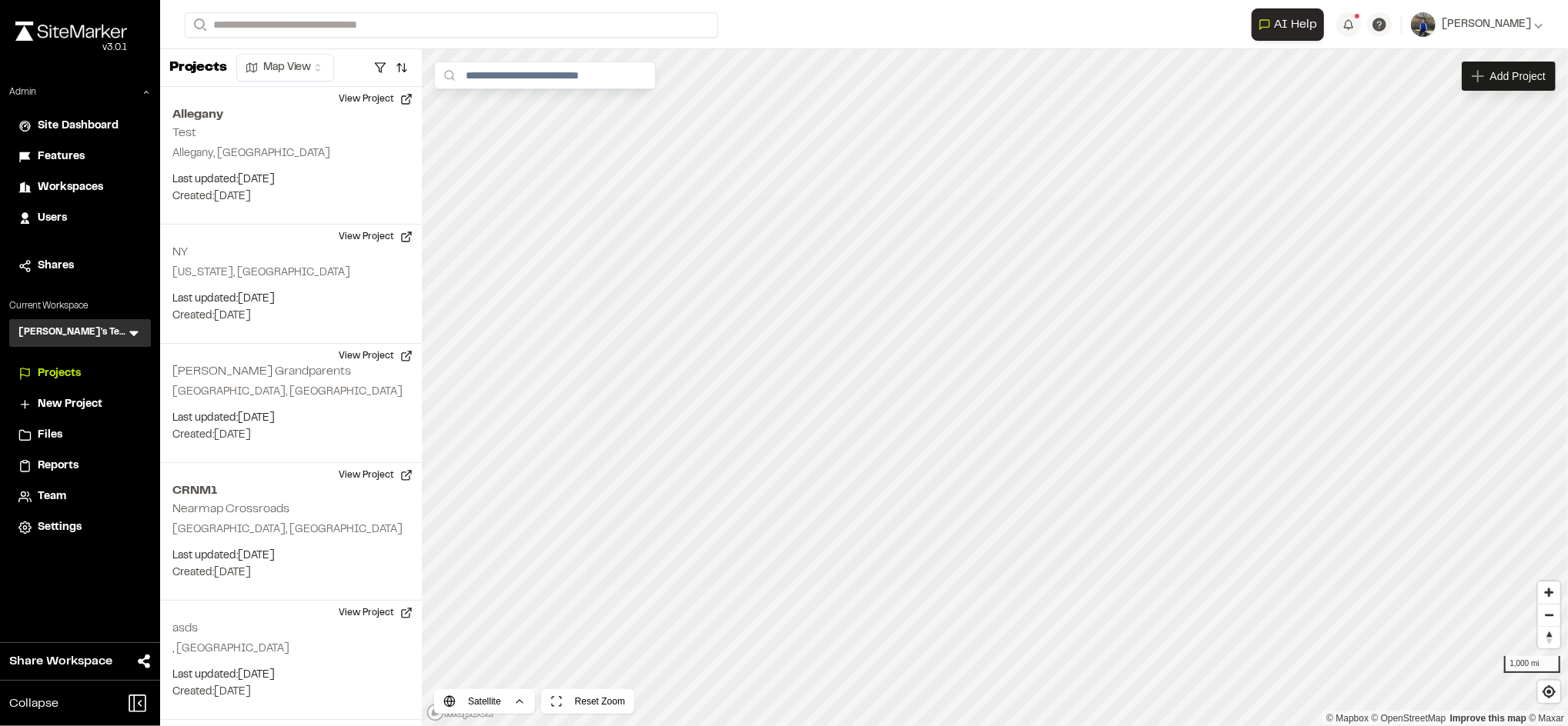
click at [129, 335] on icon at bounding box center [134, 332] width 16 height 16
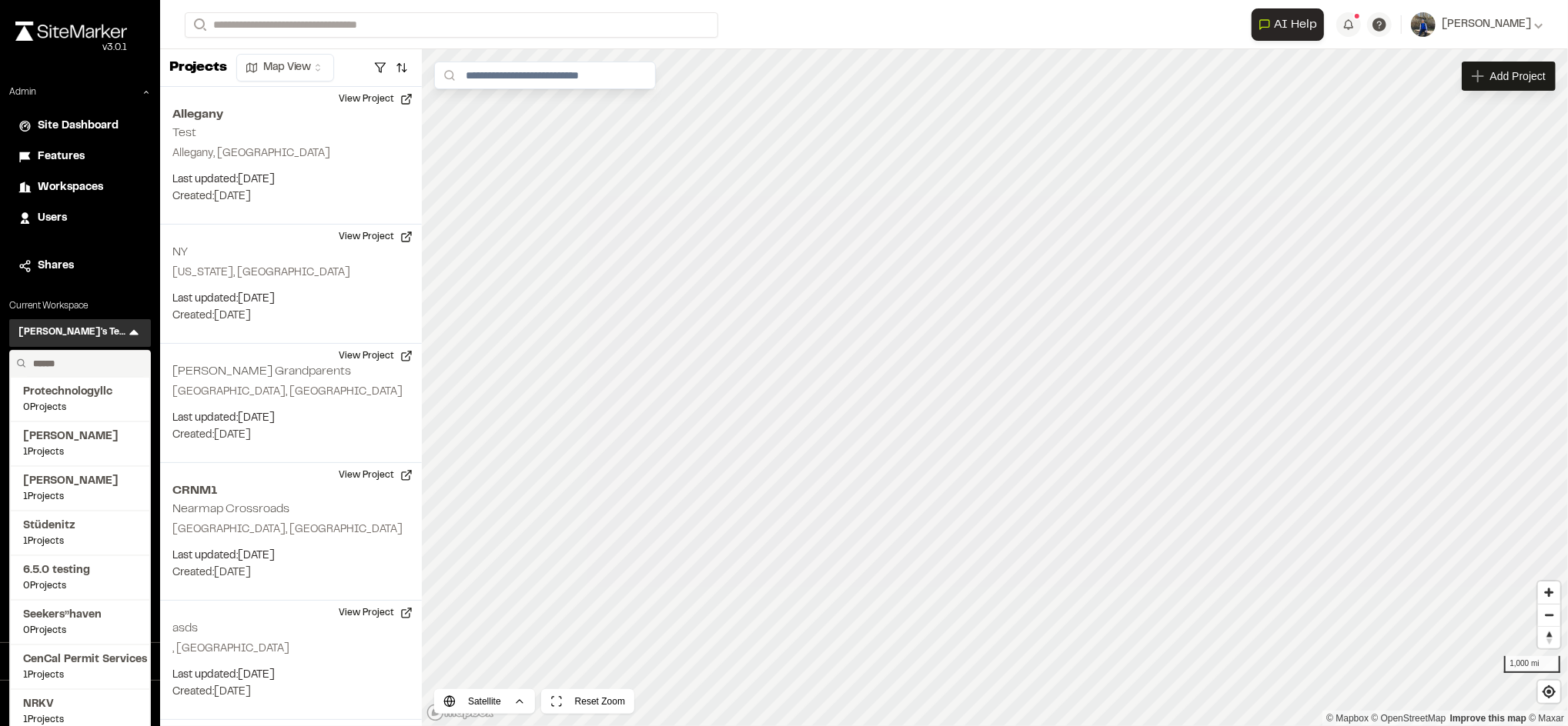
click at [92, 361] on input "text" at bounding box center [85, 364] width 117 height 26
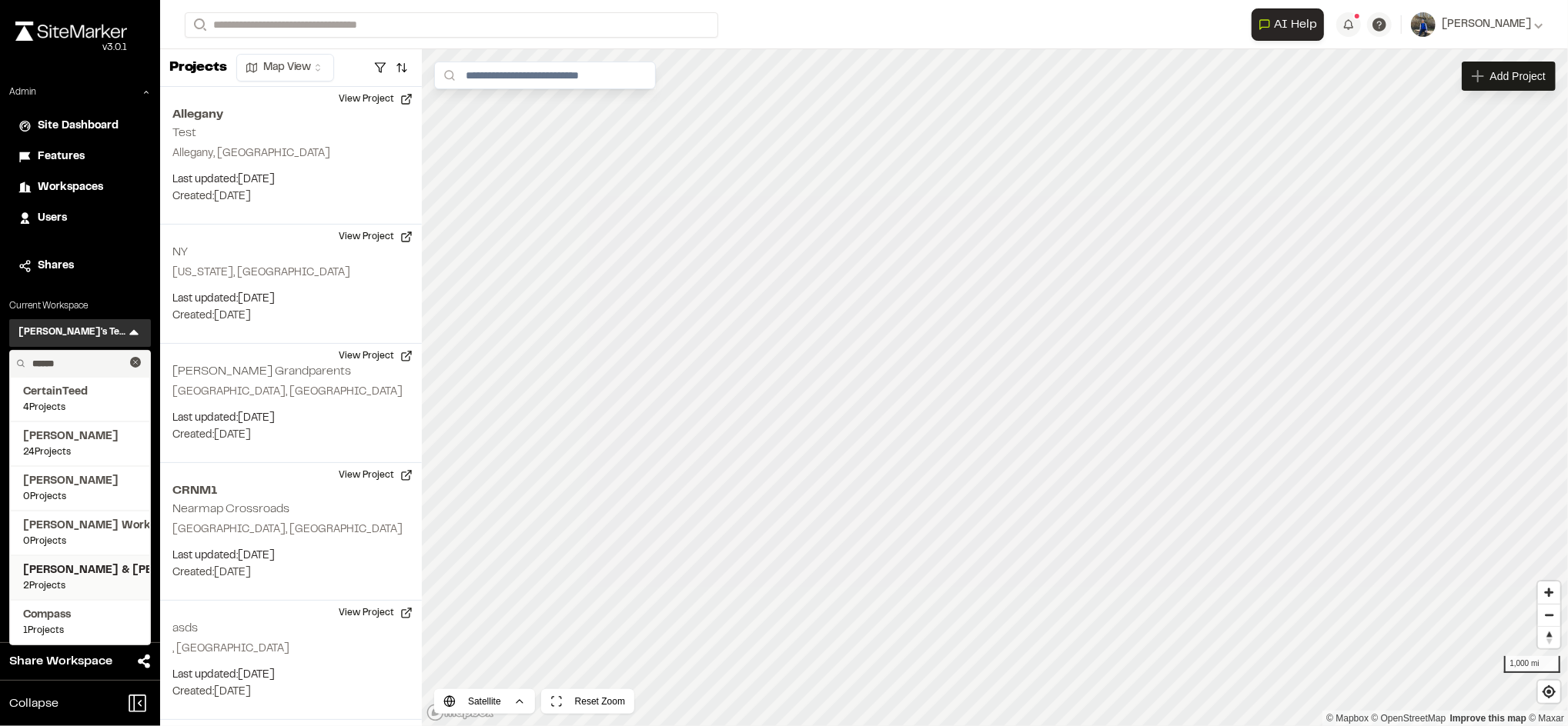
type input "******"
click at [64, 572] on span "[PERSON_NAME] & [PERSON_NAME]" at bounding box center [80, 571] width 114 height 17
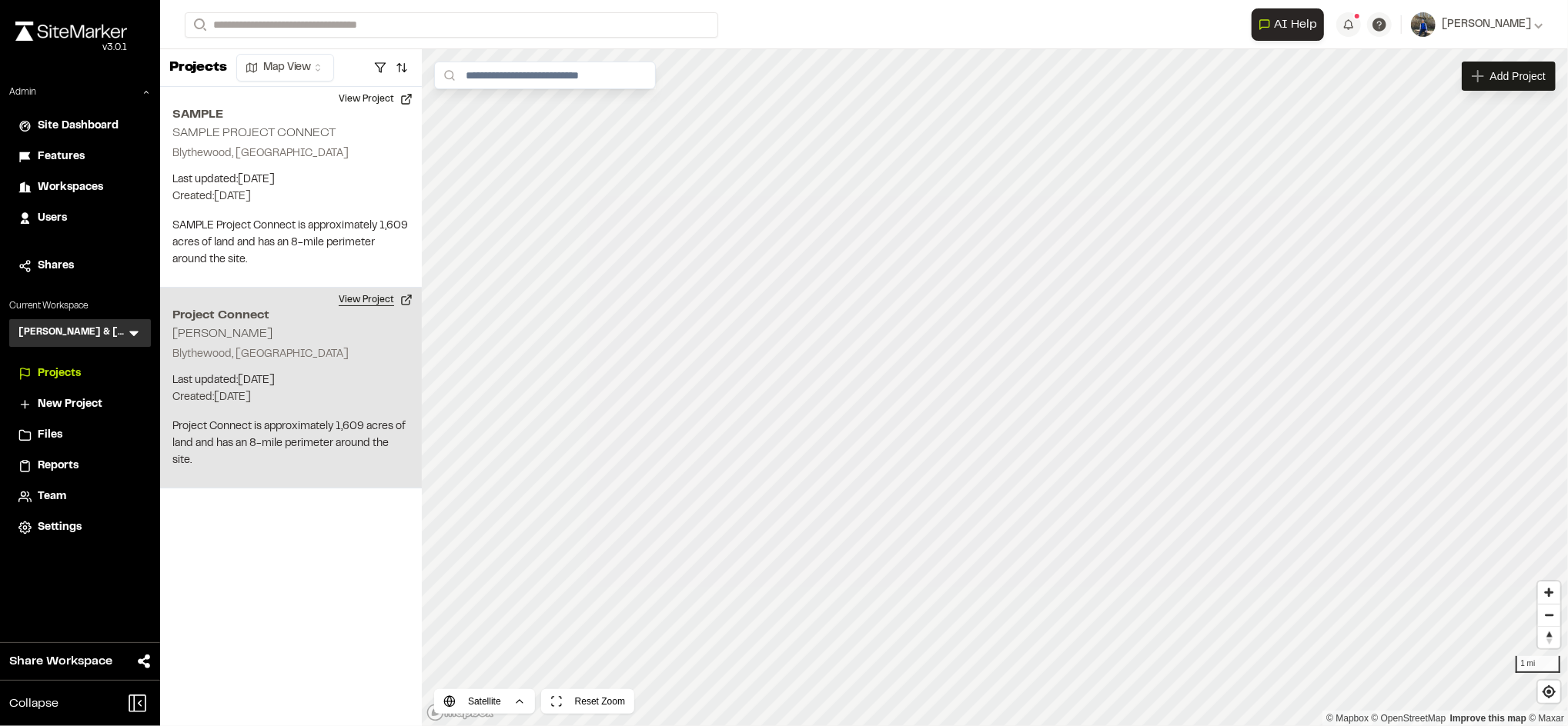
click at [376, 292] on button "View Project" at bounding box center [376, 300] width 93 height 25
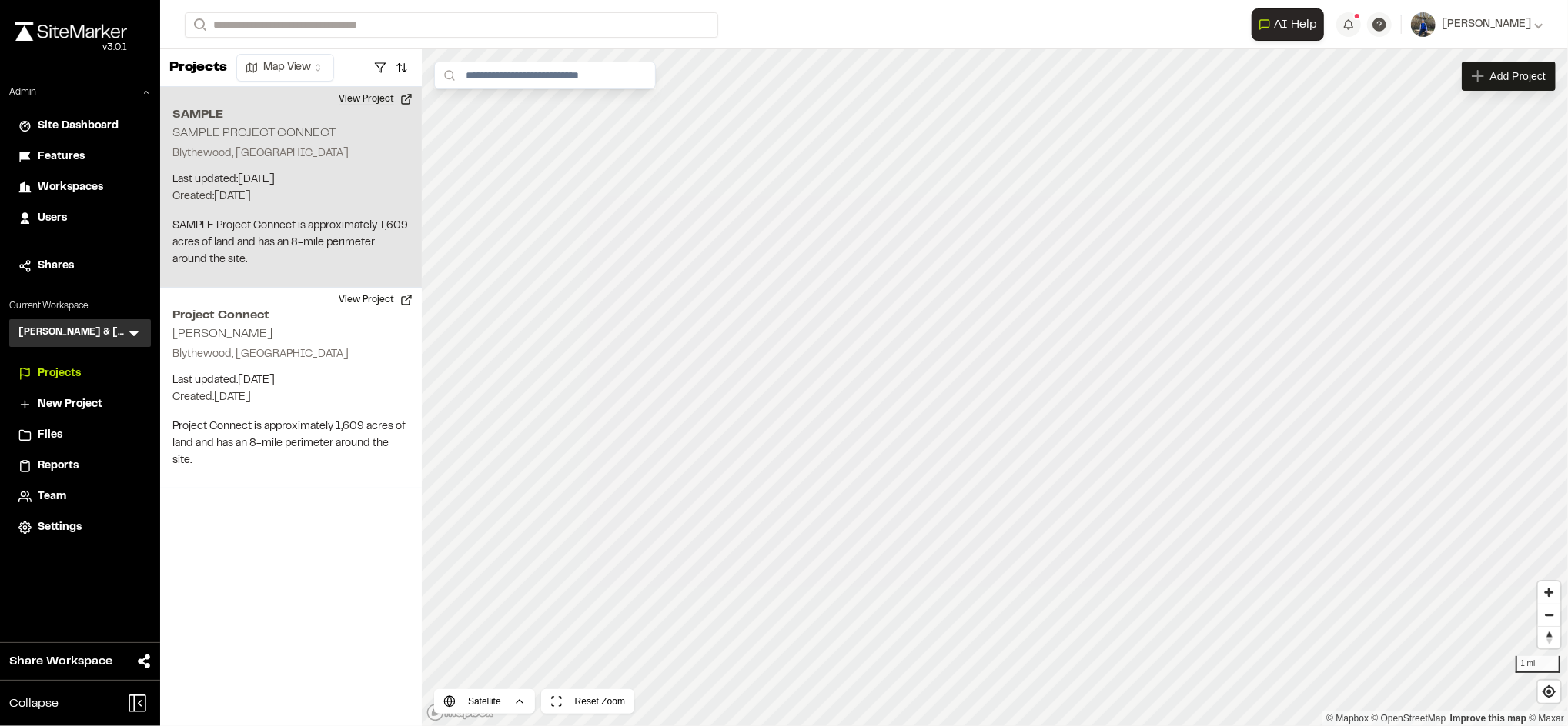
click at [370, 93] on button "View Project" at bounding box center [376, 99] width 93 height 25
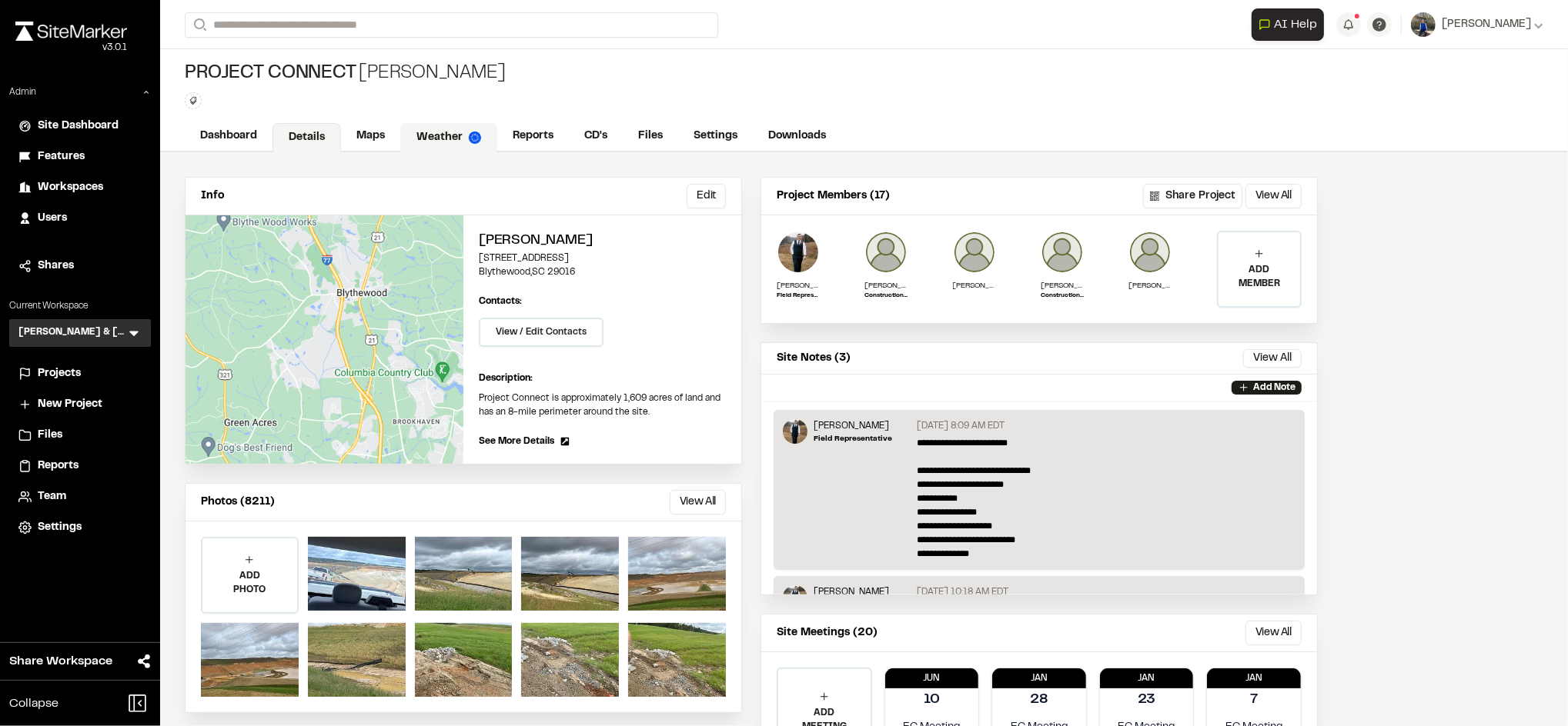
click at [448, 141] on link "Weather" at bounding box center [448, 137] width 97 height 29
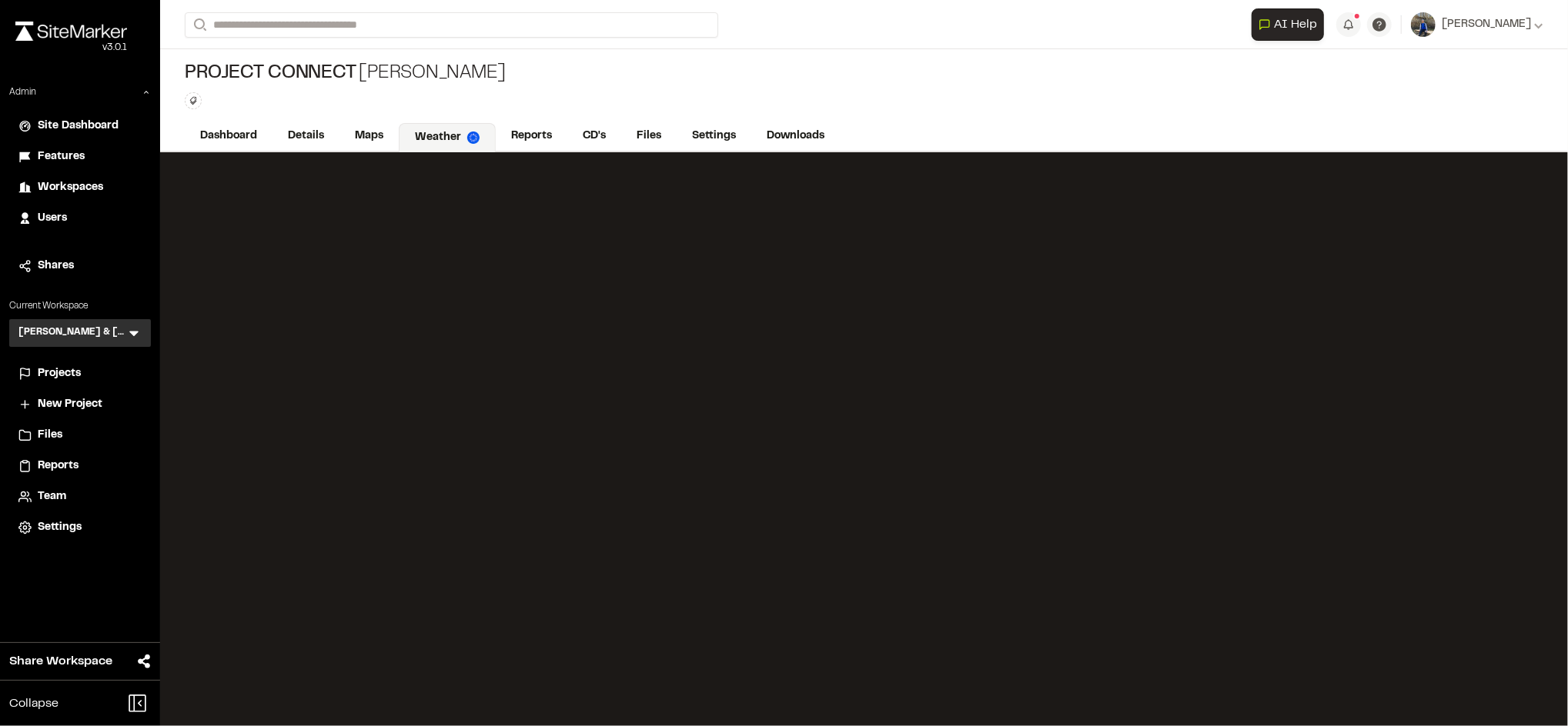
click at [70, 189] on span "Workspaces" at bounding box center [70, 188] width 65 height 17
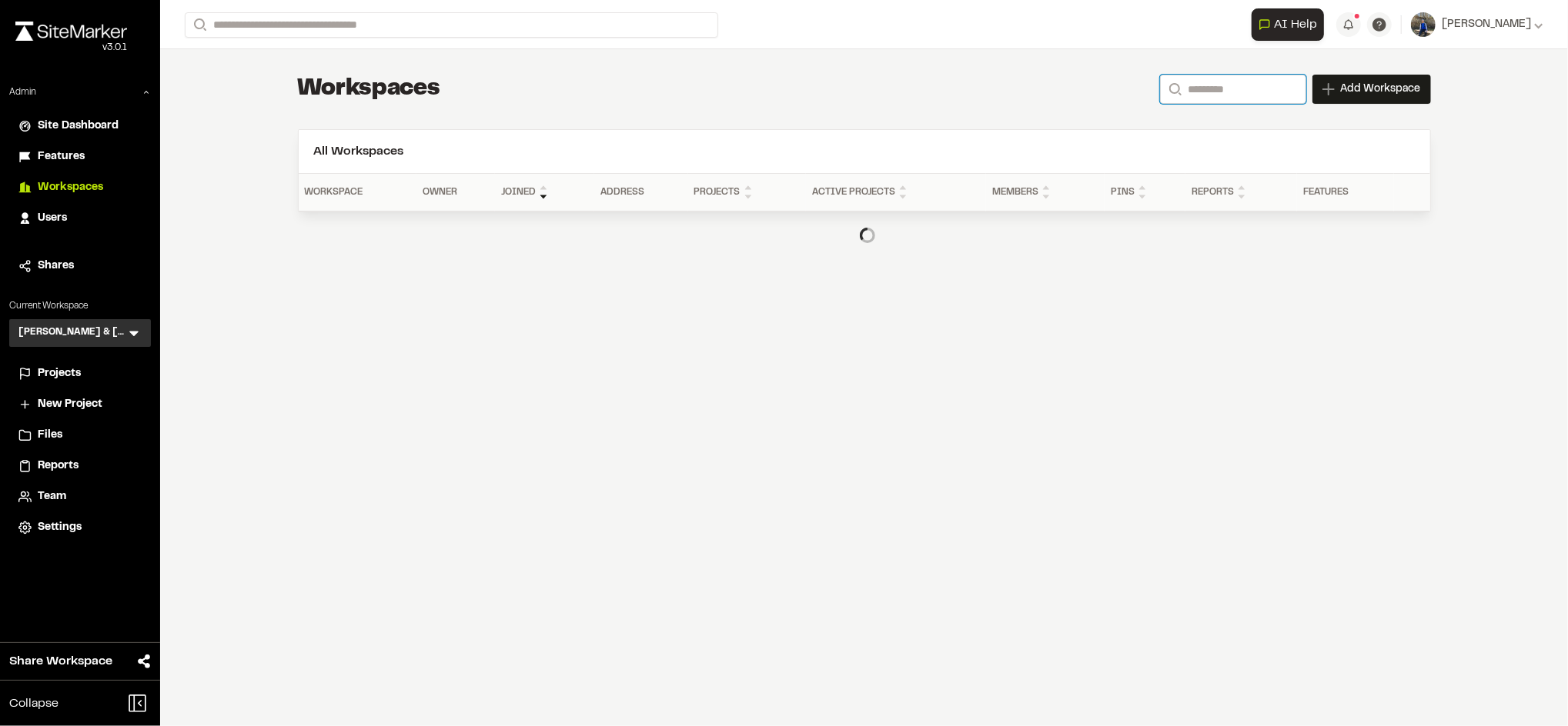
click at [1235, 94] on input "Search" at bounding box center [1233, 88] width 146 height 29
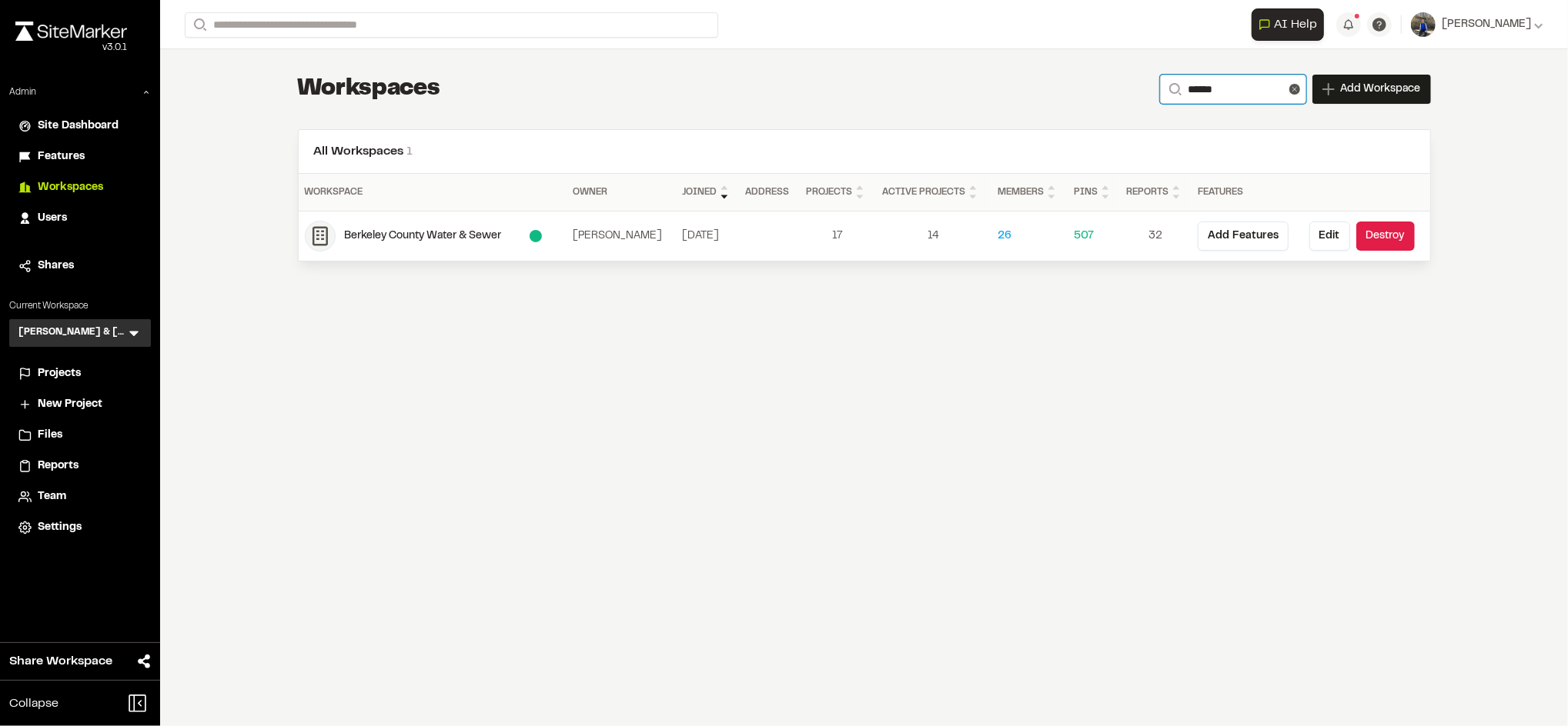
type input "******"
click at [1029, 318] on div "**********" at bounding box center [863, 363] width 1407 height 726
click at [1332, 236] on button "Edit" at bounding box center [1329, 236] width 41 height 29
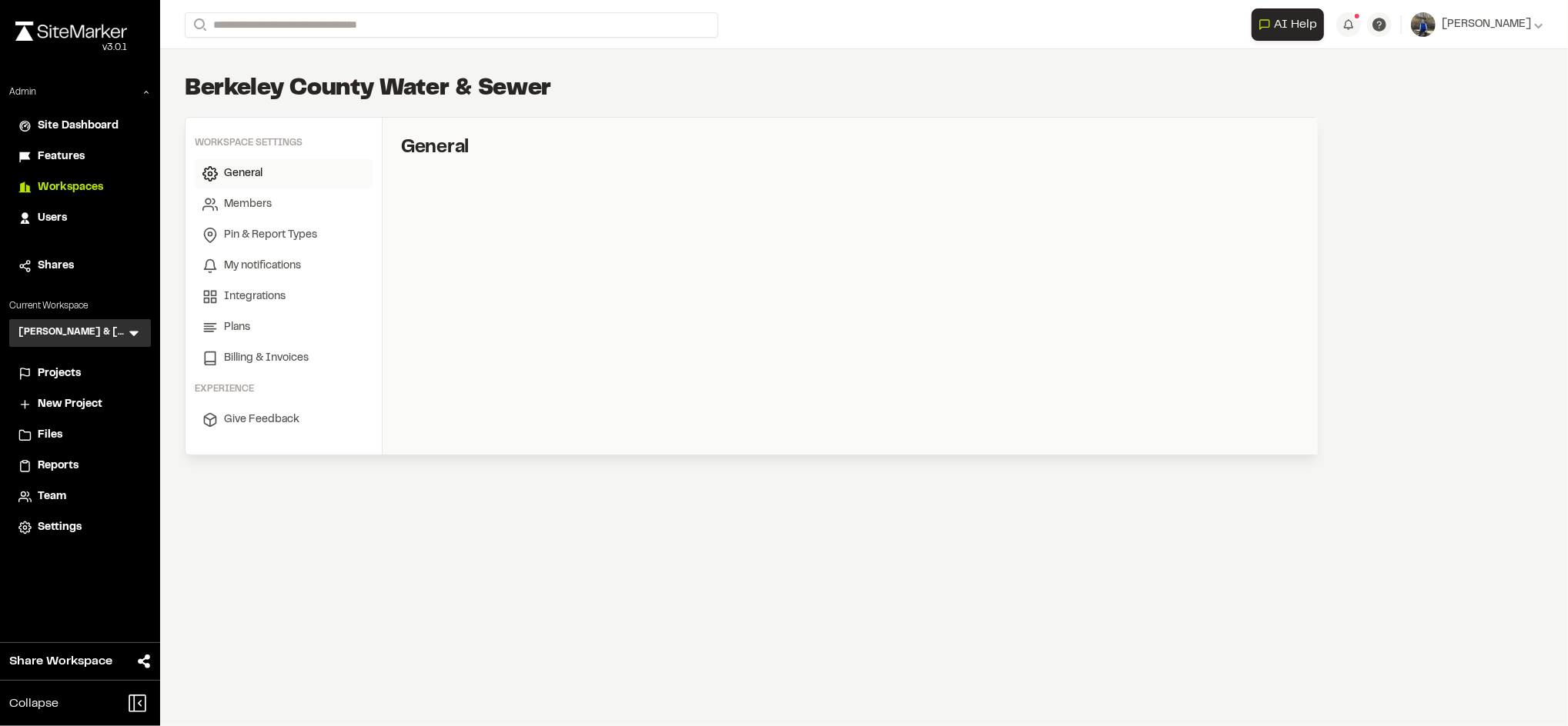
select select "*"
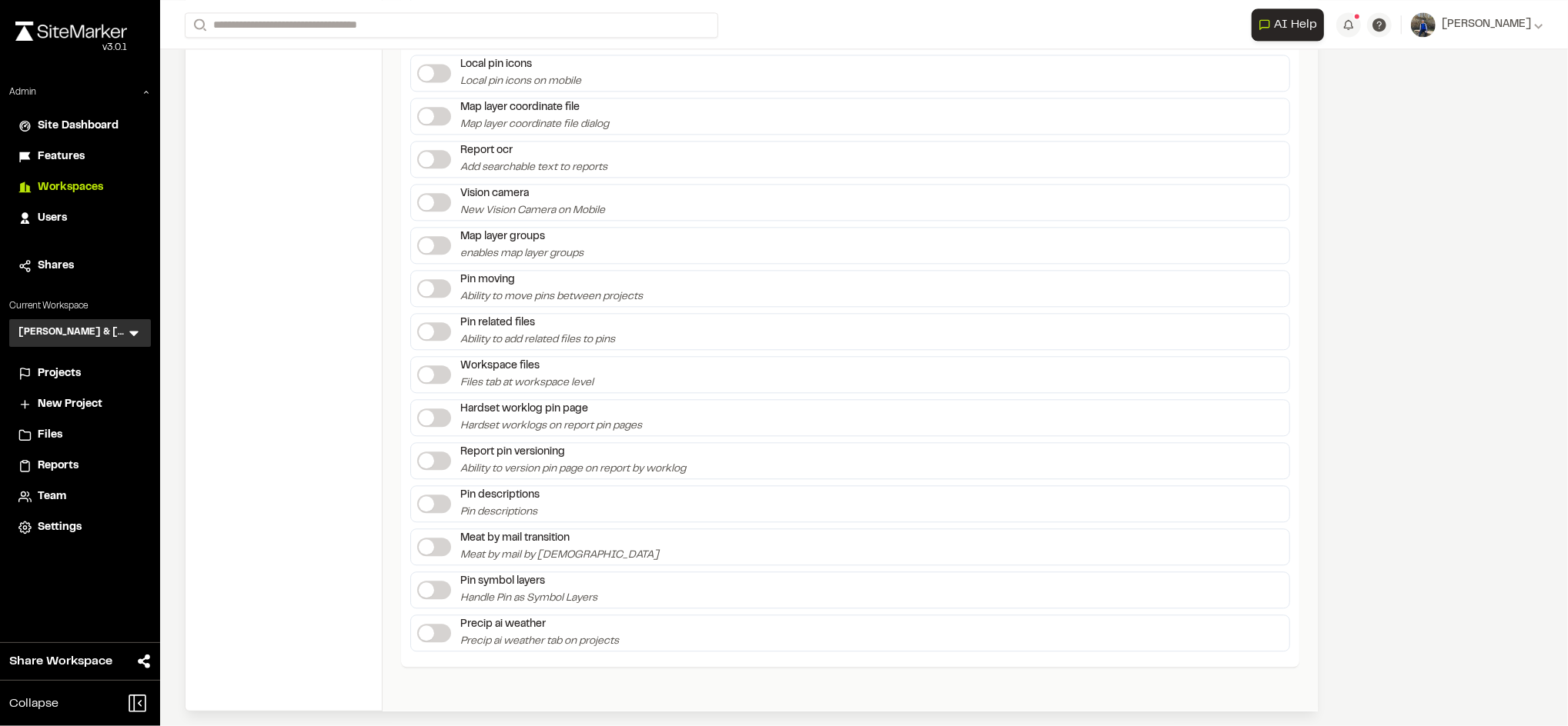
scroll to position [2874, 0]
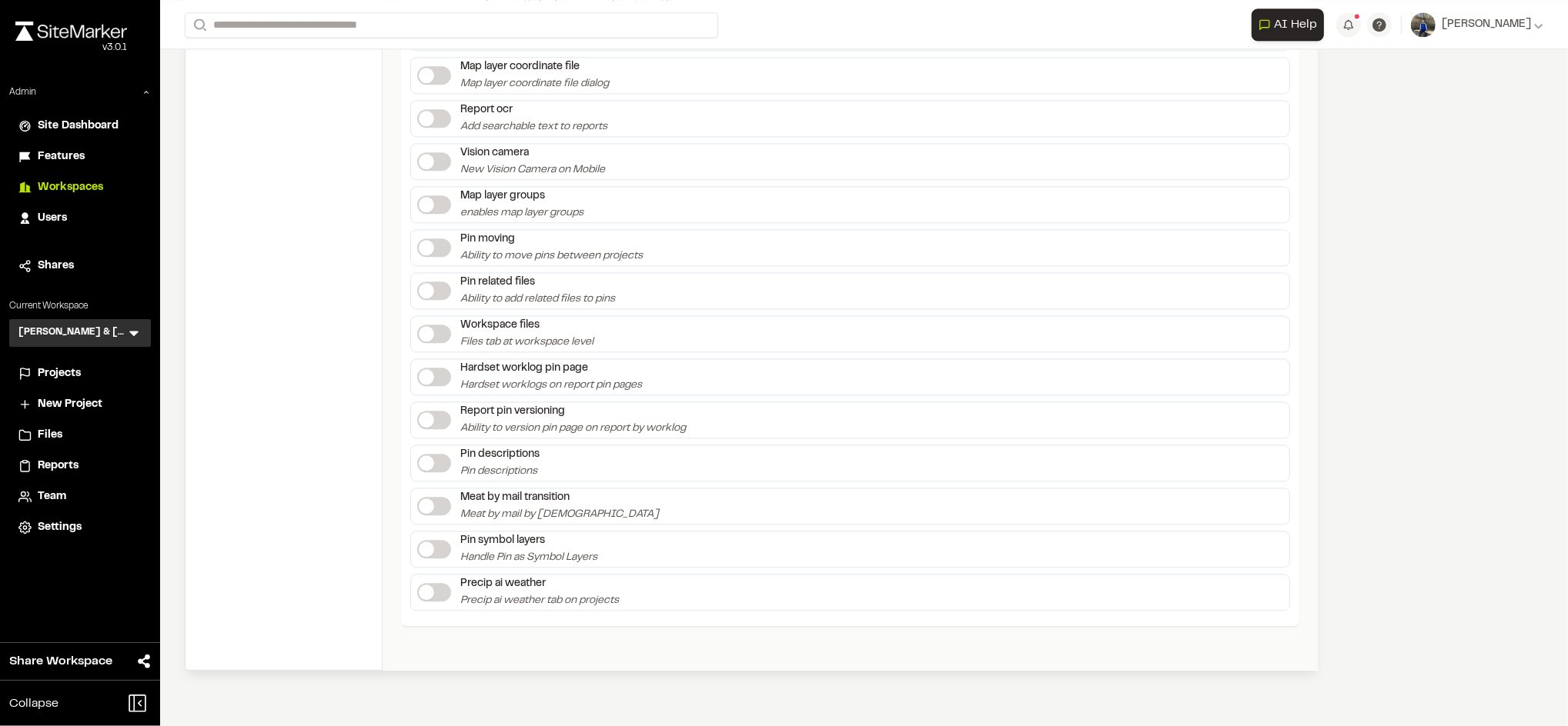
click at [439, 597] on label at bounding box center [434, 592] width 34 height 18
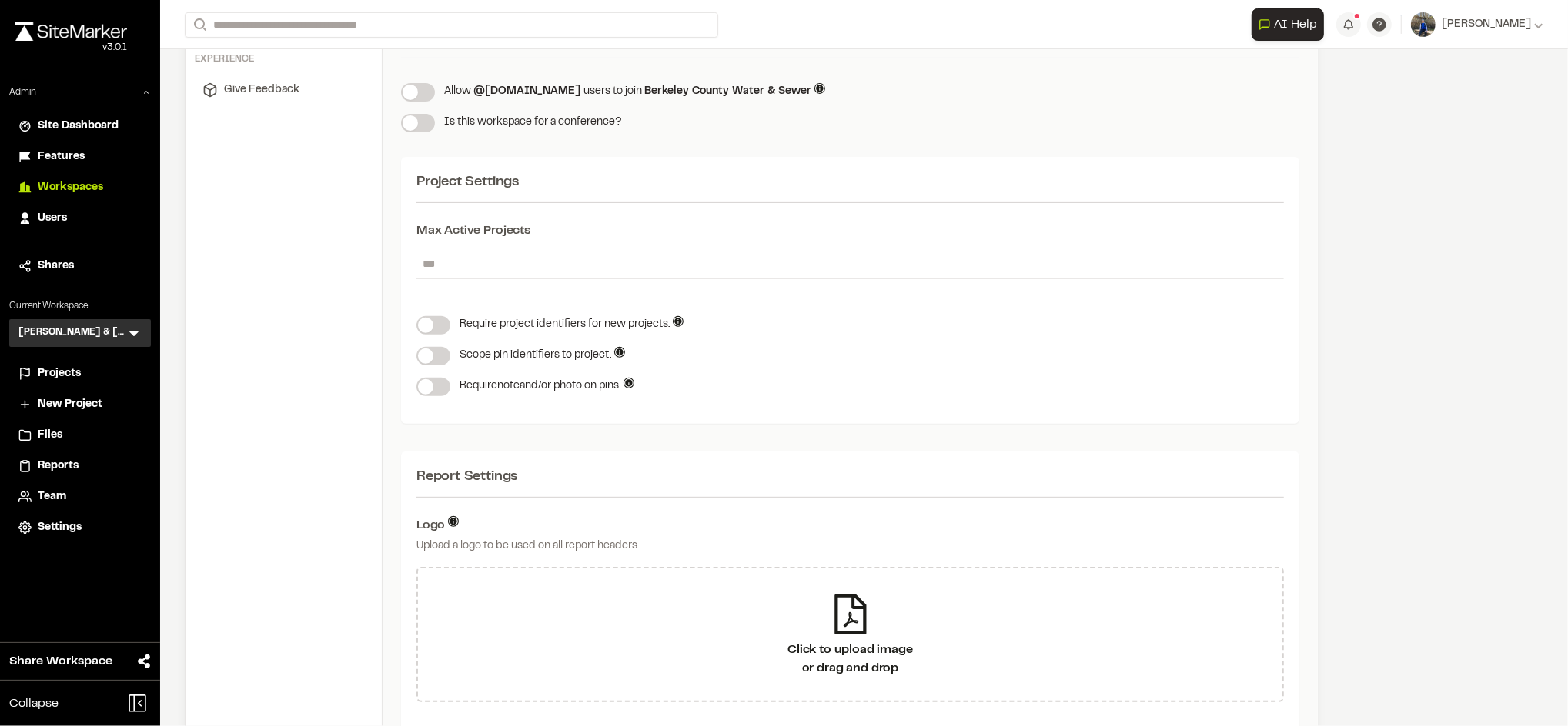
scroll to position [332, 0]
click at [974, 346] on div "Scope pin identifiers to project. Scope pin identifiers to project (instead of …" at bounding box center [850, 354] width 867 height 18
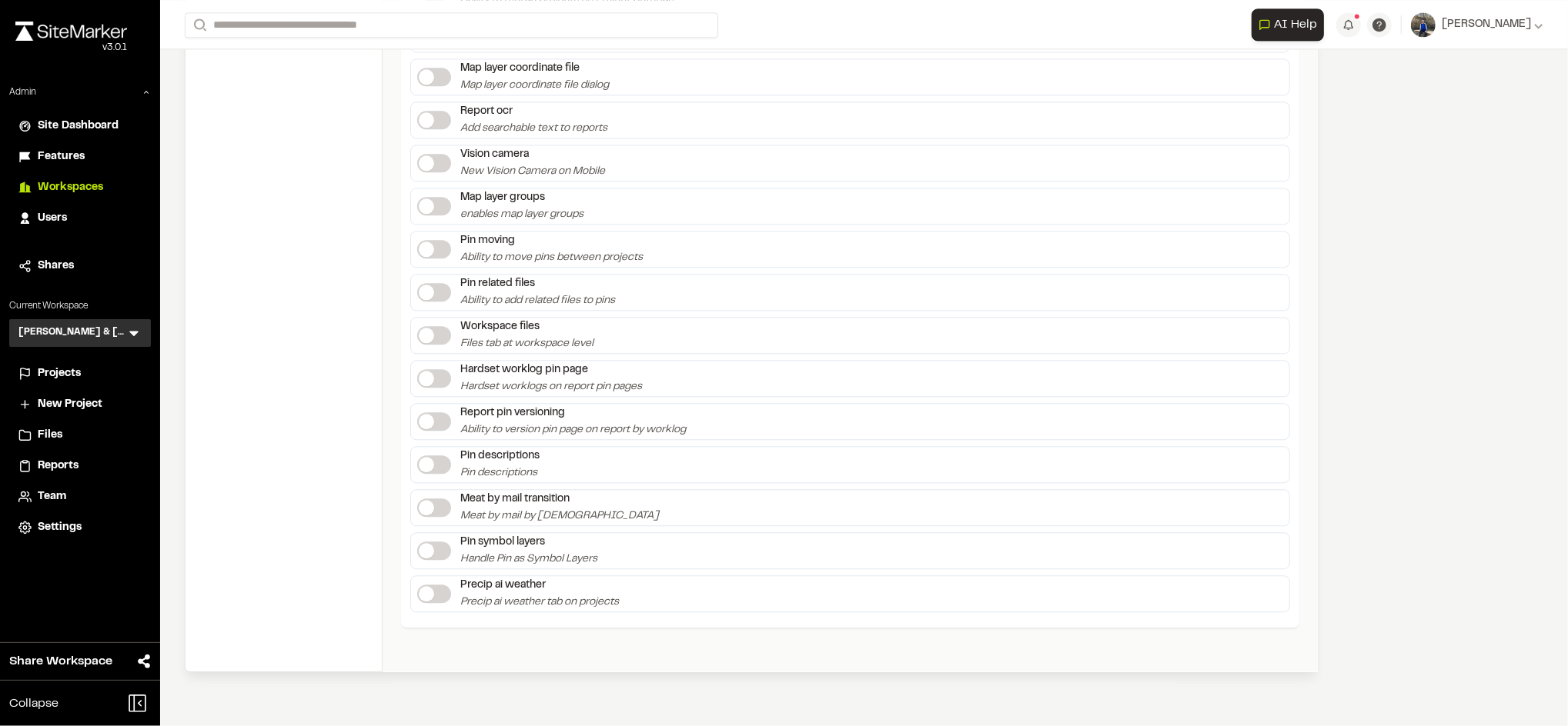
scroll to position [2873, 0]
click at [140, 336] on icon at bounding box center [134, 332] width 16 height 16
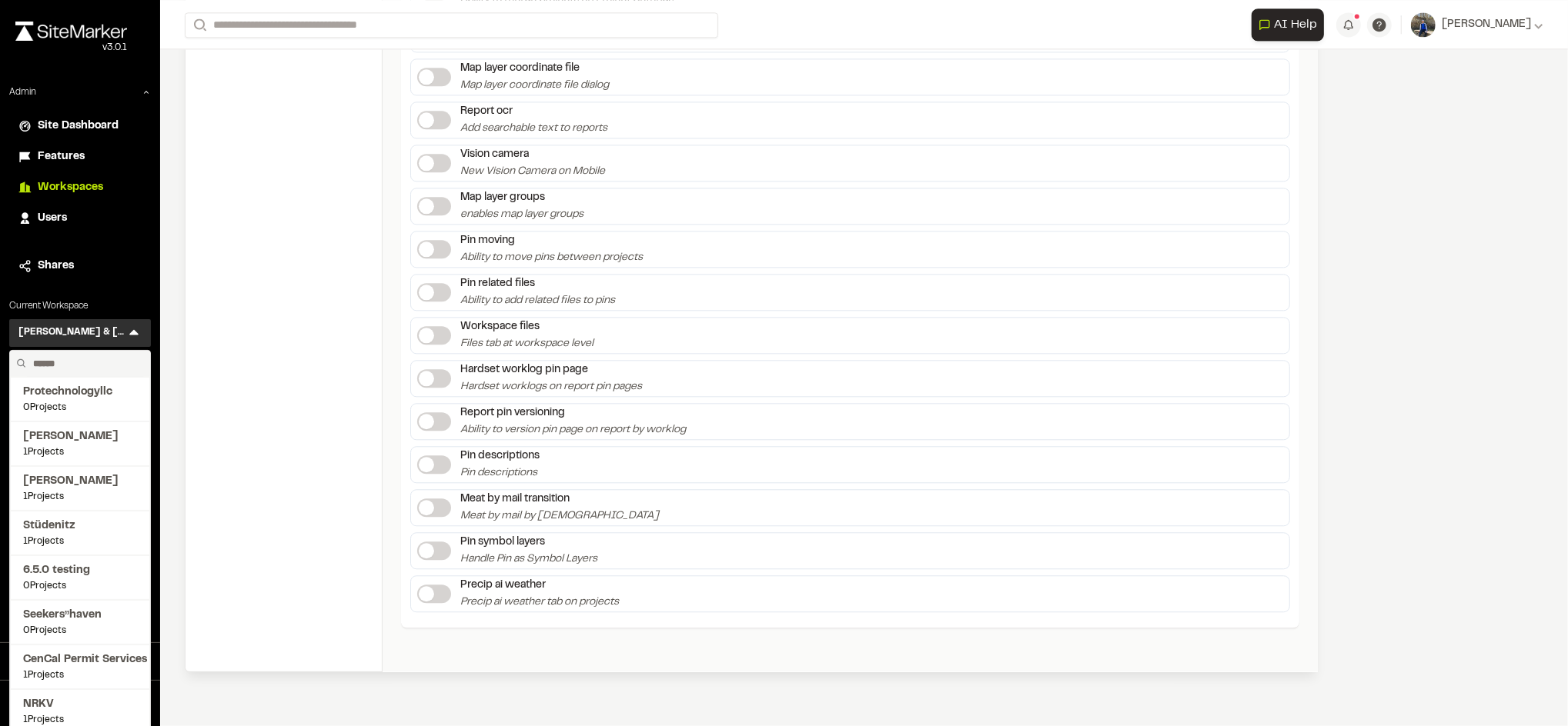
click at [97, 361] on input "text" at bounding box center [85, 364] width 117 height 26
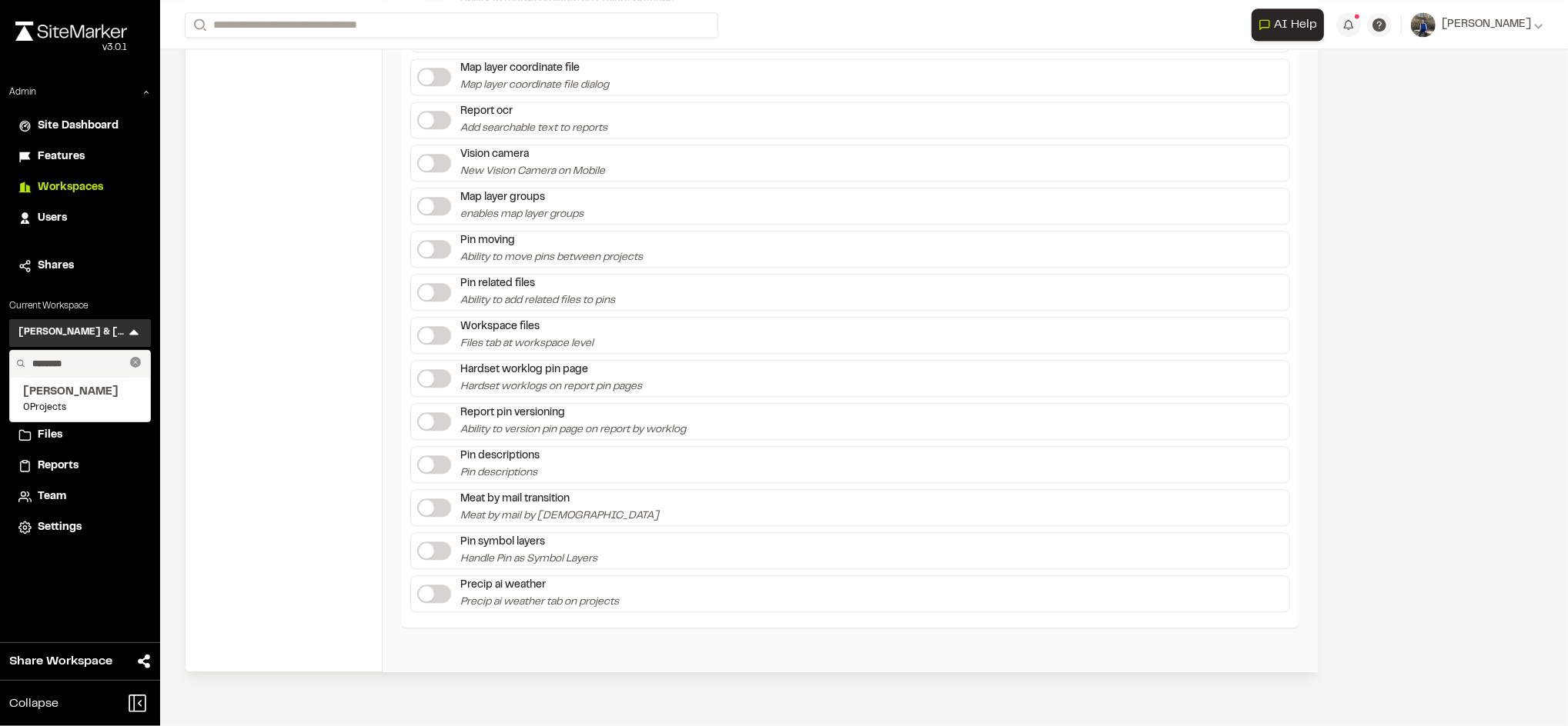
type input "********"
click at [132, 364] on icon at bounding box center [135, 362] width 11 height 11
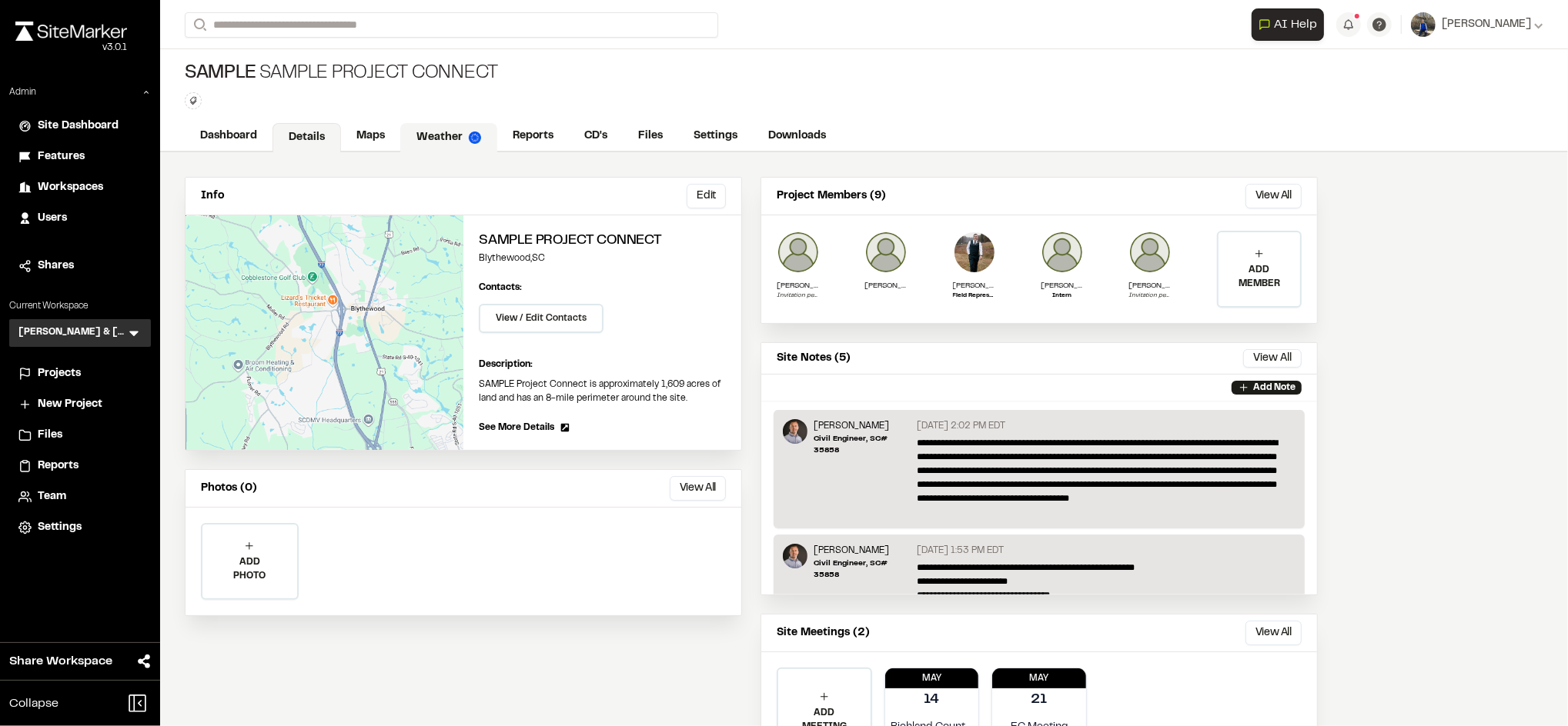
click at [411, 141] on link "Weather" at bounding box center [448, 137] width 97 height 29
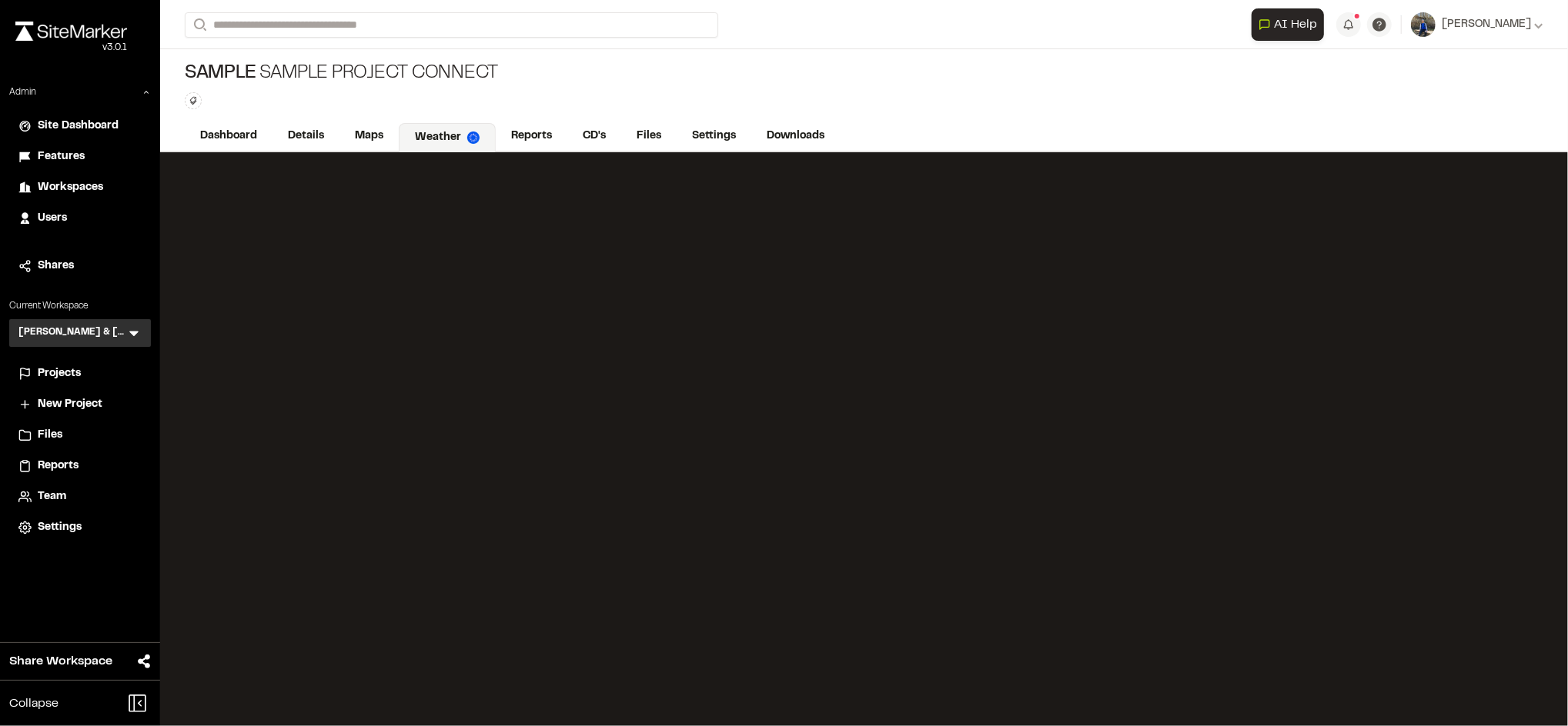
click at [60, 219] on span "Users" at bounding box center [52, 218] width 29 height 17
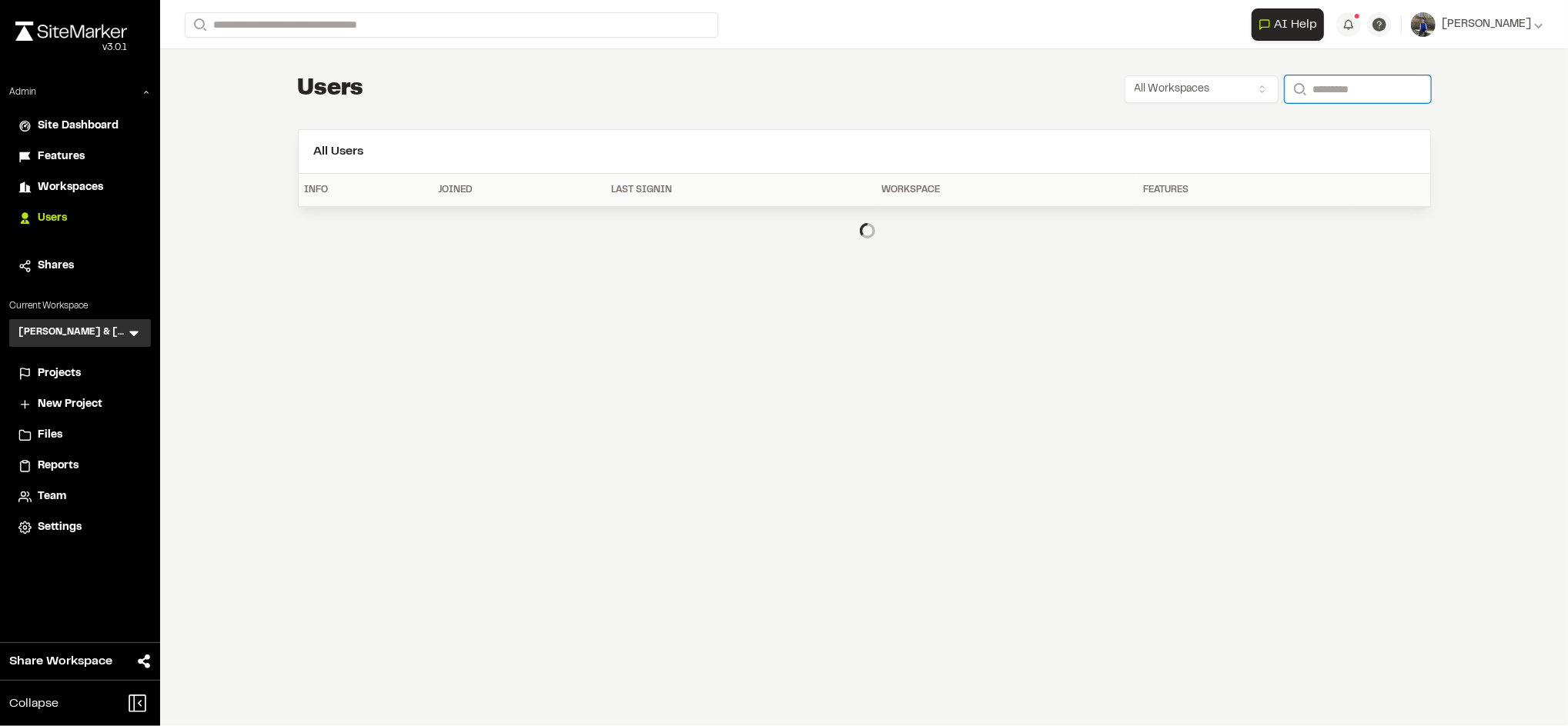
click at [1335, 84] on input "Search" at bounding box center [1357, 88] width 146 height 27
type input "*******"
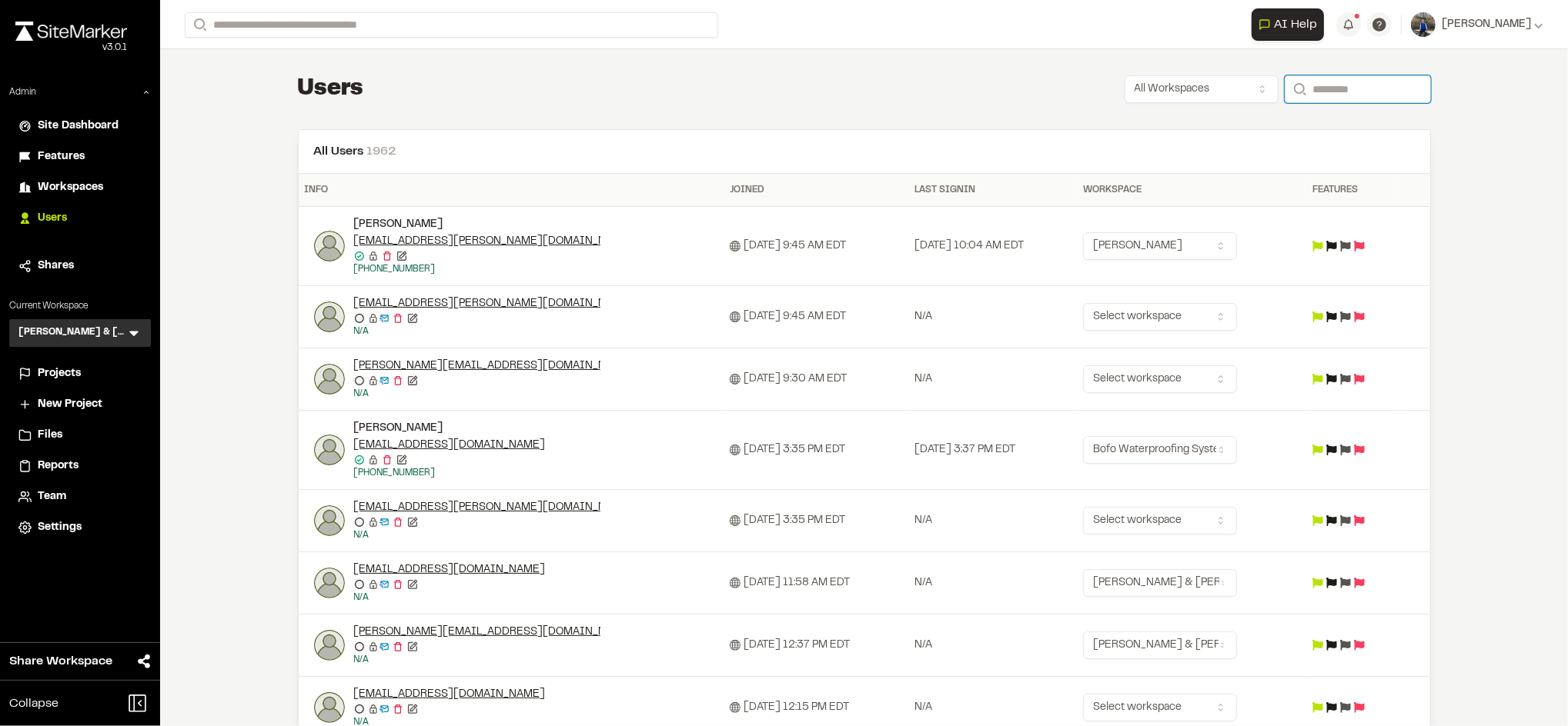
click at [1328, 94] on input "Search" at bounding box center [1357, 88] width 146 height 27
paste input "**********"
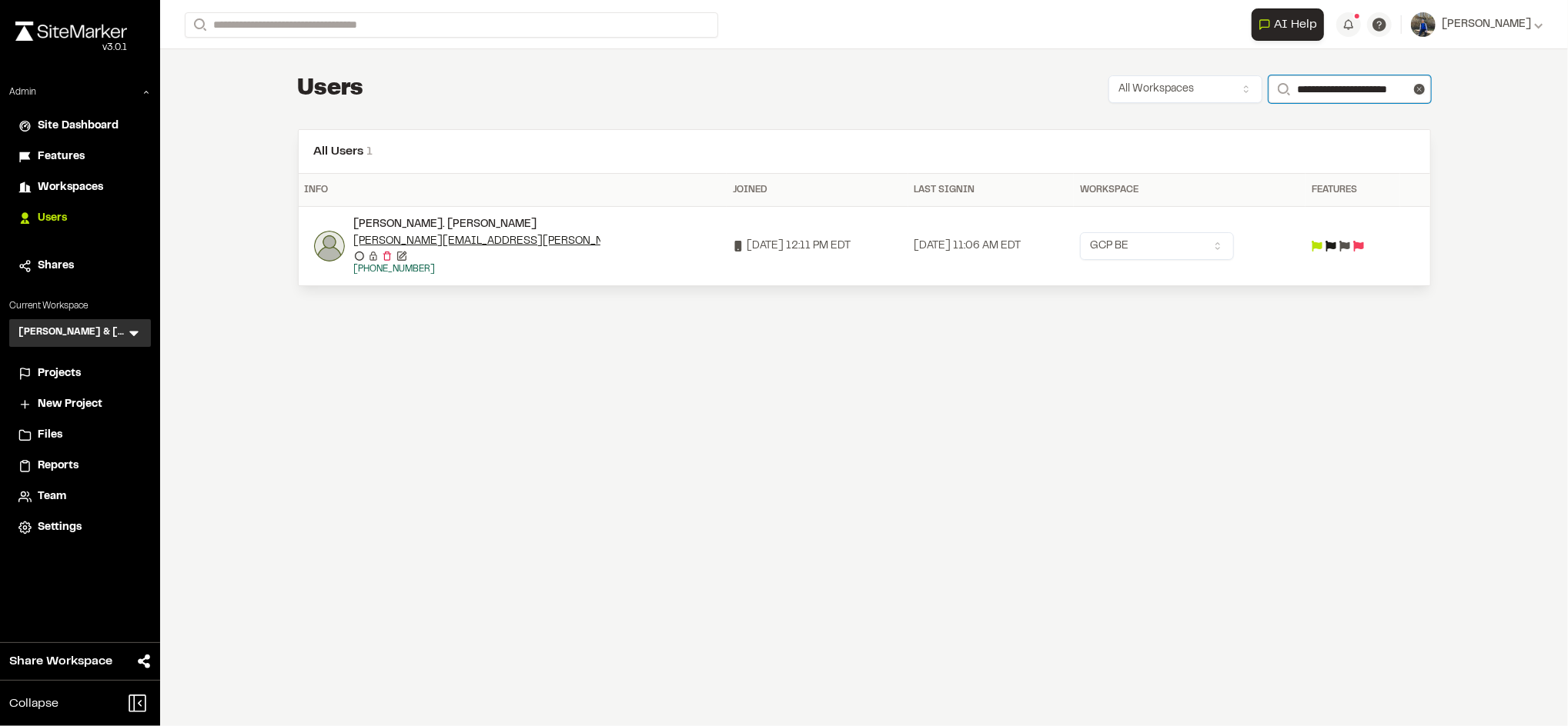
type input "**********"
click at [315, 242] on img at bounding box center [328, 246] width 31 height 31
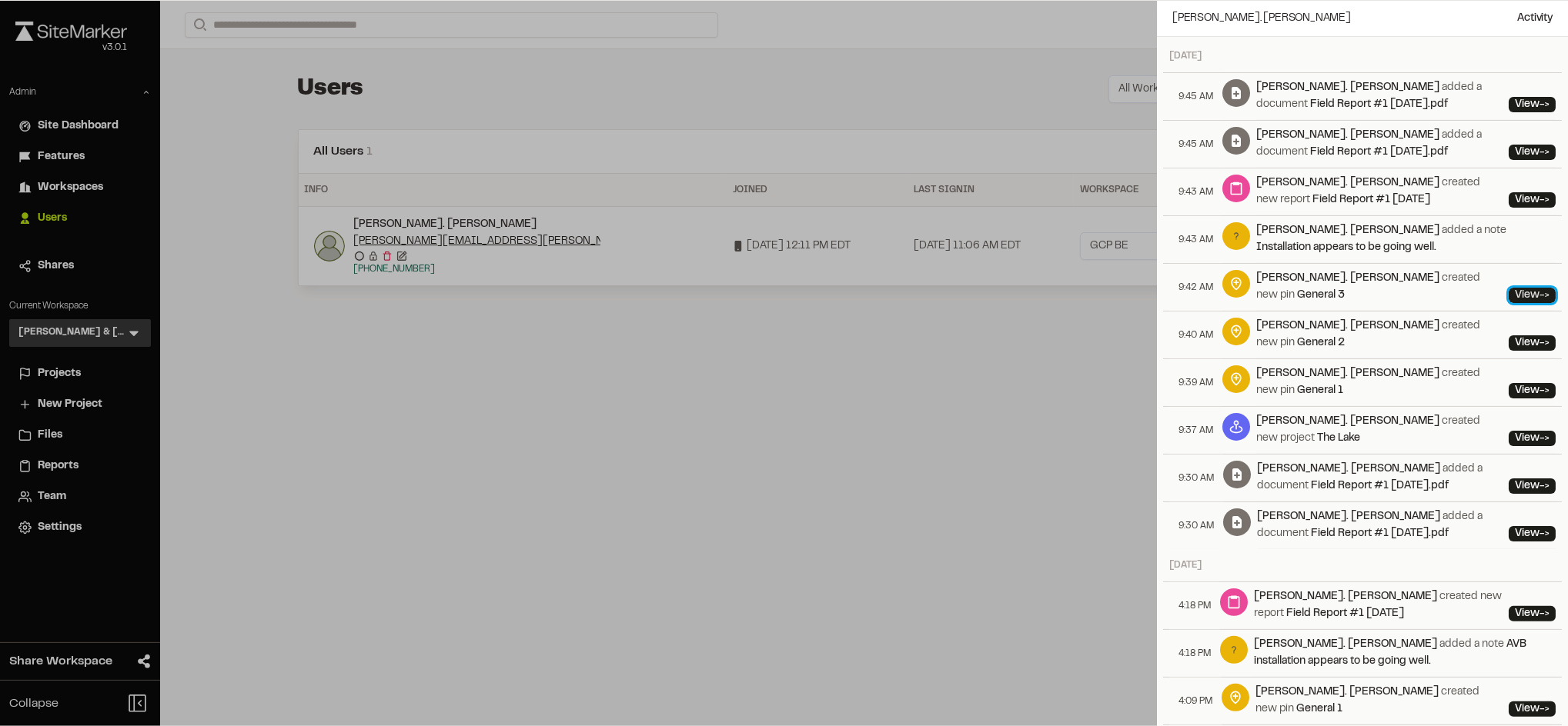
click at [1508, 288] on link "View ->" at bounding box center [1532, 295] width 47 height 16
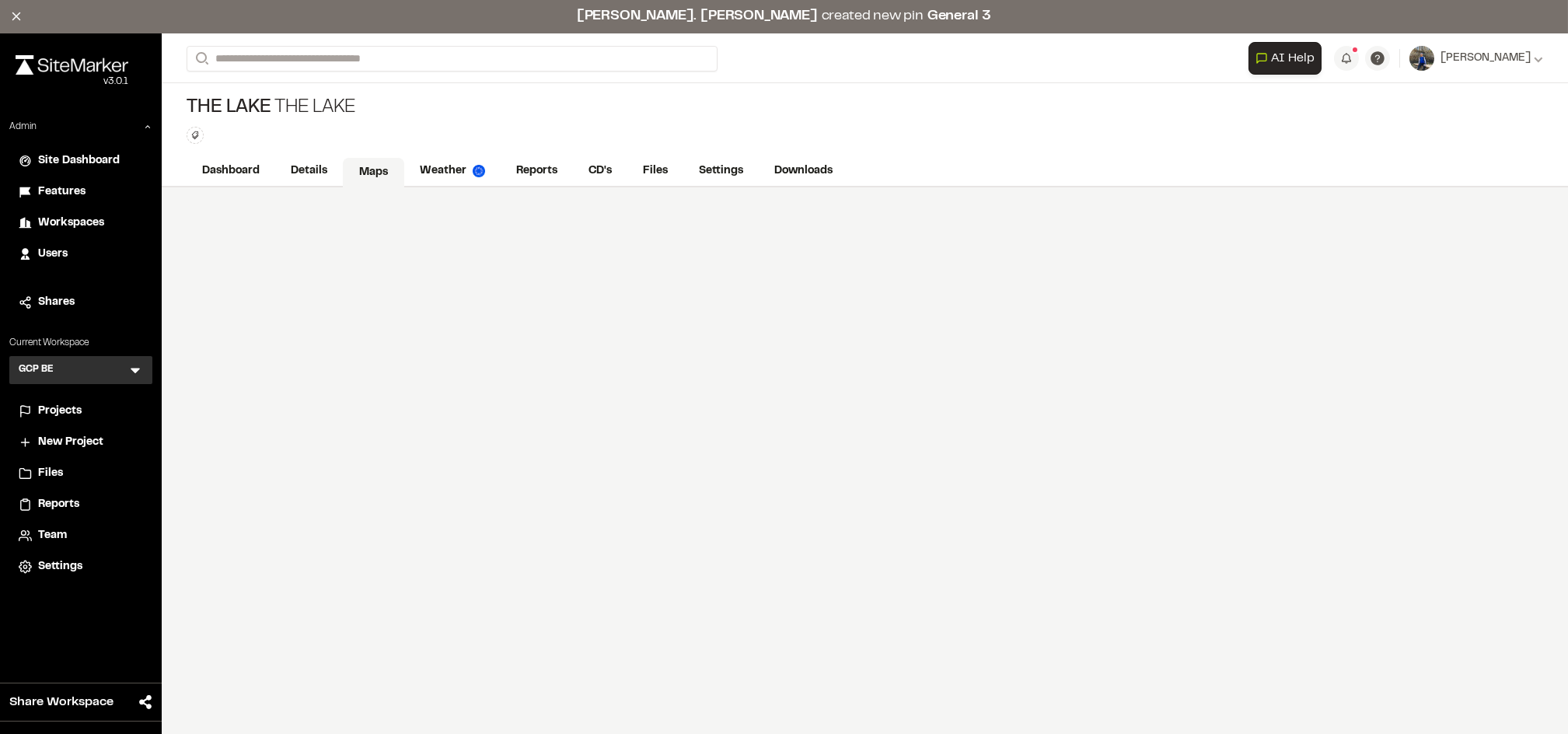
click at [364, 176] on link "Maps" at bounding box center [373, 172] width 61 height 29
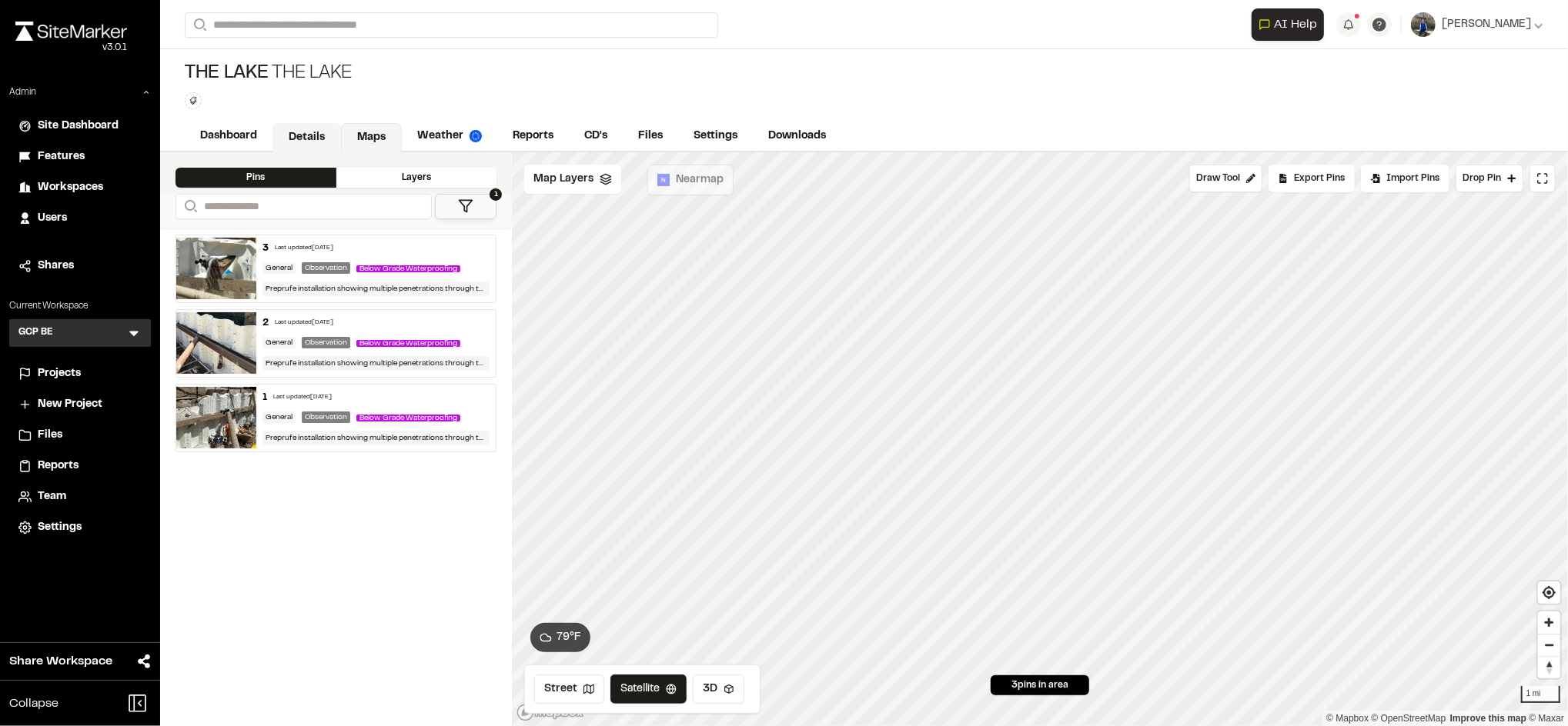
click at [304, 146] on link "Details" at bounding box center [306, 137] width 69 height 29
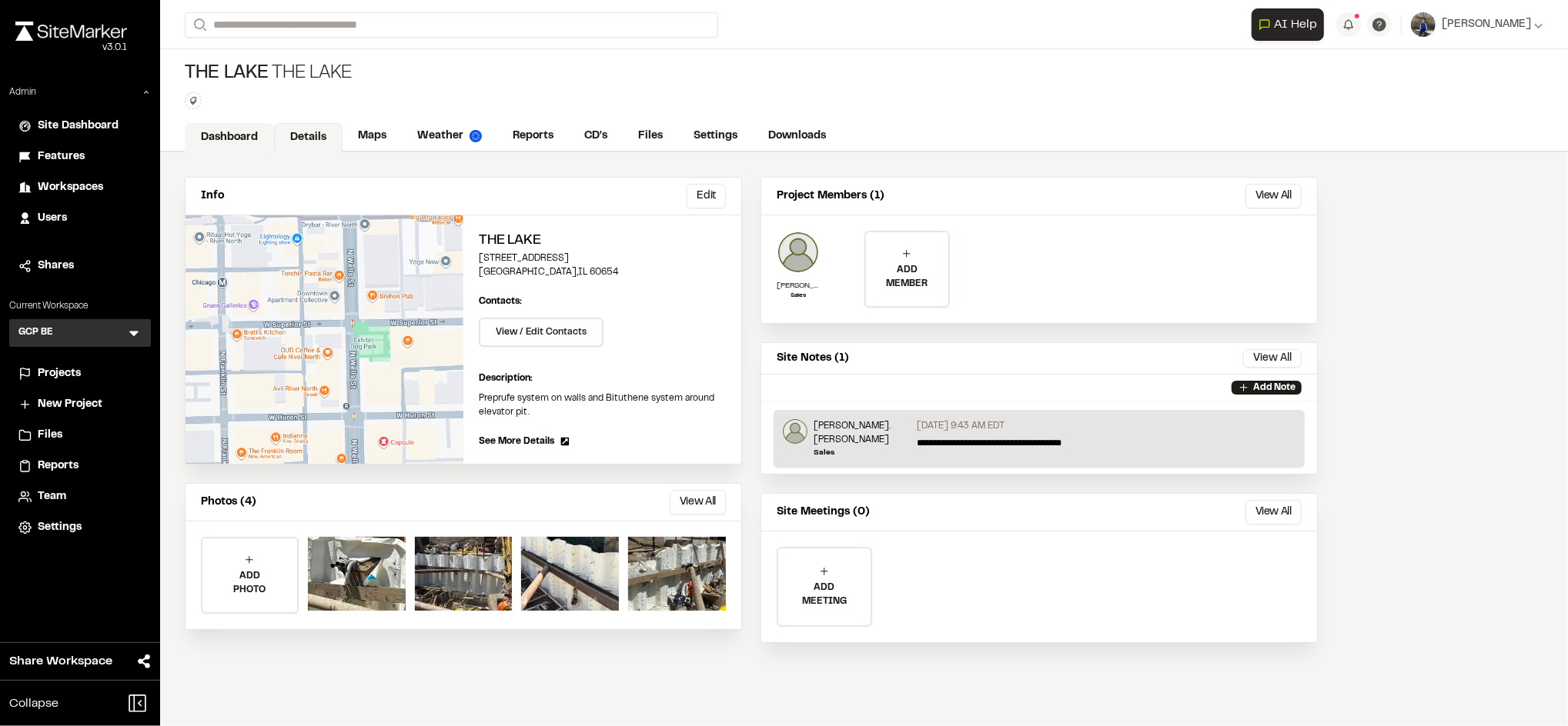
click at [251, 140] on link "Dashboard" at bounding box center [229, 137] width 89 height 29
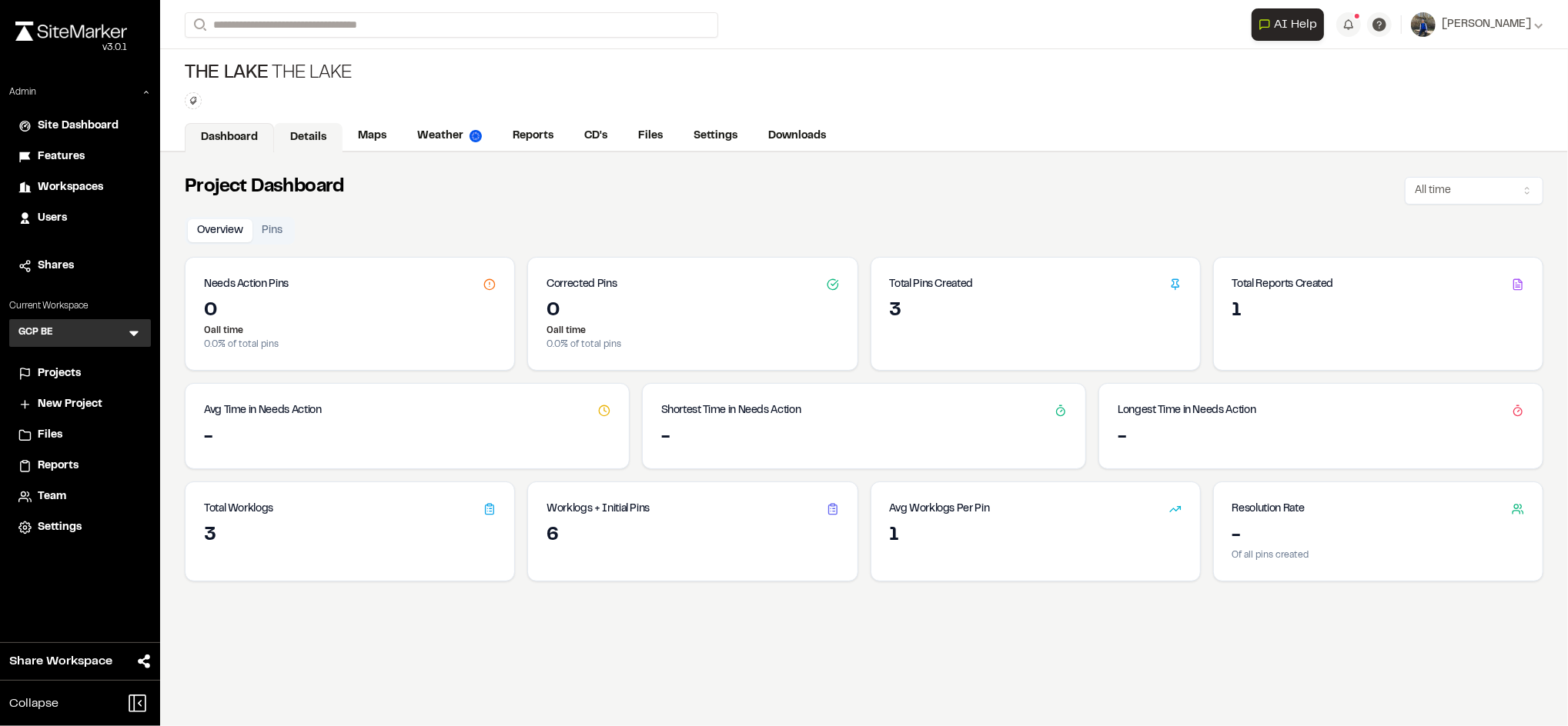
click at [308, 127] on link "Details" at bounding box center [308, 137] width 69 height 29
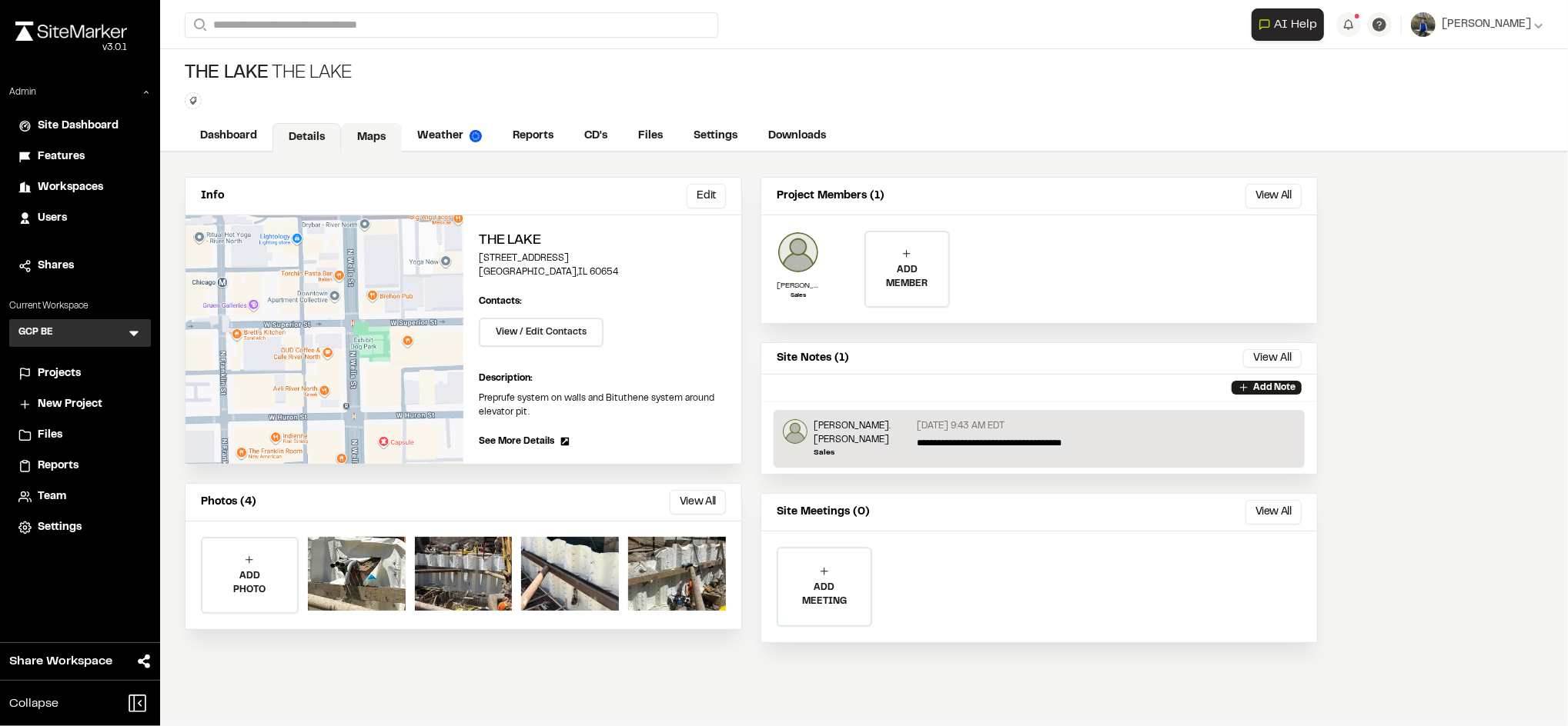
click at [385, 136] on link "Maps" at bounding box center [371, 137] width 60 height 29
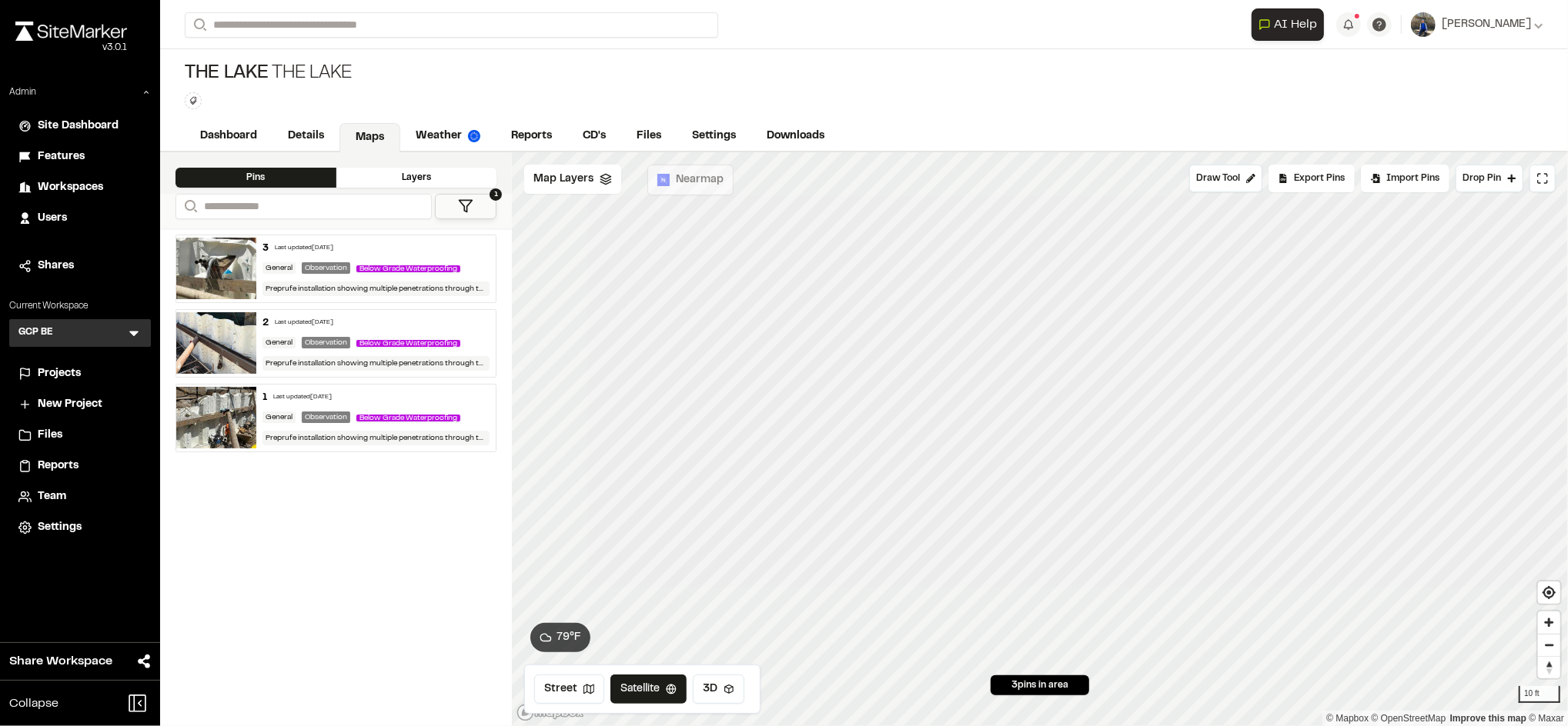
click at [74, 368] on span "Projects" at bounding box center [60, 374] width 43 height 17
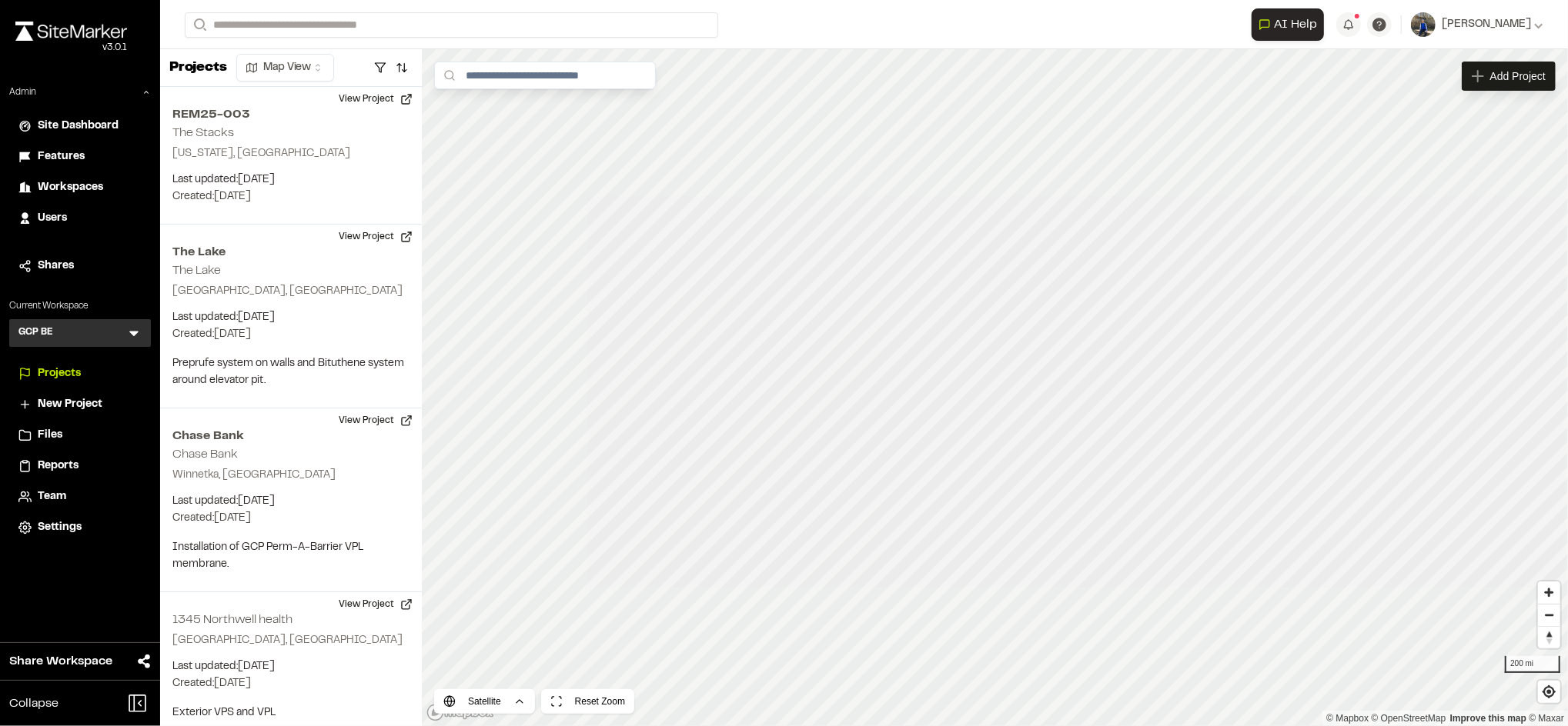
click at [113, 186] on div "Workspaces" at bounding box center [90, 188] width 104 height 17
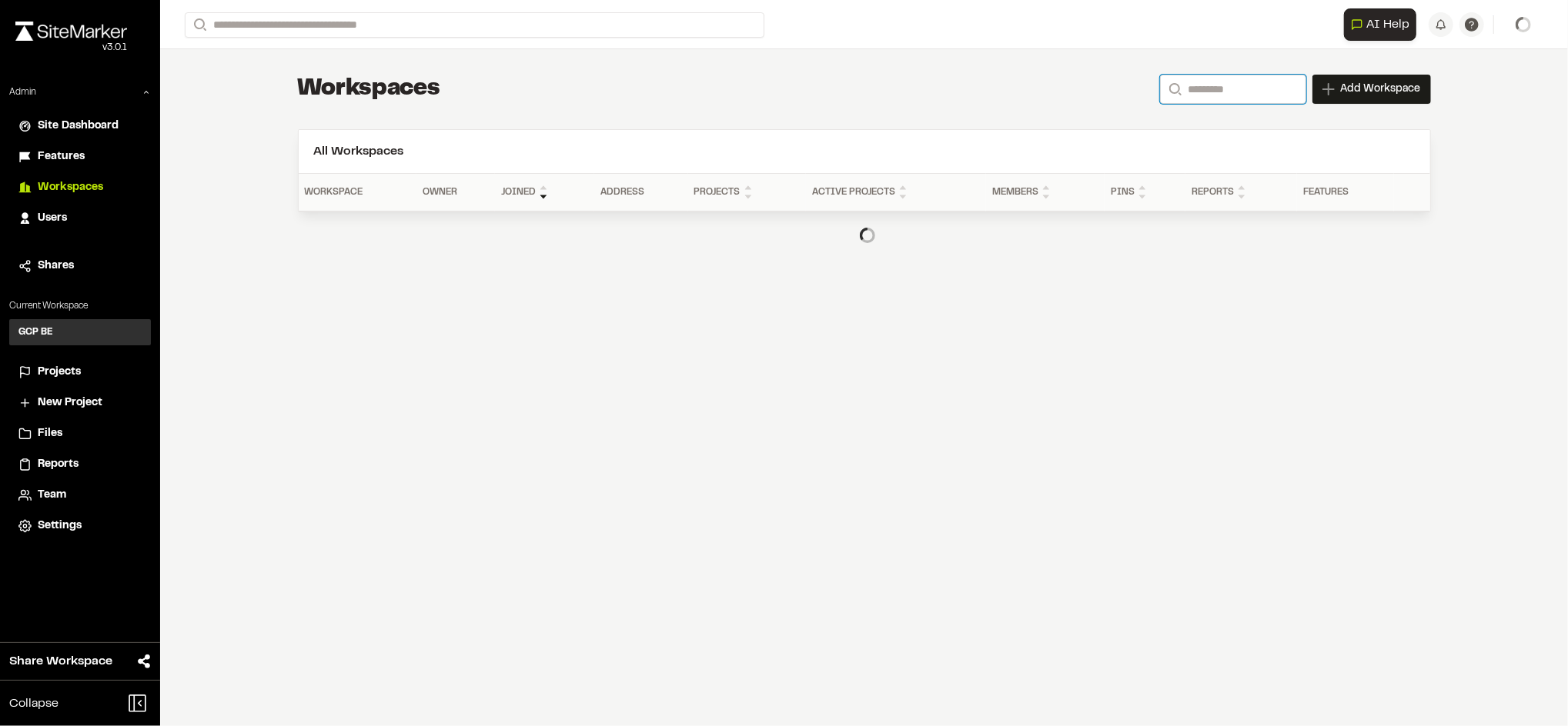
click at [1264, 101] on input "Search" at bounding box center [1233, 88] width 146 height 29
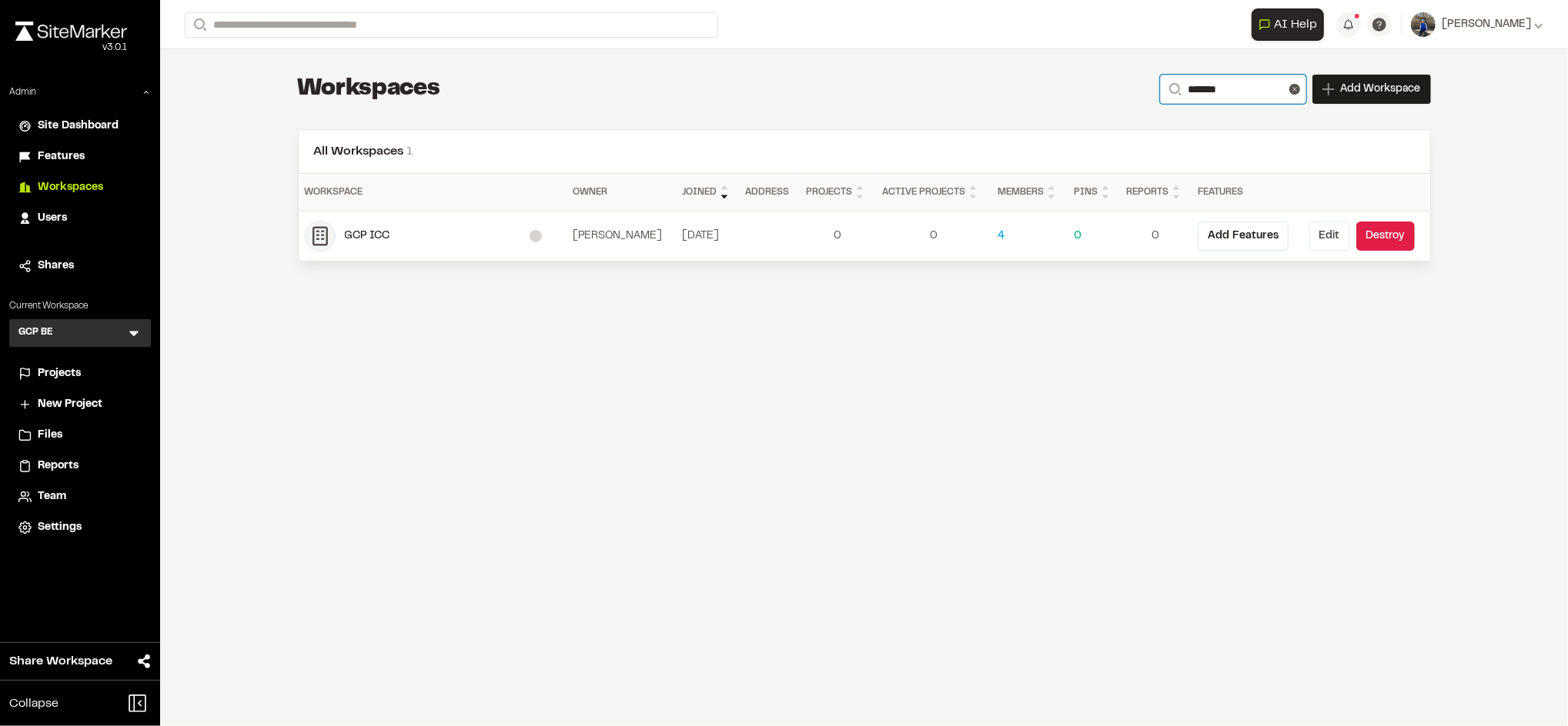
type input "*******"
click at [1327, 235] on button "Edit" at bounding box center [1329, 236] width 41 height 29
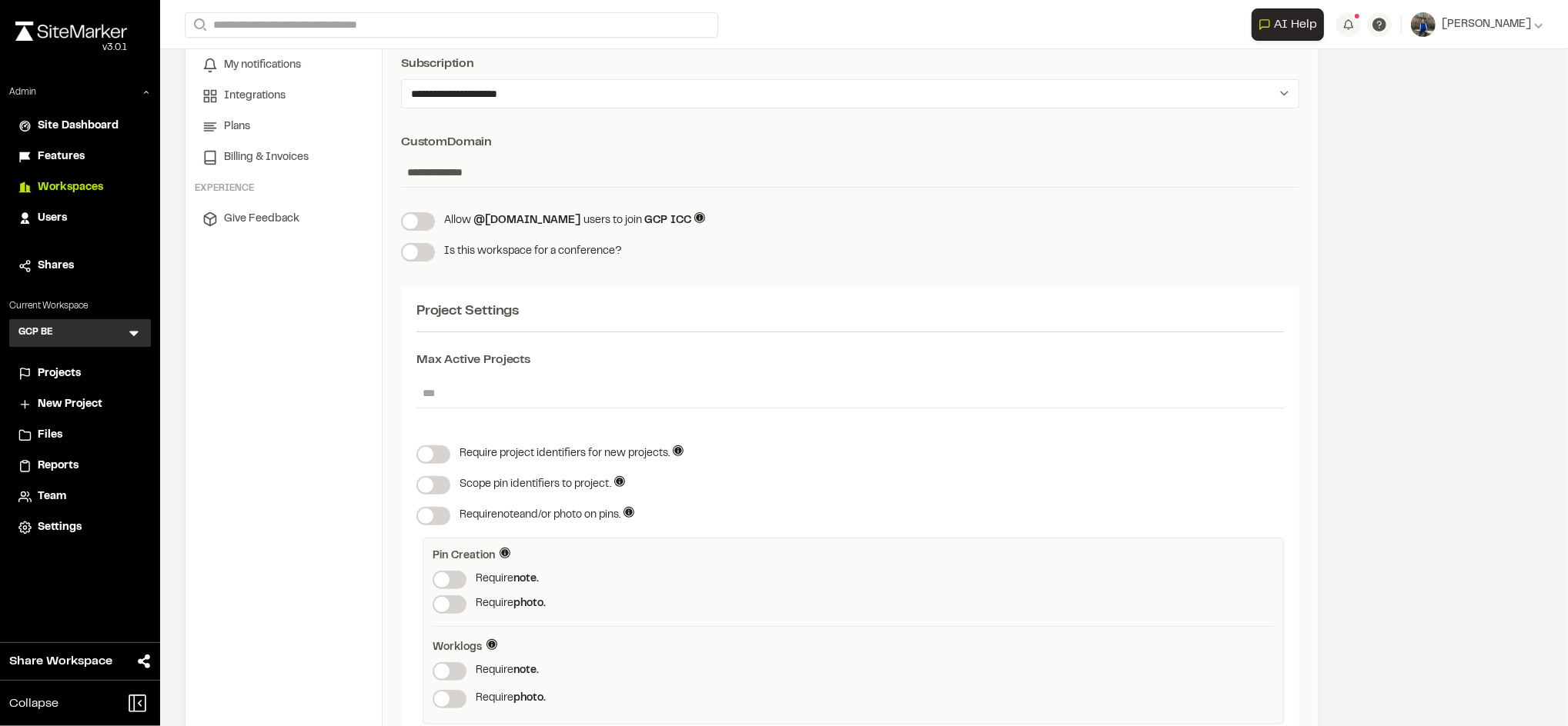
scroll to position [217, 0]
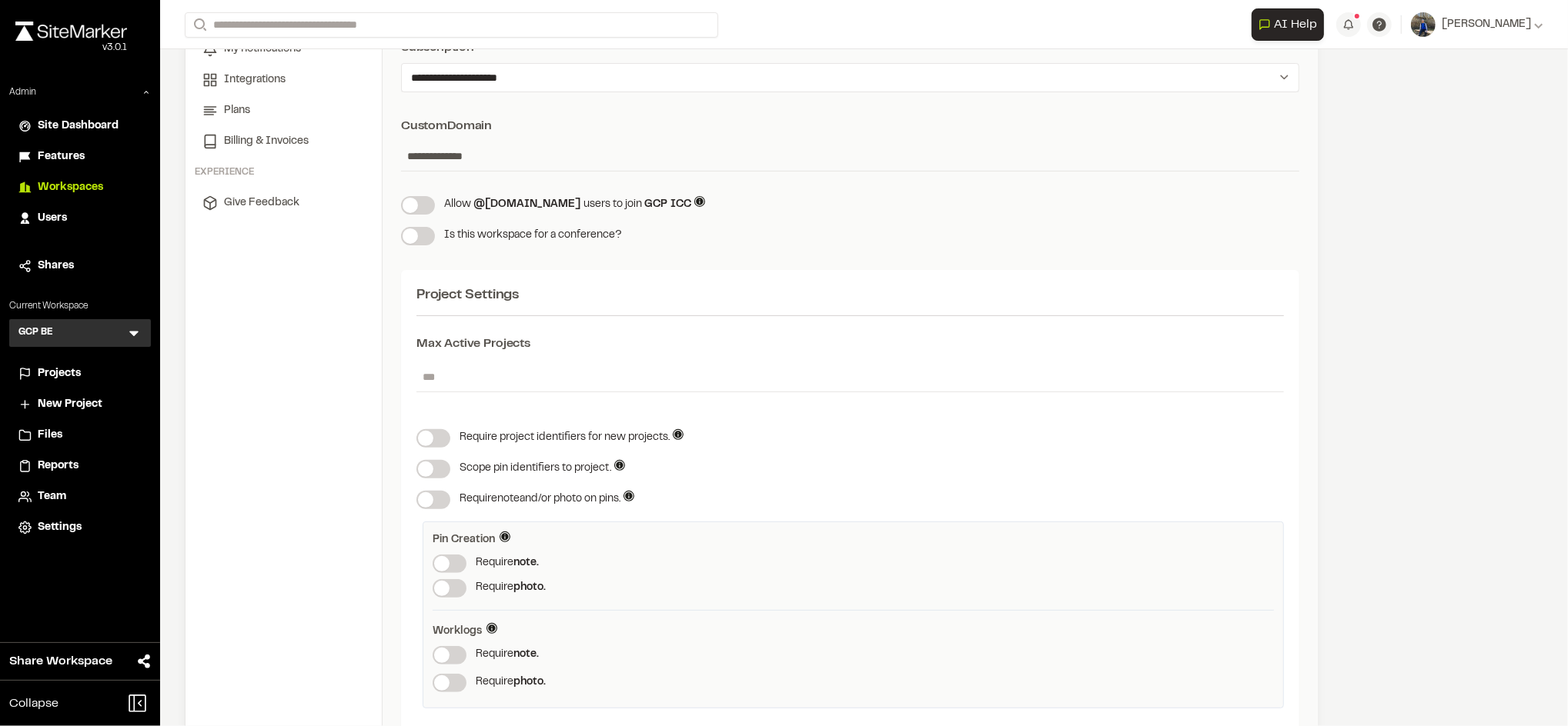
click at [434, 439] on span at bounding box center [425, 438] width 16 height 16
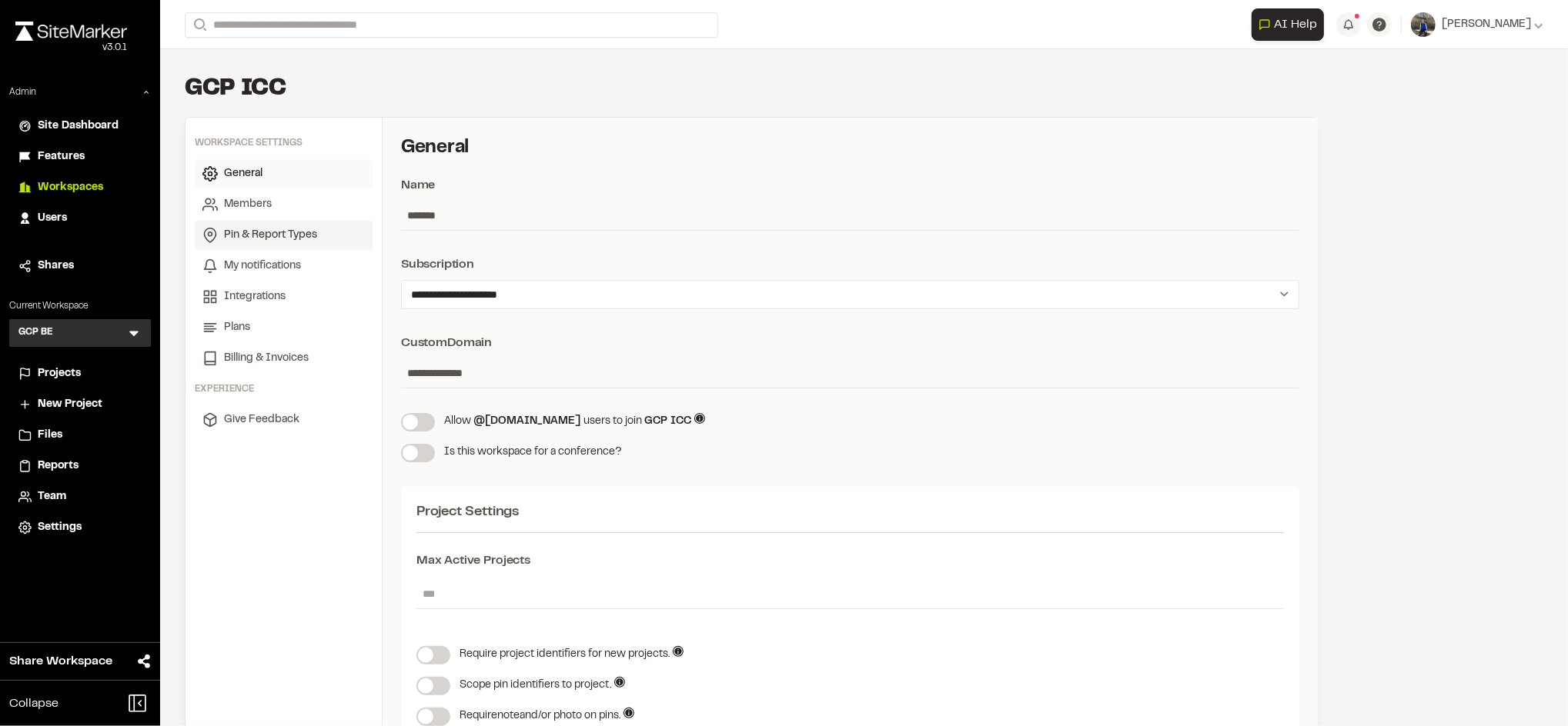
click at [260, 228] on span "Pin & Report Types" at bounding box center [271, 235] width 94 height 17
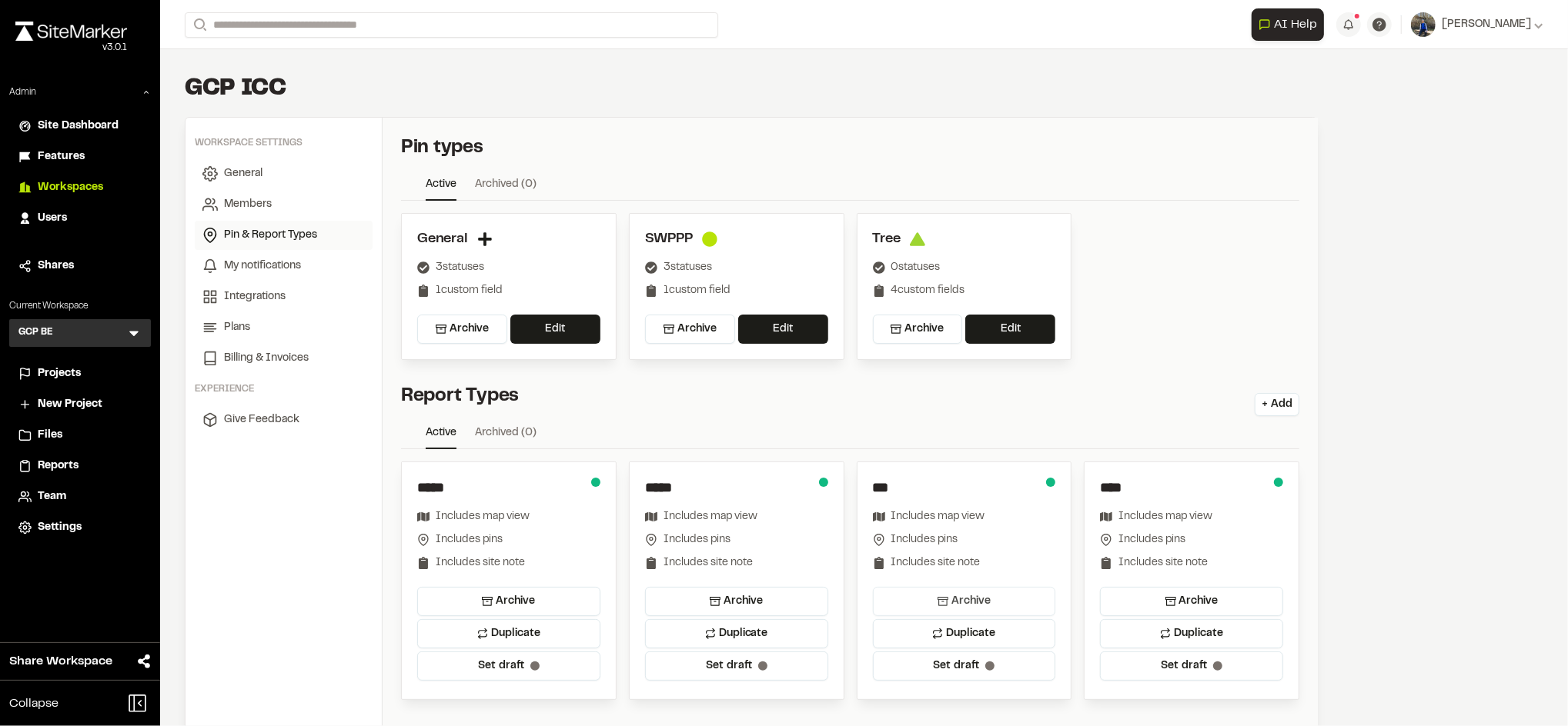
click at [976, 599] on button "Archive" at bounding box center [964, 601] width 183 height 29
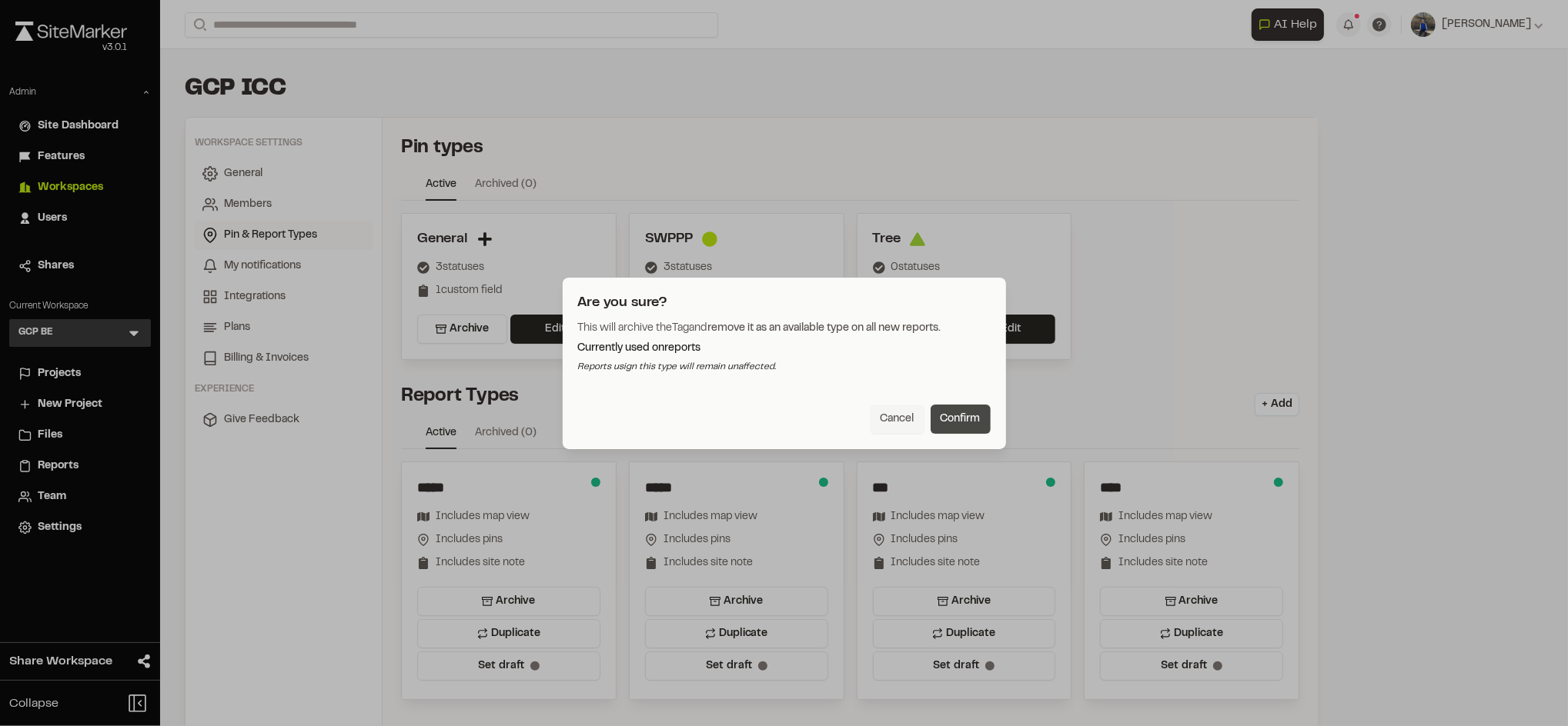
click at [966, 422] on button "Confirm" at bounding box center [960, 418] width 60 height 29
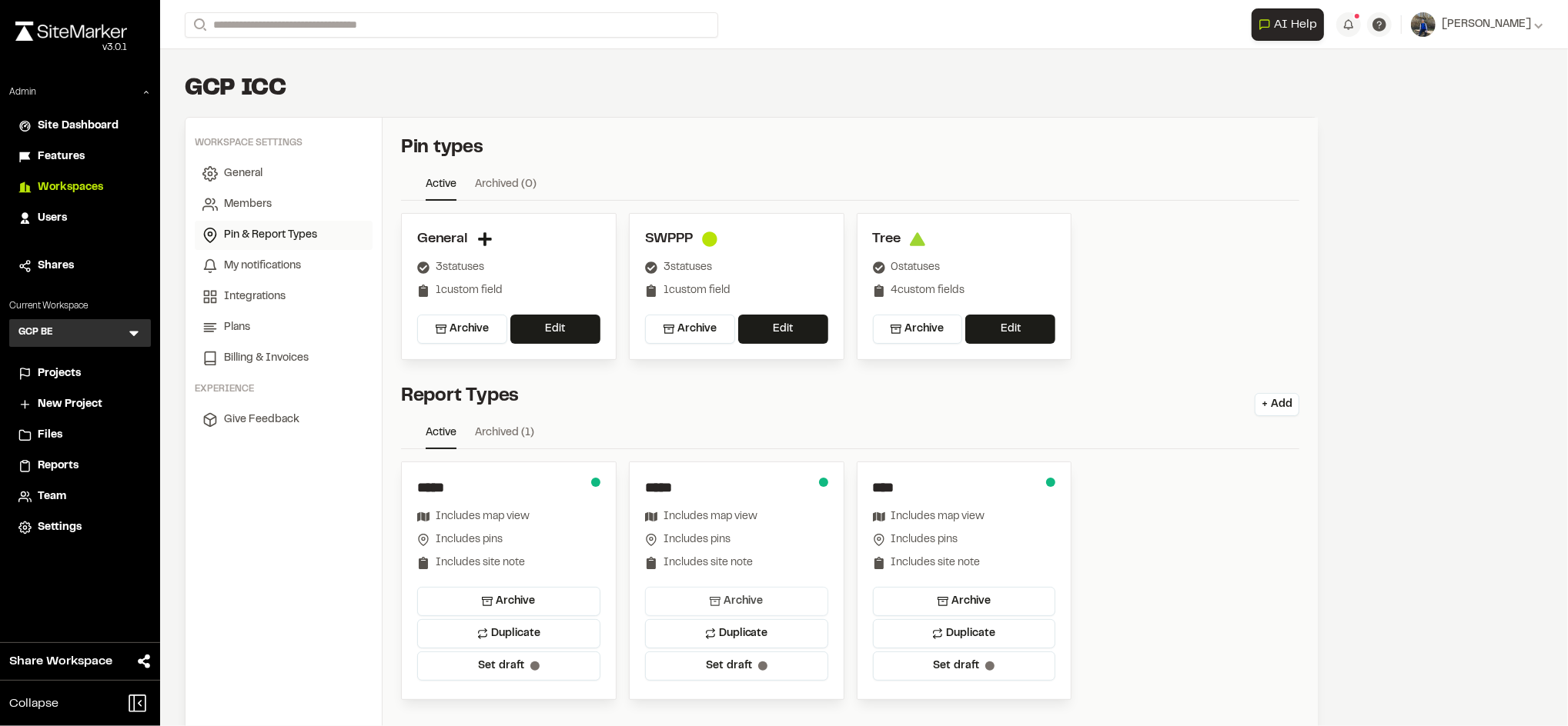
click at [783, 593] on button "Archive" at bounding box center [736, 601] width 183 height 29
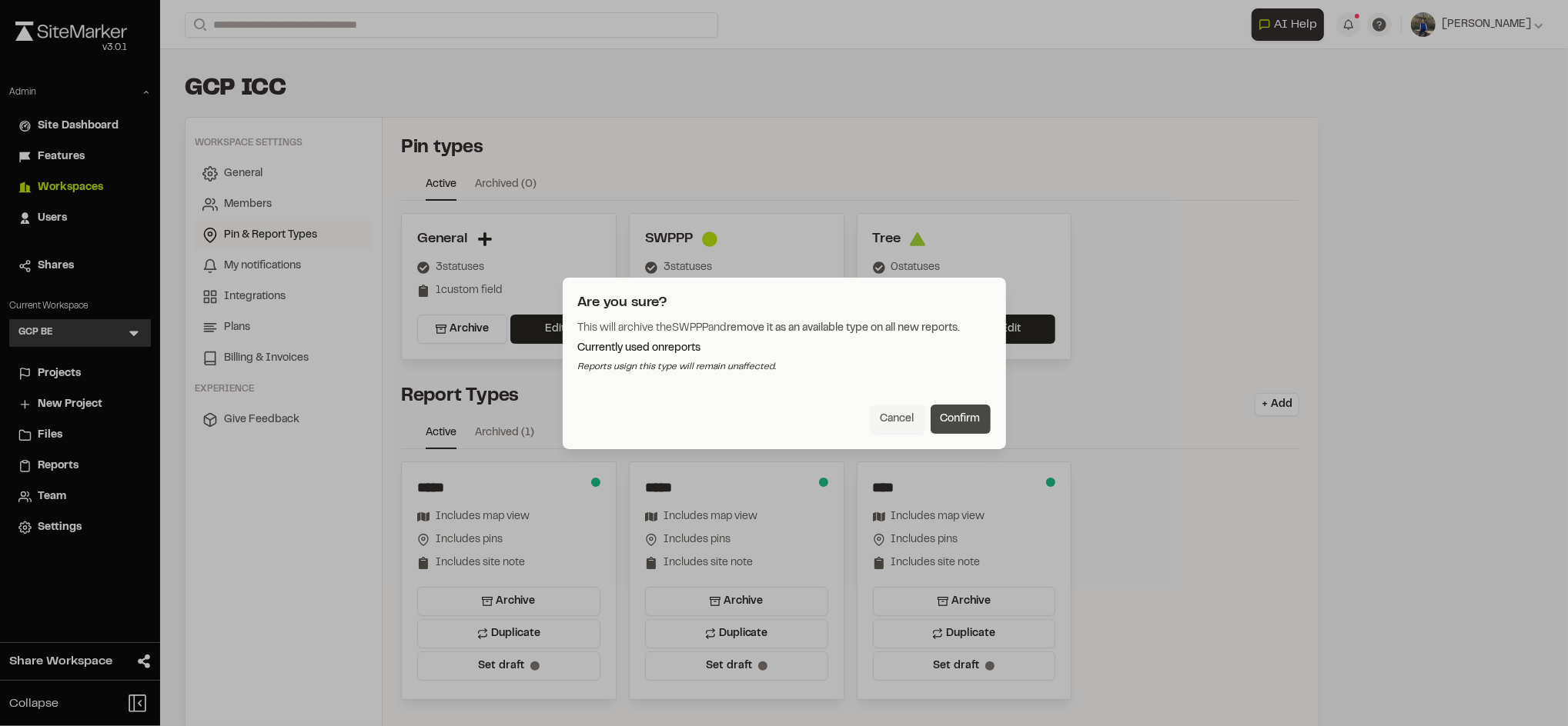
click at [961, 419] on button "Confirm" at bounding box center [960, 418] width 60 height 29
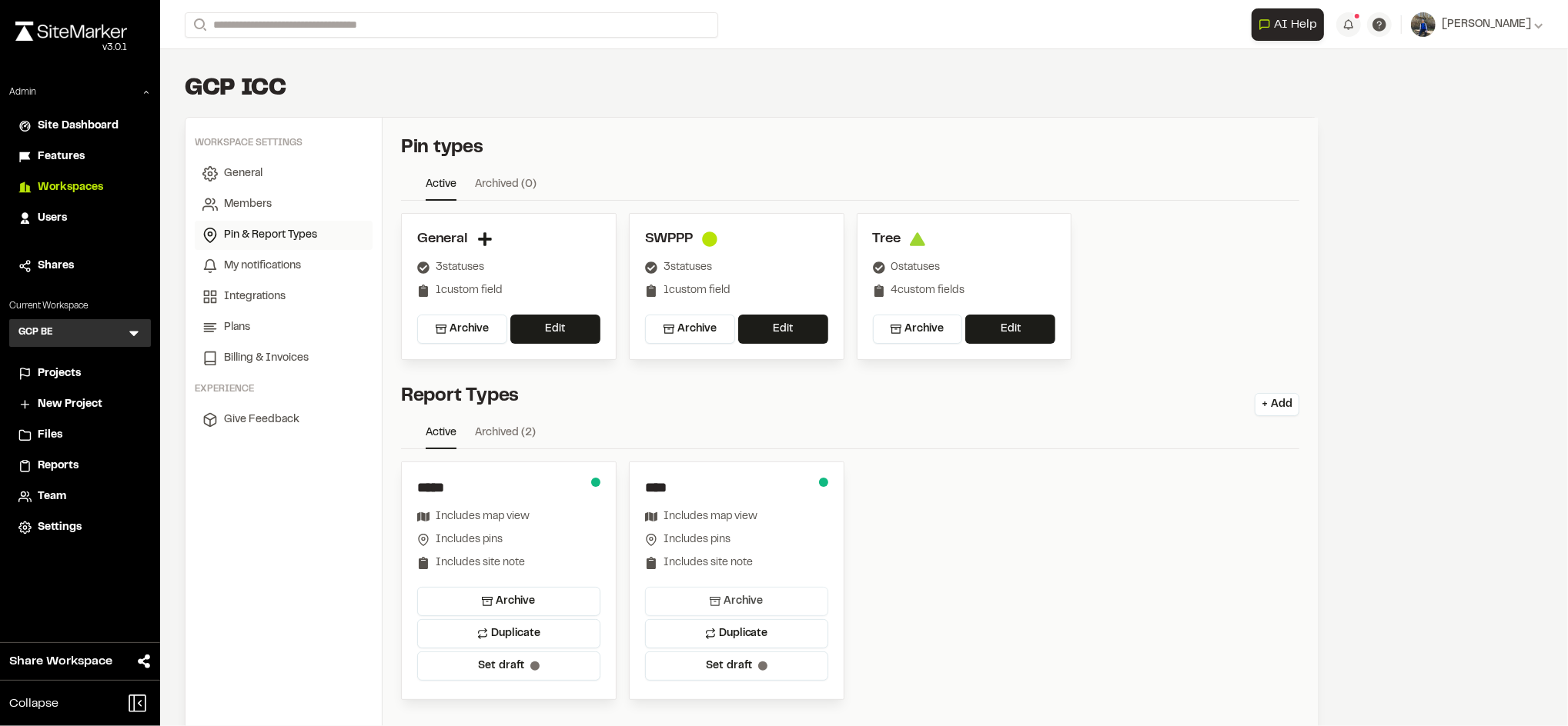
click at [766, 598] on button "Archive" at bounding box center [736, 601] width 183 height 29
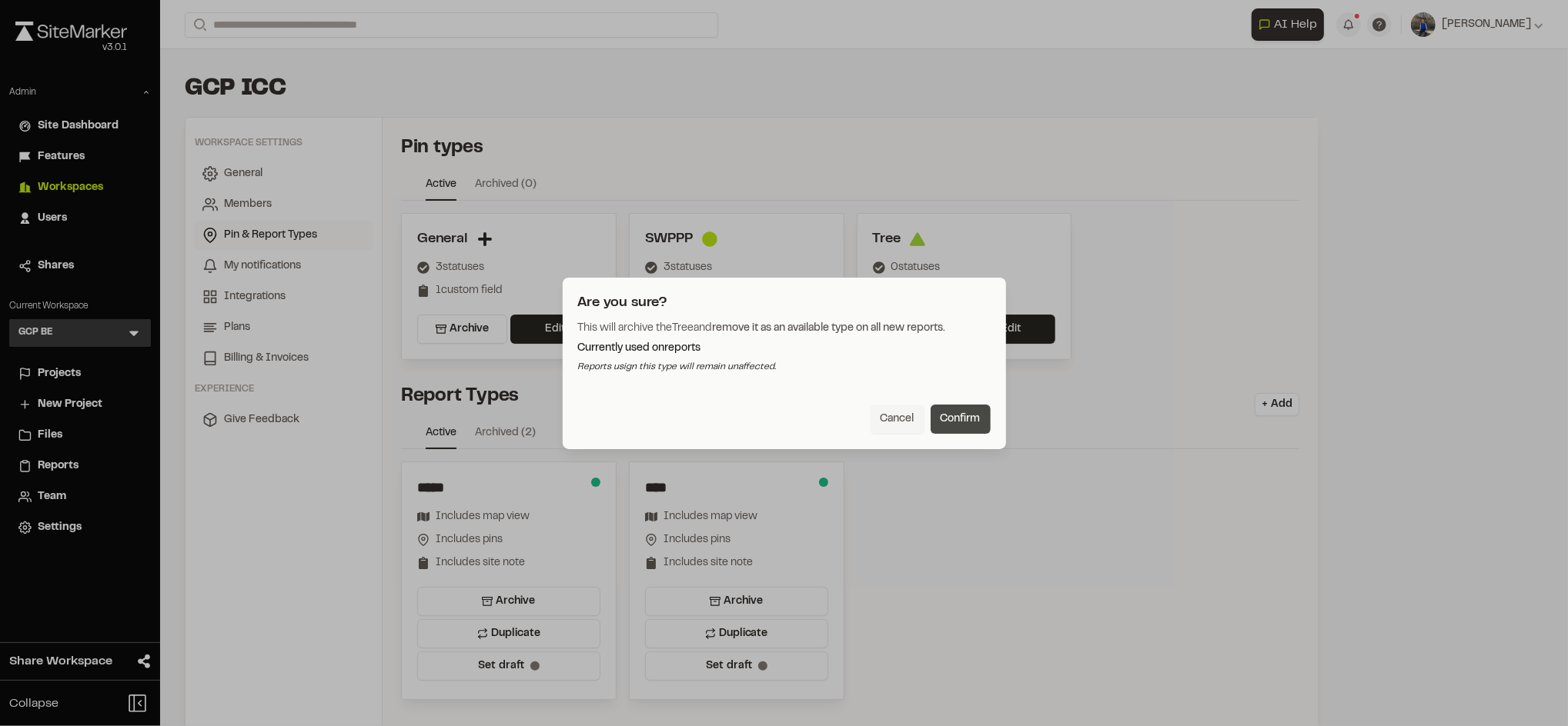
click at [976, 410] on button "Confirm" at bounding box center [960, 418] width 60 height 29
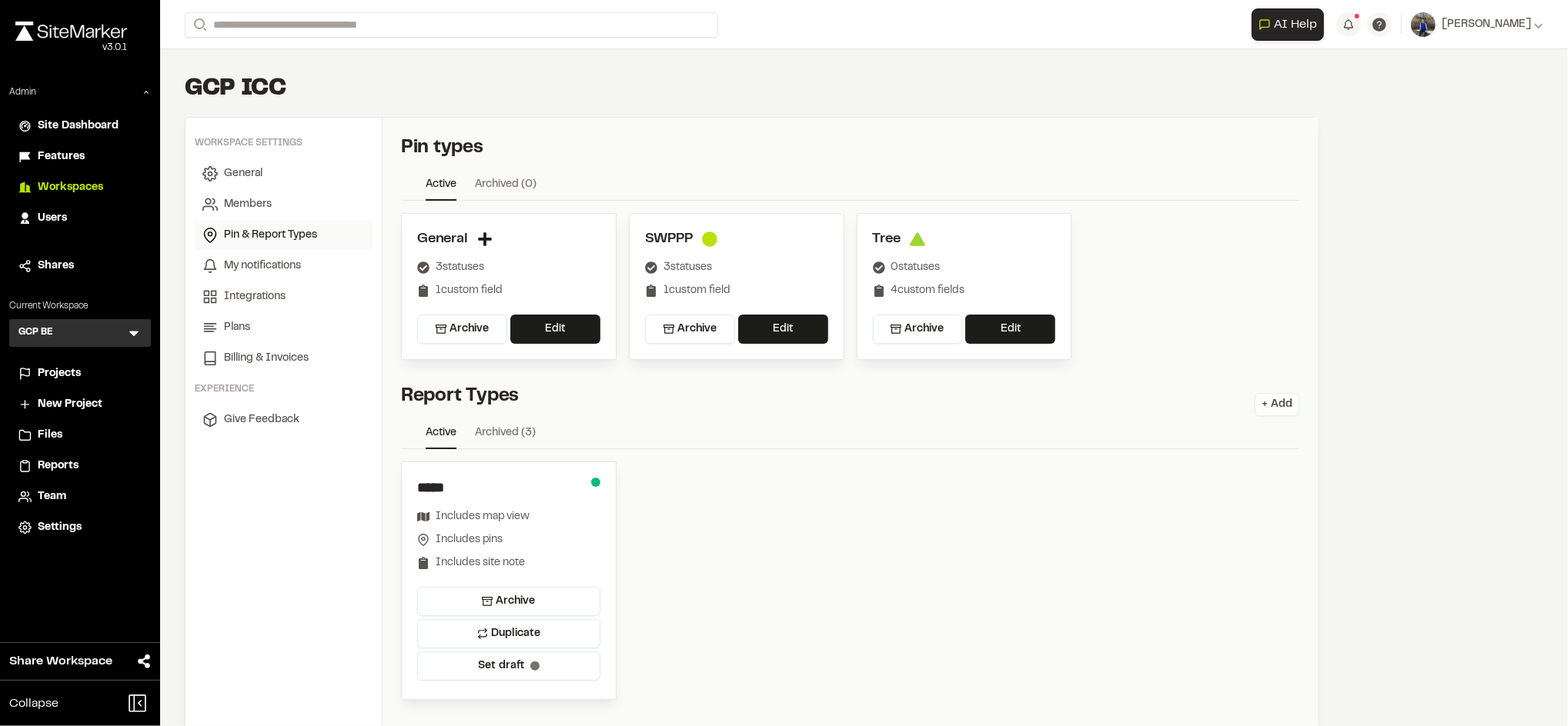
click at [1279, 399] on button "+ Add" at bounding box center [1277, 404] width 45 height 23
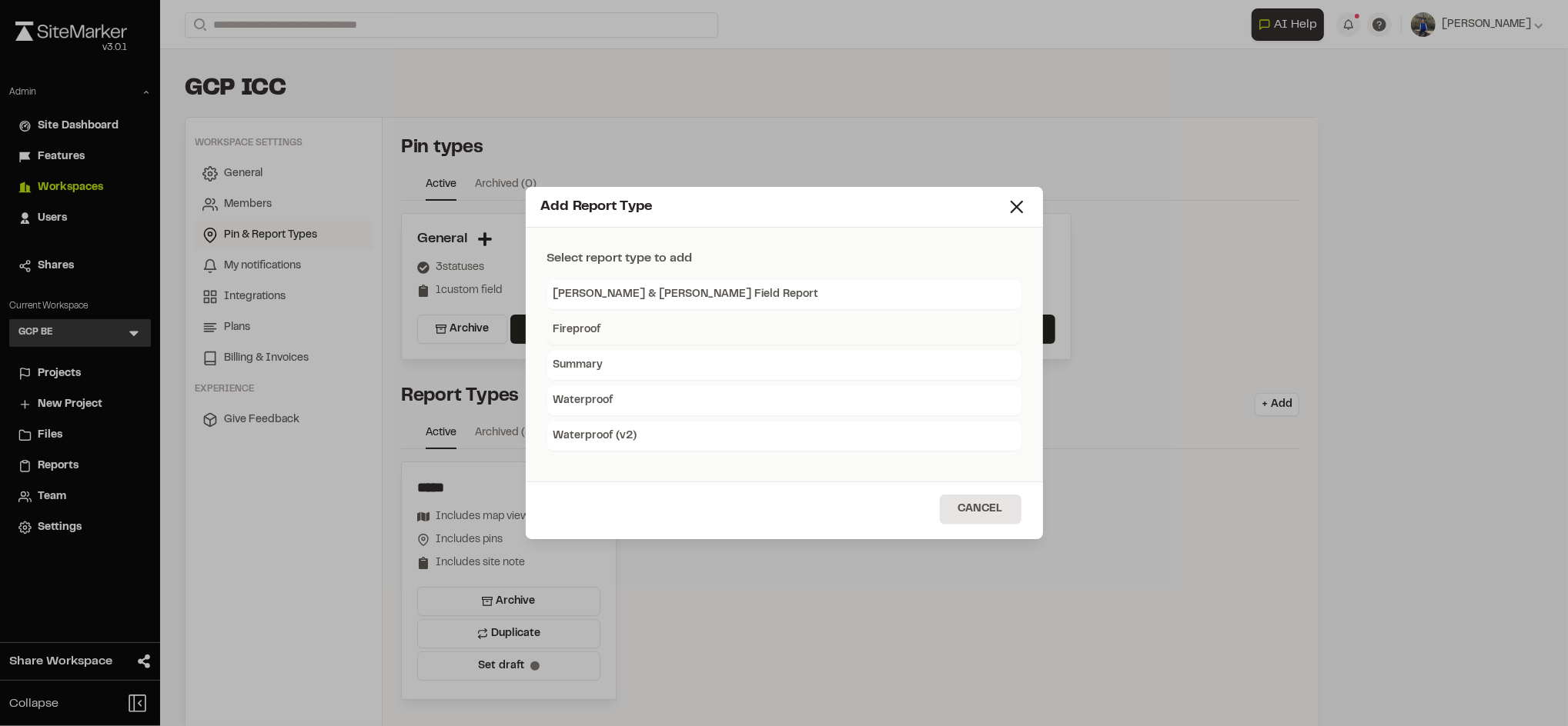
click at [611, 334] on div "Fireproof" at bounding box center [784, 329] width 474 height 29
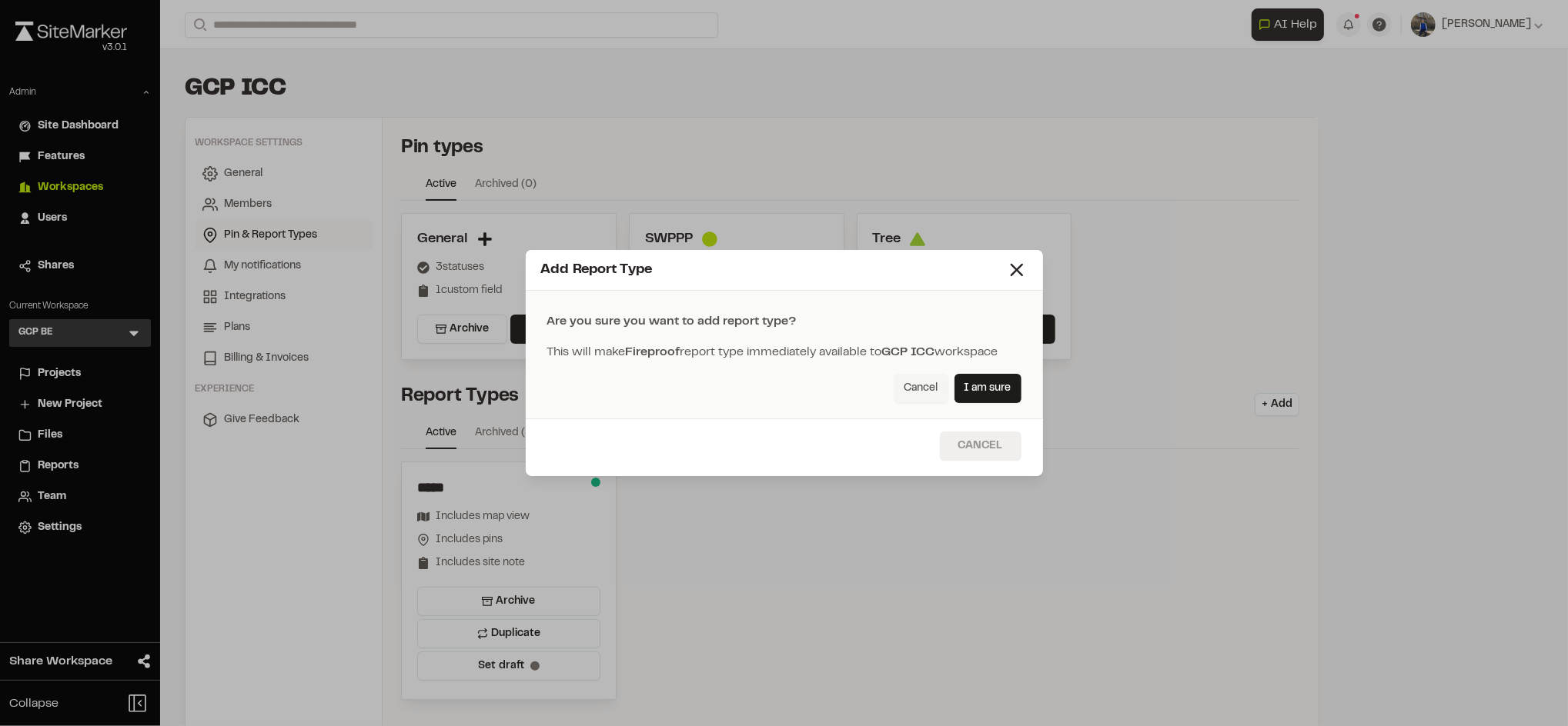
click at [974, 442] on button "Cancel" at bounding box center [981, 446] width 82 height 29
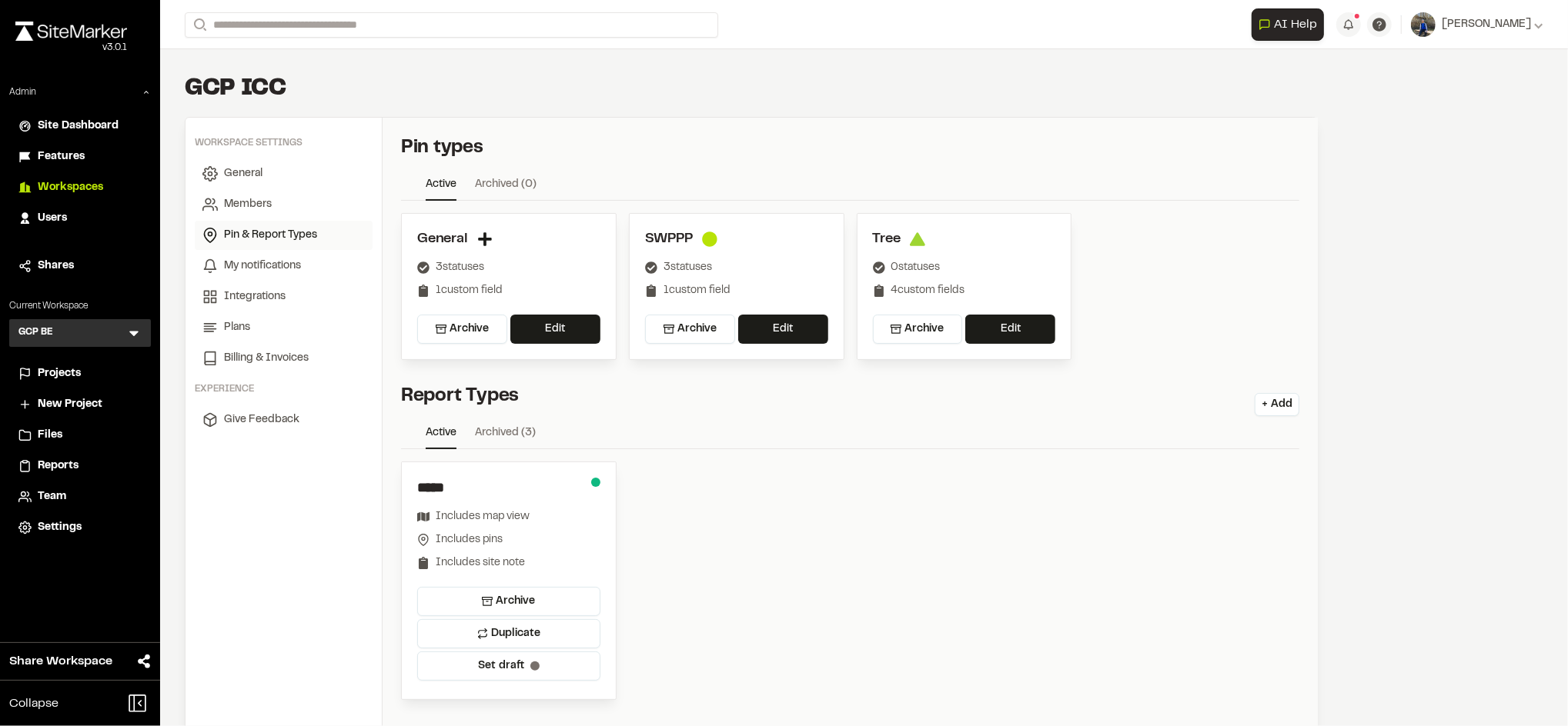
click at [709, 556] on div "***** Includes map view Includes pins Includes site note Archive Duplicate Set …" at bounding box center [850, 580] width 898 height 238
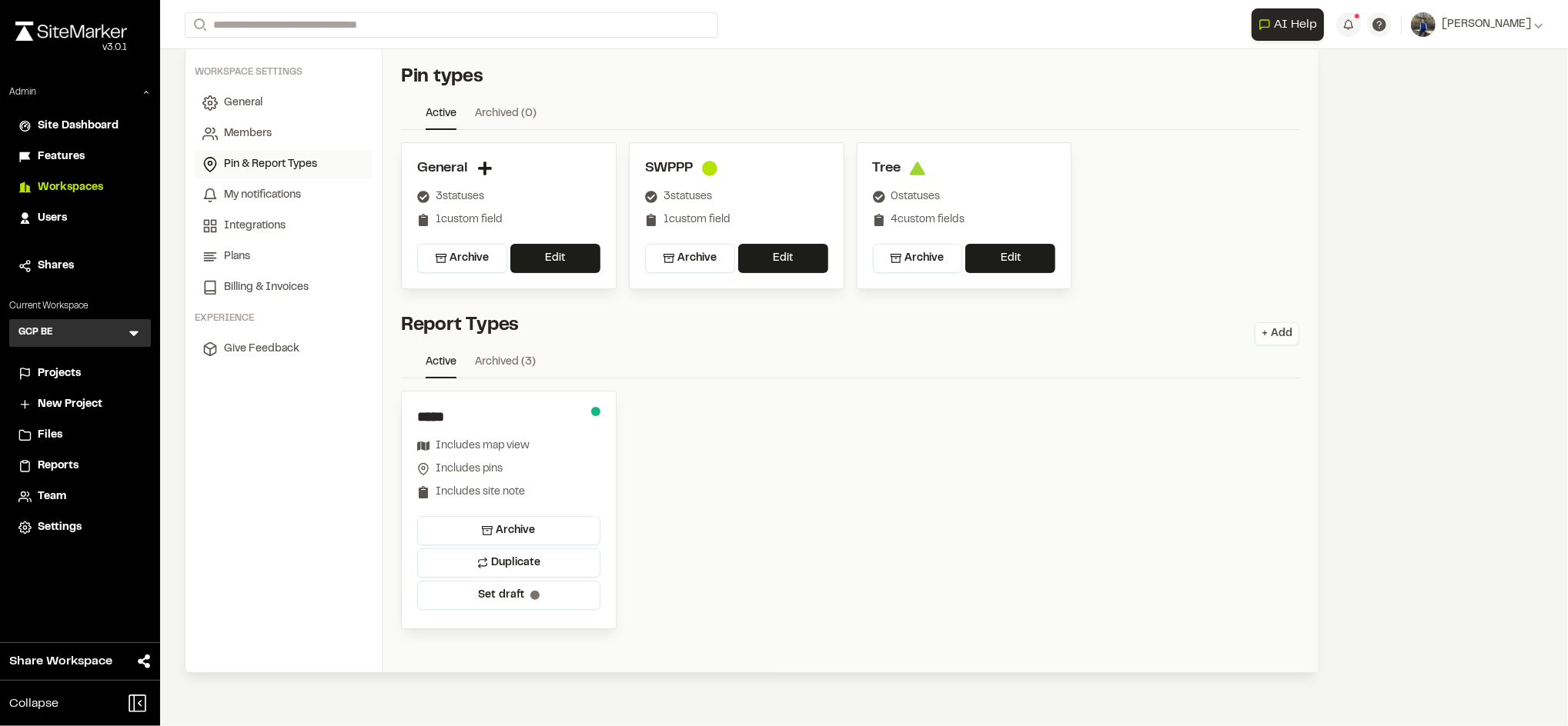
click at [1276, 338] on button "+ Add" at bounding box center [1277, 334] width 45 height 23
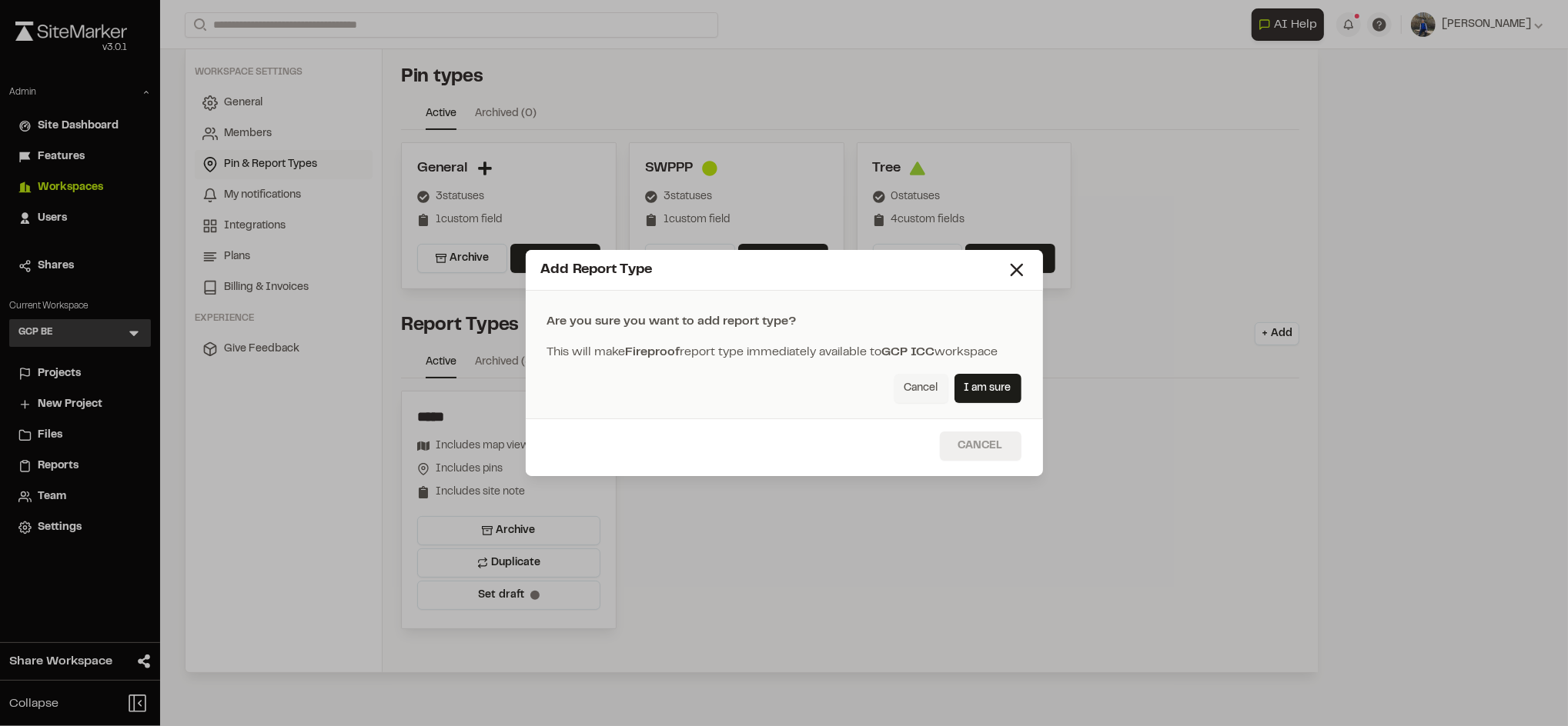
click at [986, 448] on button "Cancel" at bounding box center [981, 446] width 82 height 29
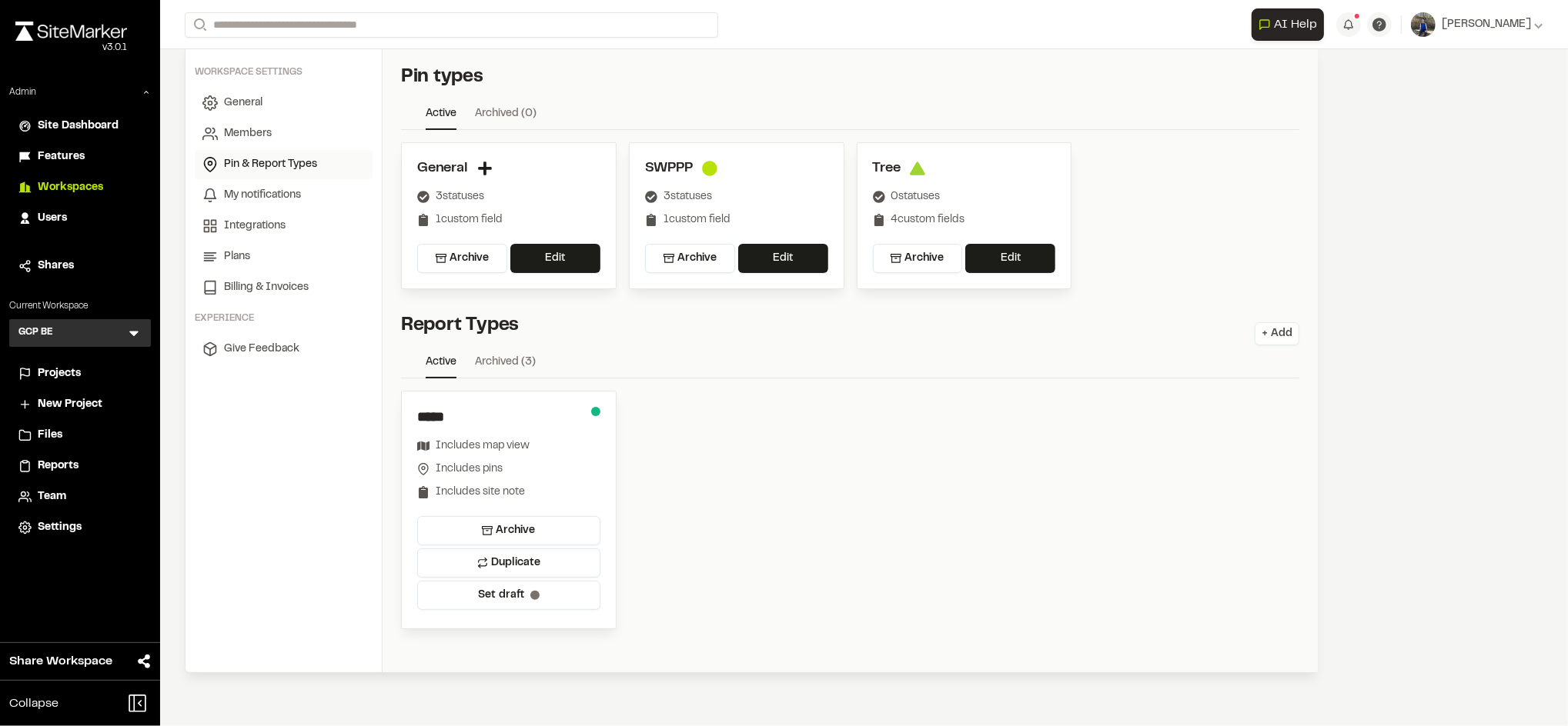
click at [1264, 334] on button "+ Add" at bounding box center [1277, 334] width 45 height 23
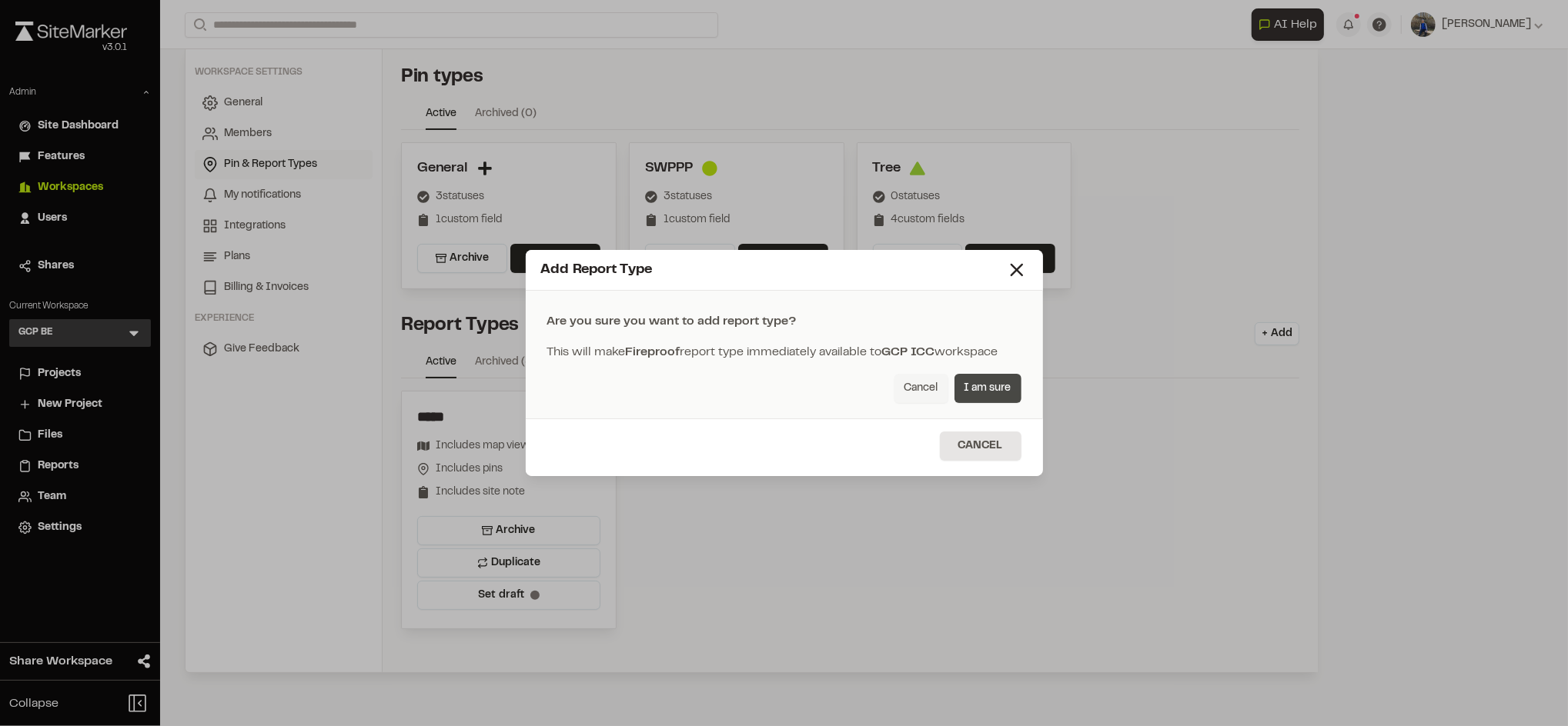
click at [979, 394] on button "I am sure" at bounding box center [987, 388] width 67 height 29
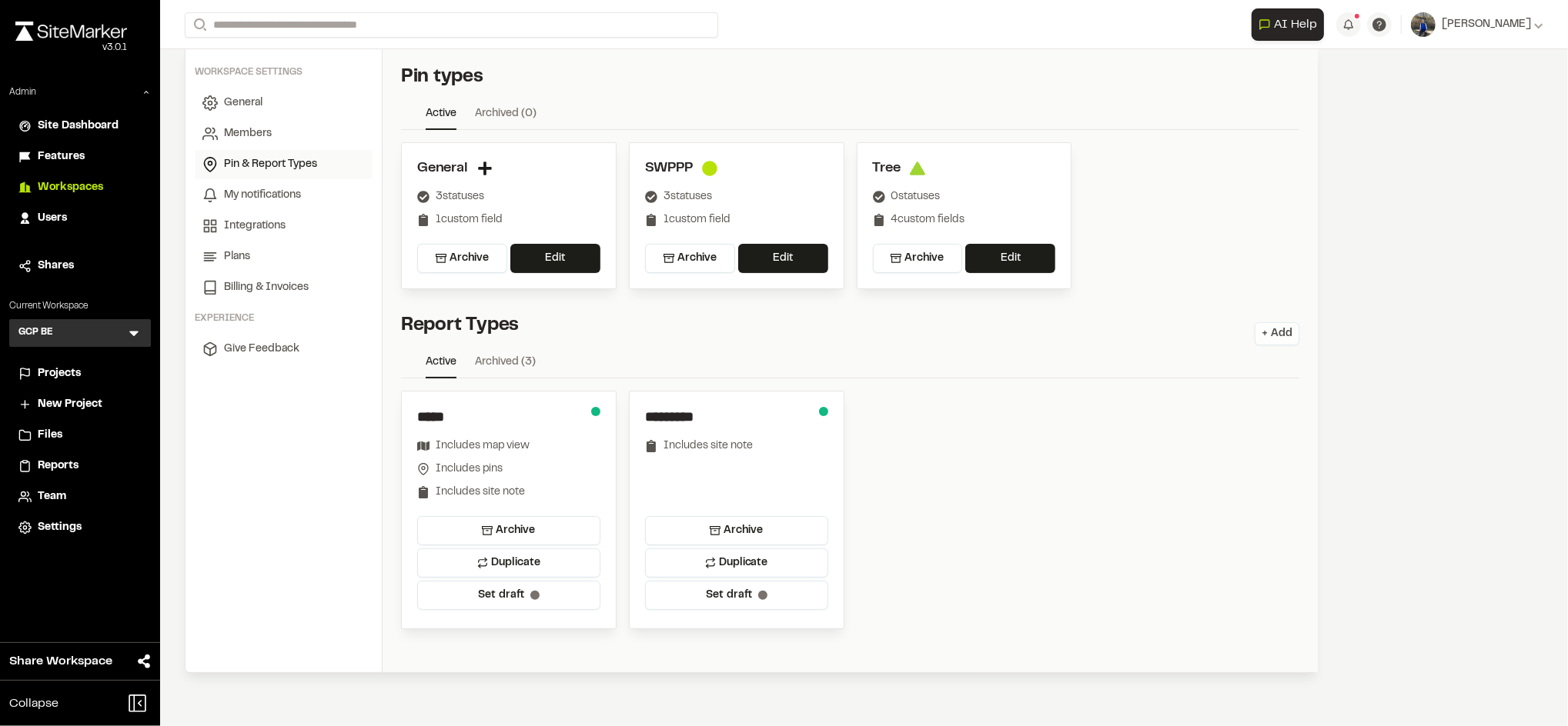
click at [1273, 333] on button "+ Add" at bounding box center [1277, 334] width 45 height 23
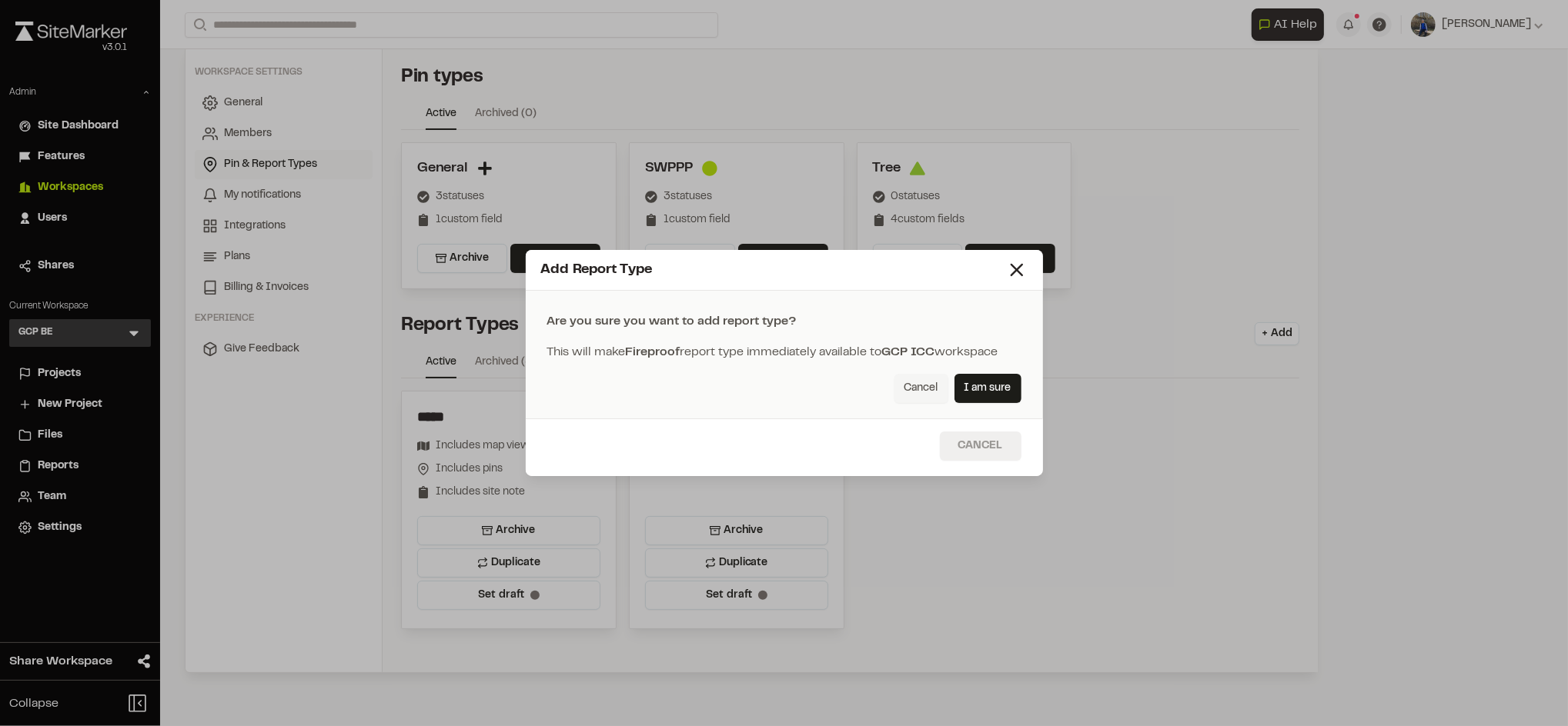
click at [954, 441] on button "Cancel" at bounding box center [981, 446] width 82 height 29
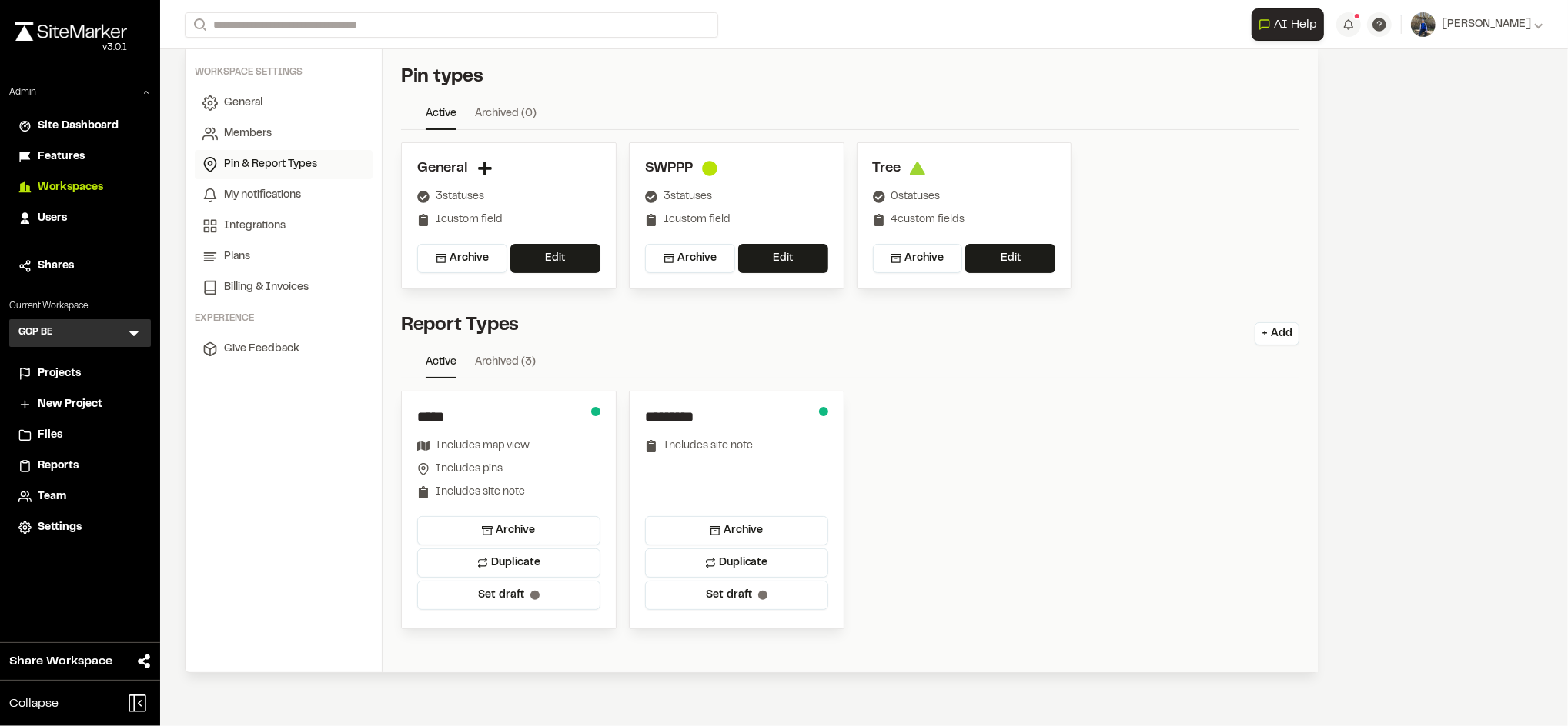
click at [1029, 485] on div "***** Includes map view Includes pins Includes site note Archive Duplicate Set …" at bounding box center [850, 509] width 898 height 238
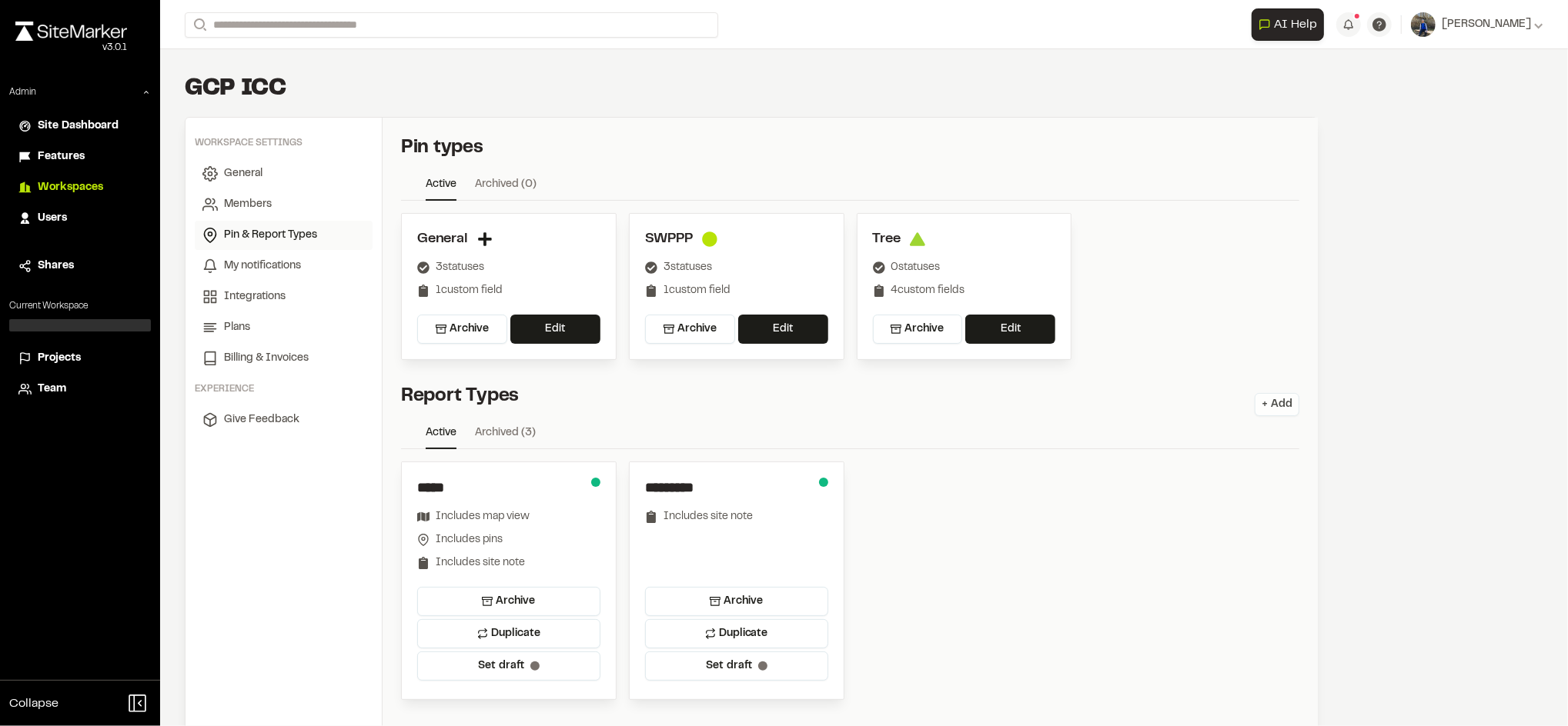
click at [1278, 399] on button "+ Add" at bounding box center [1277, 404] width 45 height 23
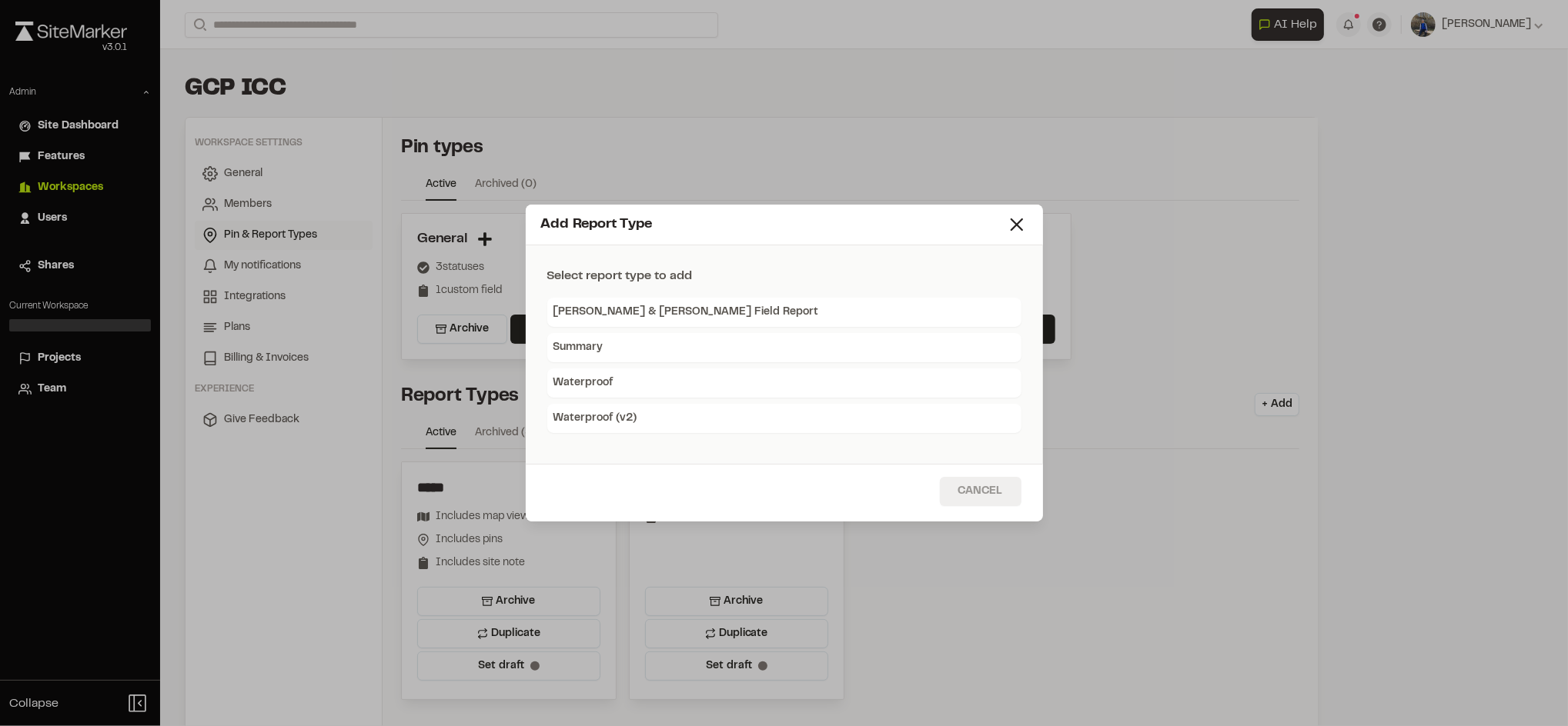
click at [966, 488] on button "Cancel" at bounding box center [981, 491] width 82 height 29
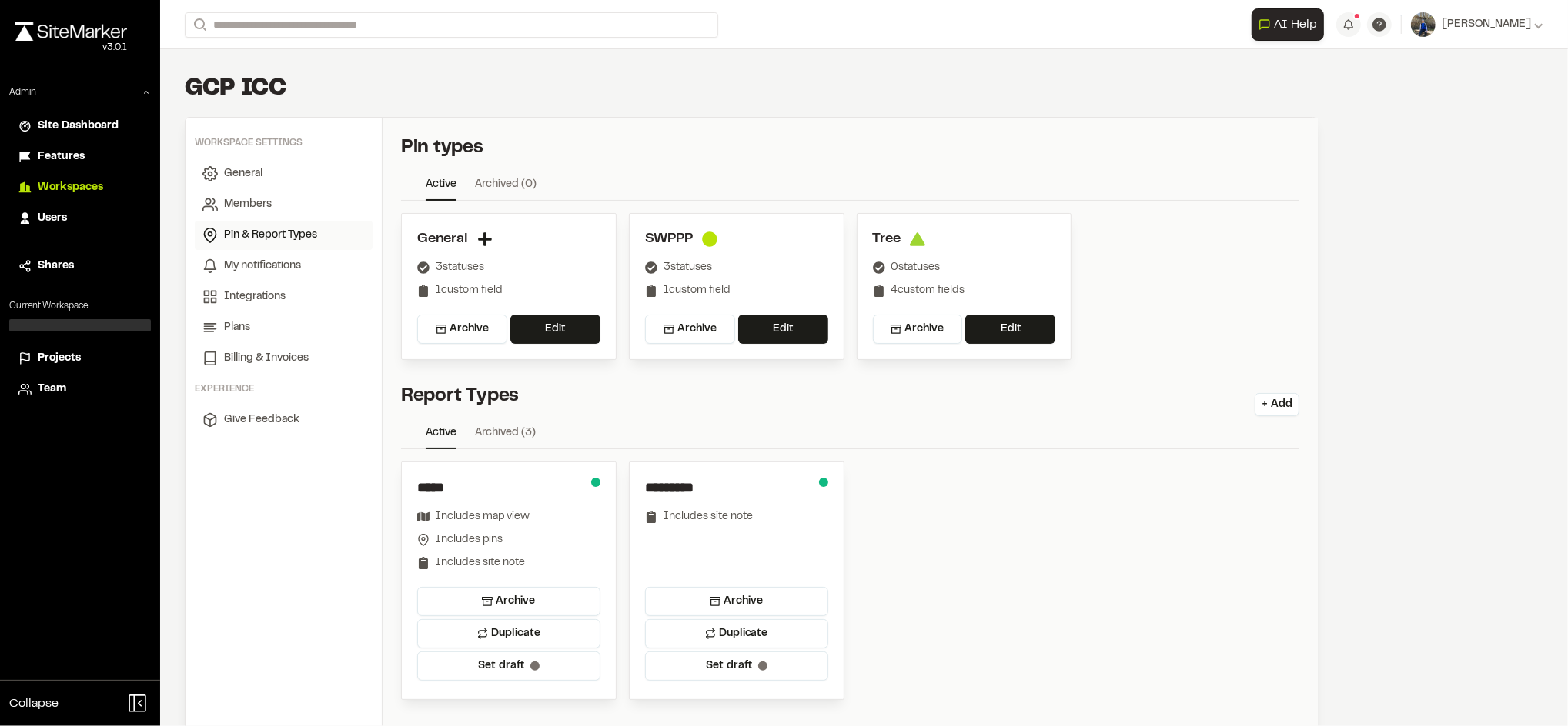
click at [744, 515] on div "Includes site note" at bounding box center [708, 517] width 89 height 17
click at [1016, 523] on div "***** Includes map view Includes pins Includes site note Archive Duplicate Set …" at bounding box center [850, 580] width 898 height 238
click at [55, 385] on span "Team" at bounding box center [52, 389] width 28 height 17
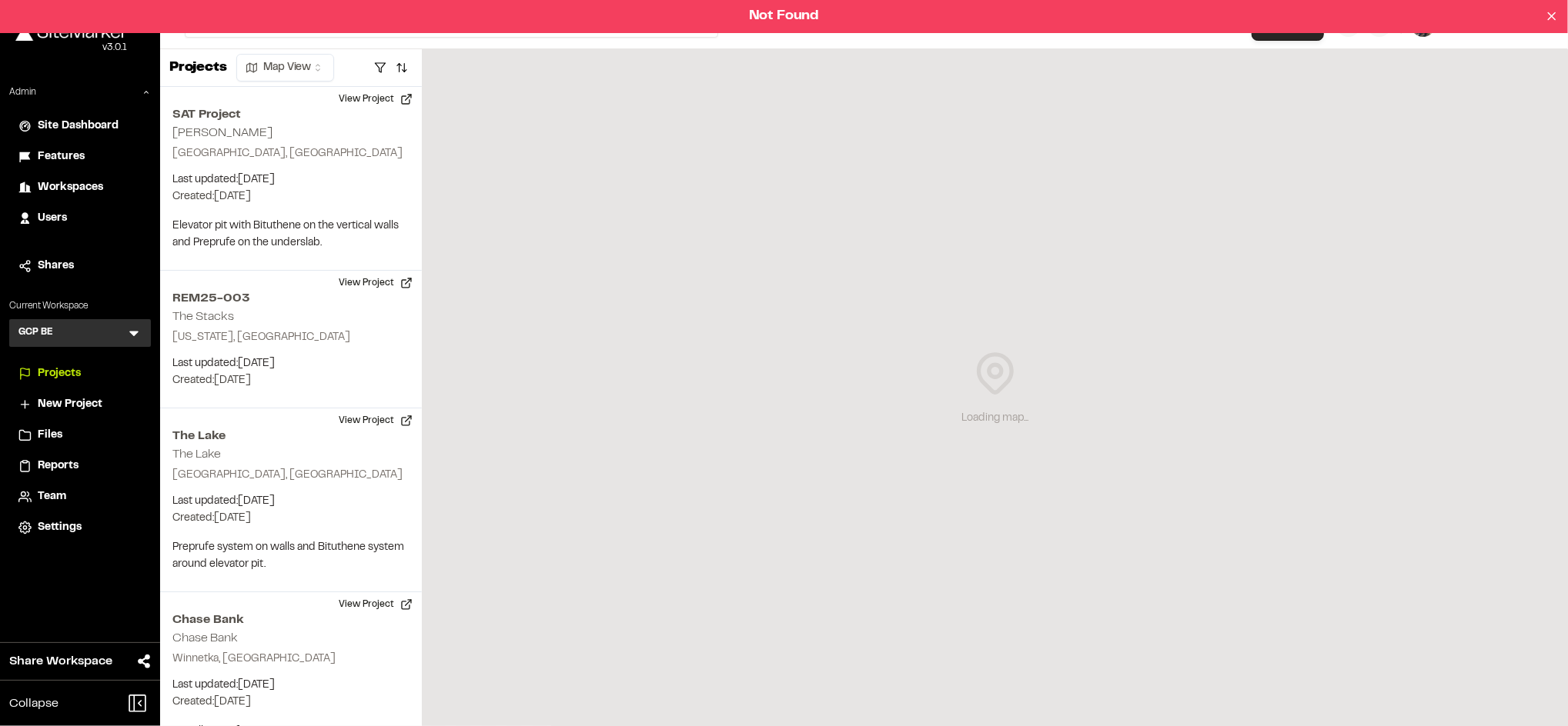
click at [132, 334] on icon at bounding box center [133, 334] width 9 height 6
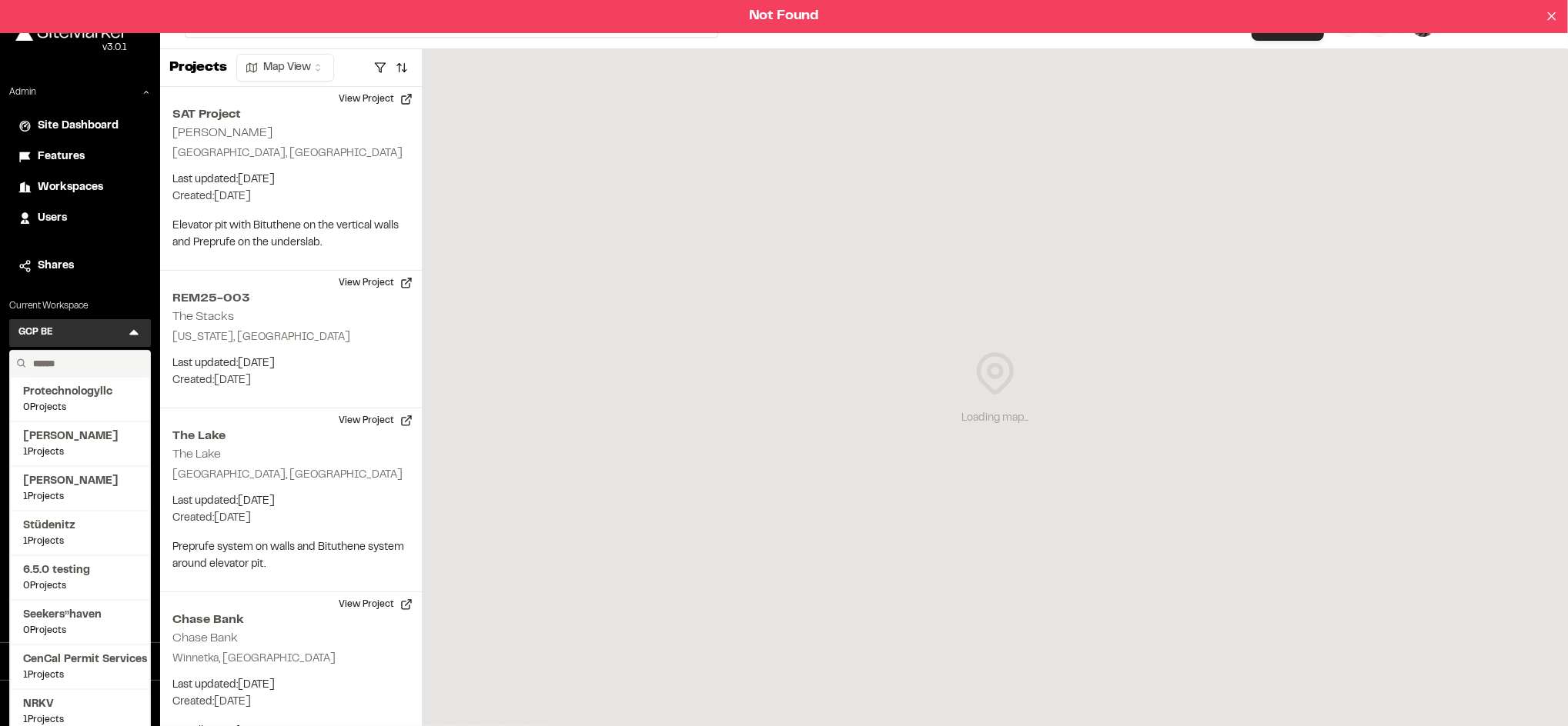
click at [82, 363] on input "text" at bounding box center [85, 364] width 117 height 26
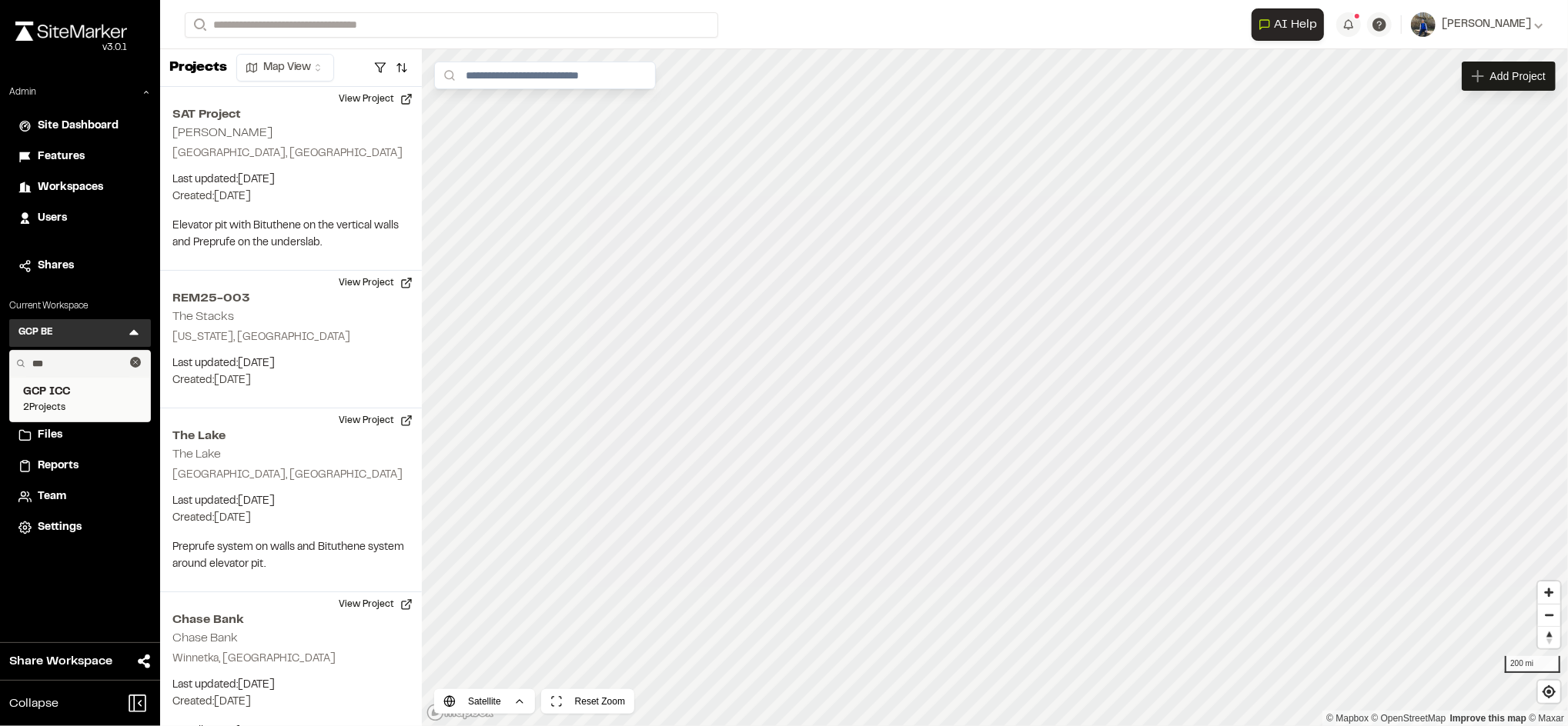
type input "***"
click at [76, 399] on span "GCP ICC" at bounding box center [80, 392] width 114 height 17
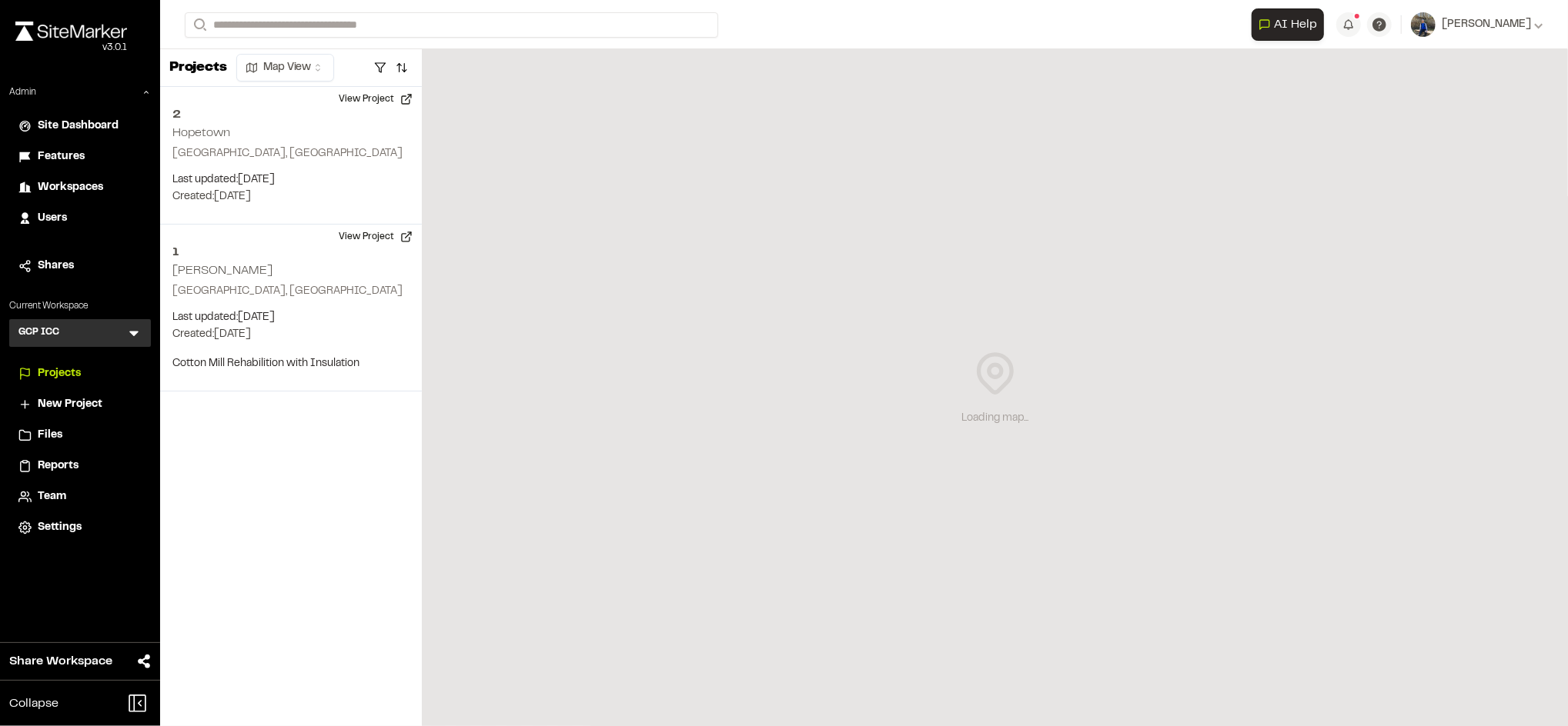
click at [59, 490] on span "Team" at bounding box center [52, 497] width 28 height 17
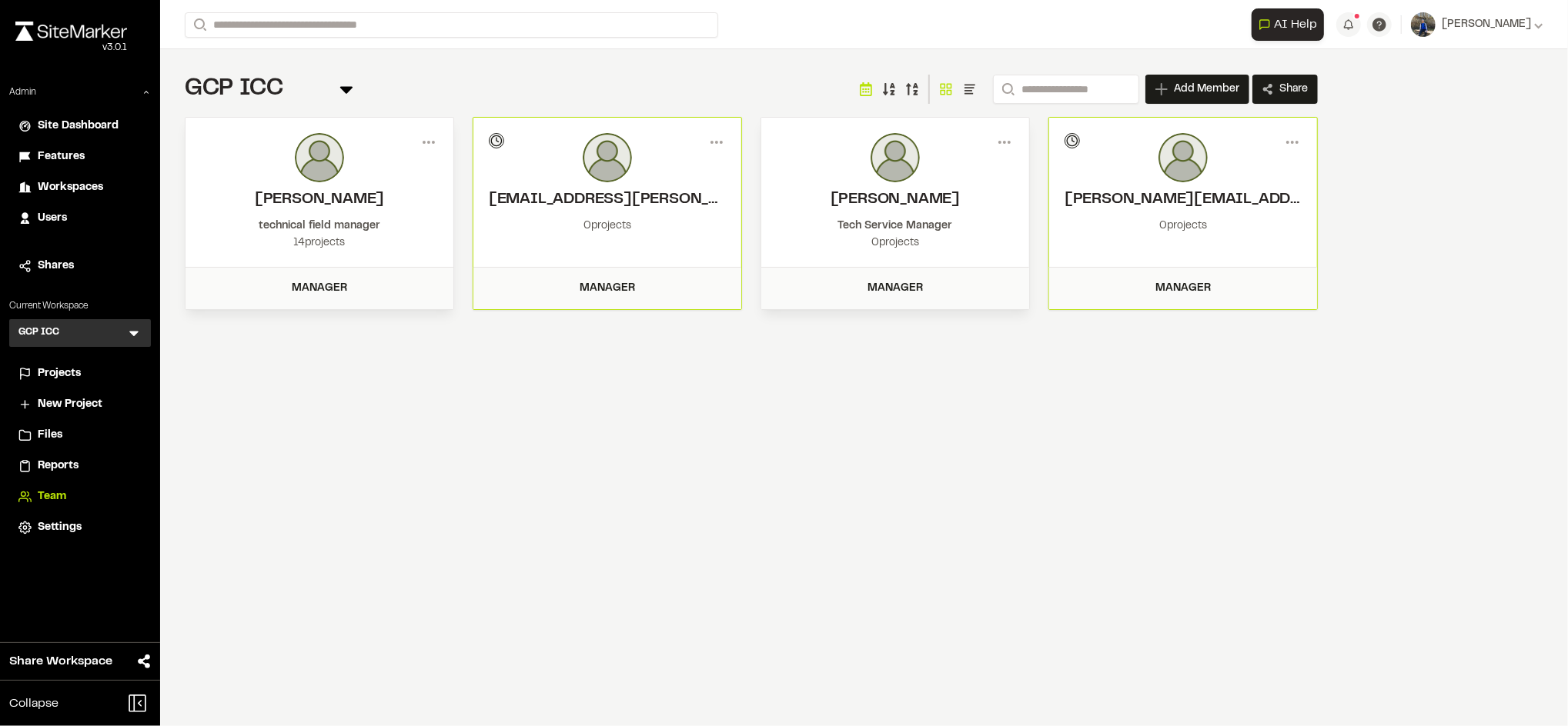
click at [1289, 127] on div "Menu [PERSON_NAME][EMAIL_ADDRESS][PERSON_NAME][DOMAIN_NAME] Invitation pending …" at bounding box center [1183, 192] width 268 height 149
click at [1289, 130] on icon at bounding box center [1292, 142] width 25 height 25
click at [1234, 172] on div "View" at bounding box center [1237, 174] width 134 height 23
click at [1137, 506] on div "Edit Permissions [PERSON_NAME][EMAIL_ADDRESS][PERSON_NAME][DOMAIN_NAME] owner […" at bounding box center [784, 375] width 1568 height 726
click at [1150, 397] on div "**********" at bounding box center [863, 363] width 1407 height 726
